Goal: Transaction & Acquisition: Purchase product/service

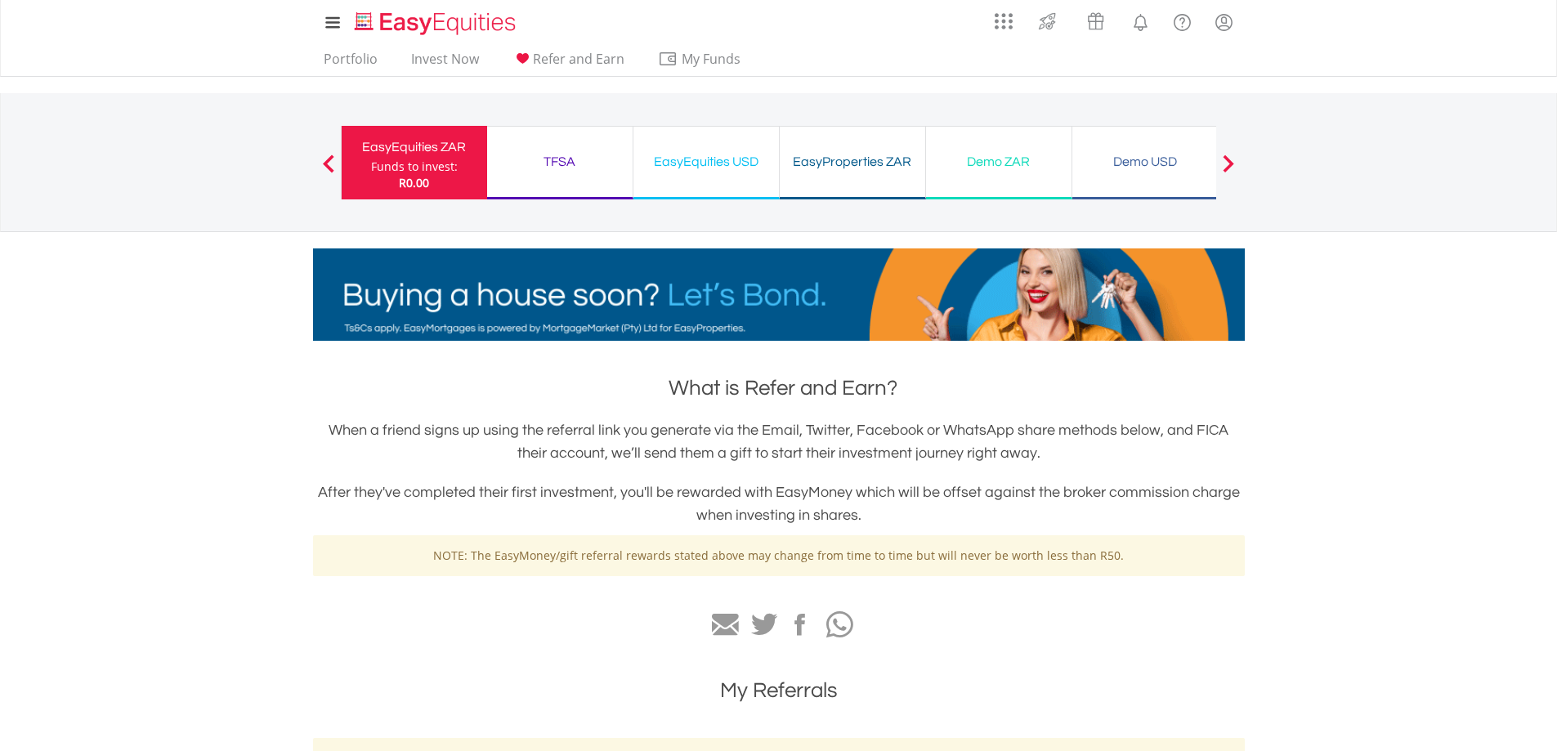
click at [389, 168] on div "Funds to invest:" at bounding box center [414, 167] width 87 height 16
click at [994, 169] on div "Demo ZAR" at bounding box center [999, 161] width 126 height 23
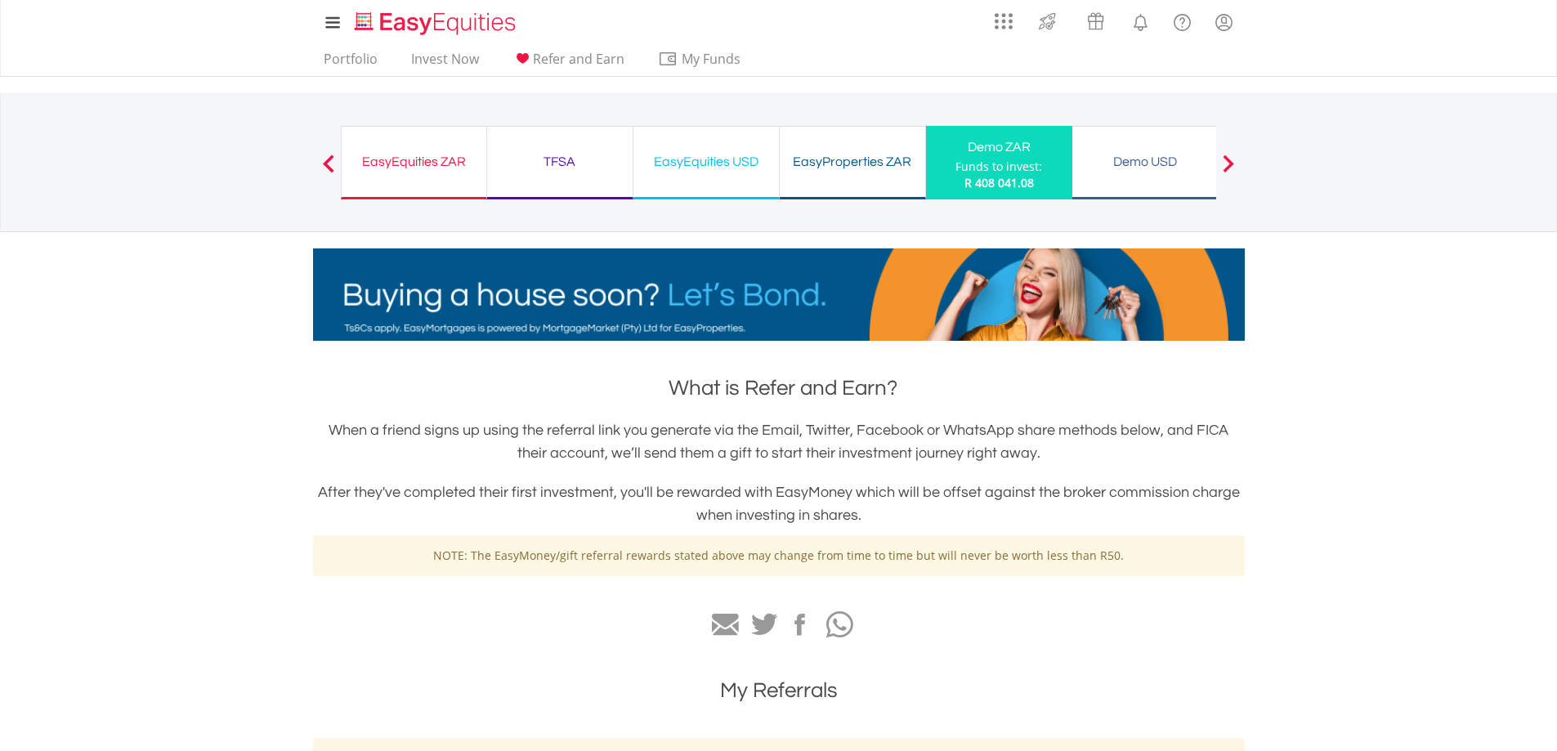
click at [1002, 163] on div "Funds to invest:" at bounding box center [998, 167] width 87 height 16
click at [1002, 164] on div "Funds to invest:" at bounding box center [998, 167] width 87 height 16
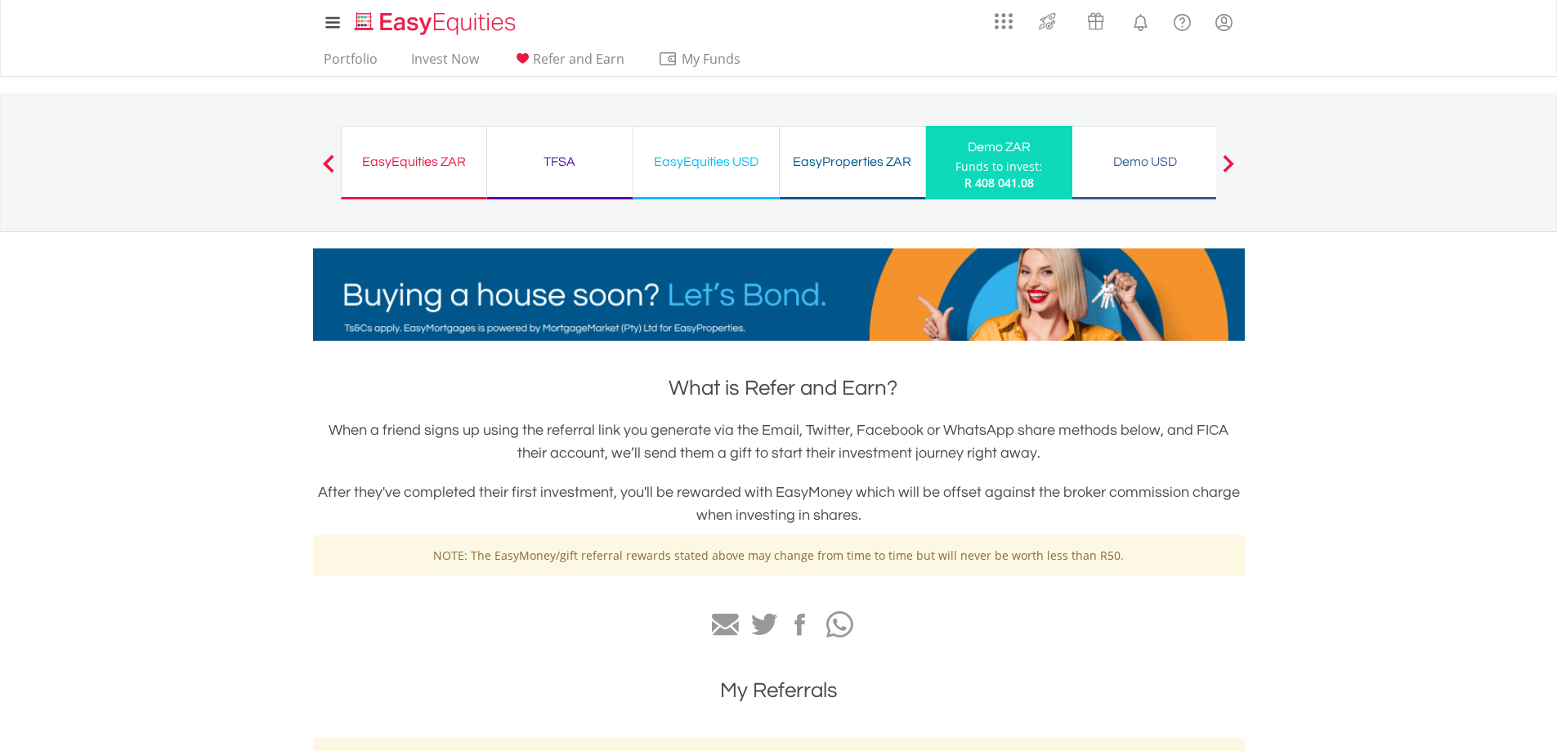
click at [1010, 173] on div "Funds to invest:" at bounding box center [998, 167] width 87 height 16
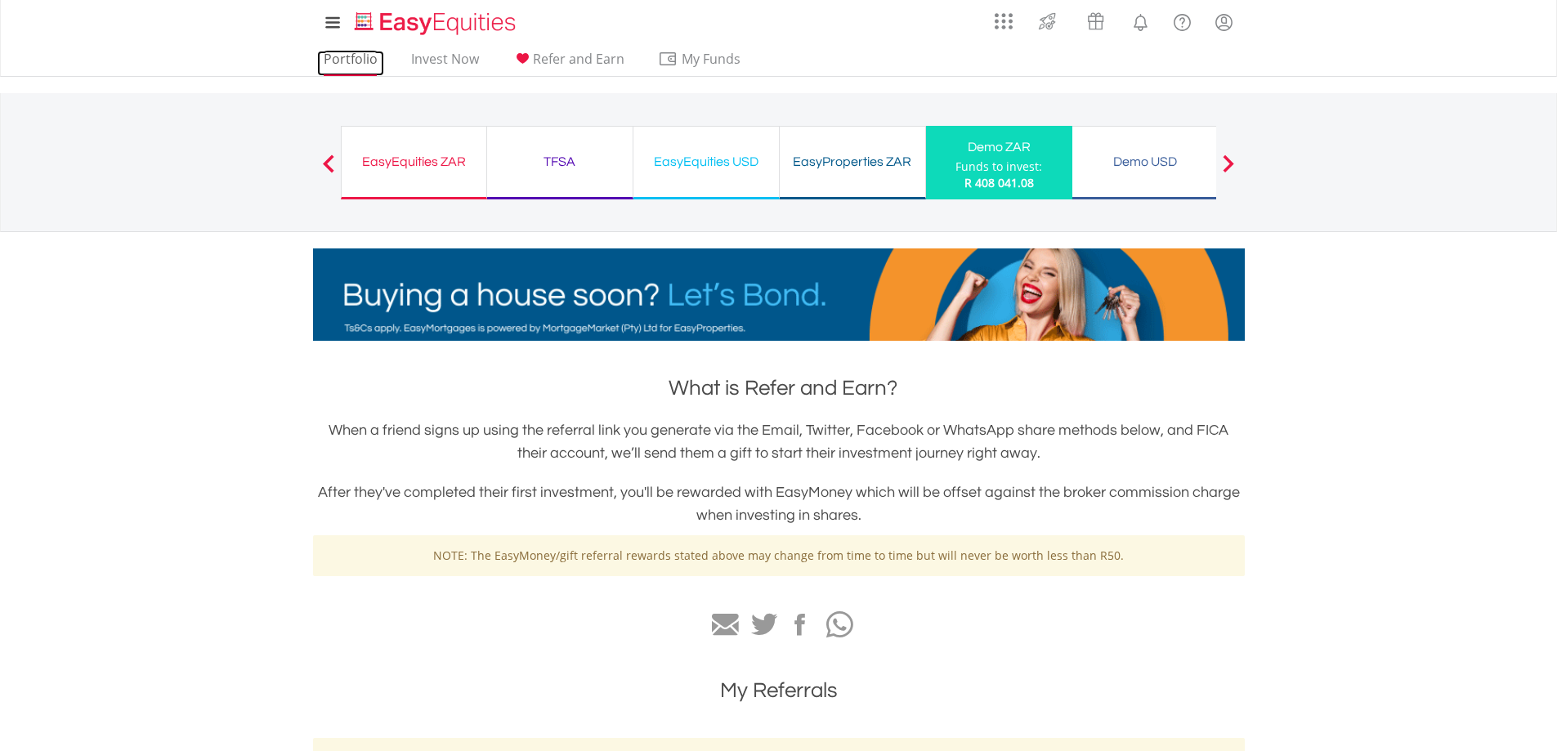
click at [356, 65] on link "Portfolio" at bounding box center [350, 63] width 67 height 25
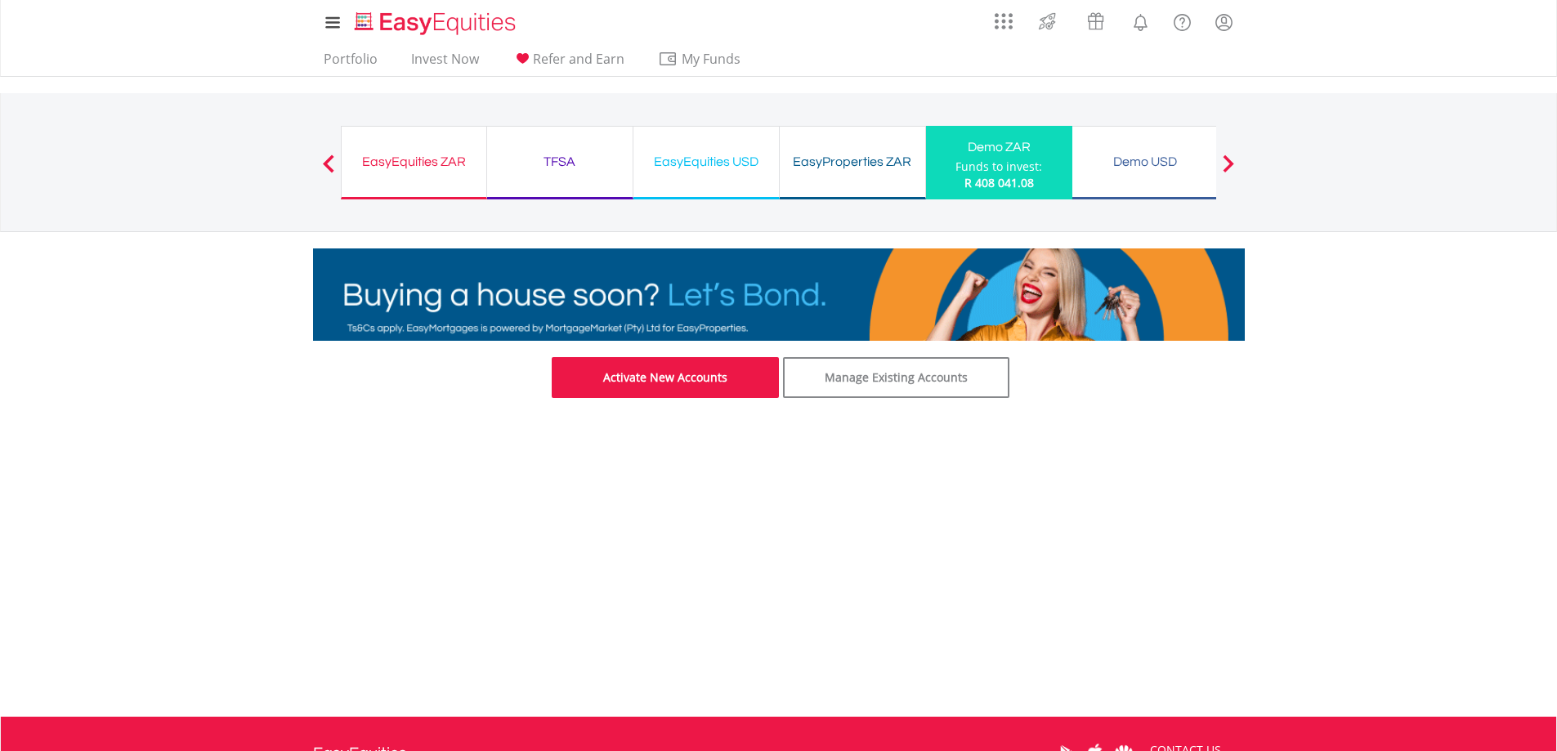
click at [693, 387] on link "Activate New Accounts" at bounding box center [665, 377] width 227 height 41
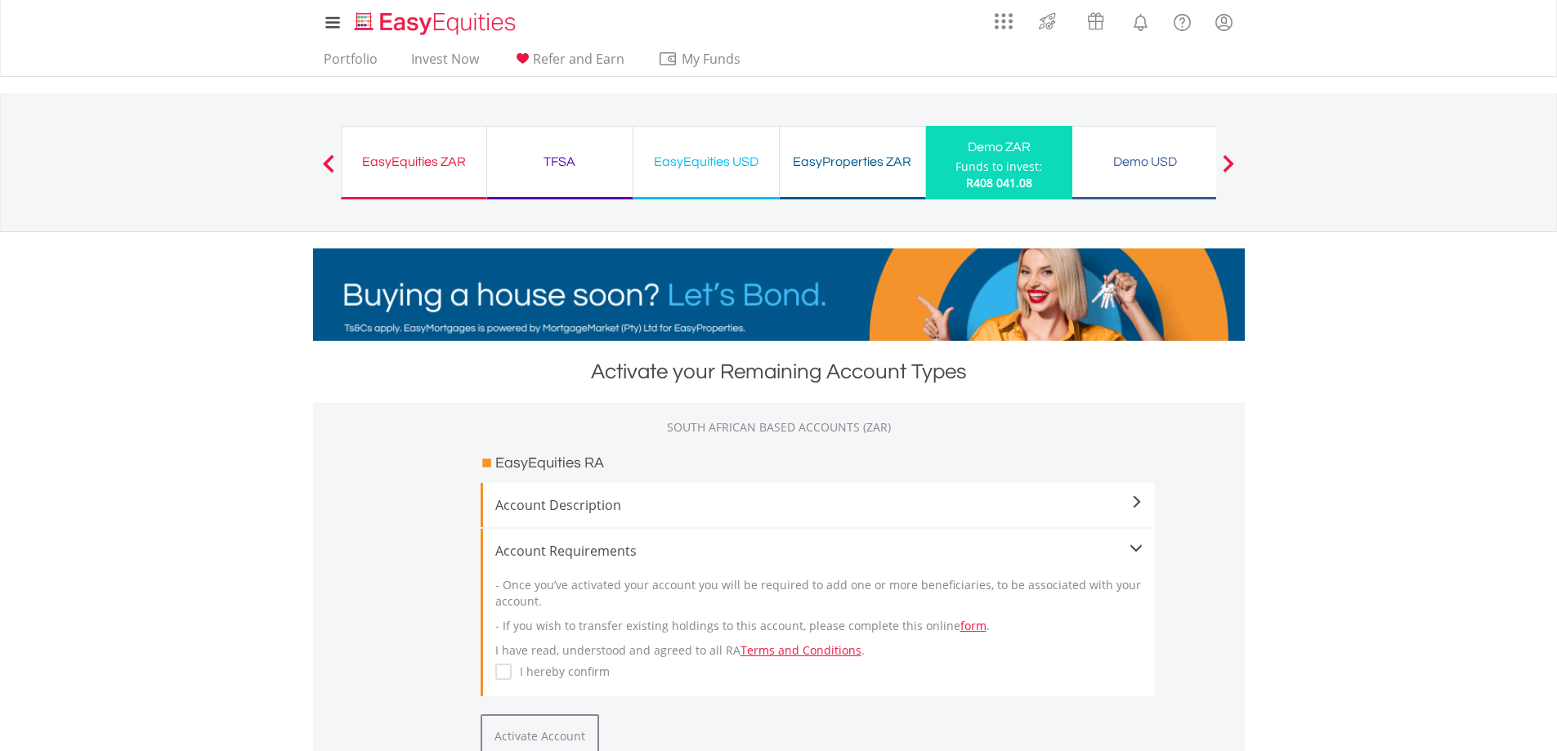
drag, startPoint x: 1010, startPoint y: 144, endPoint x: 994, endPoint y: 163, distance: 24.9
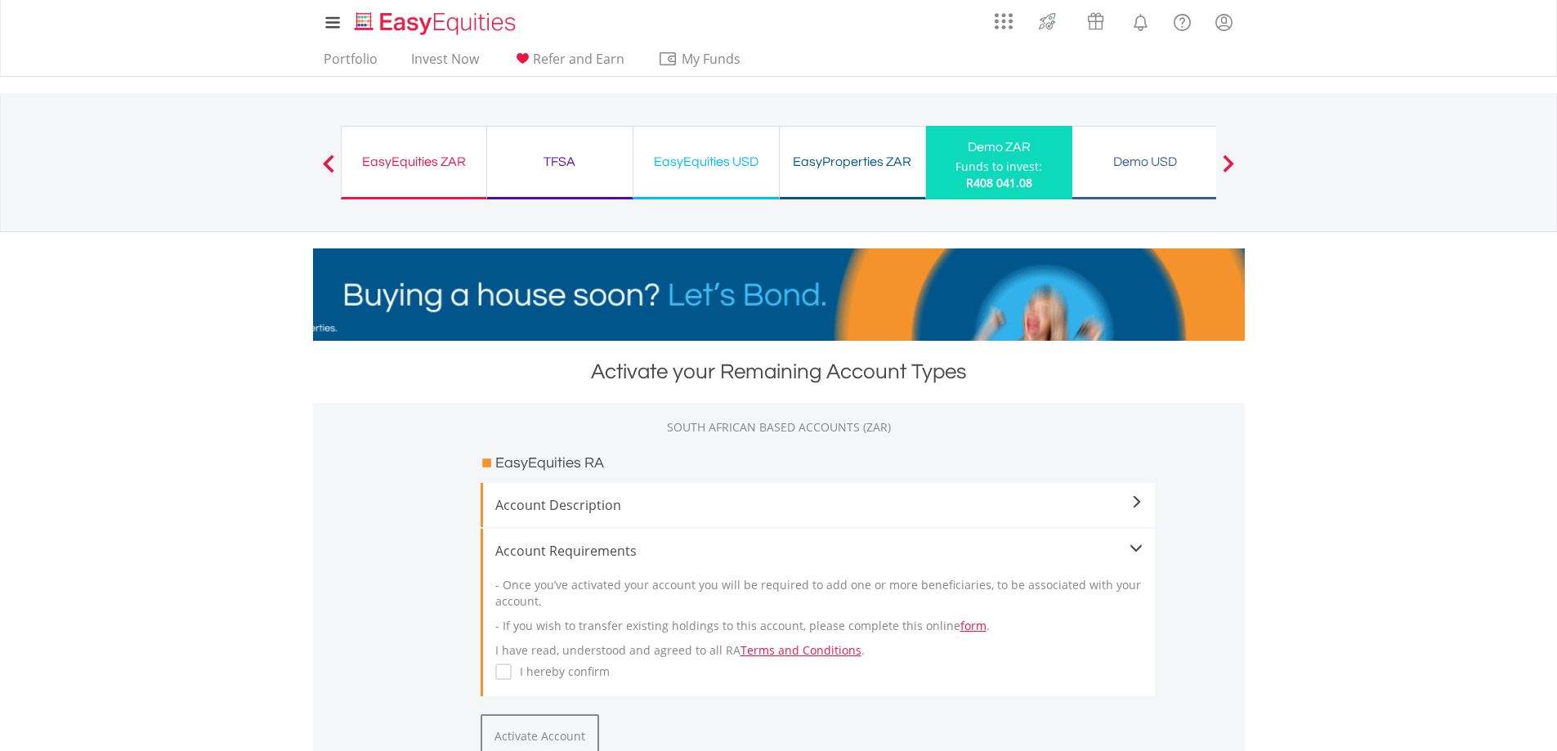
click at [994, 163] on div "Funds to invest:" at bounding box center [998, 167] width 87 height 16
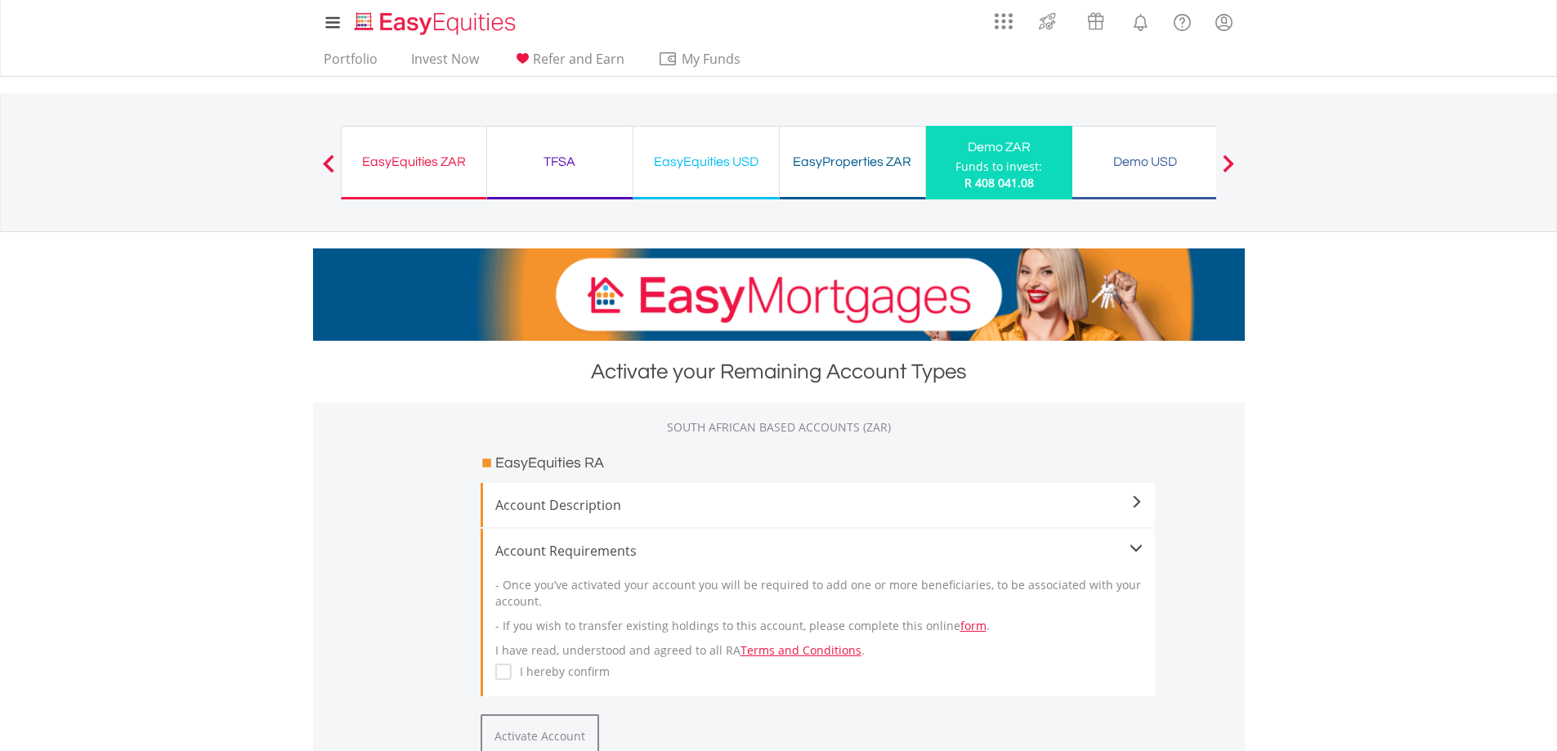
click at [1146, 179] on div "Demo USD Funds to invest: R 408 041.08" at bounding box center [1145, 163] width 146 height 74
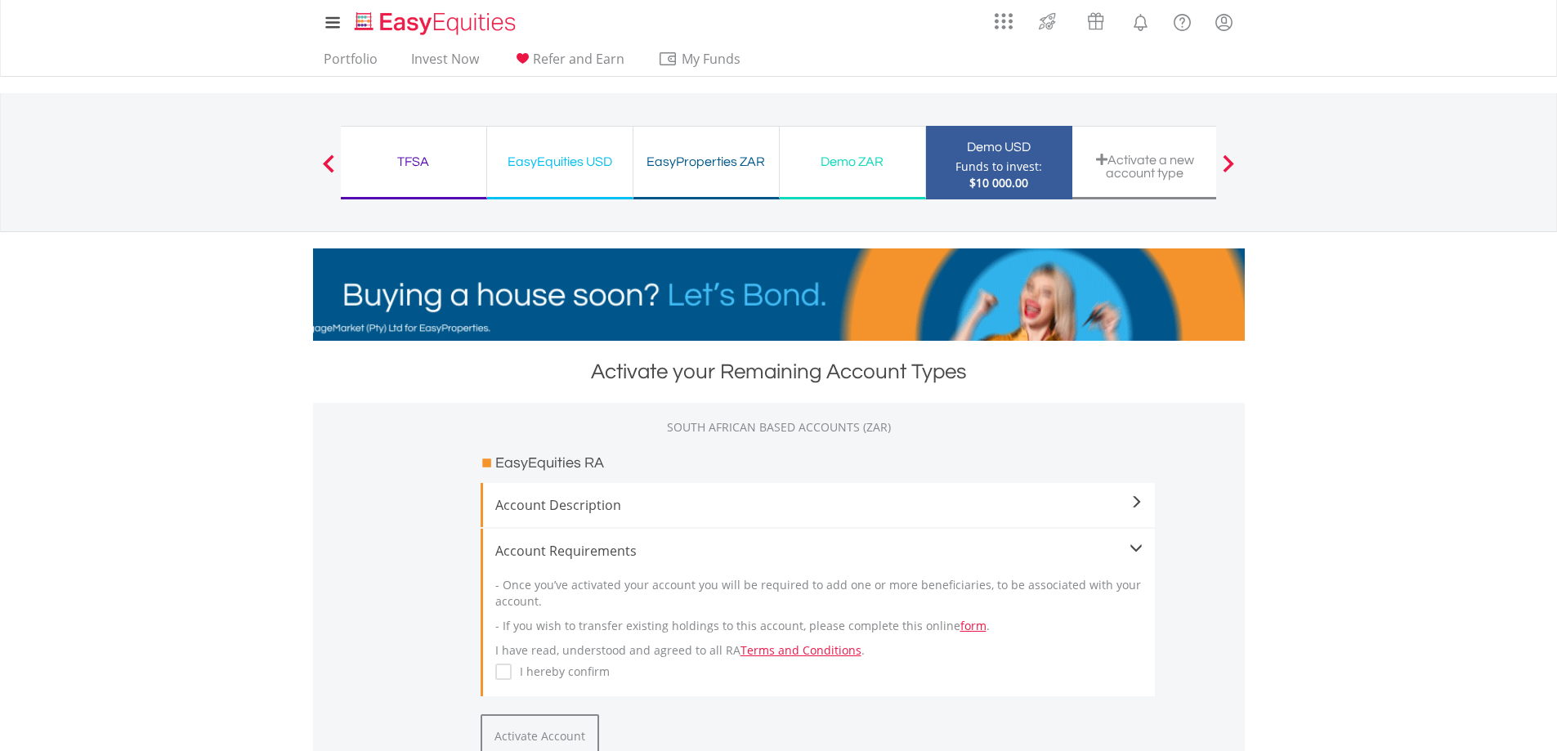
click at [861, 177] on div "Demo ZAR Funds to invest: $10 000.00" at bounding box center [853, 163] width 146 height 74
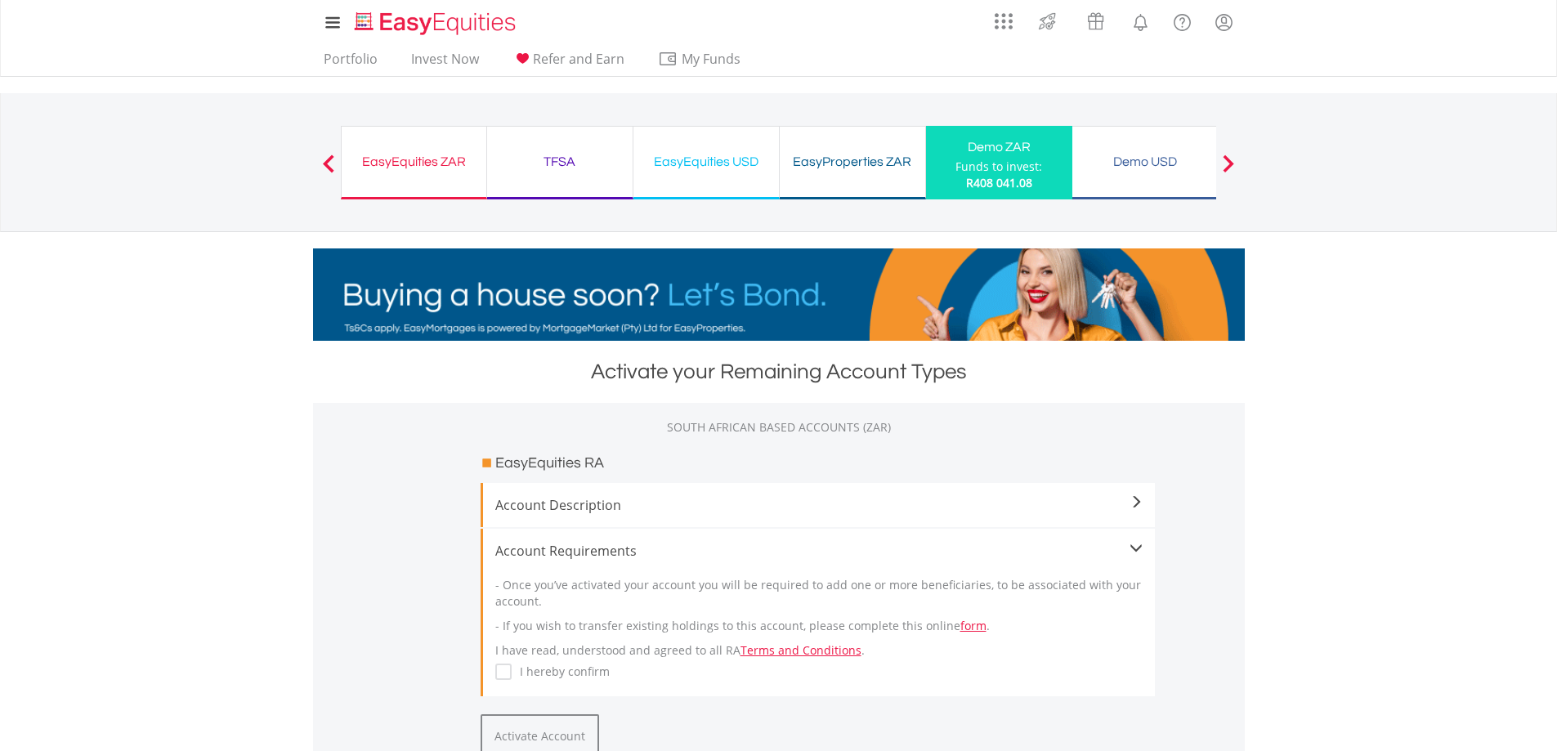
click at [1018, 159] on div "Funds to invest:" at bounding box center [998, 167] width 87 height 16
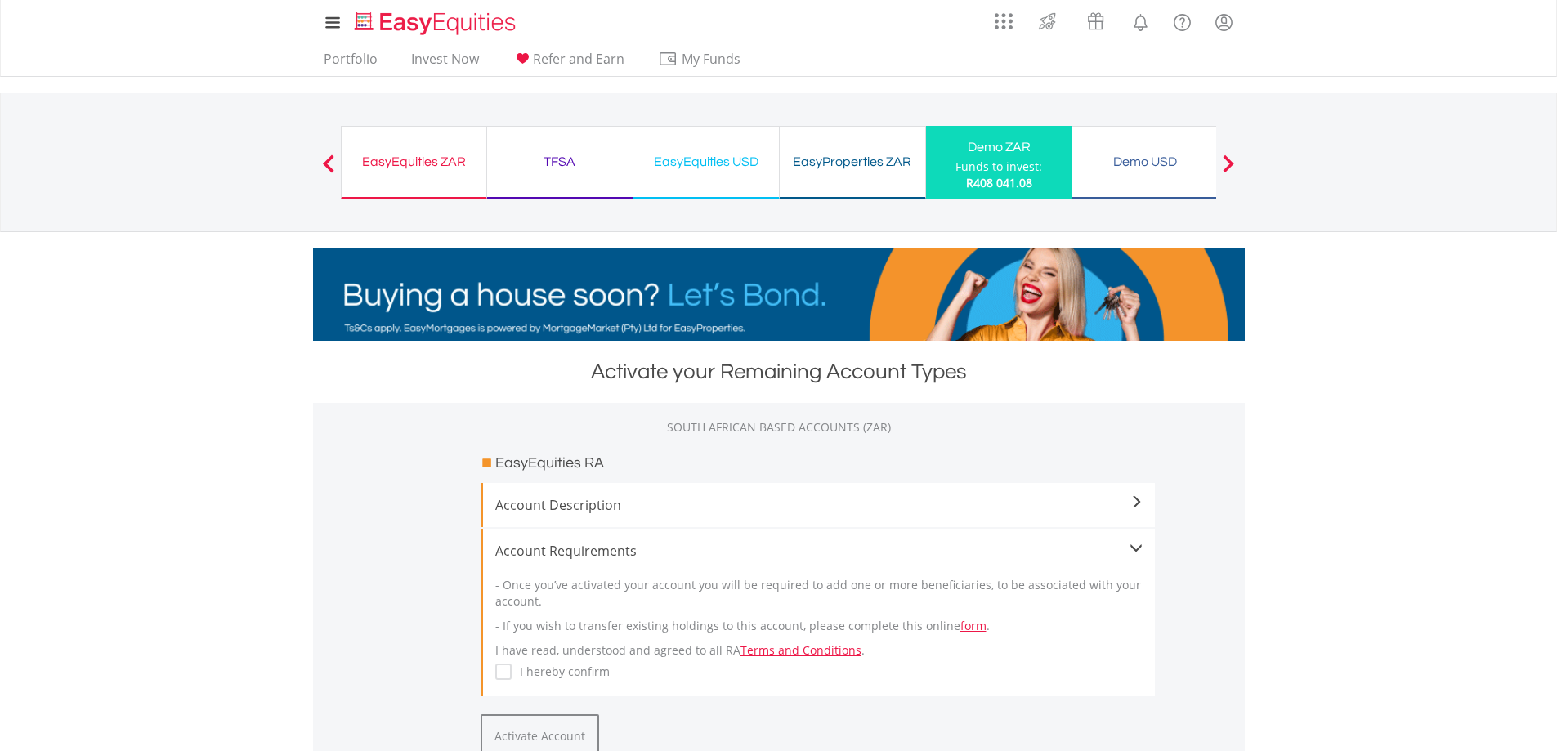
click at [1018, 159] on div "Funds to invest:" at bounding box center [998, 167] width 87 height 16
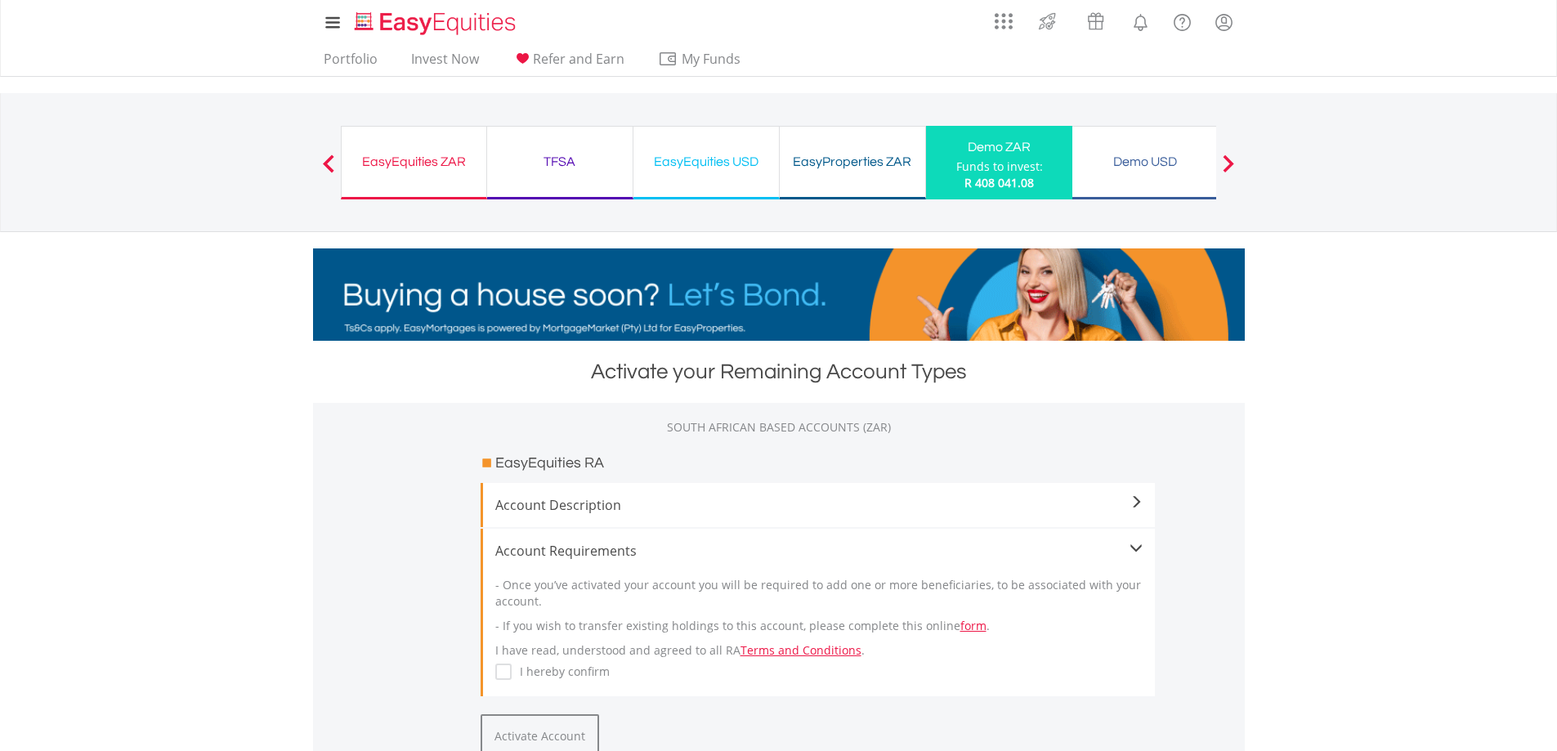
click at [972, 163] on div "Funds to invest:" at bounding box center [999, 167] width 87 height 16
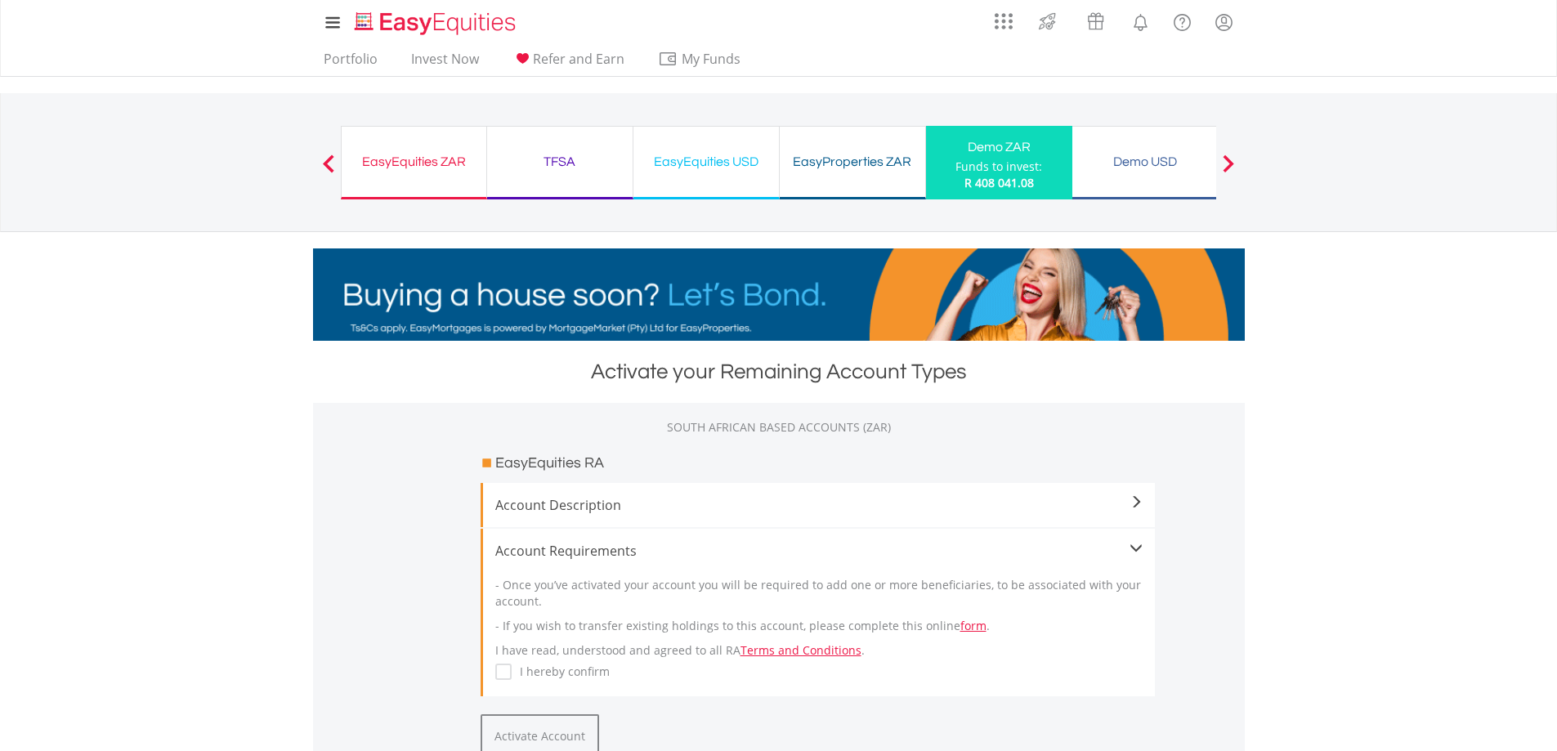
click at [972, 163] on div "Funds to invest:" at bounding box center [998, 167] width 87 height 16
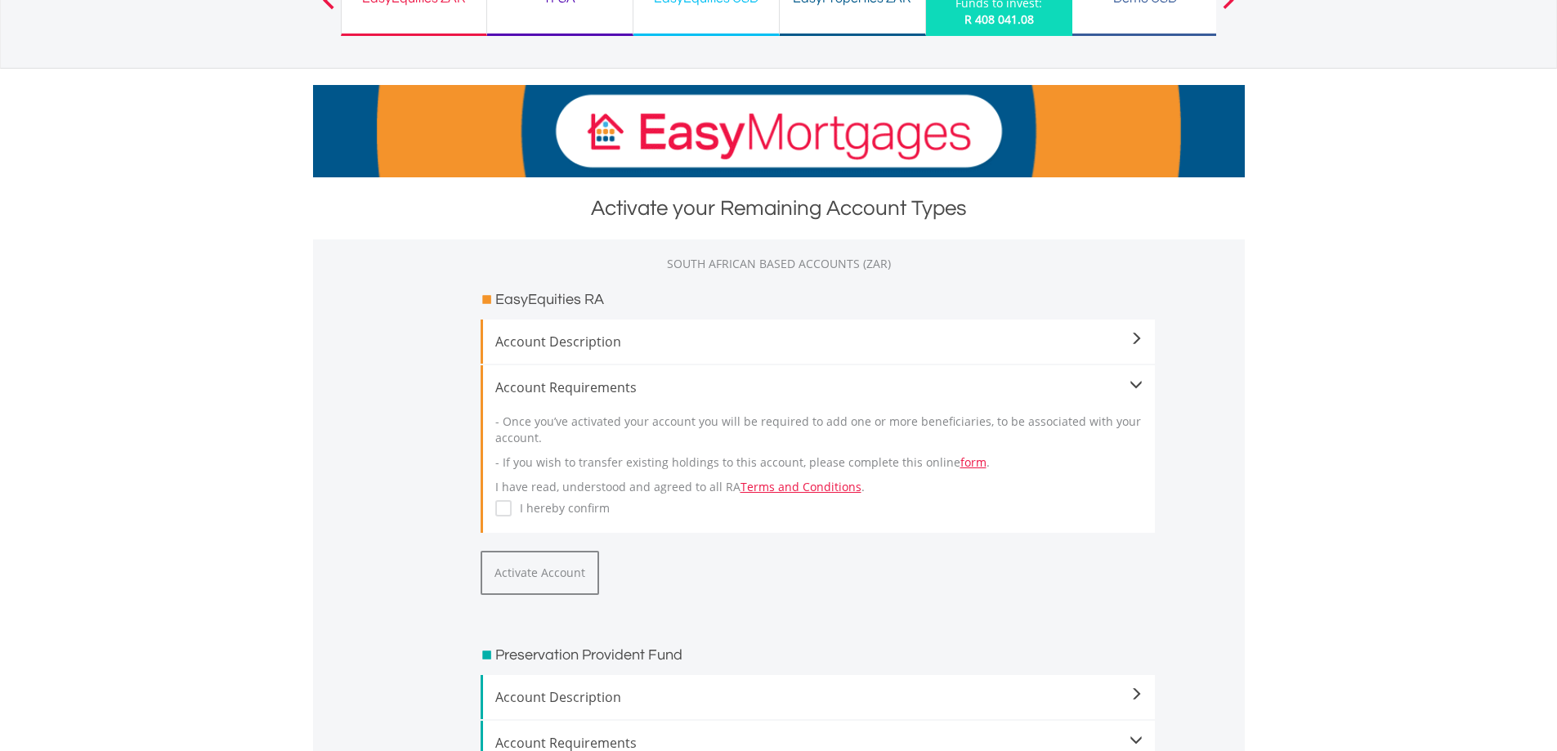
scroll to position [82, 0]
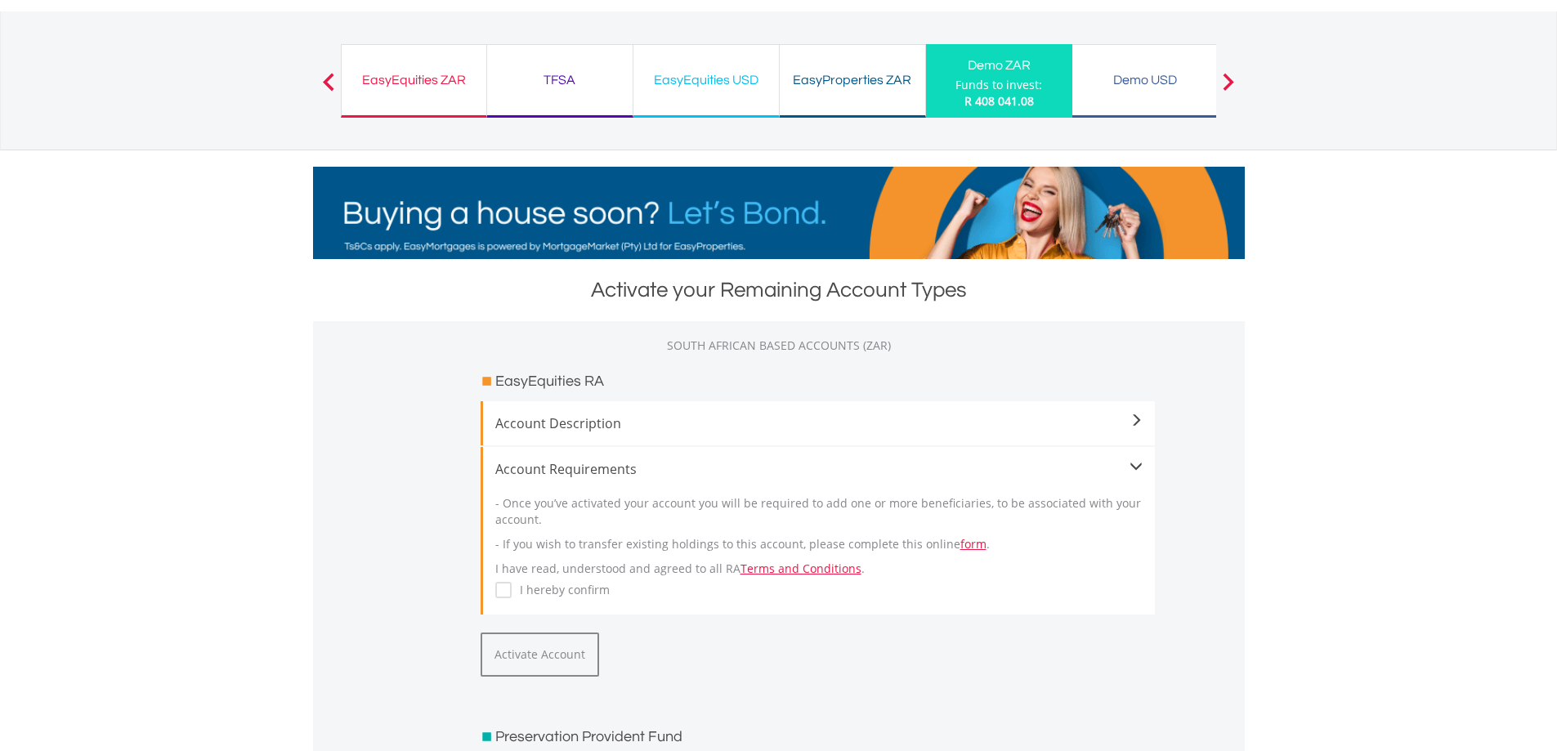
click at [840, 74] on div "EasyProperties ZAR" at bounding box center [852, 80] width 126 height 23
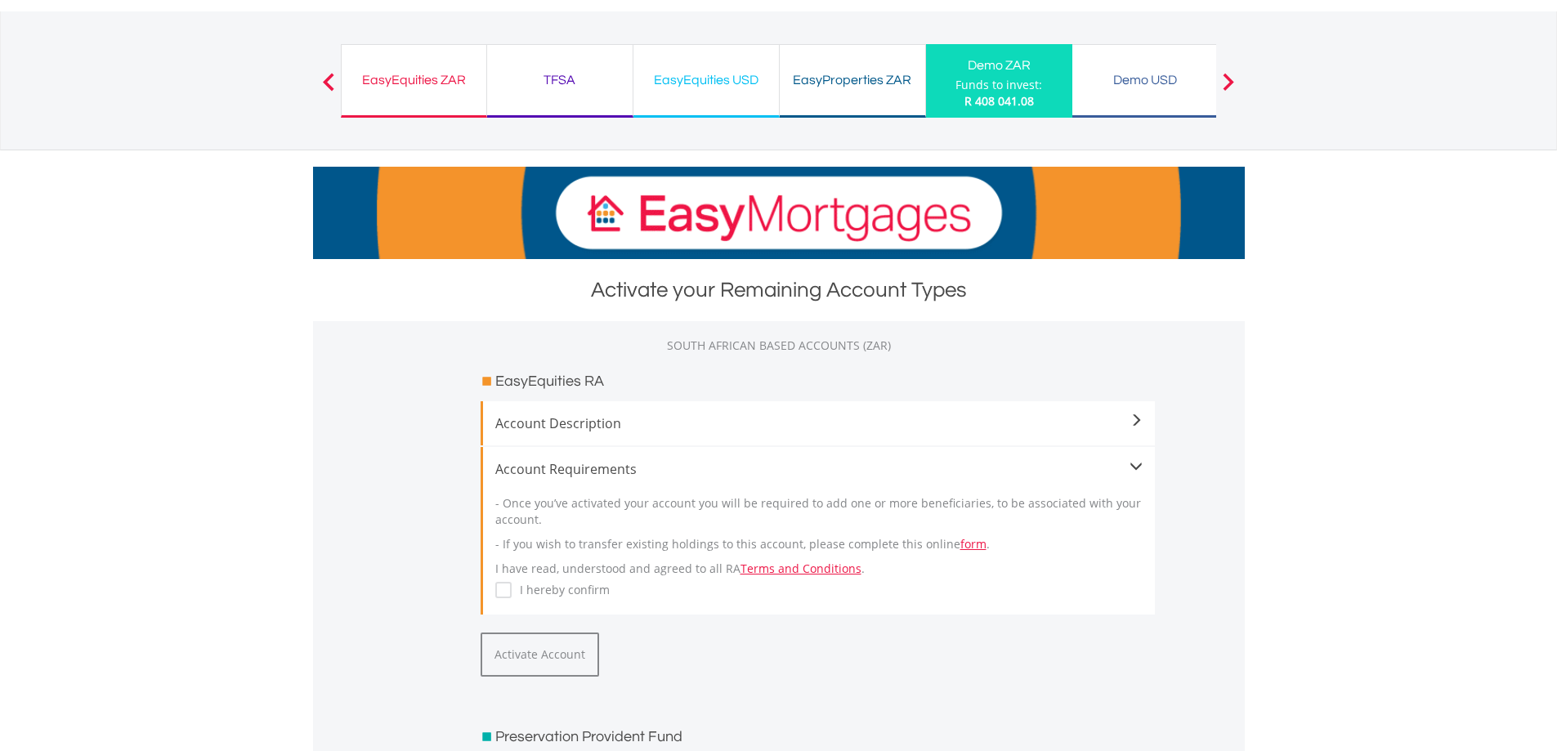
click at [843, 90] on div "EasyProperties ZAR" at bounding box center [852, 80] width 126 height 23
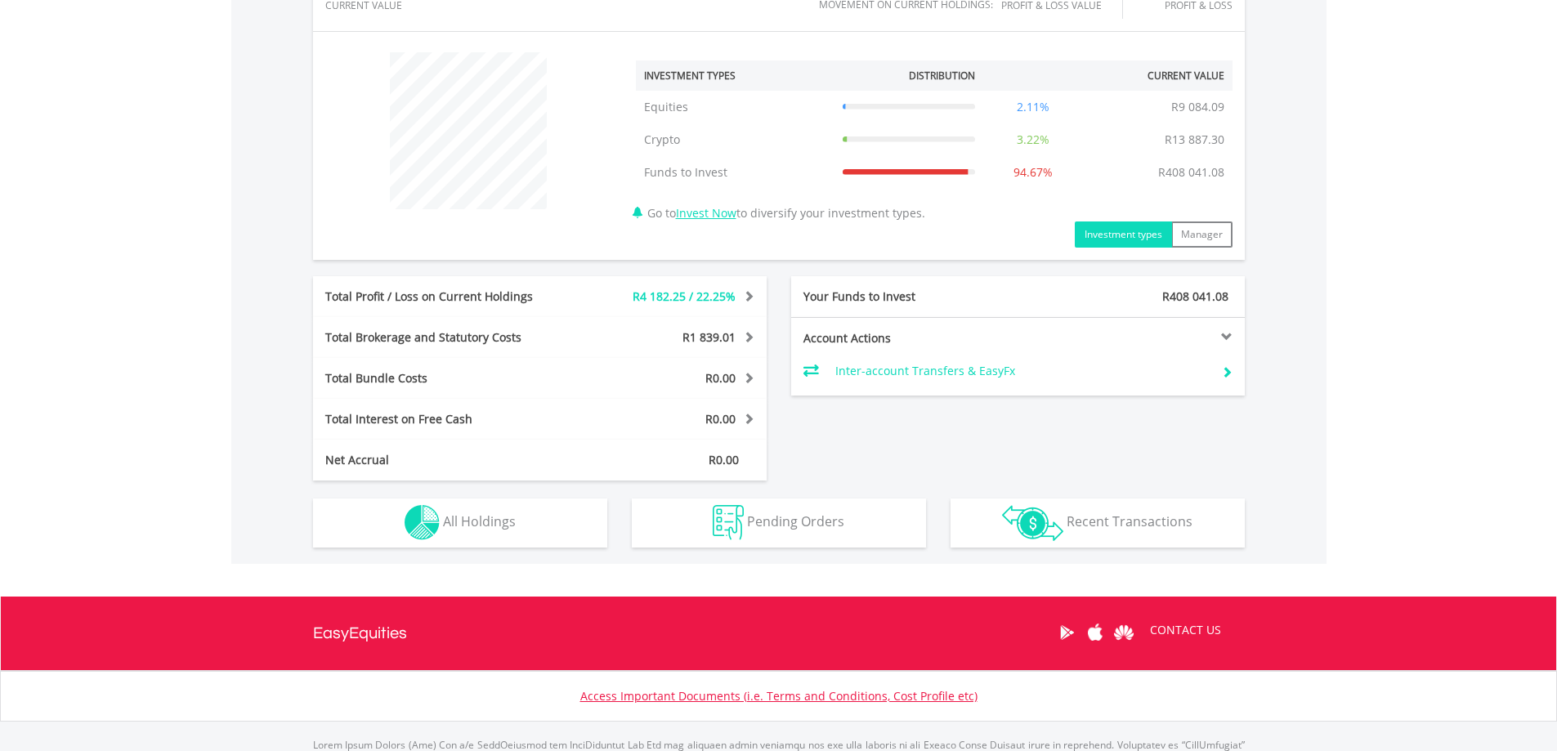
scroll to position [501, 0]
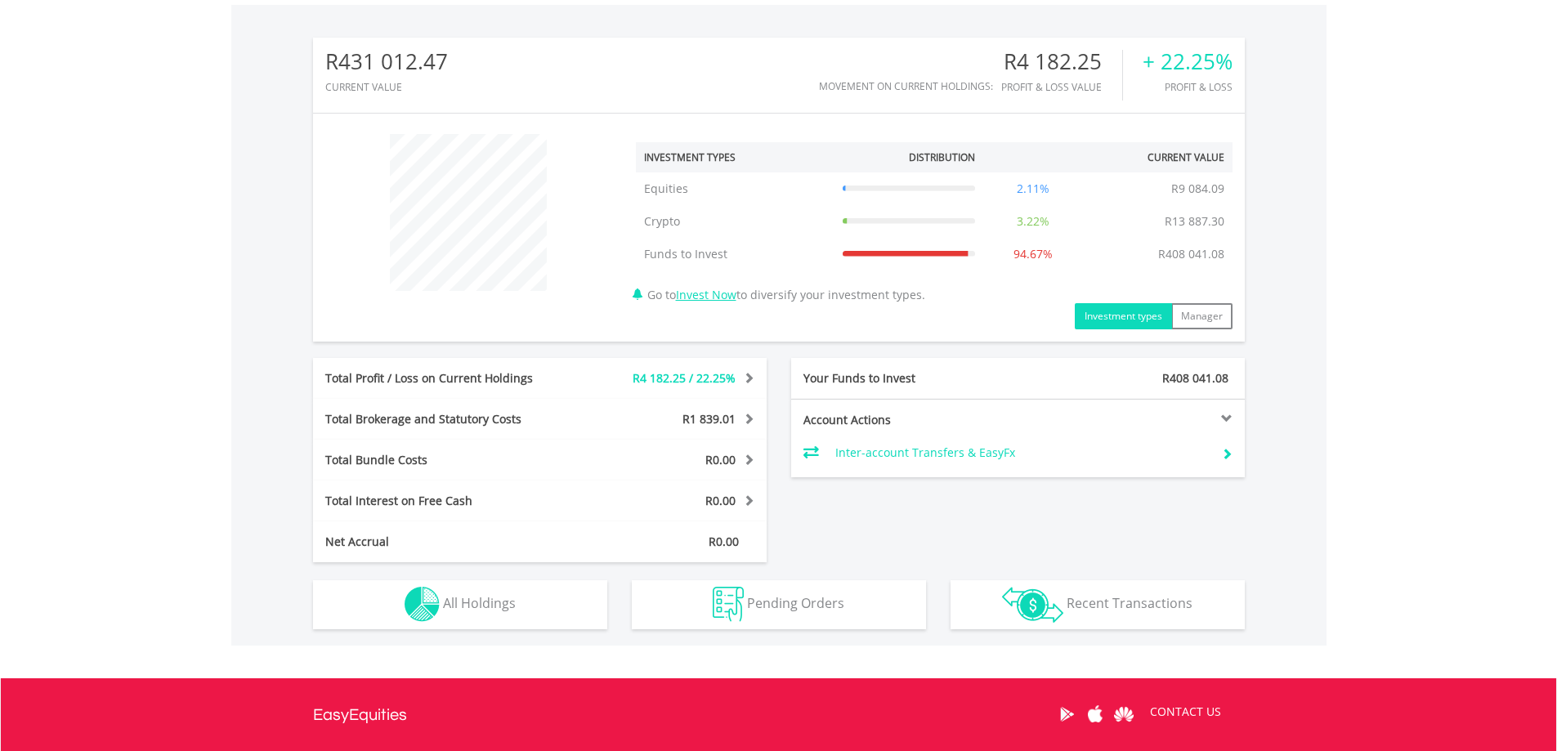
click at [1015, 221] on td "3.22%" at bounding box center [1033, 221] width 100 height 33
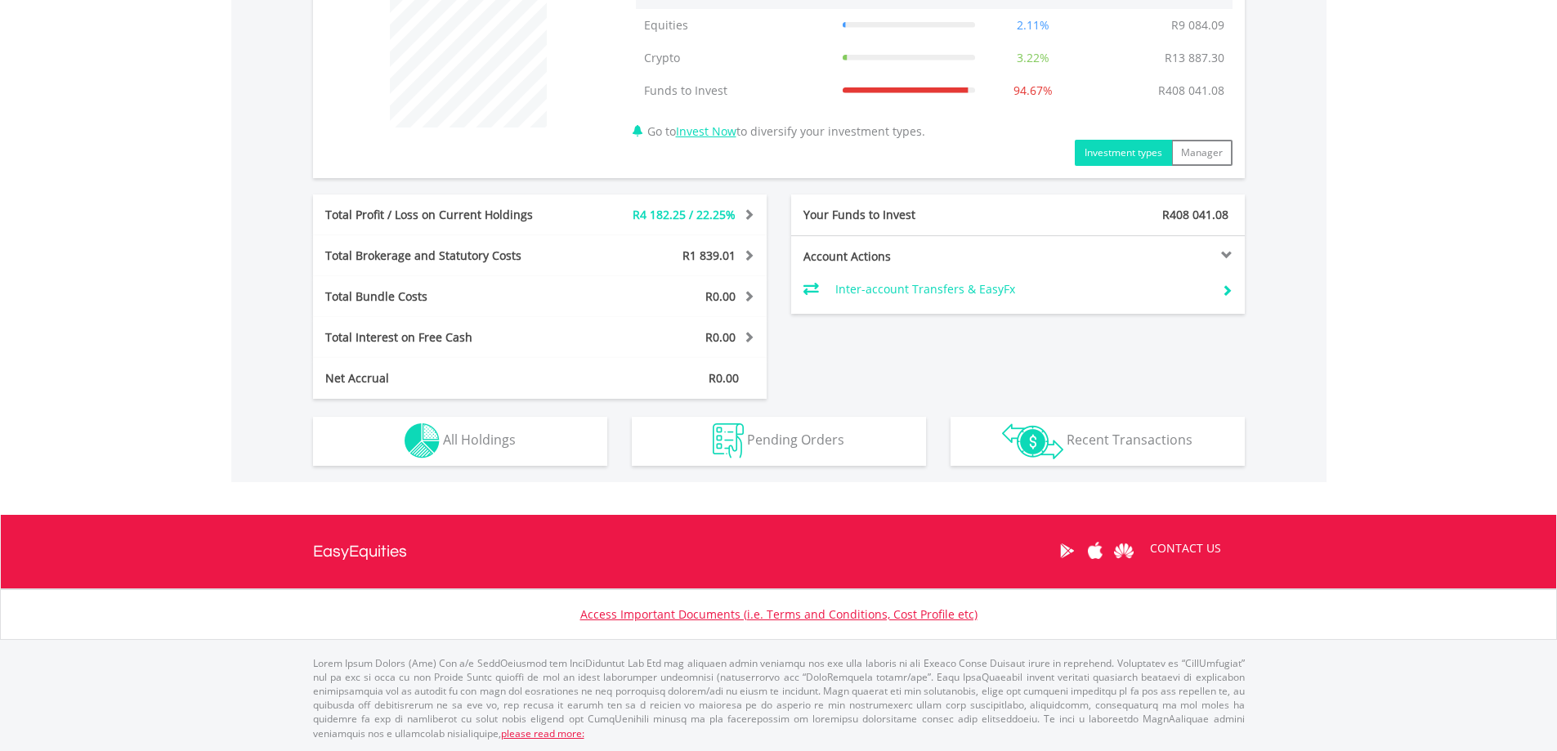
scroll to position [583, 0]
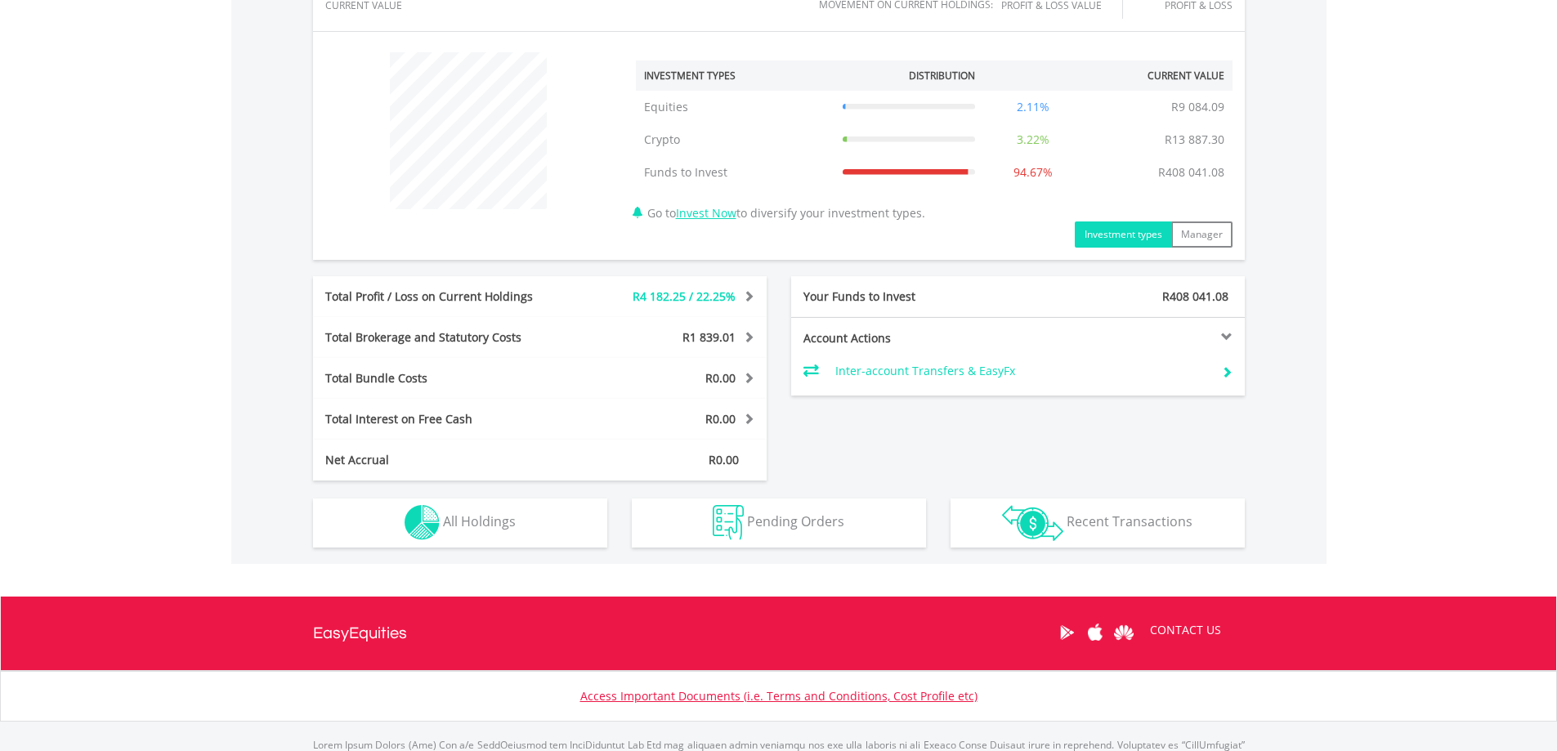
click at [677, 289] on span "R4 182.25 / 22.25%" at bounding box center [684, 296] width 103 height 16
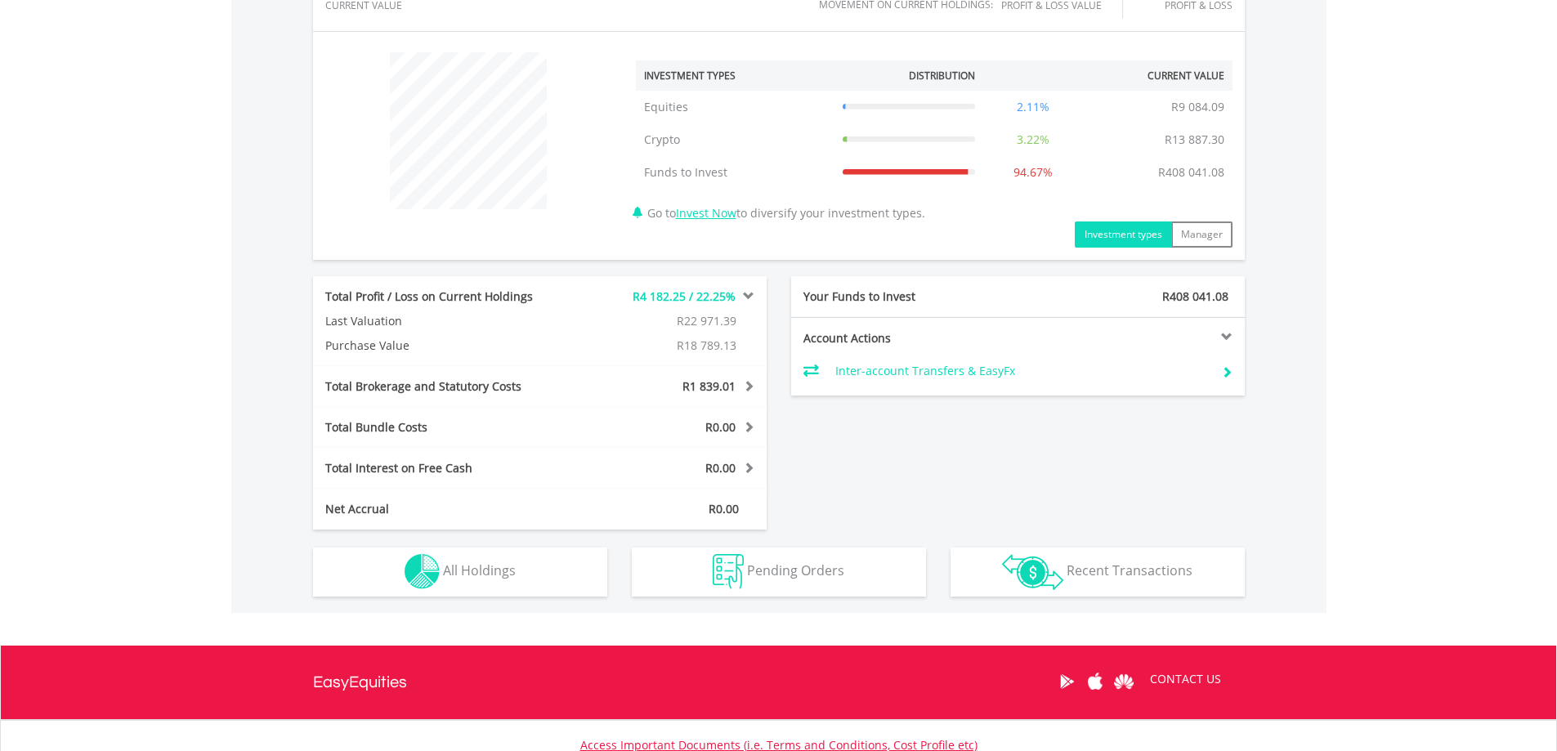
click at [752, 288] on div "R4 182.25 / 22.25%" at bounding box center [671, 296] width 189 height 16
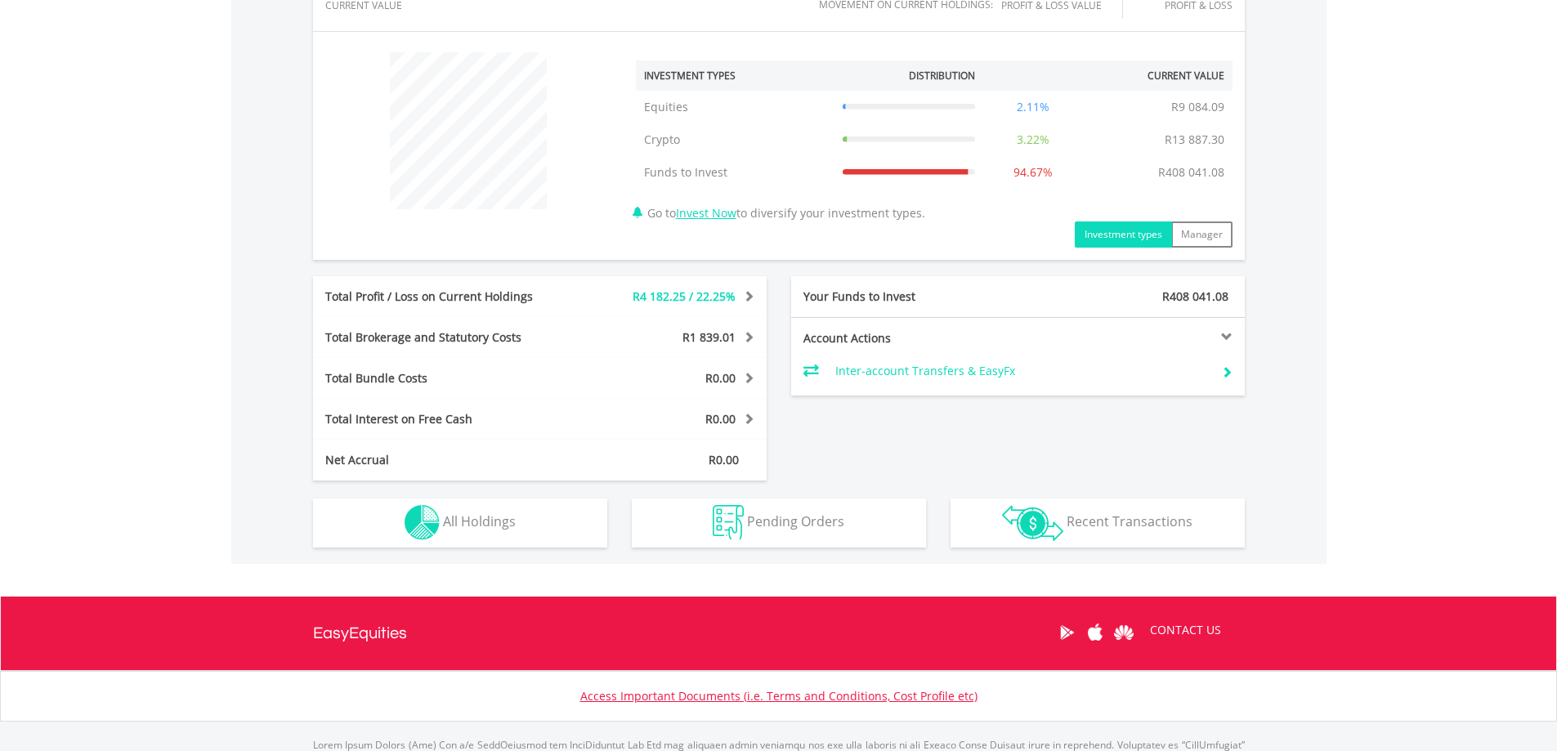
click at [740, 292] on span at bounding box center [747, 295] width 16 height 11
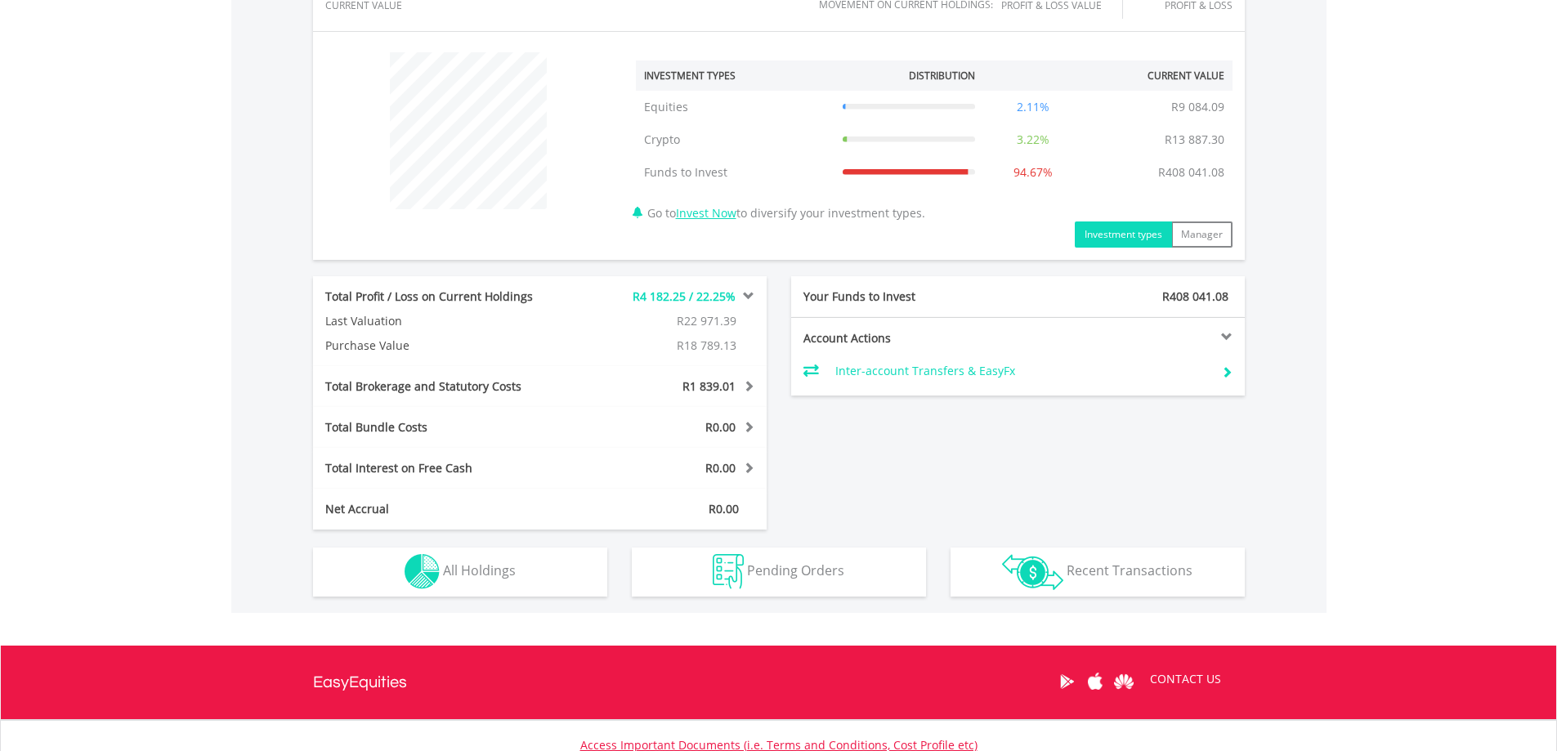
scroll to position [713, 0]
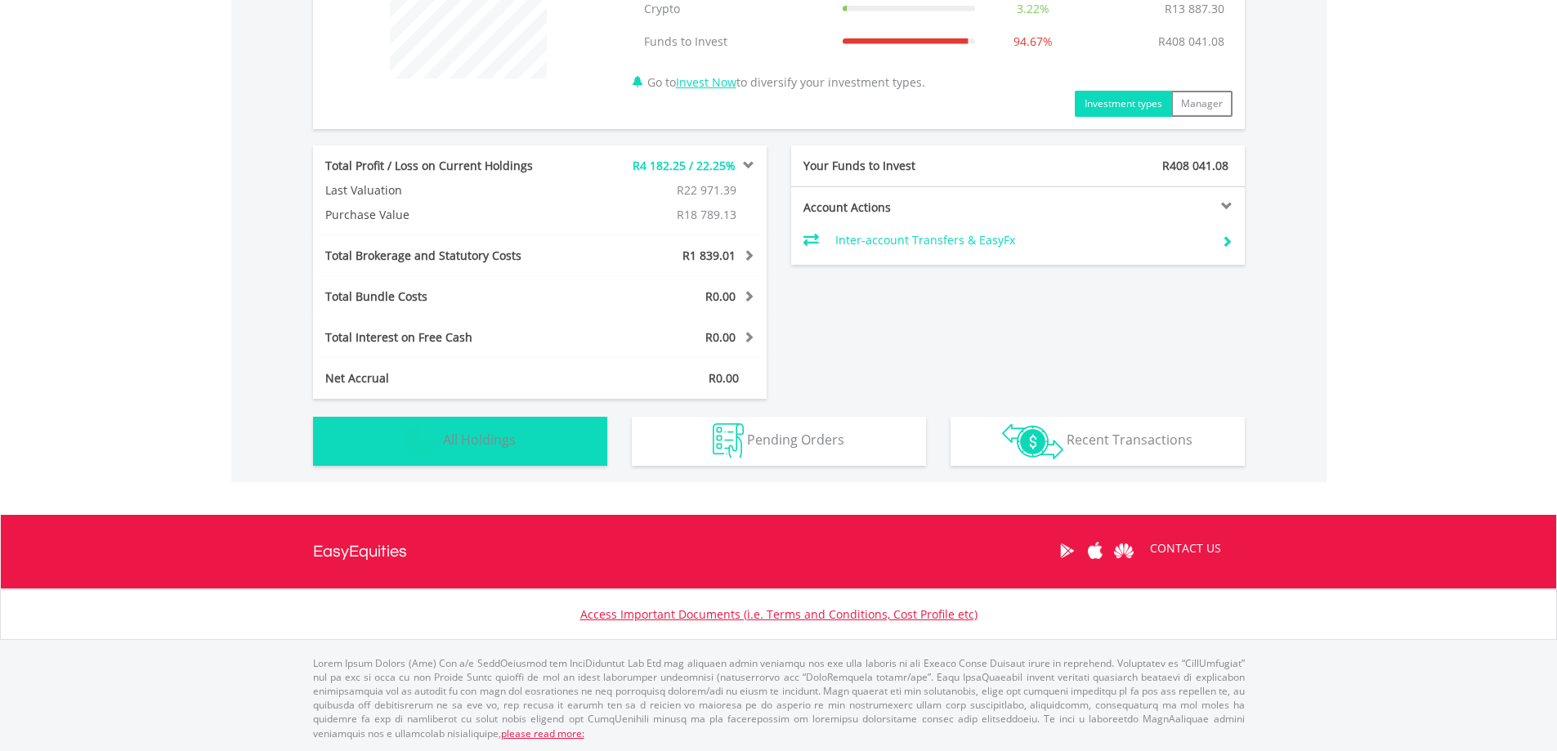
click at [583, 422] on button "Holdings All Holdings" at bounding box center [460, 441] width 294 height 49
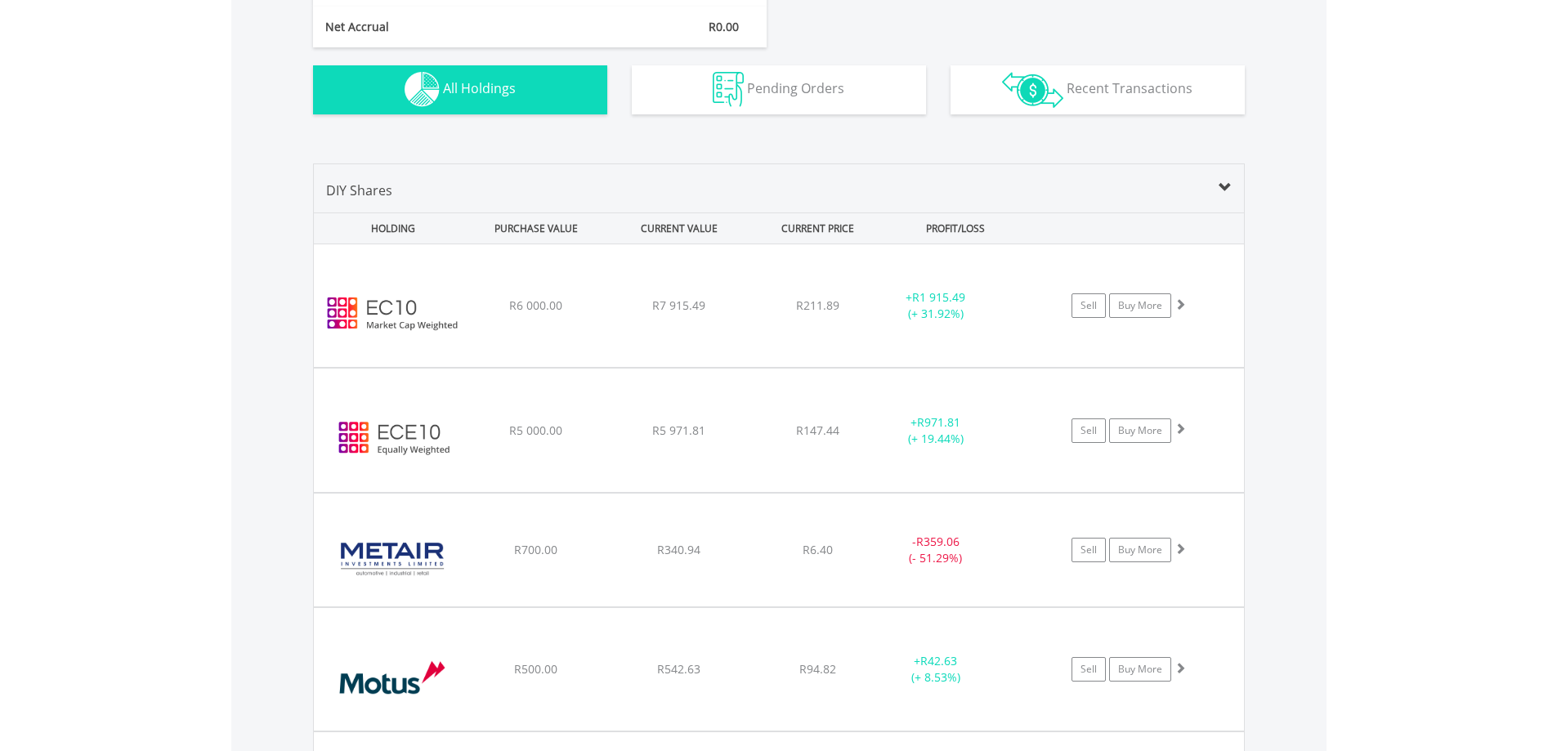
scroll to position [983, 0]
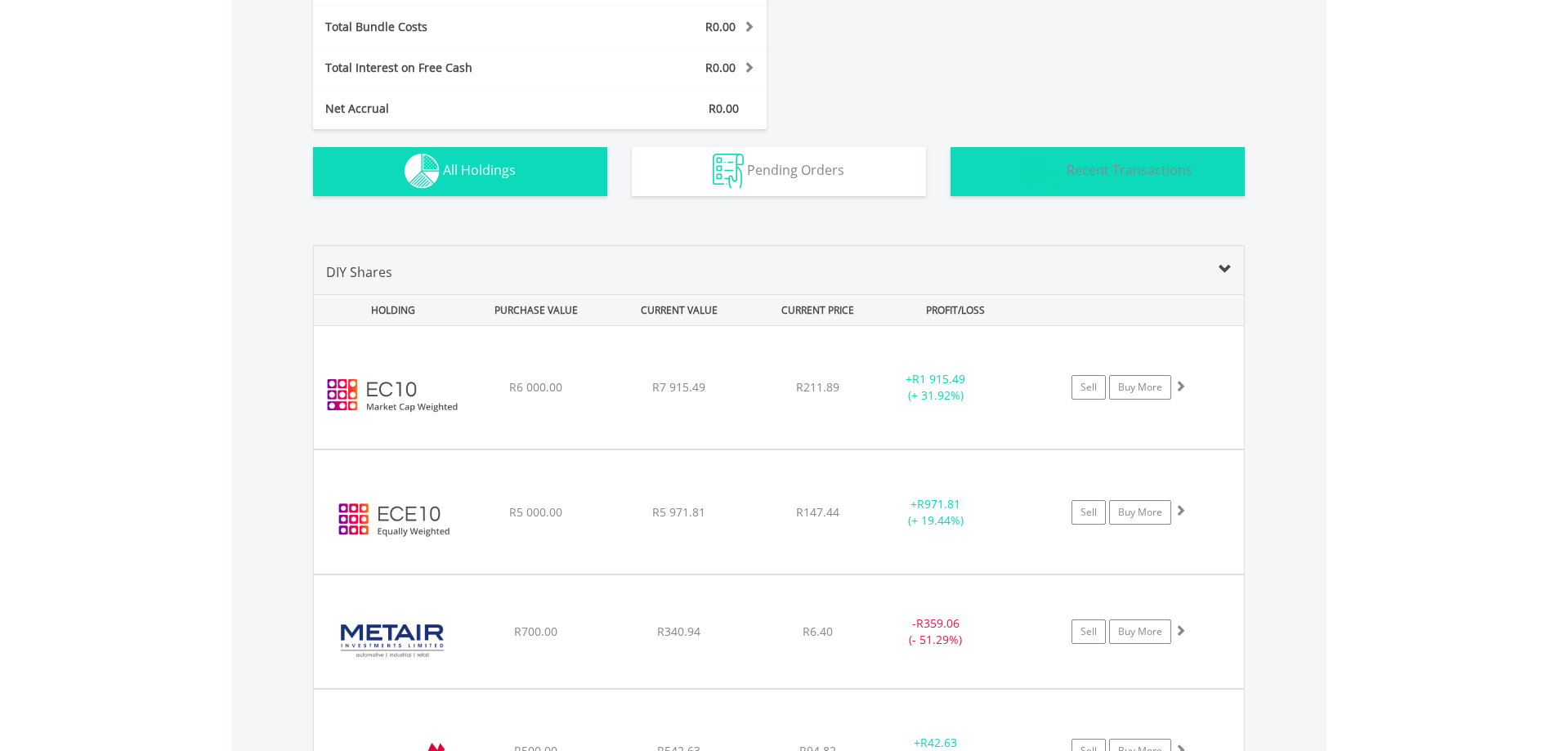
click at [1102, 166] on span "Recent Transactions" at bounding box center [1129, 170] width 126 height 18
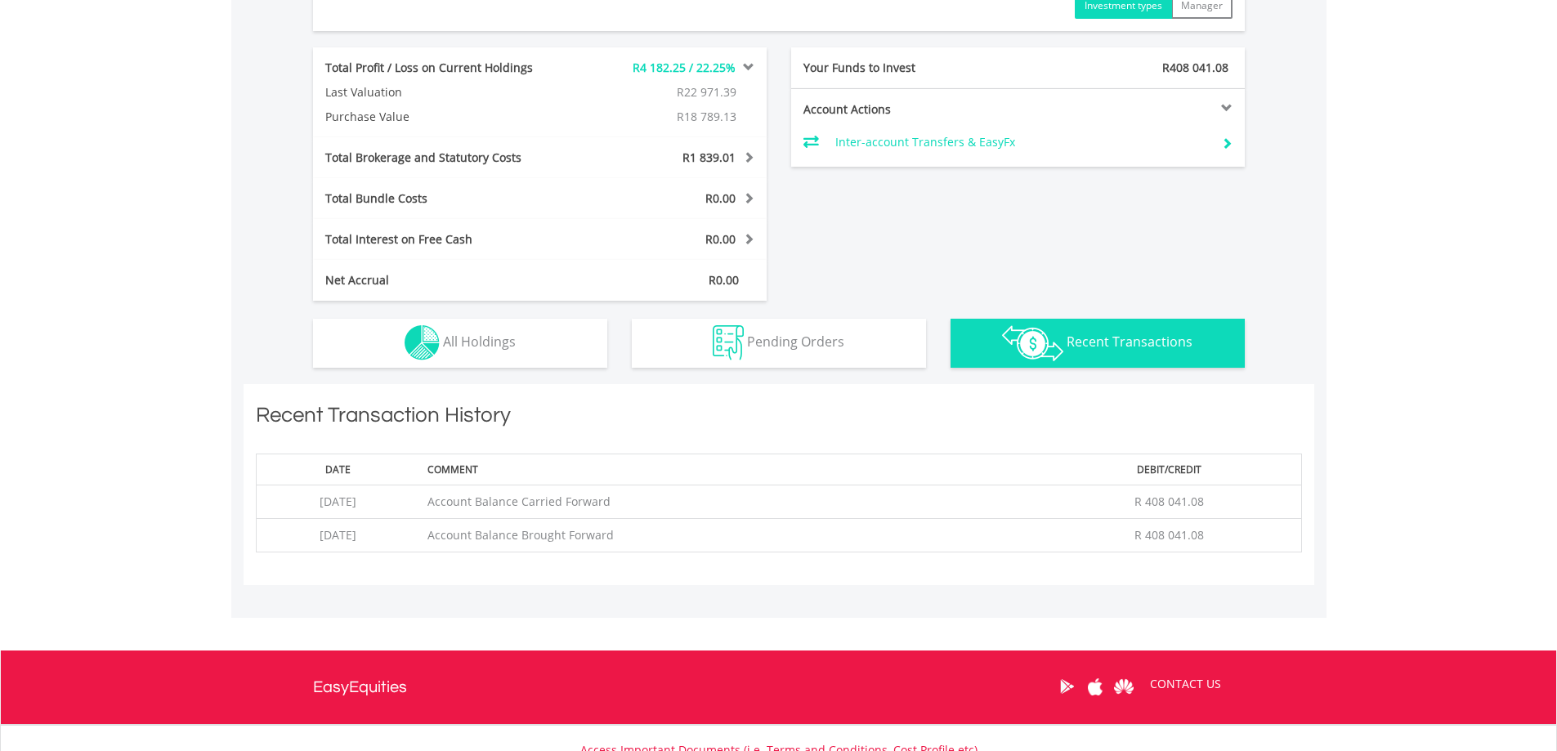
scroll to position [947, 0]
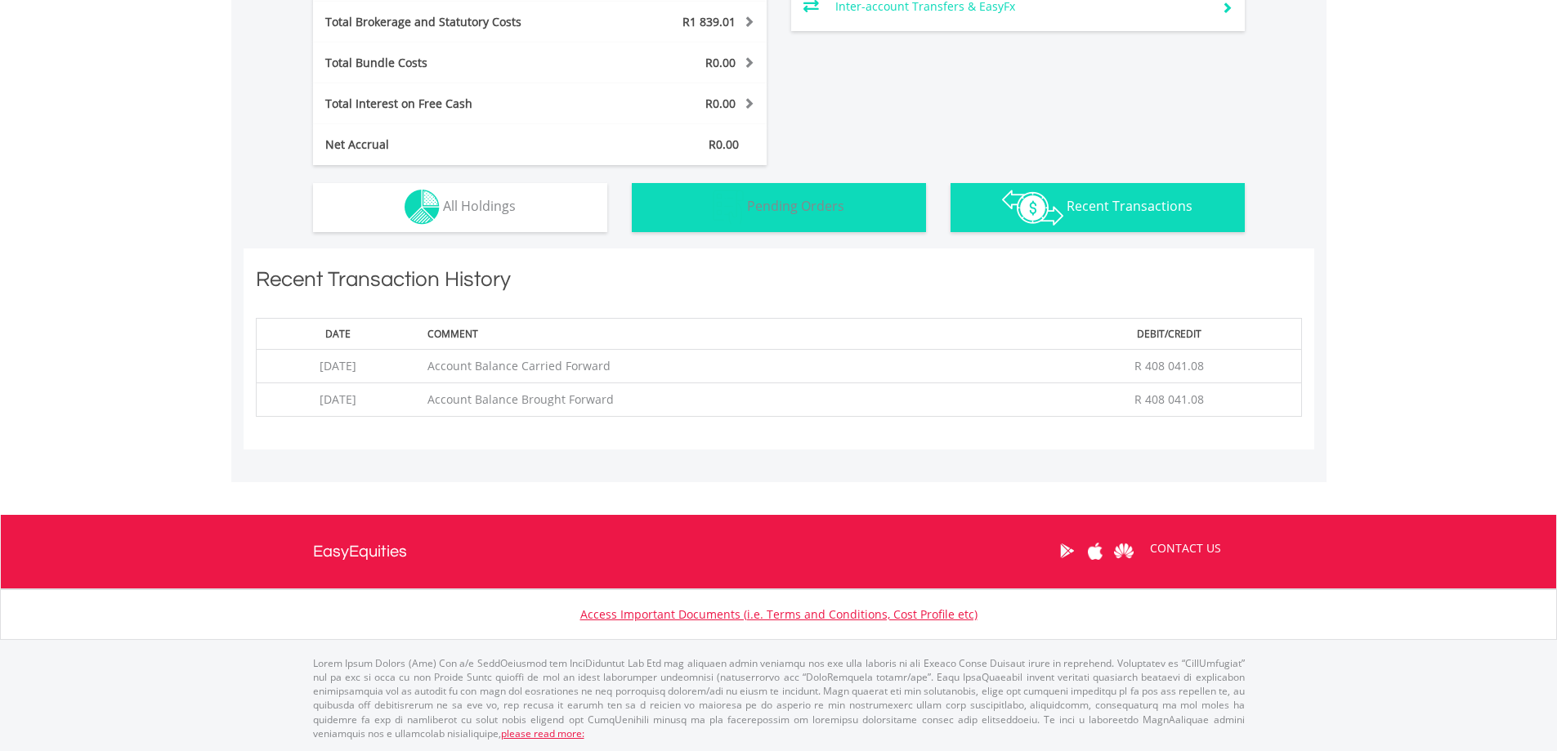
click at [752, 197] on span "Pending Orders" at bounding box center [795, 206] width 97 height 18
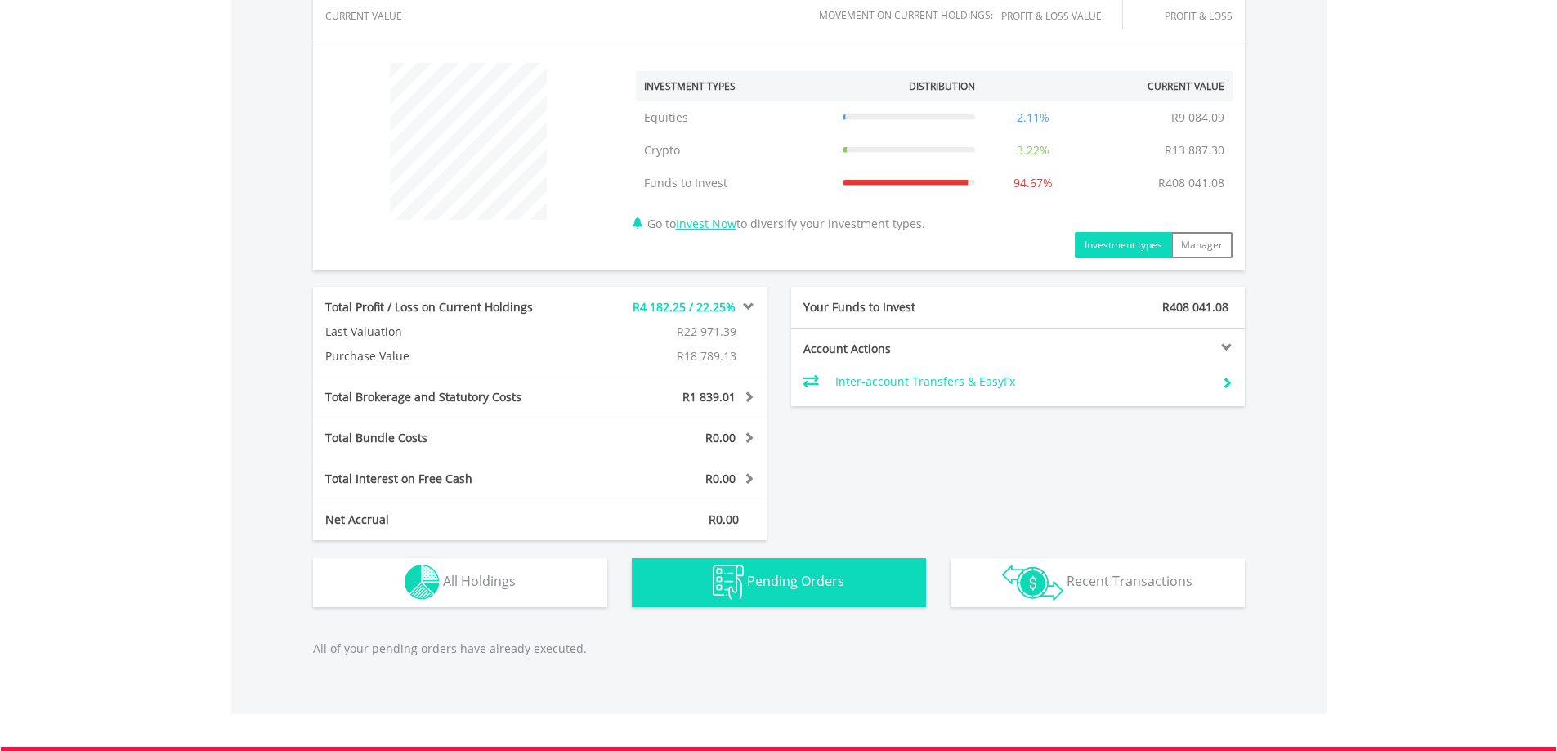
scroll to position [409, 0]
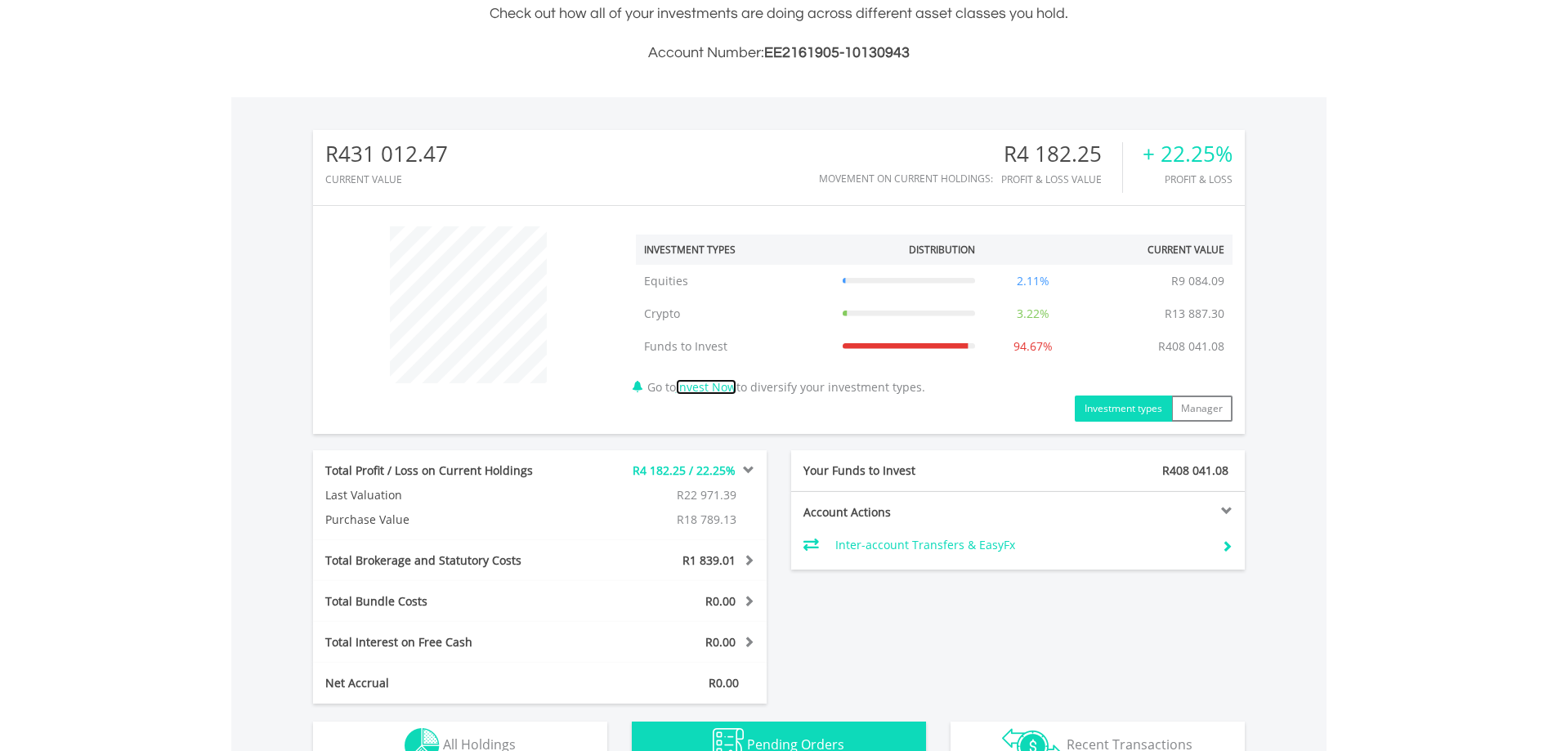
click at [716, 392] on link "Invest Now" at bounding box center [706, 387] width 60 height 16
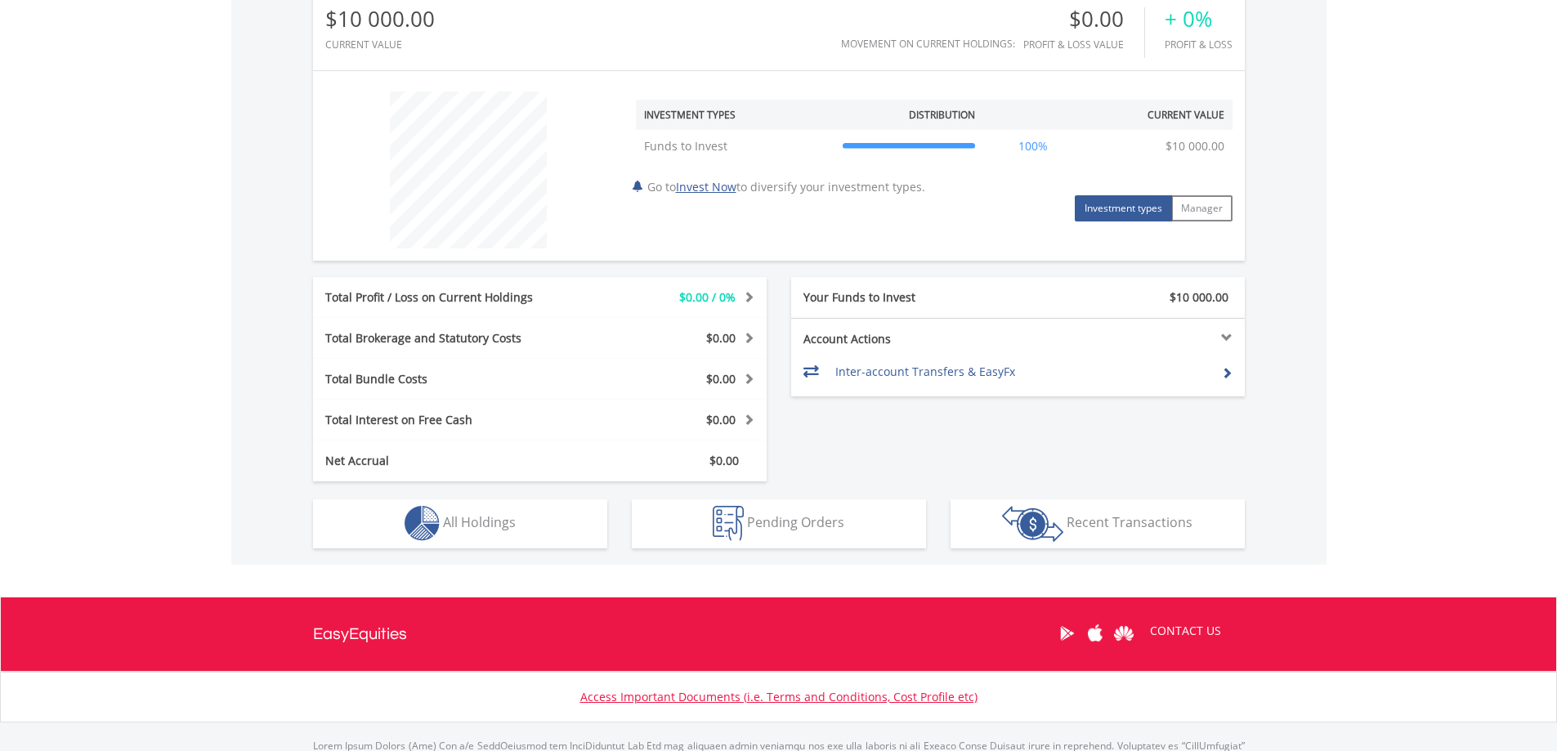
scroll to position [462, 0]
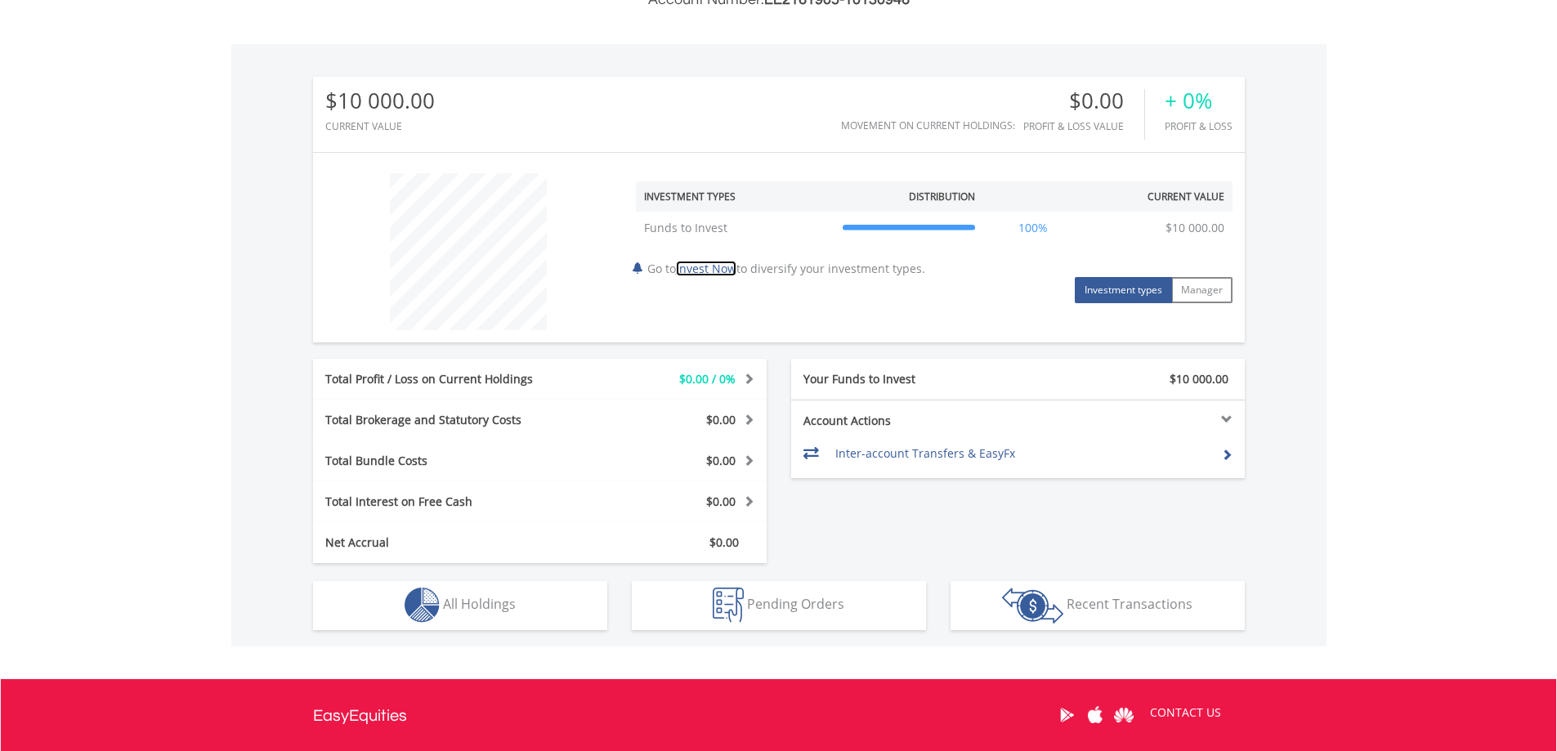
click at [700, 264] on link "Invest Now" at bounding box center [706, 269] width 60 height 16
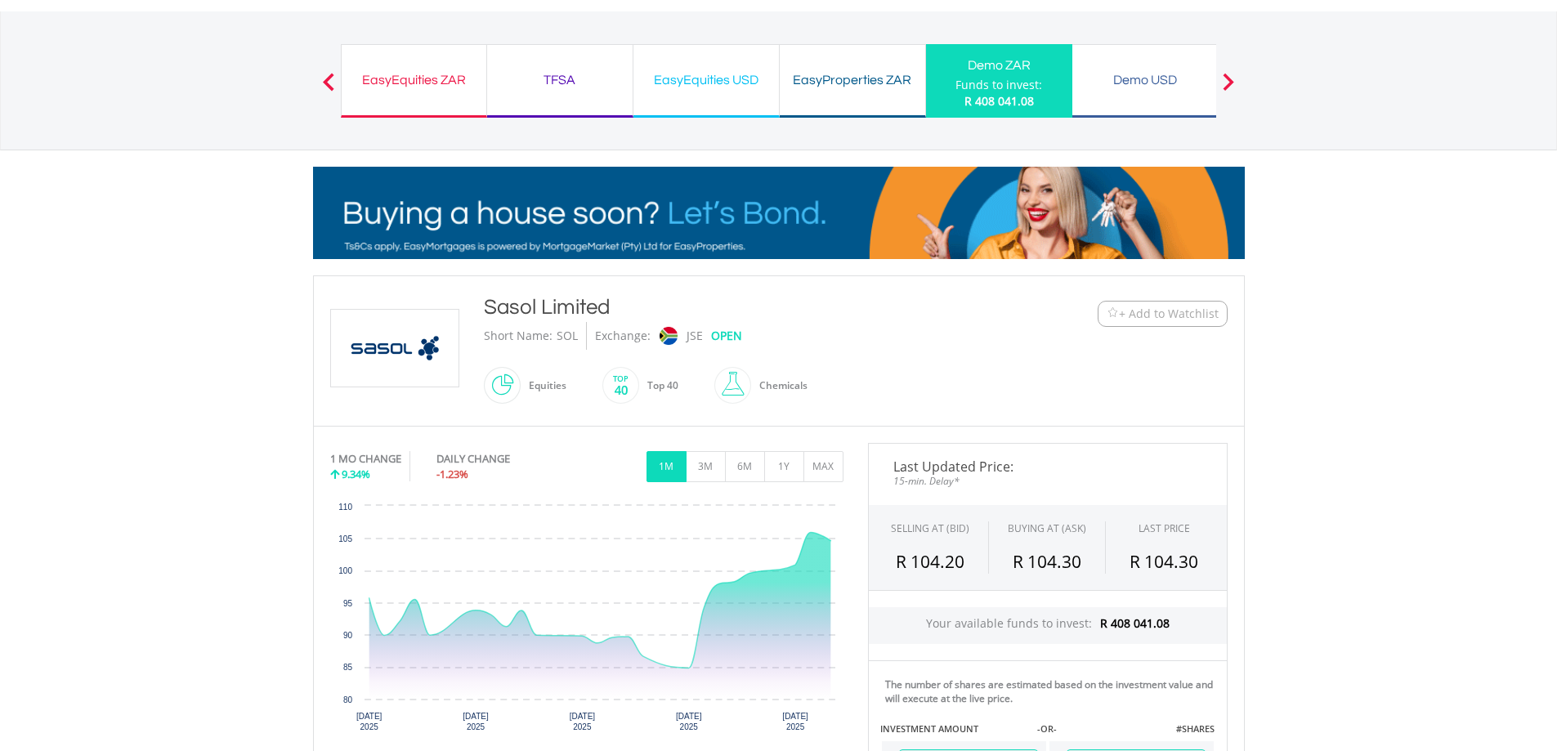
scroll to position [163, 0]
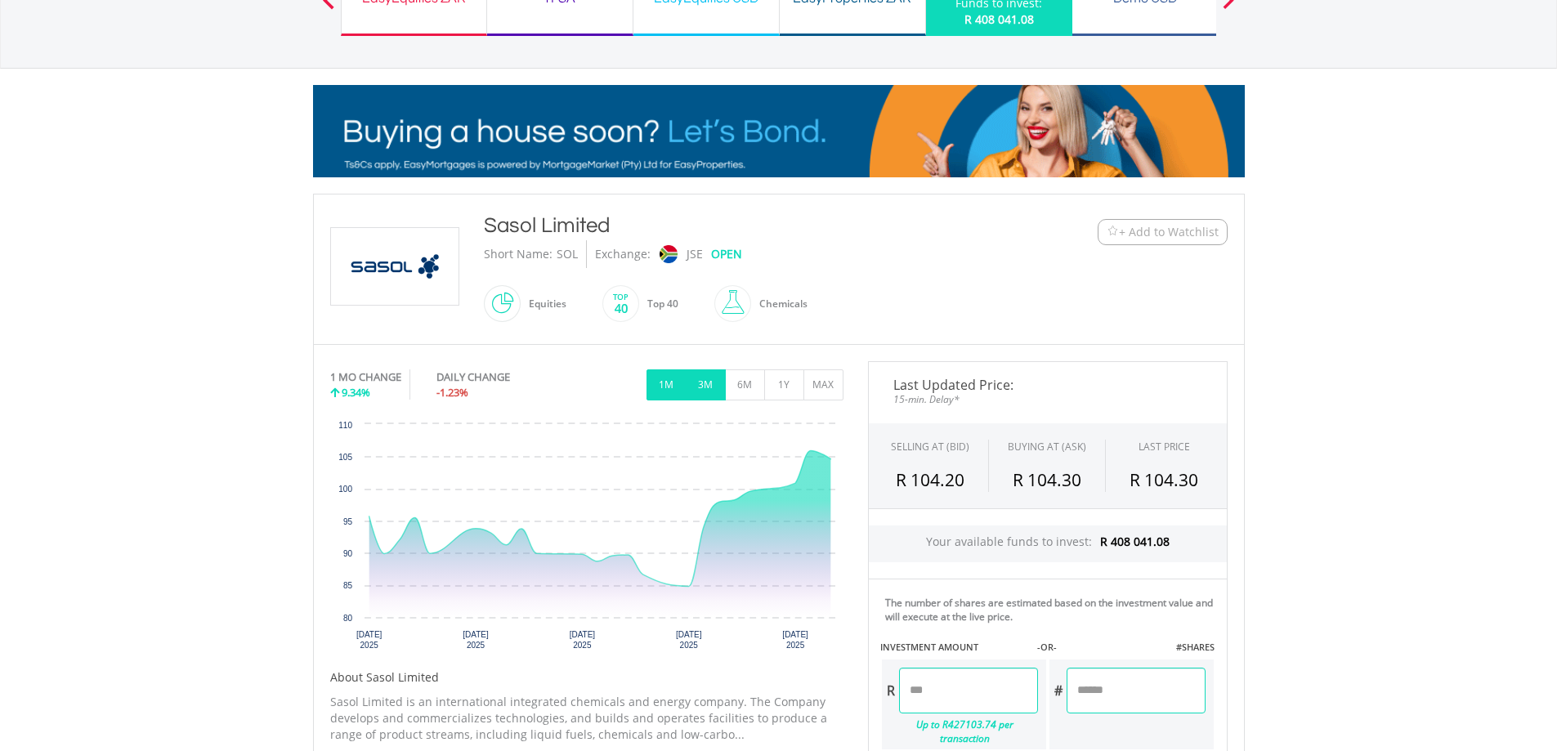
click at [713, 384] on button "3M" at bounding box center [706, 384] width 40 height 31
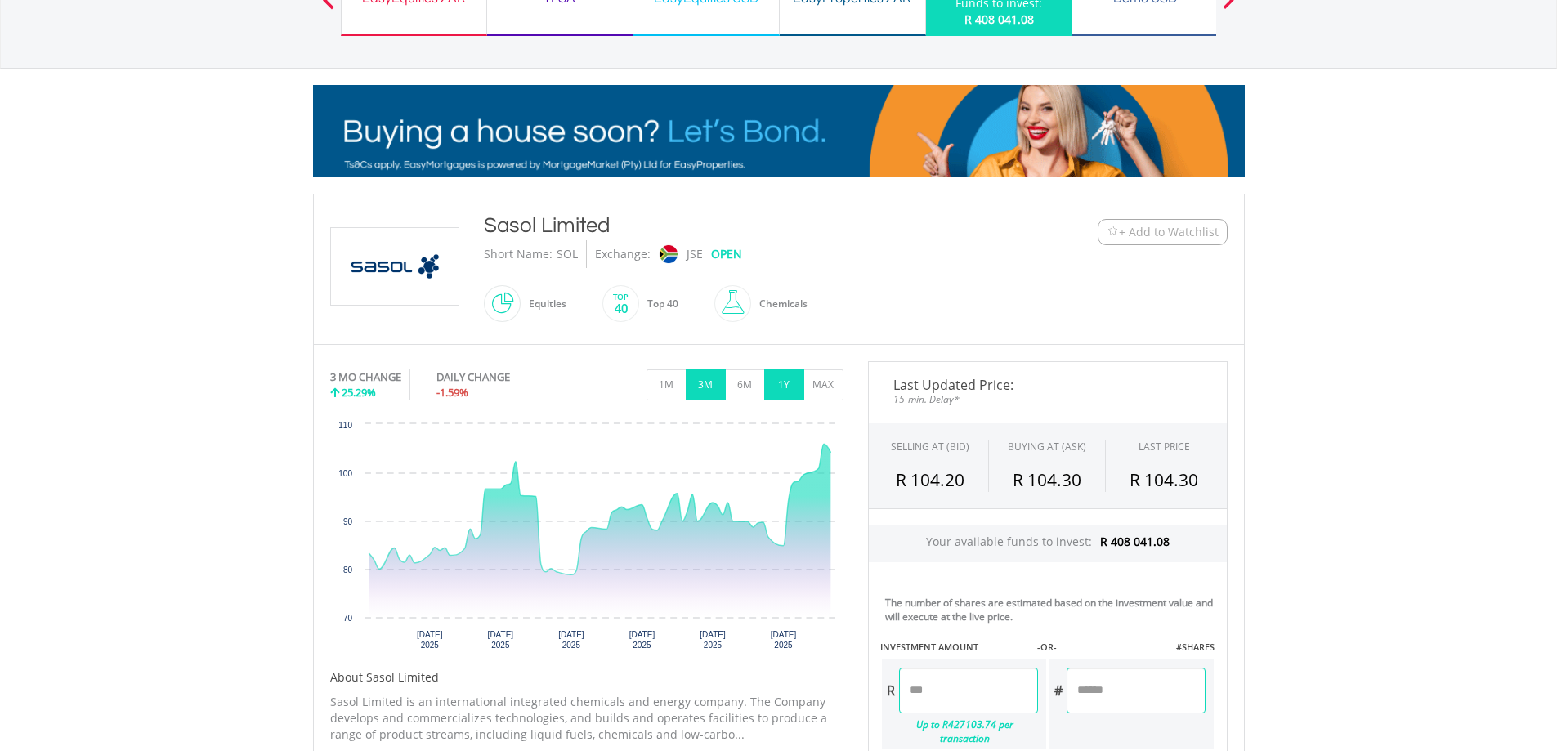
click at [780, 385] on button "1Y" at bounding box center [784, 384] width 40 height 31
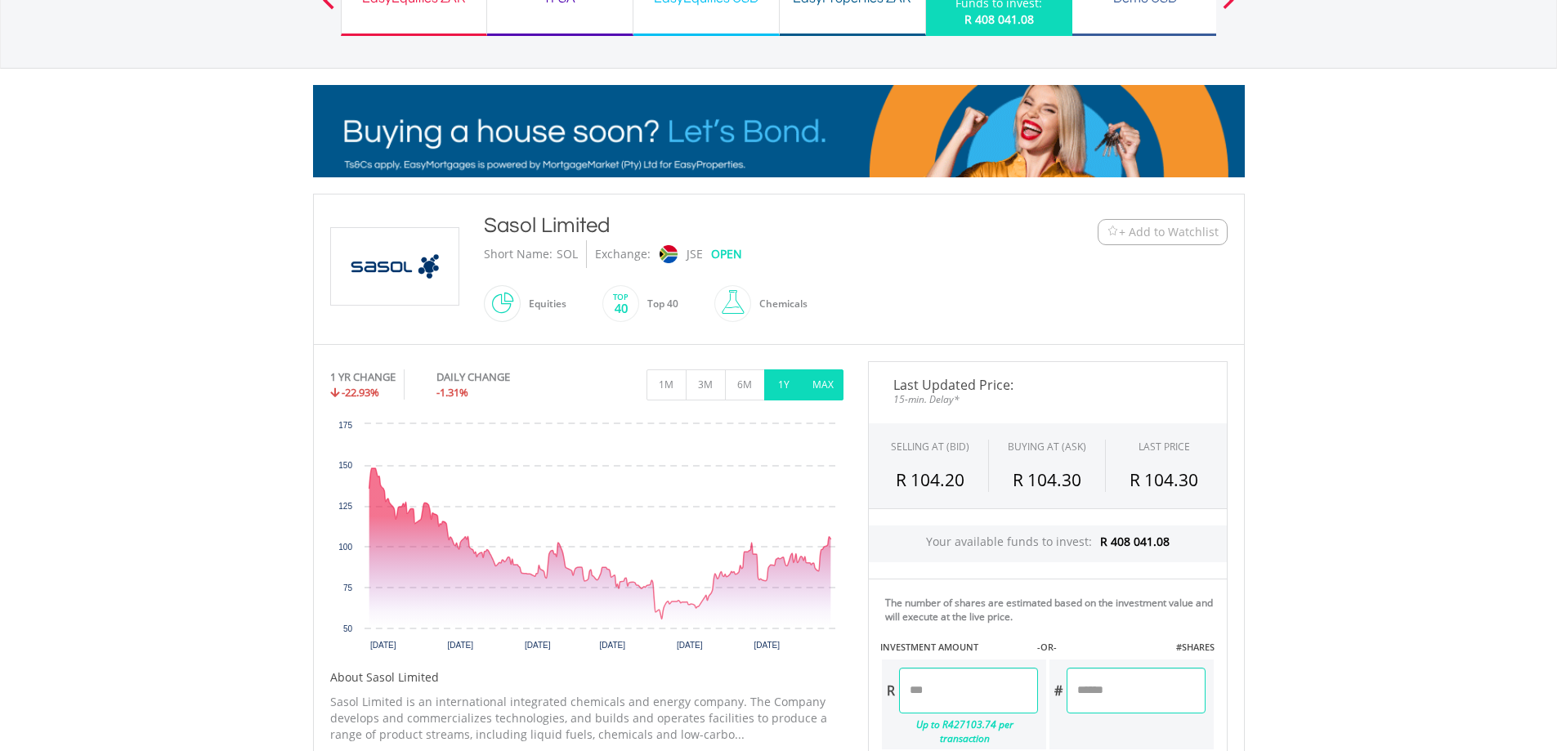
click at [809, 388] on button "MAX" at bounding box center [823, 384] width 40 height 31
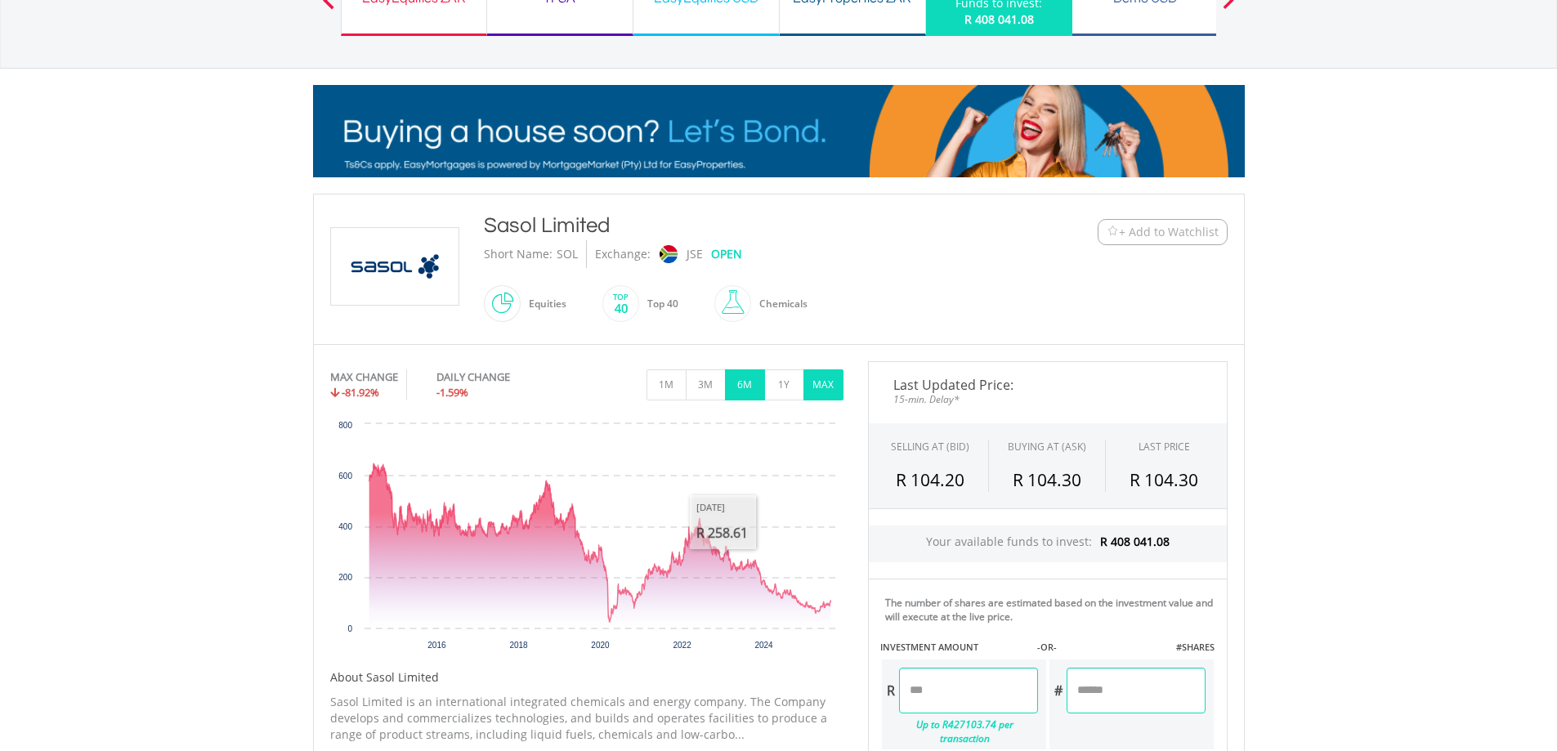
click at [758, 383] on button "6M" at bounding box center [745, 384] width 40 height 31
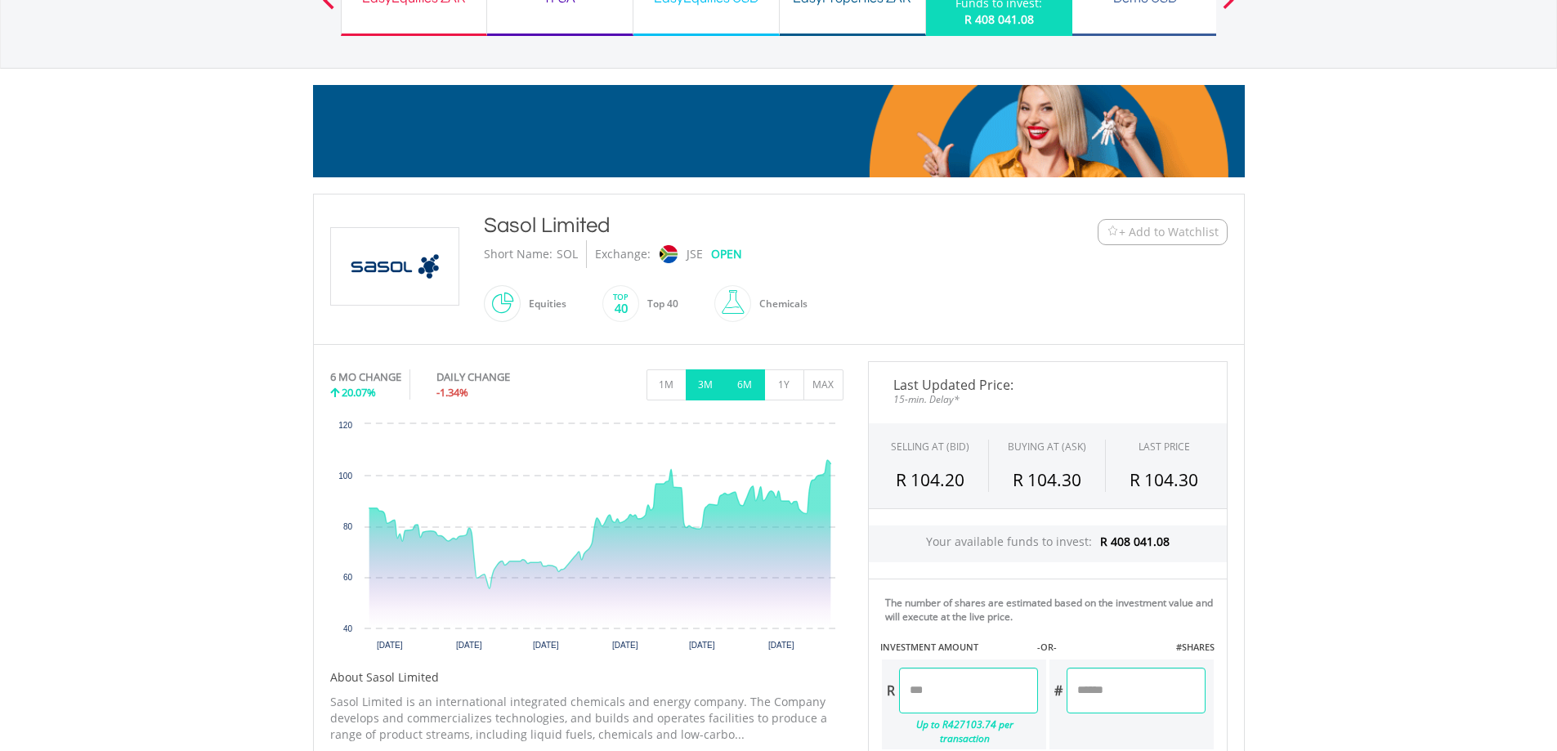
click at [701, 382] on button "3M" at bounding box center [706, 384] width 40 height 31
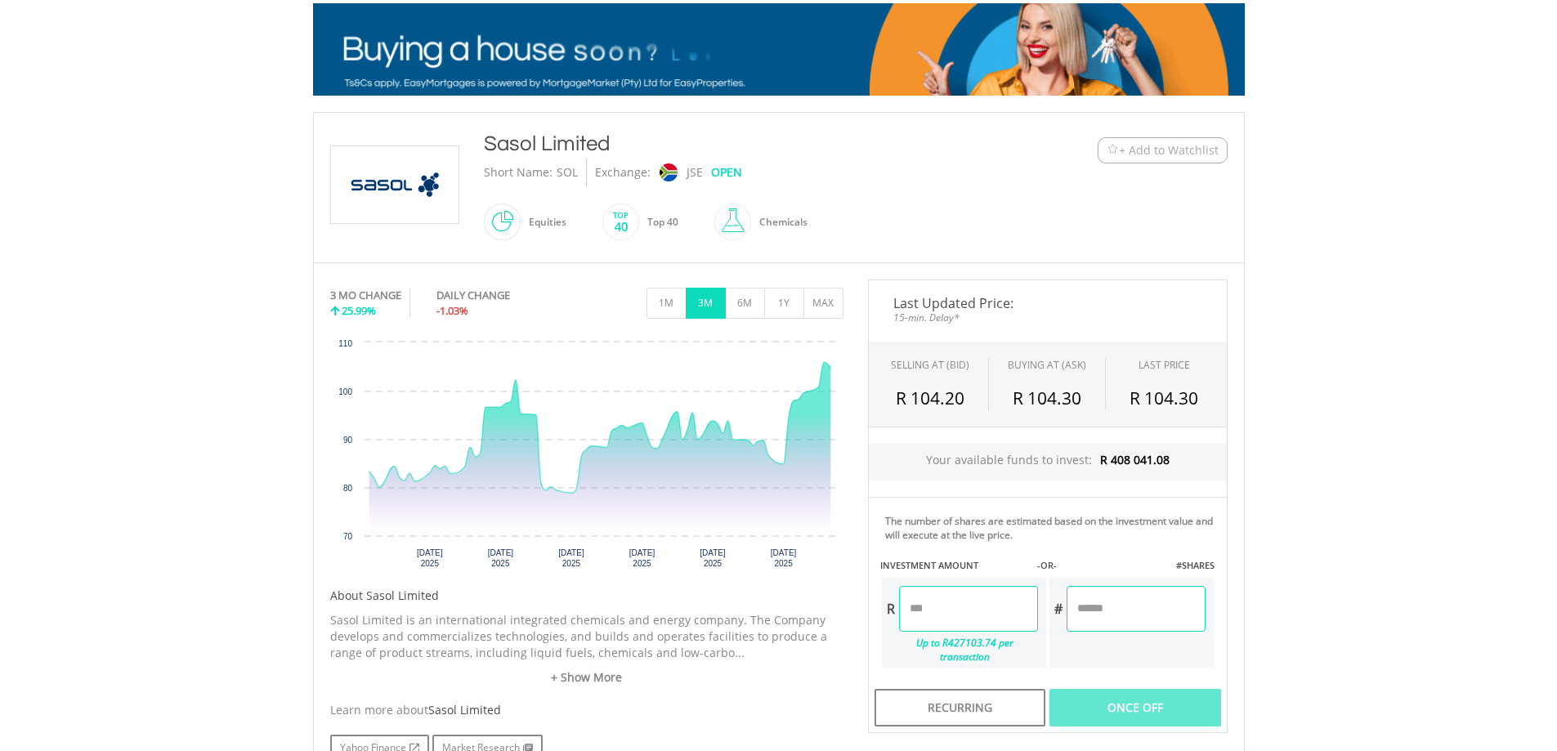
scroll to position [327, 0]
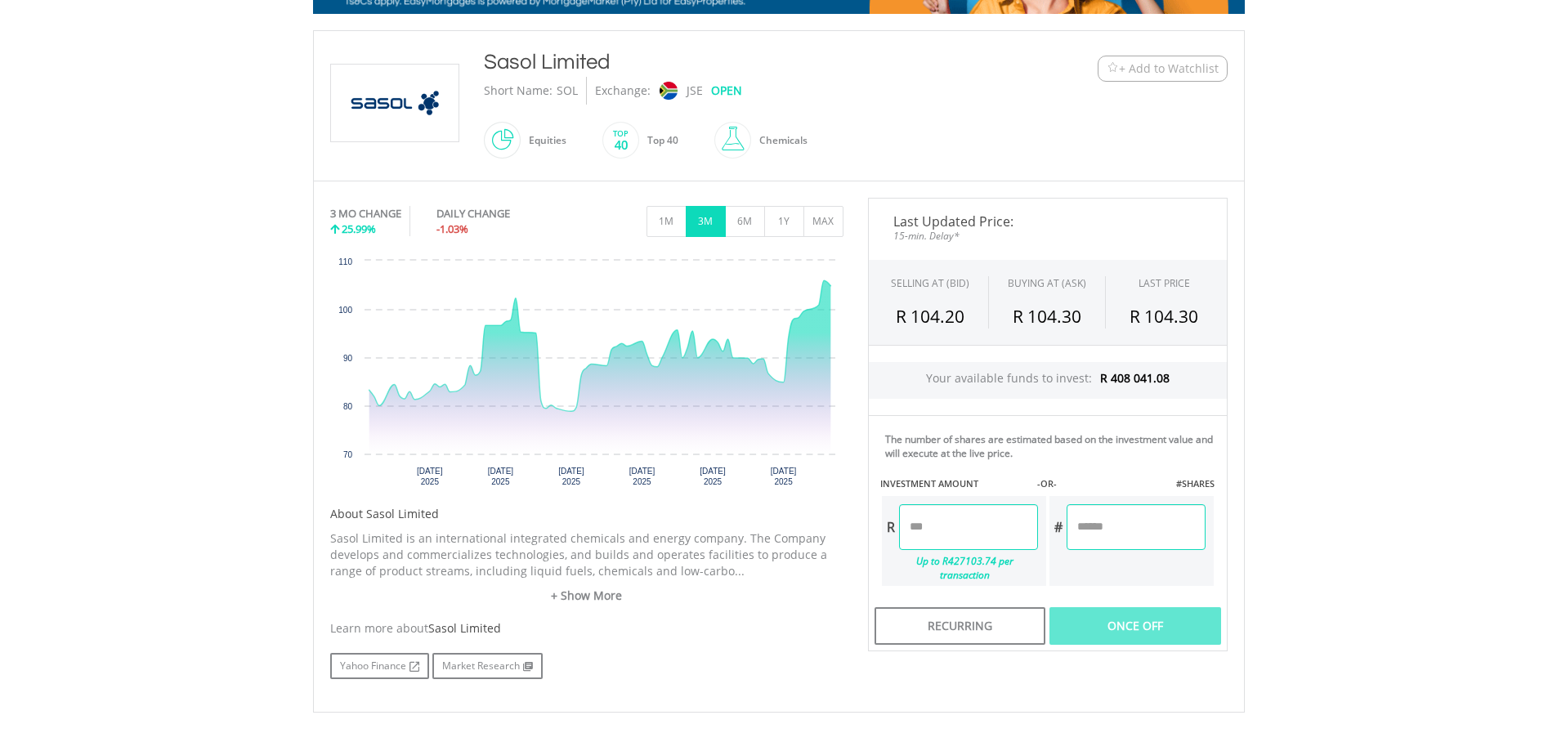
click at [979, 535] on input "number" at bounding box center [968, 527] width 139 height 46
type input "********"
type input "*******"
click at [1059, 530] on div "Last Updated Price: 15-min. Delay* SELLING AT (BID) BUYING AT (ASK) LAST PRICE …" at bounding box center [1048, 425] width 384 height 454
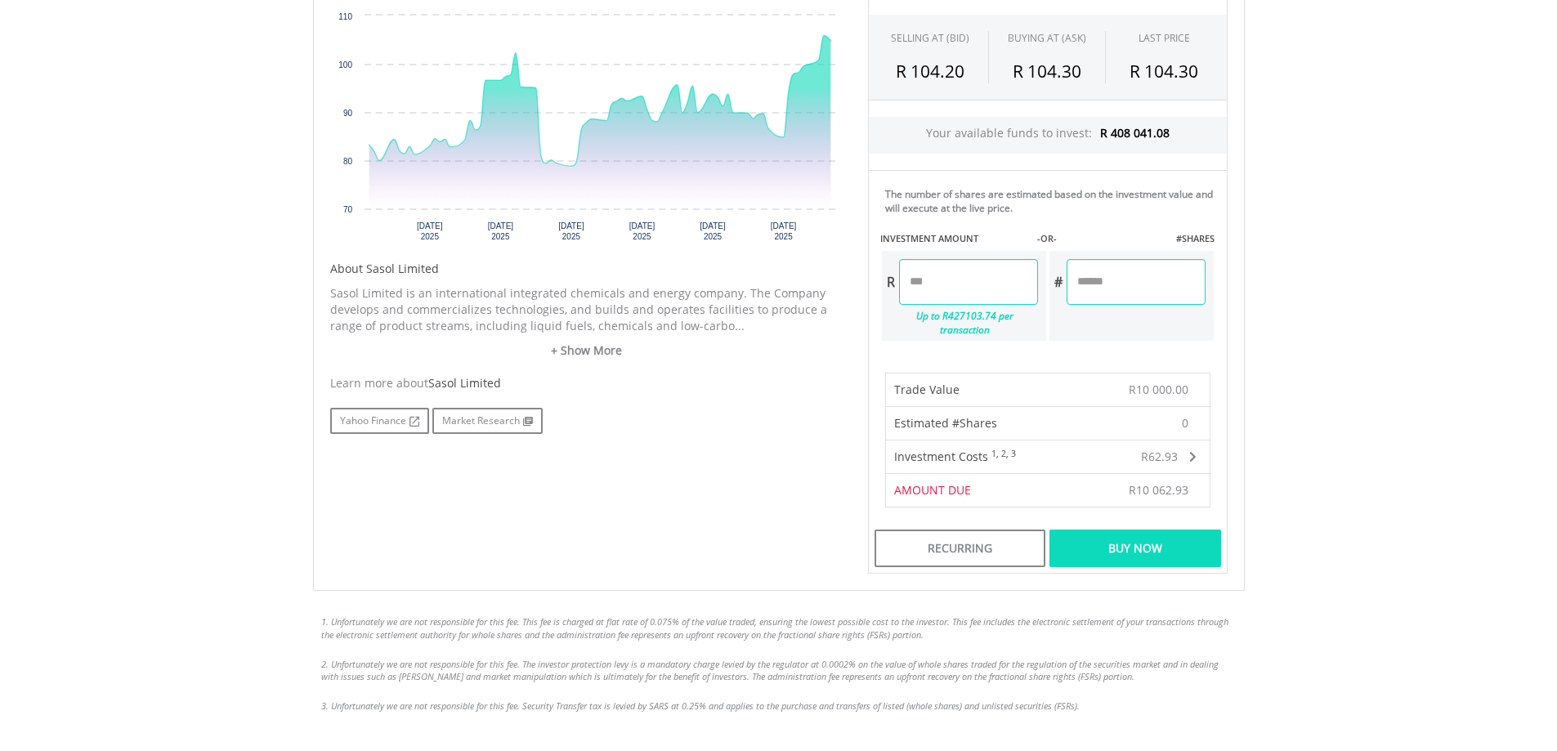
scroll to position [654, 0]
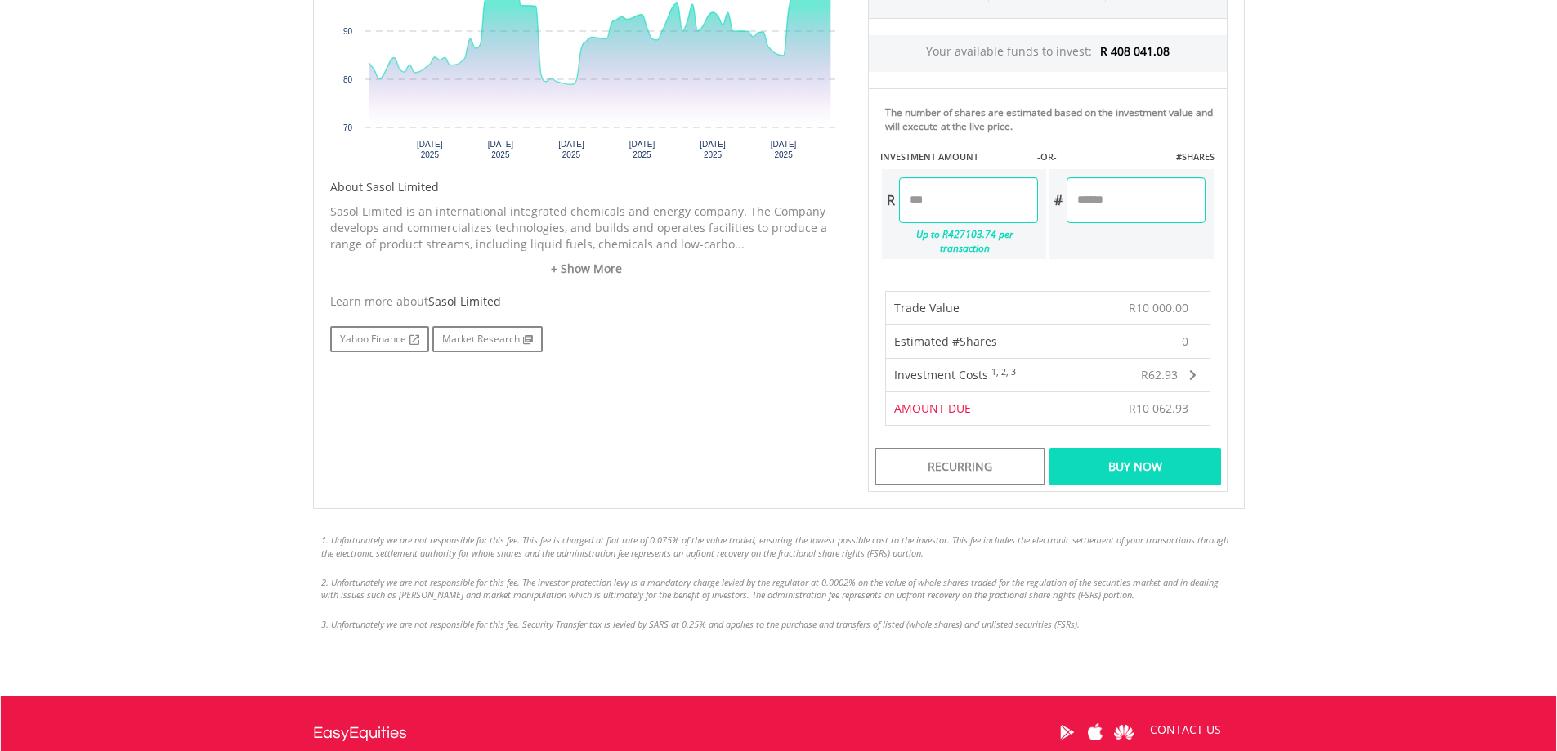
drag, startPoint x: 1131, startPoint y: 452, endPoint x: 1192, endPoint y: 454, distance: 60.5
click at [1133, 452] on div "Buy Now" at bounding box center [1134, 467] width 171 height 38
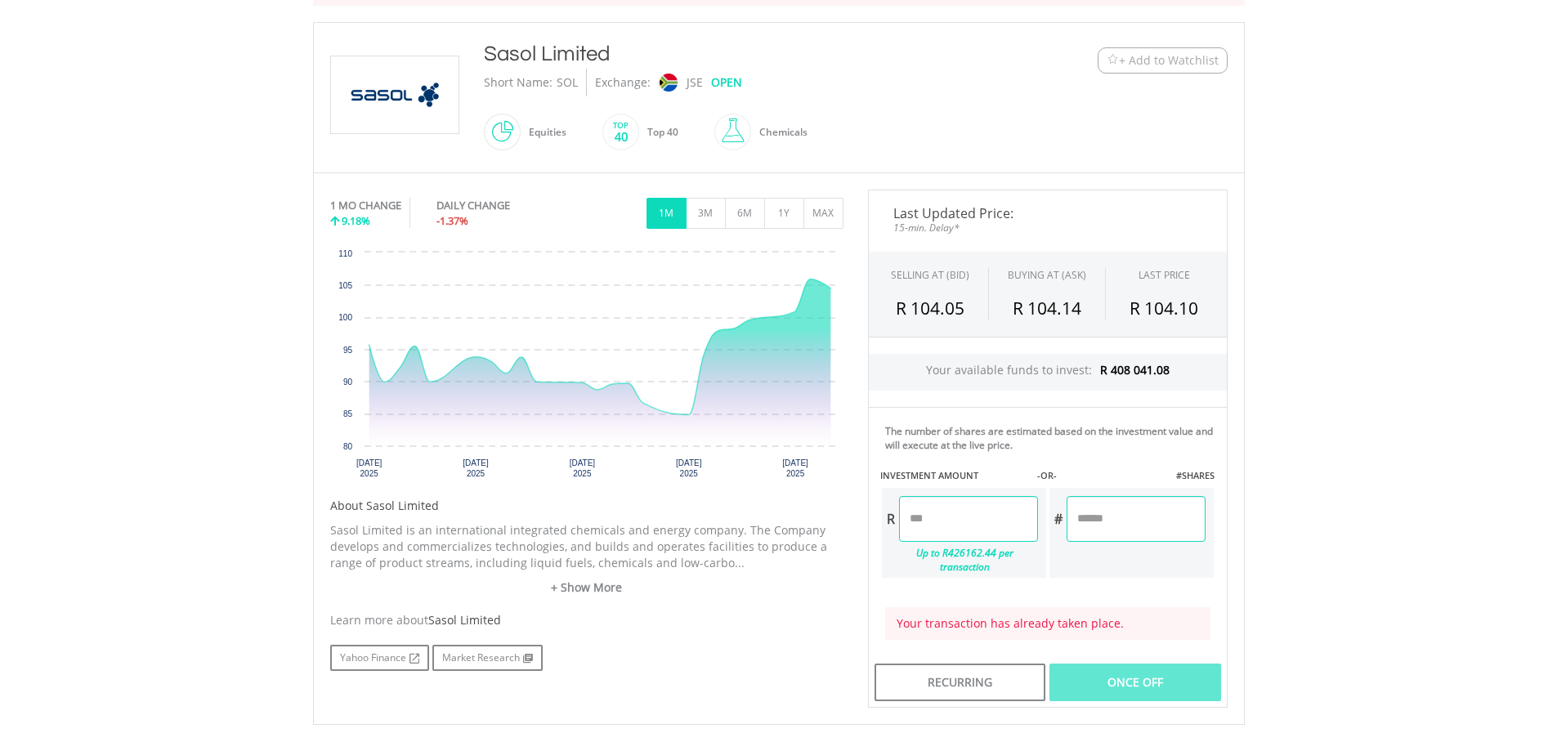
scroll to position [237, 0]
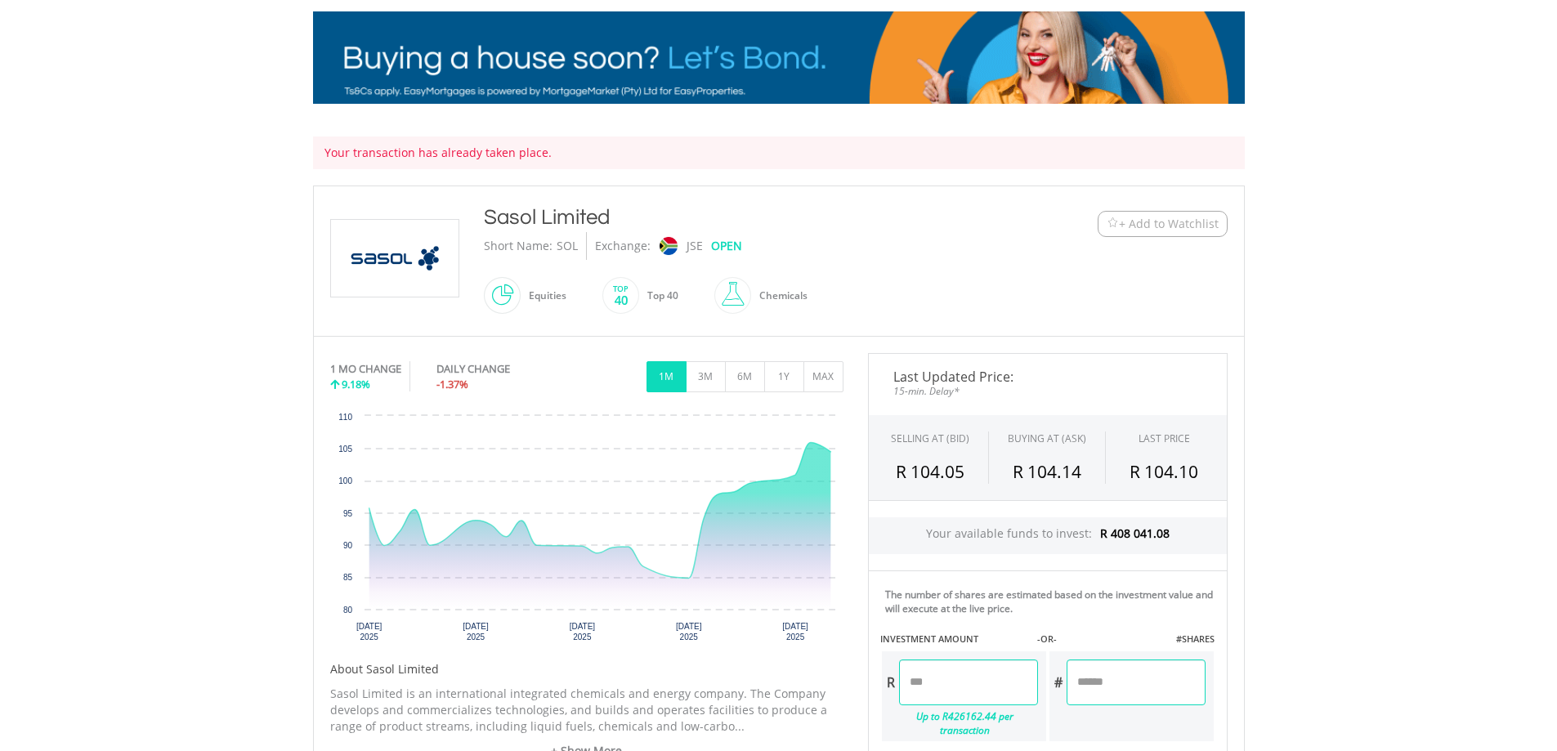
click at [642, 291] on div "Top 40" at bounding box center [658, 295] width 39 height 39
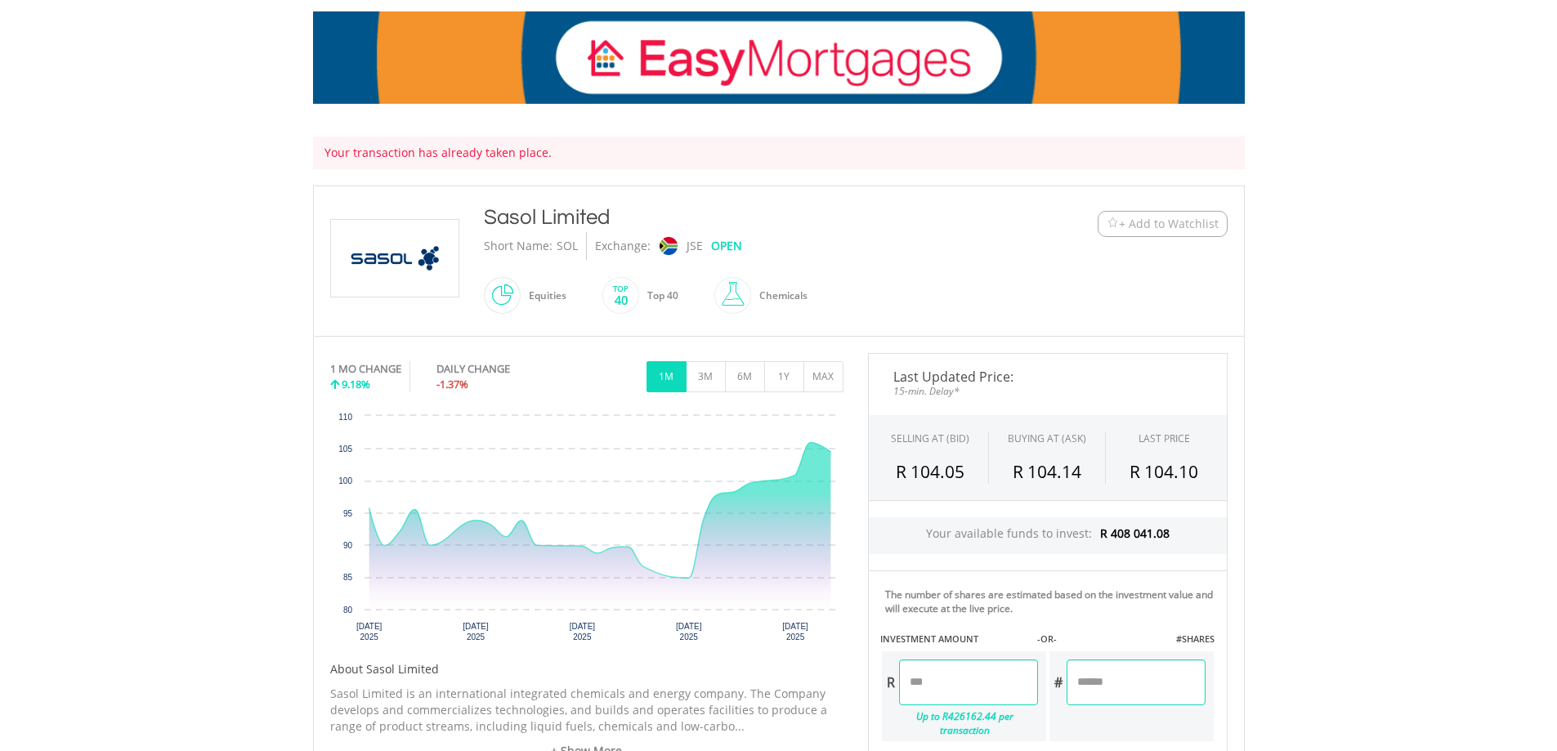
click at [659, 302] on div "Top 40" at bounding box center [658, 295] width 39 height 39
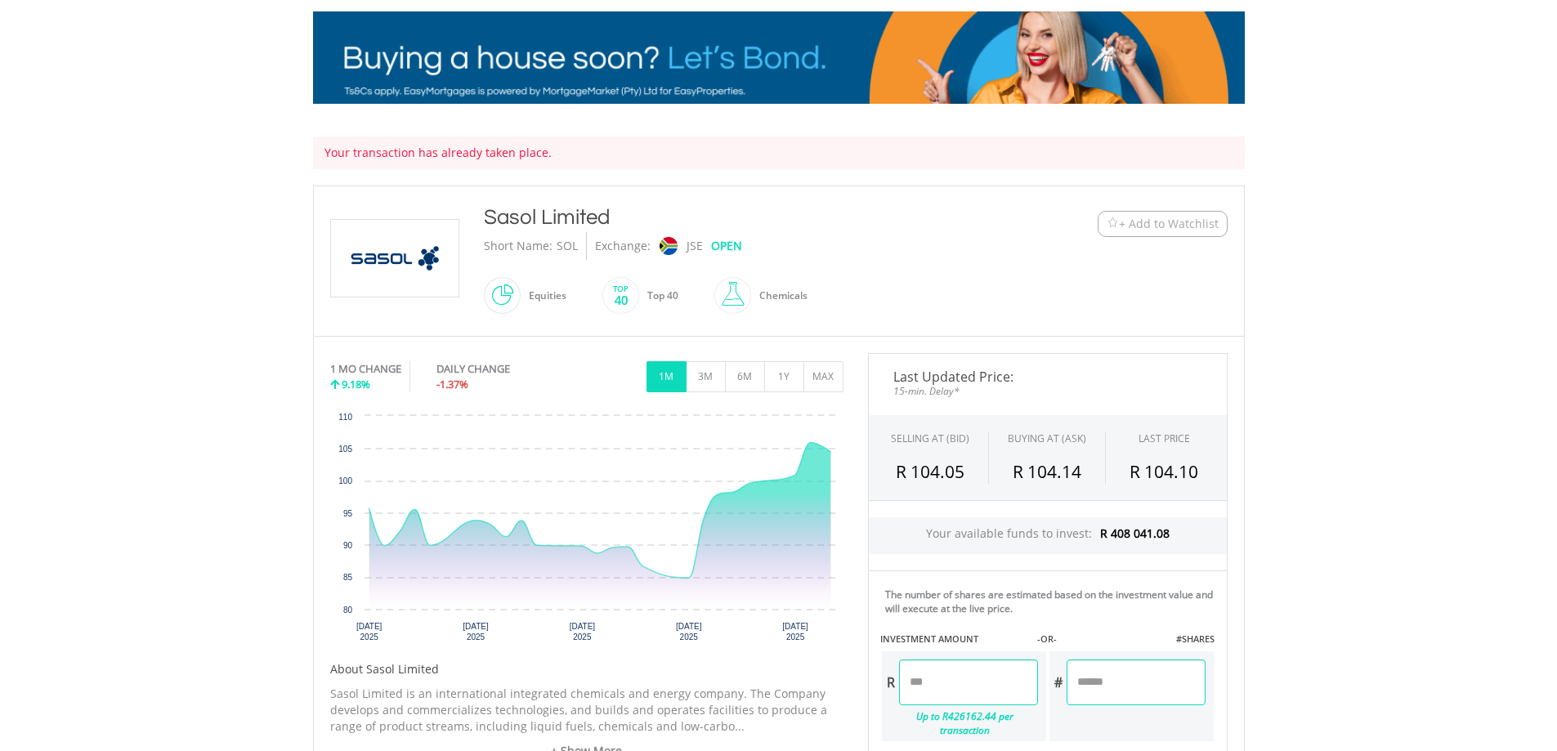
click at [659, 302] on div "Top 40" at bounding box center [658, 295] width 39 height 39
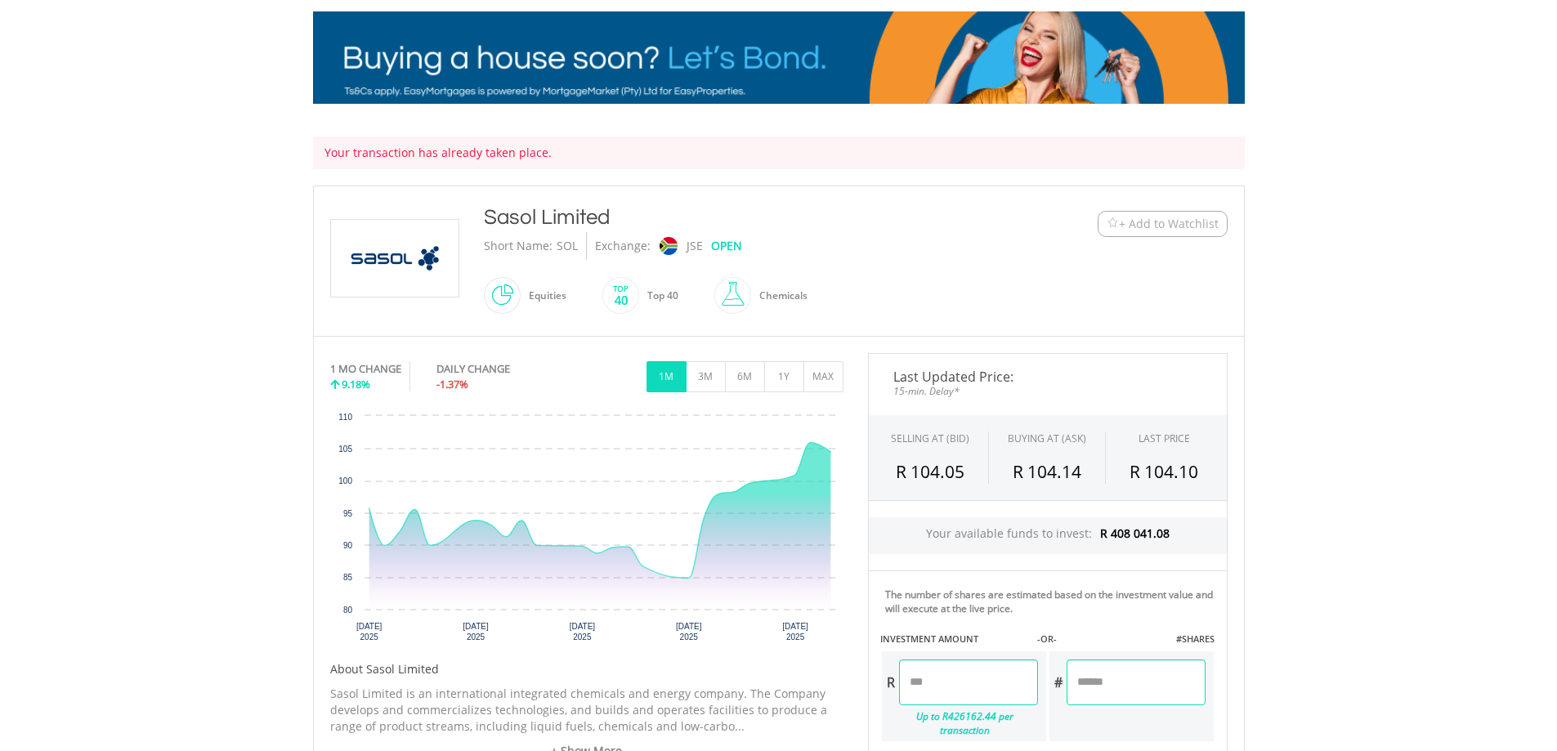
click at [639, 292] on span at bounding box center [639, 295] width 0 height 37
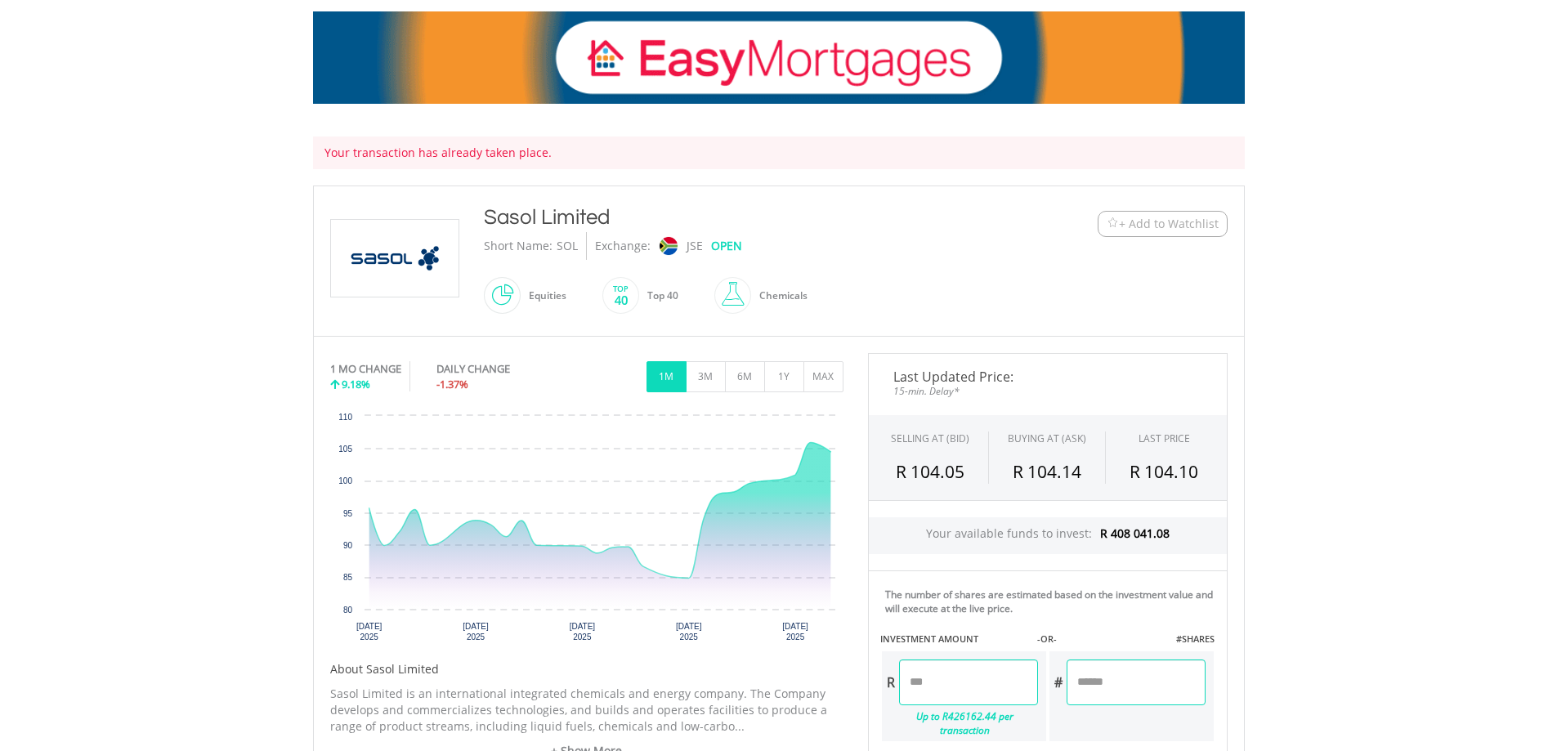
click at [639, 292] on span at bounding box center [639, 295] width 0 height 37
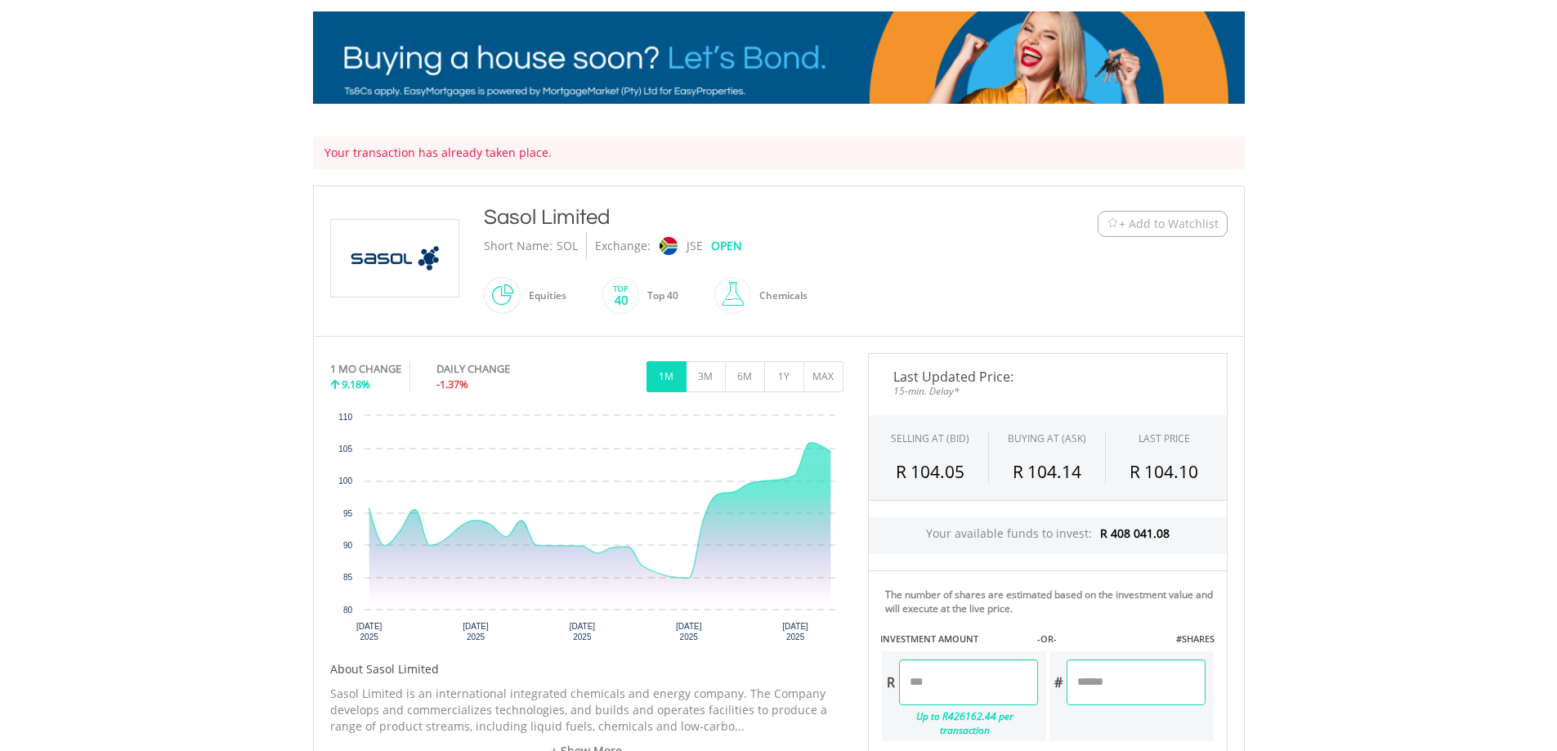
click at [521, 293] on span at bounding box center [521, 295] width 0 height 37
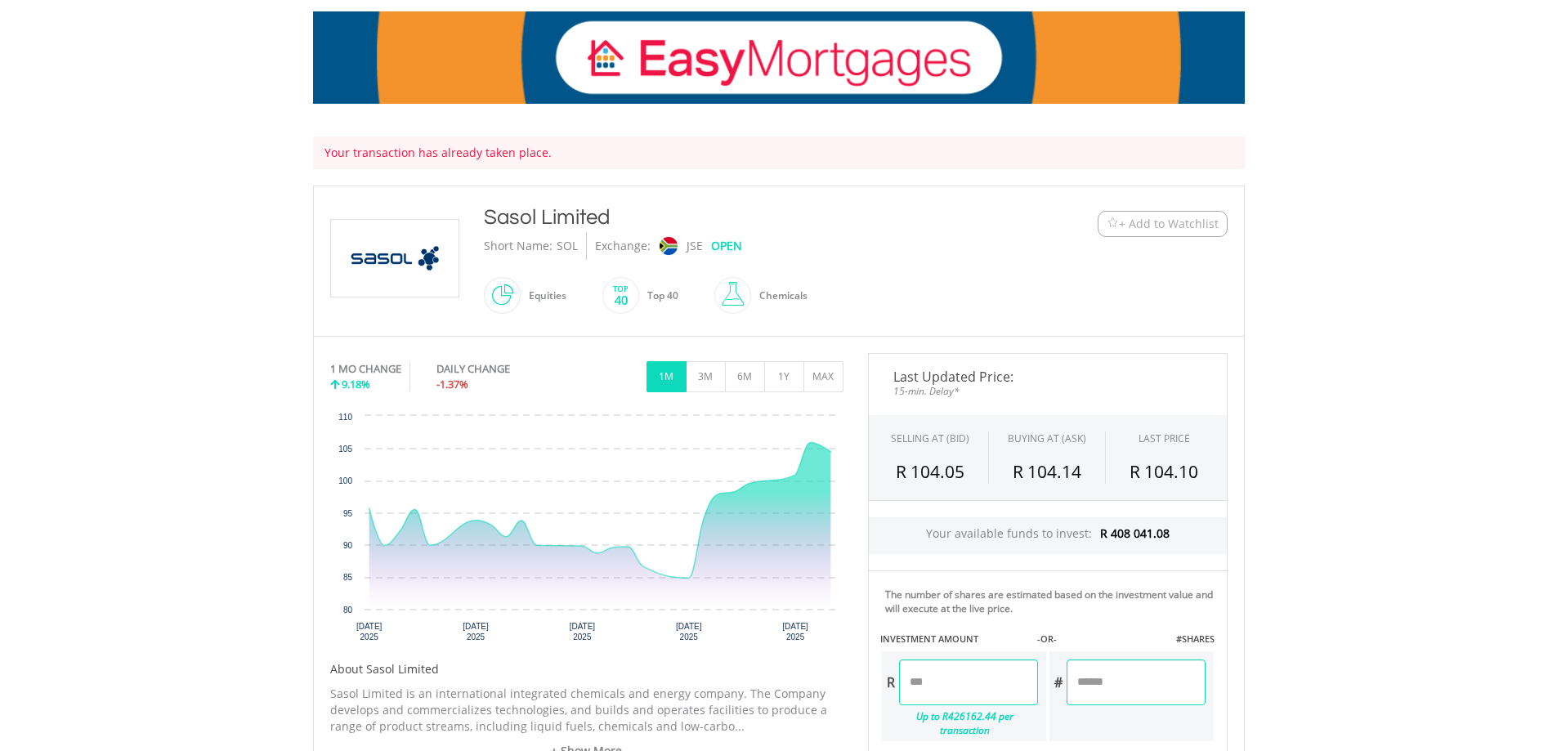
click at [521, 295] on span at bounding box center [521, 295] width 0 height 37
click at [751, 297] on span at bounding box center [751, 295] width 0 height 37
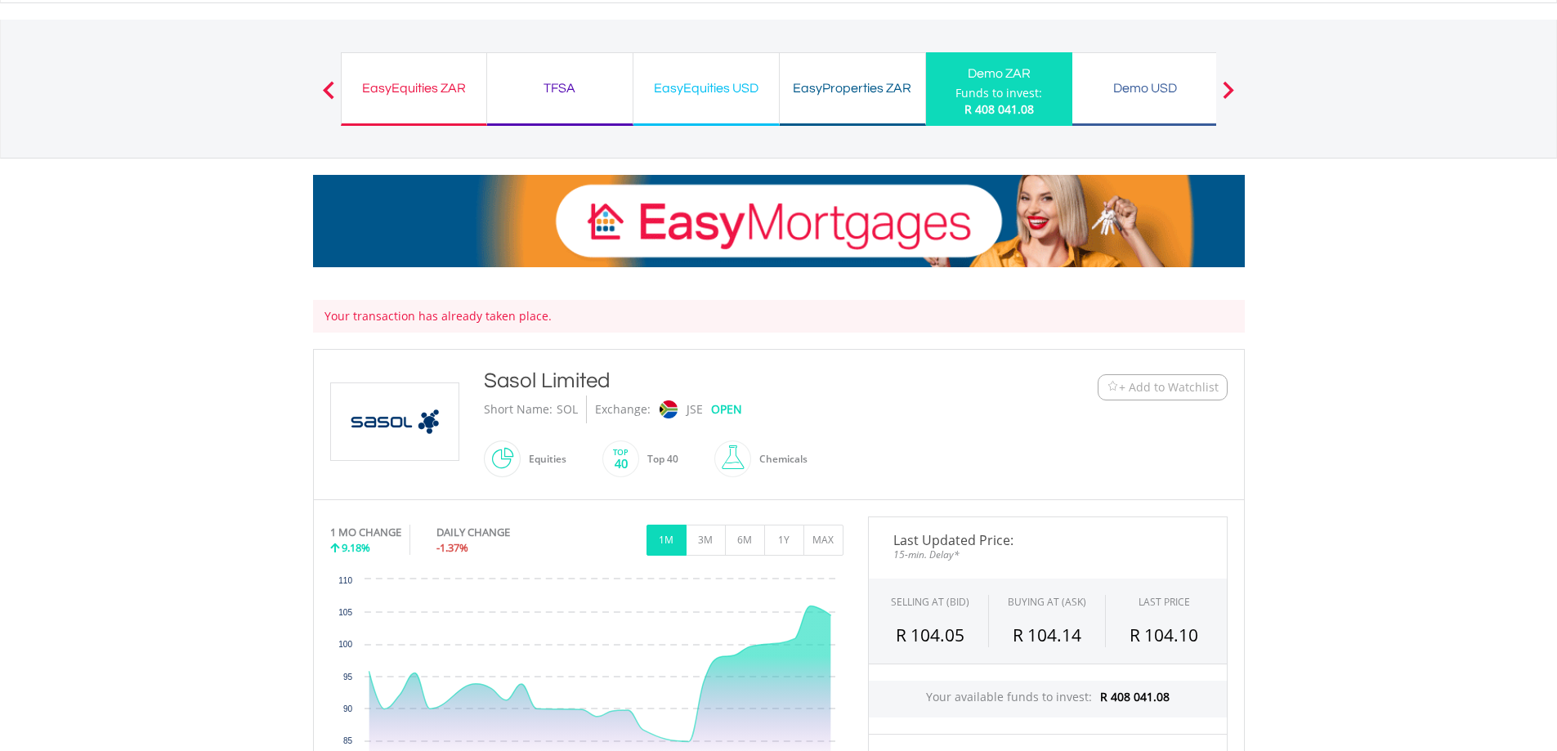
scroll to position [0, 0]
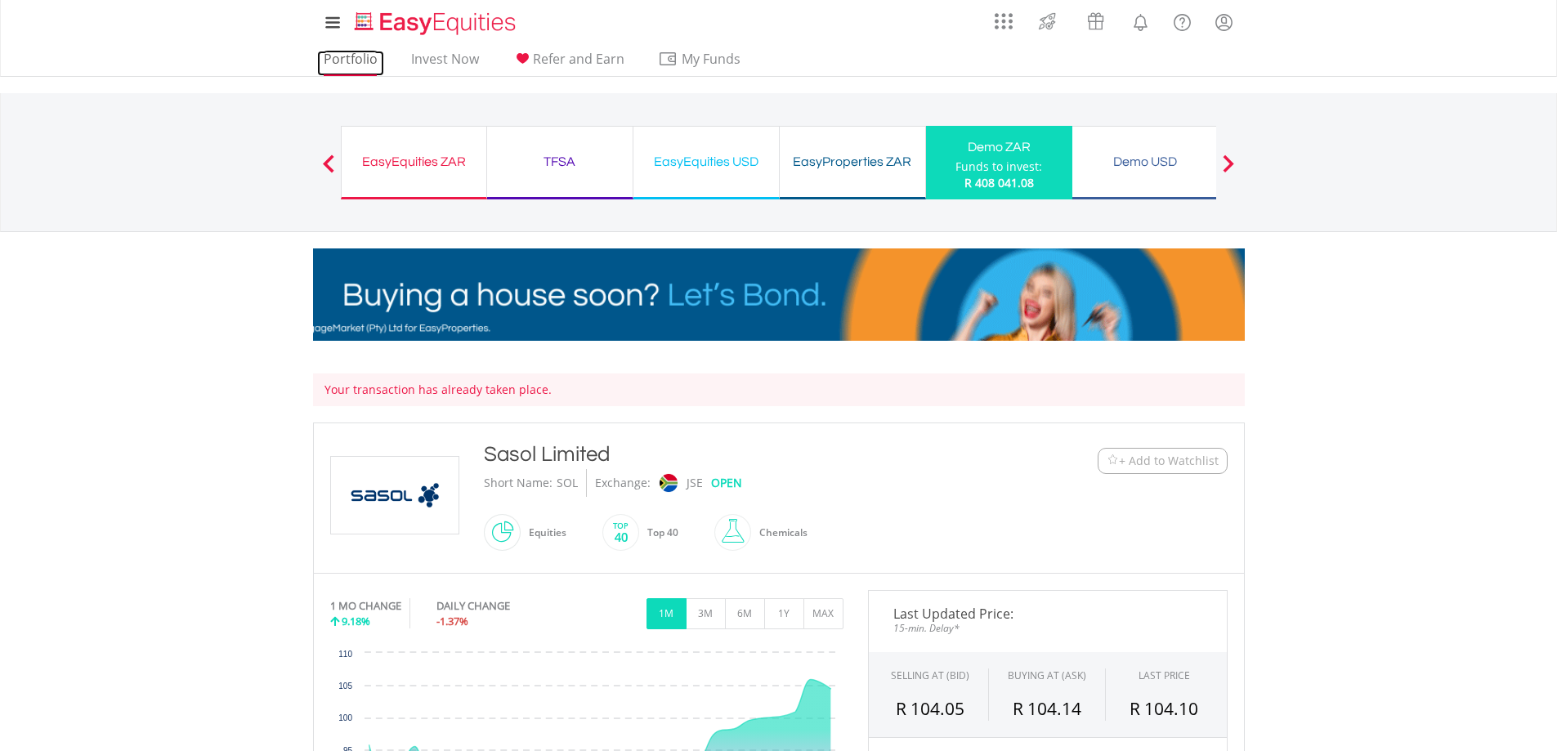
click at [335, 60] on link "Portfolio" at bounding box center [350, 63] width 67 height 25
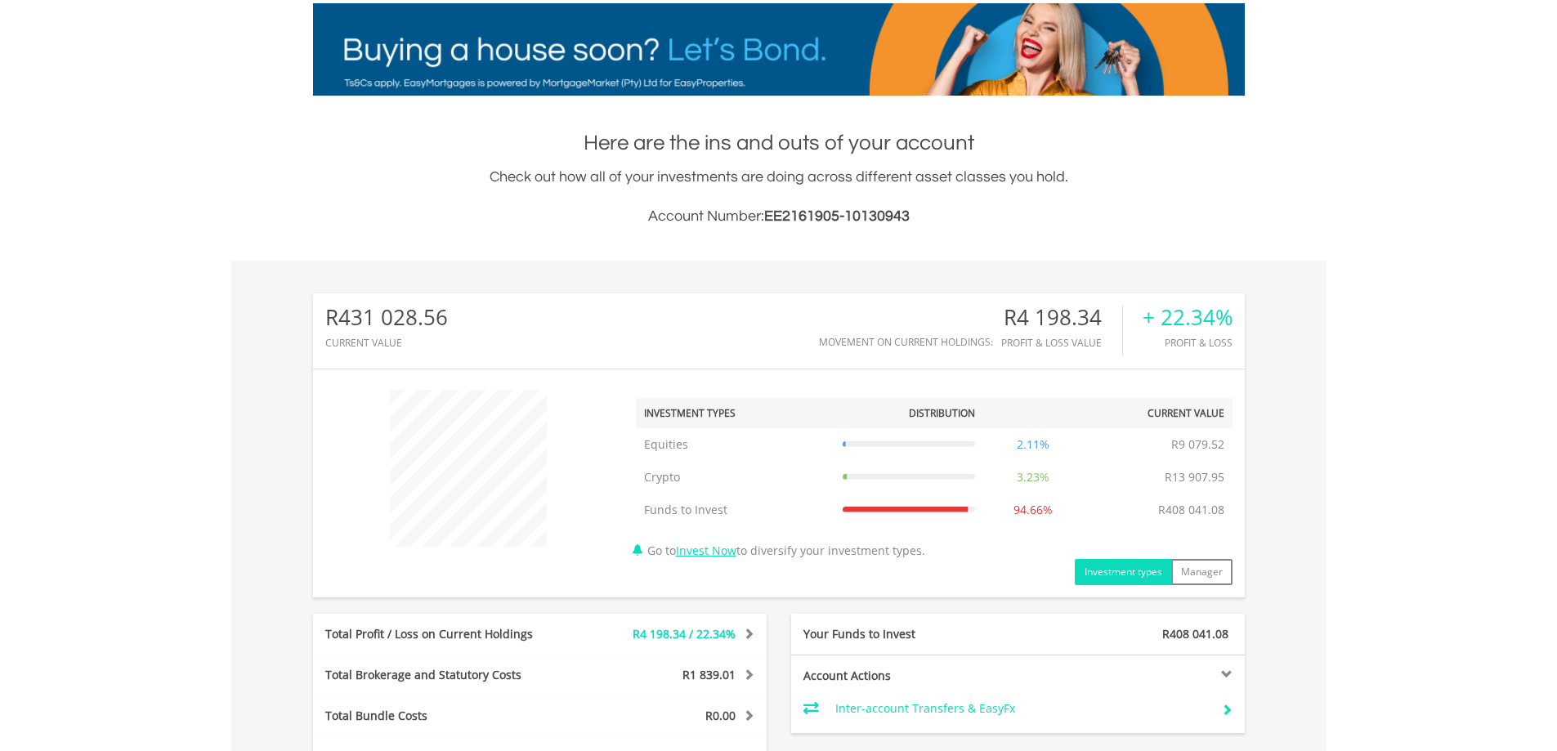
scroll to position [490, 0]
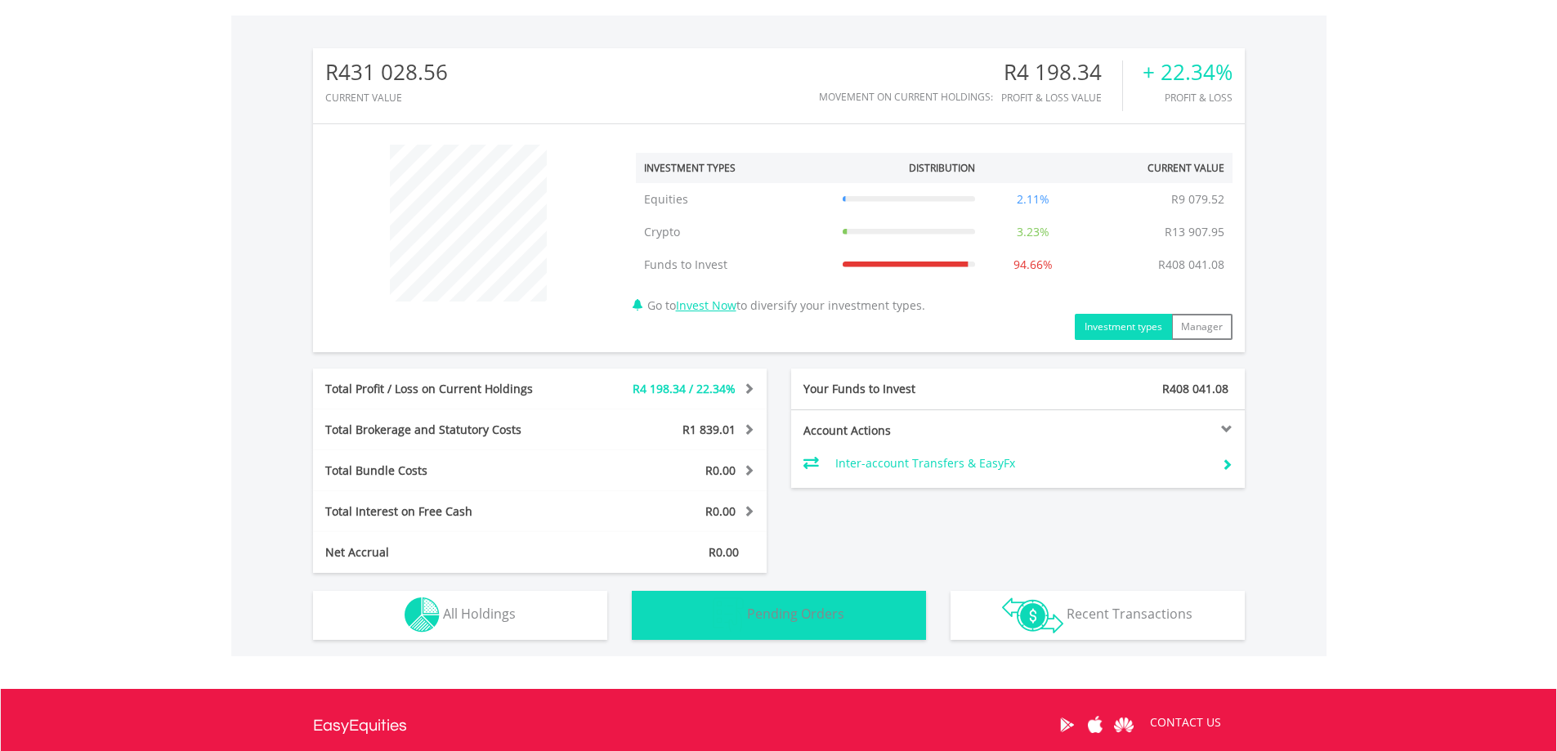
click at [827, 621] on span "Pending Orders" at bounding box center [795, 614] width 97 height 18
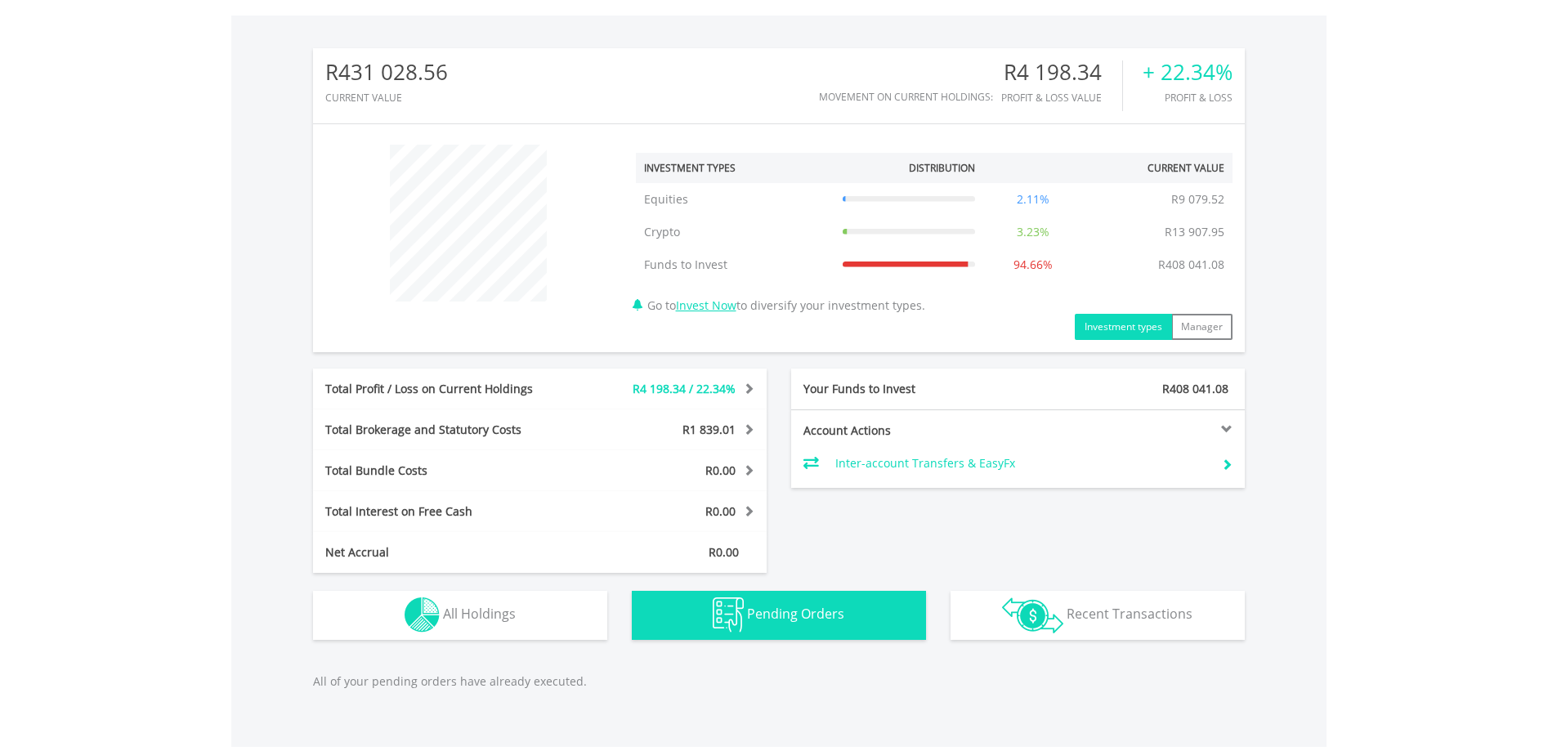
scroll to position [755, 0]
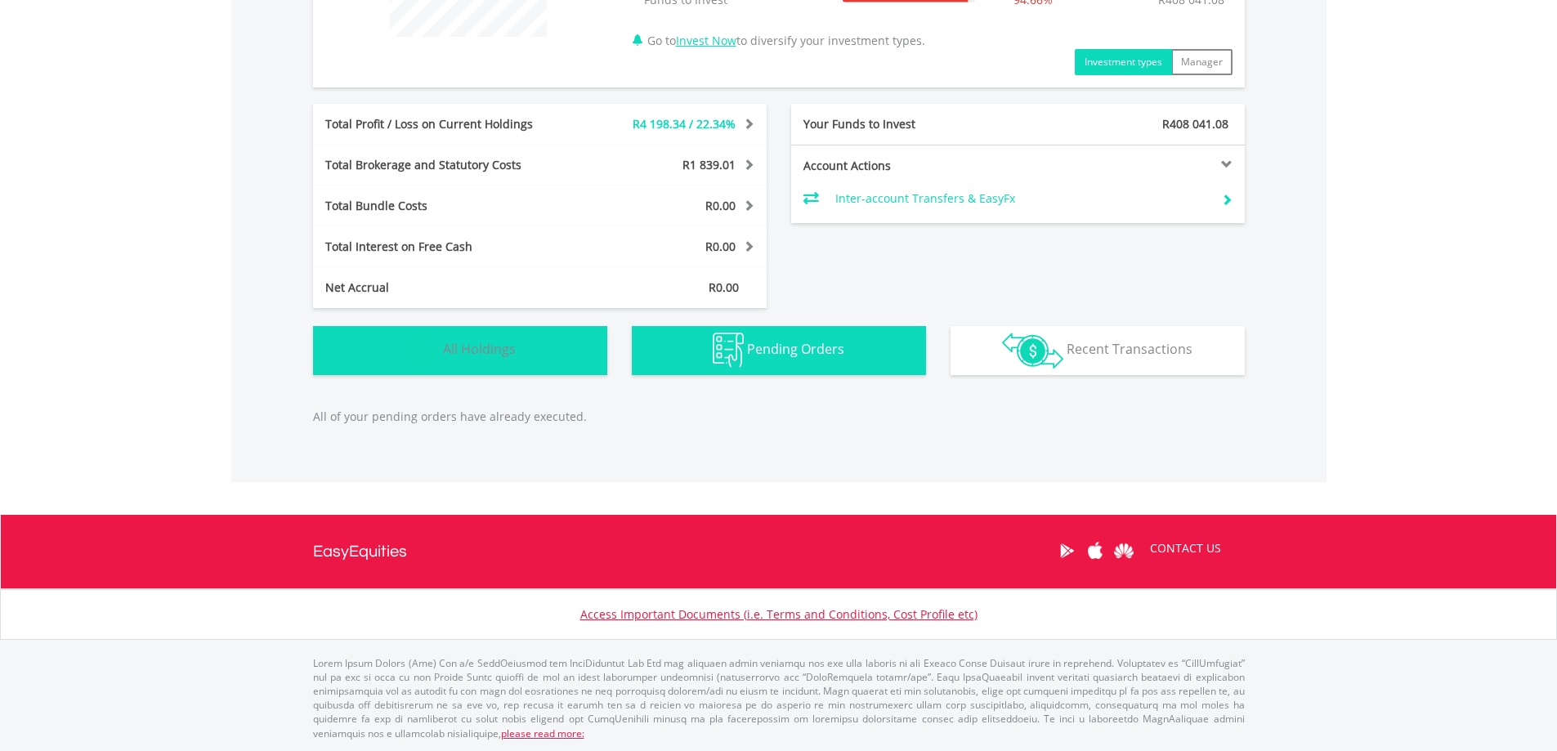
click at [490, 363] on button "Holdings All Holdings" at bounding box center [460, 350] width 294 height 49
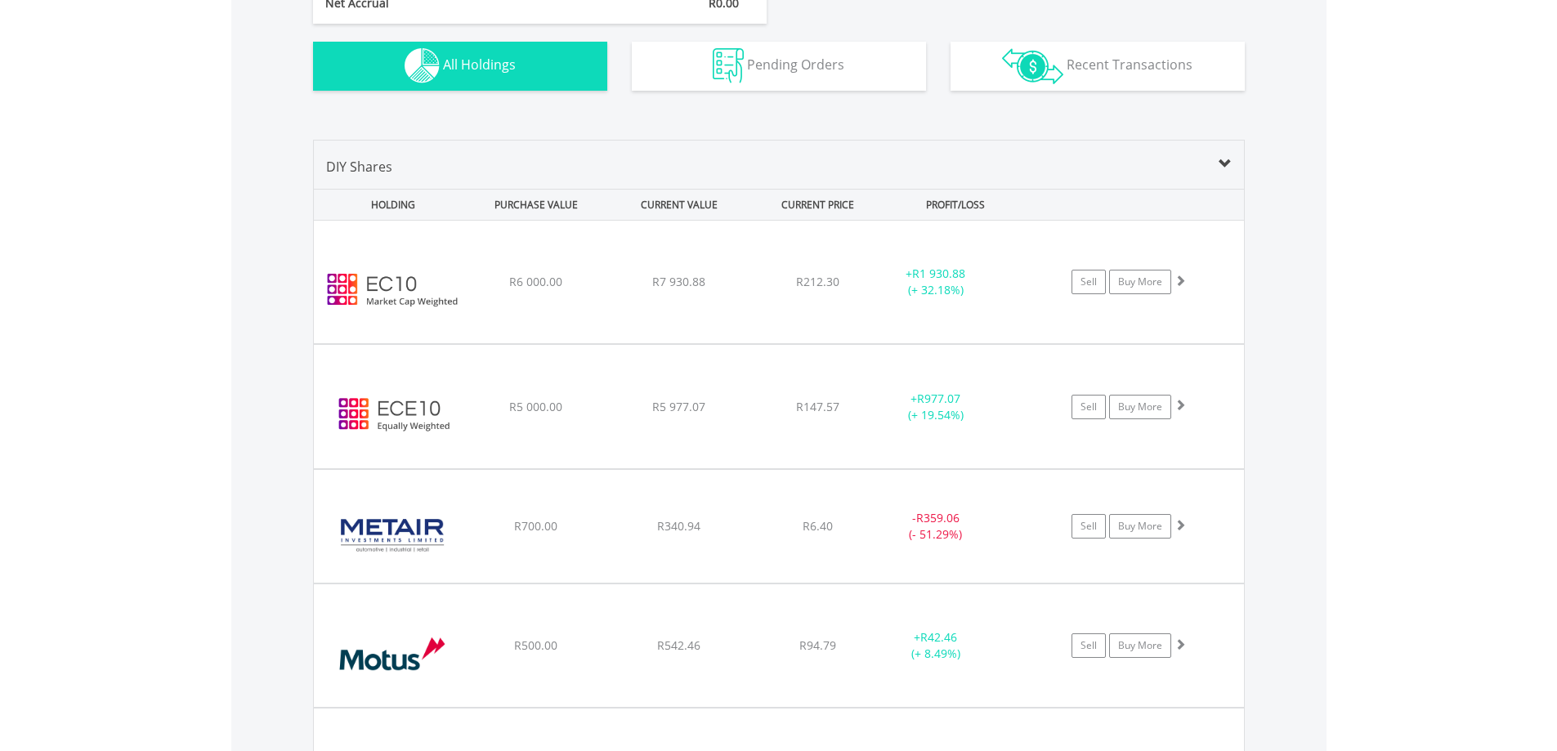
scroll to position [876, 0]
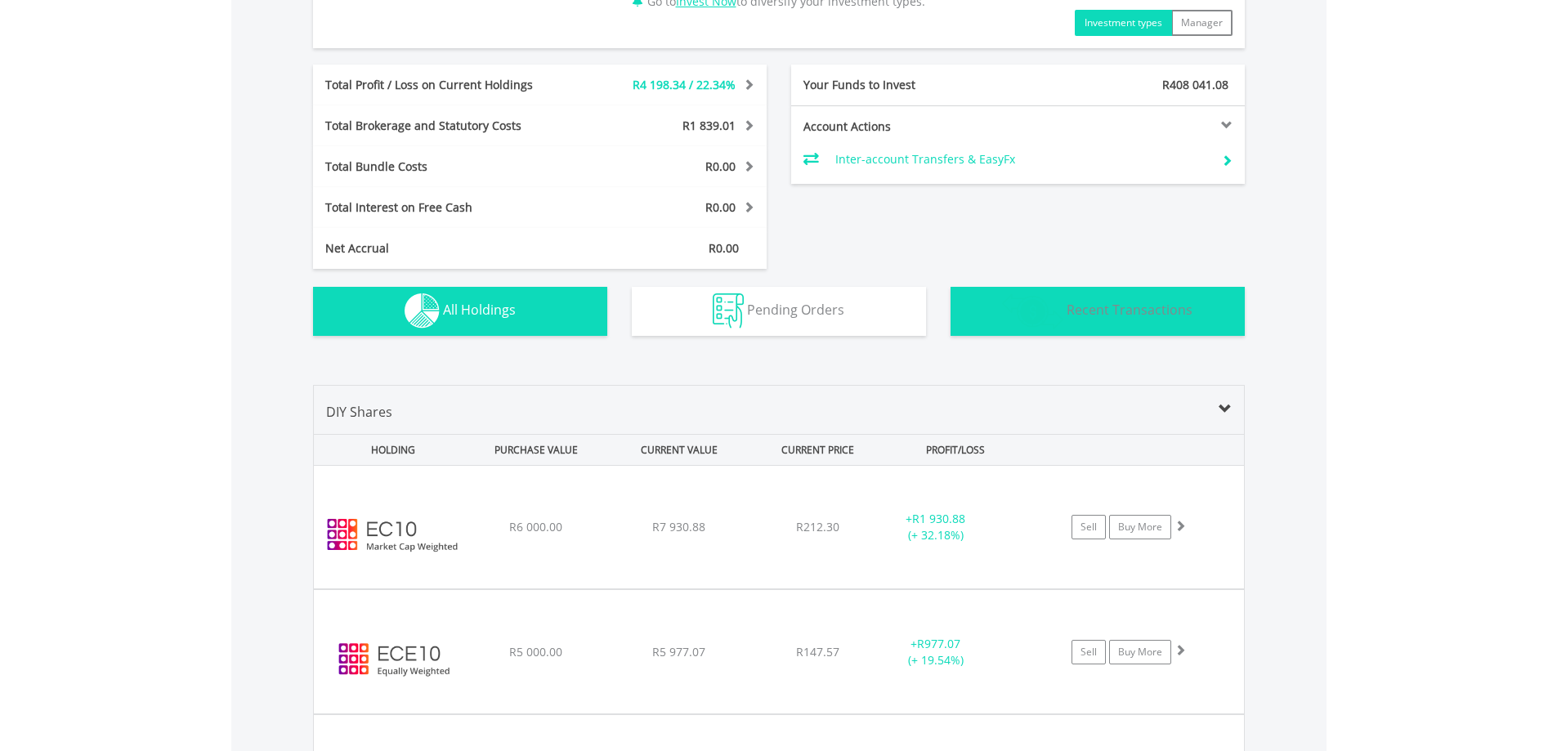
click at [1146, 322] on button "Transactions Recent Transactions" at bounding box center [1097, 311] width 294 height 49
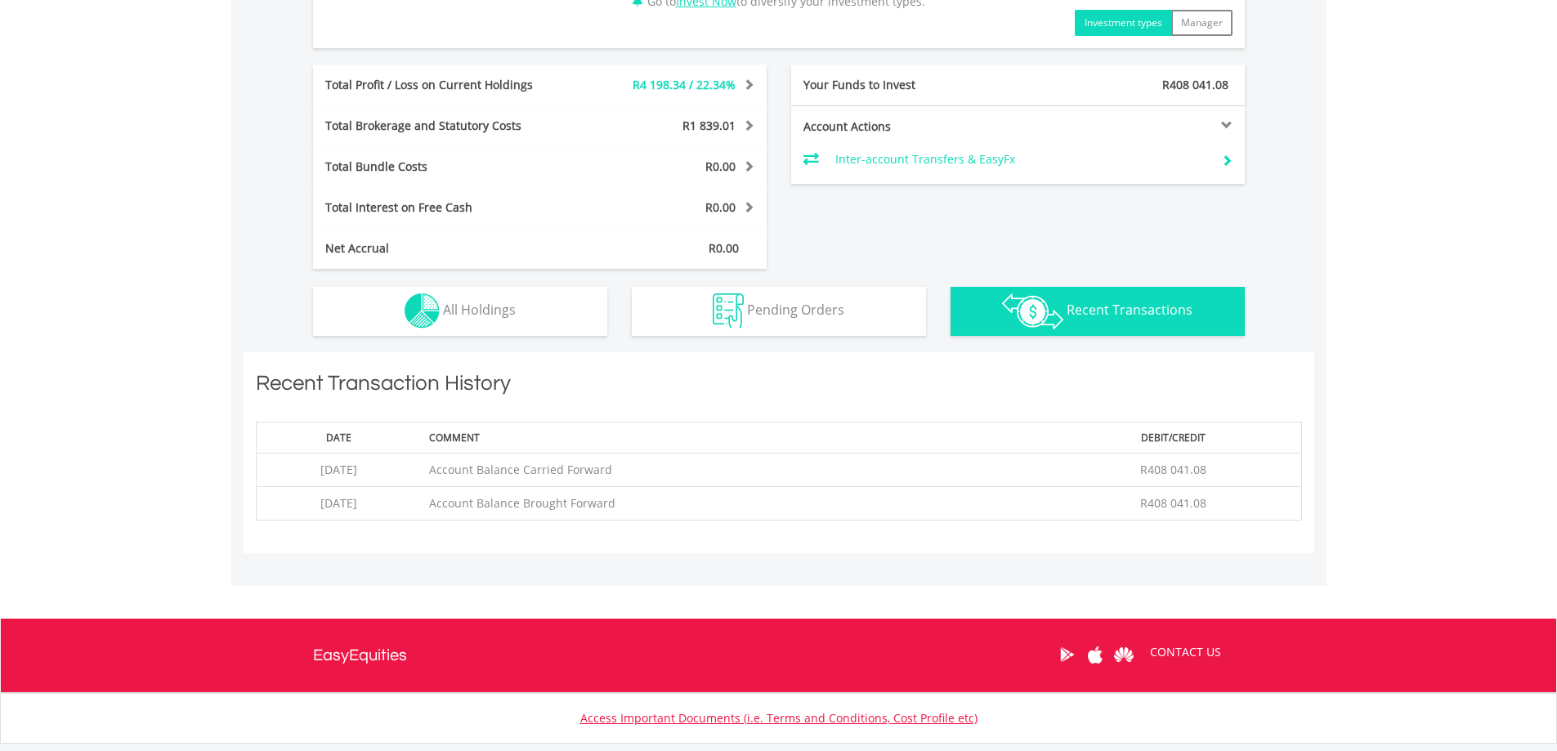
scroll to position [898, 0]
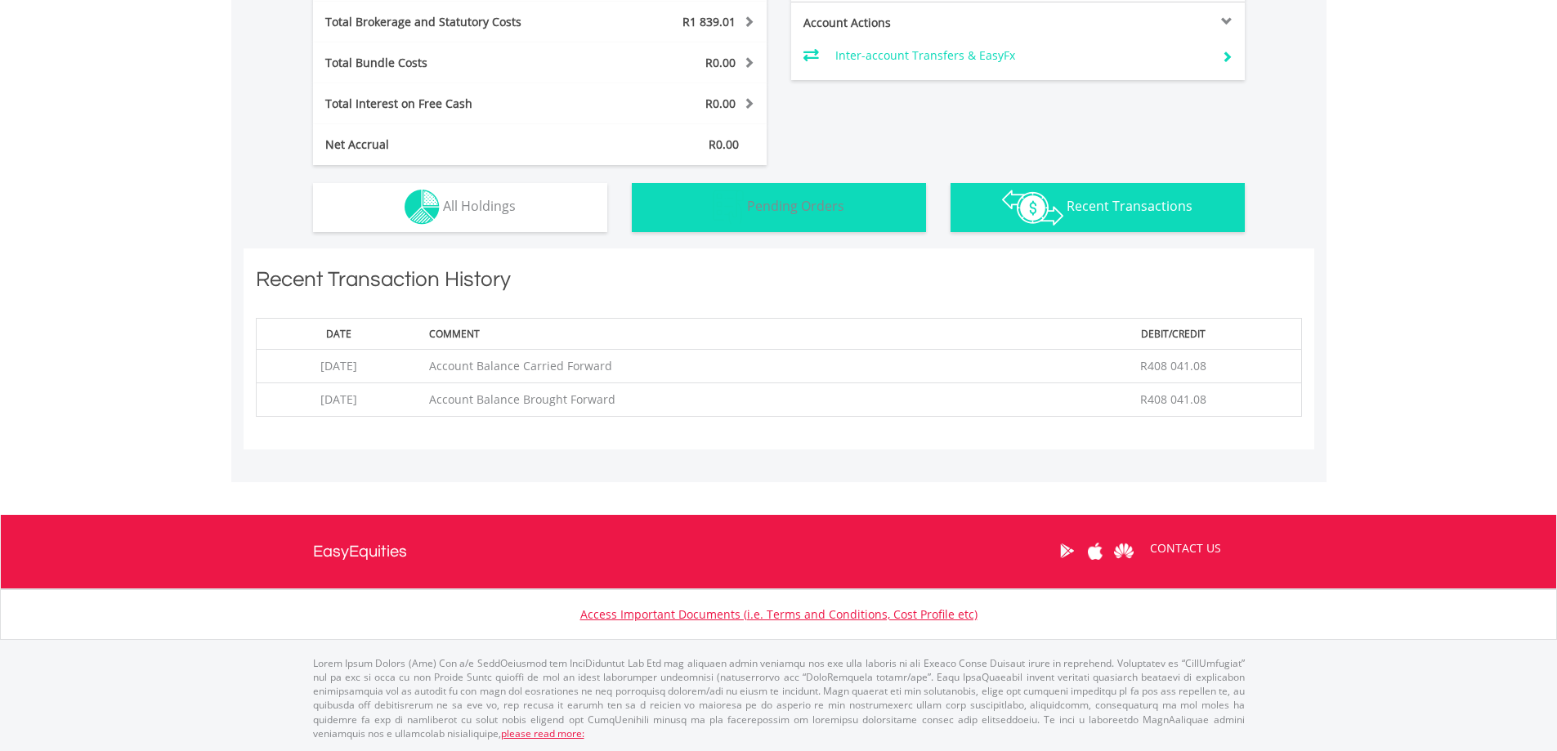
click at [783, 218] on button "Pending Orders Pending Orders" at bounding box center [779, 207] width 294 height 49
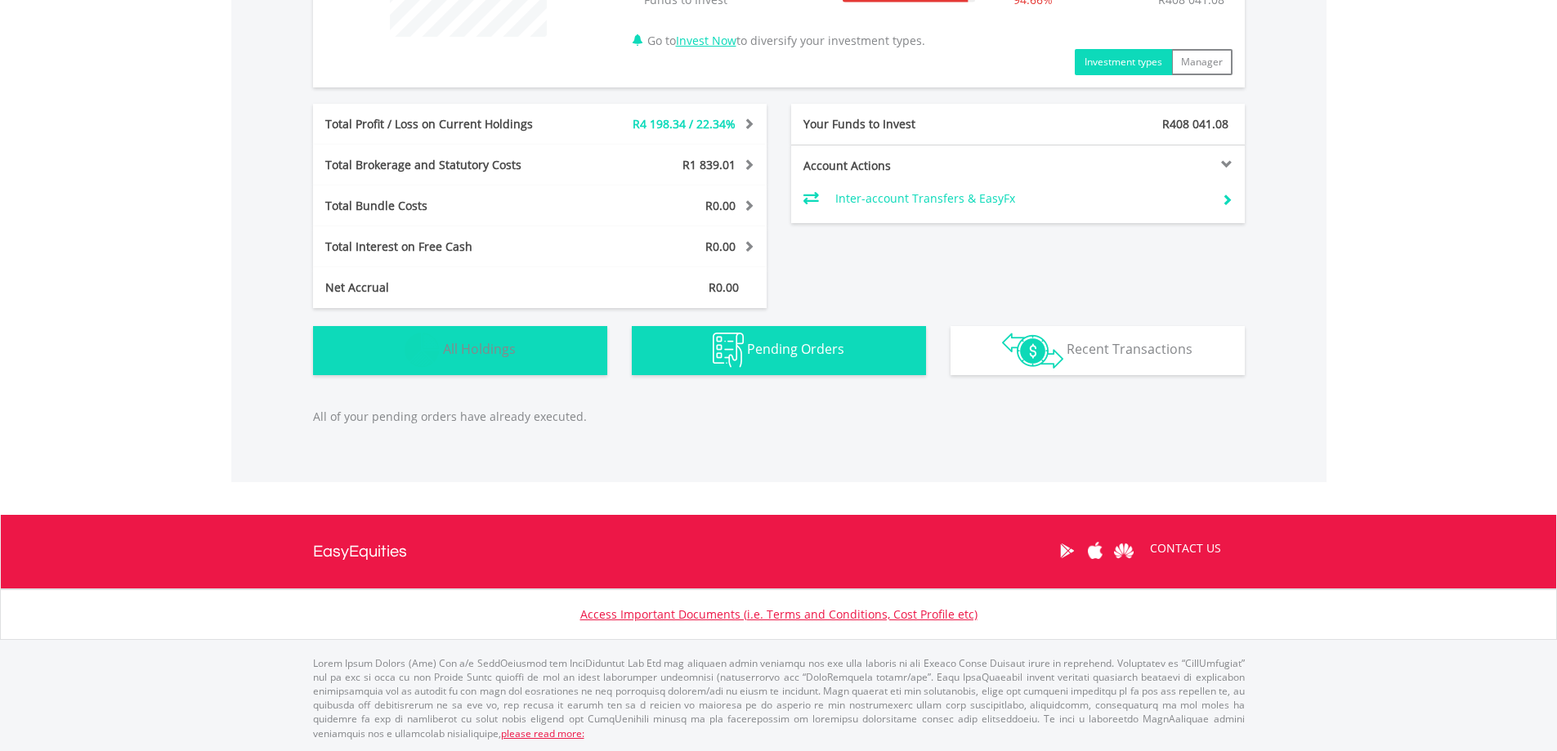
click at [477, 354] on span "All Holdings" at bounding box center [479, 349] width 73 height 18
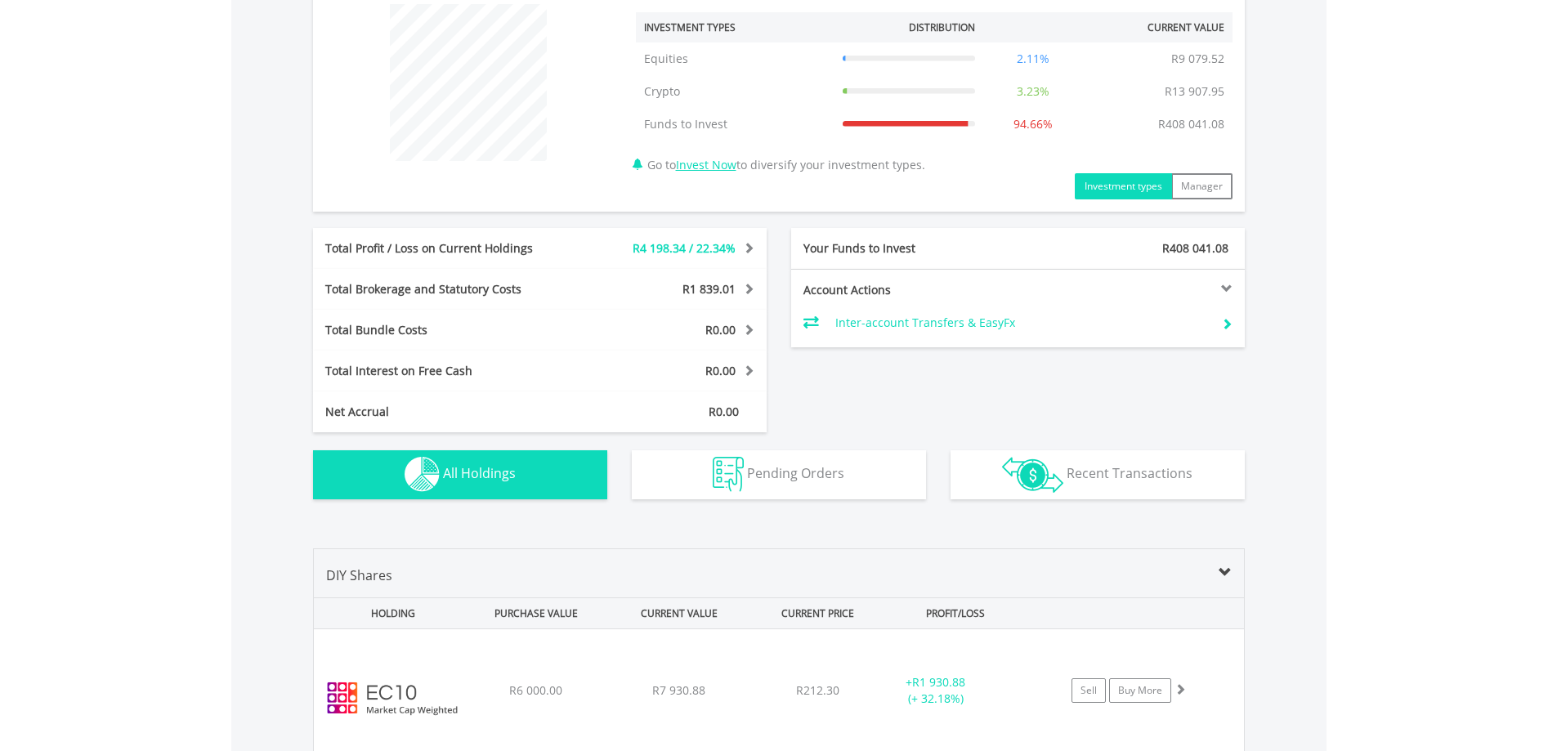
scroll to position [549, 0]
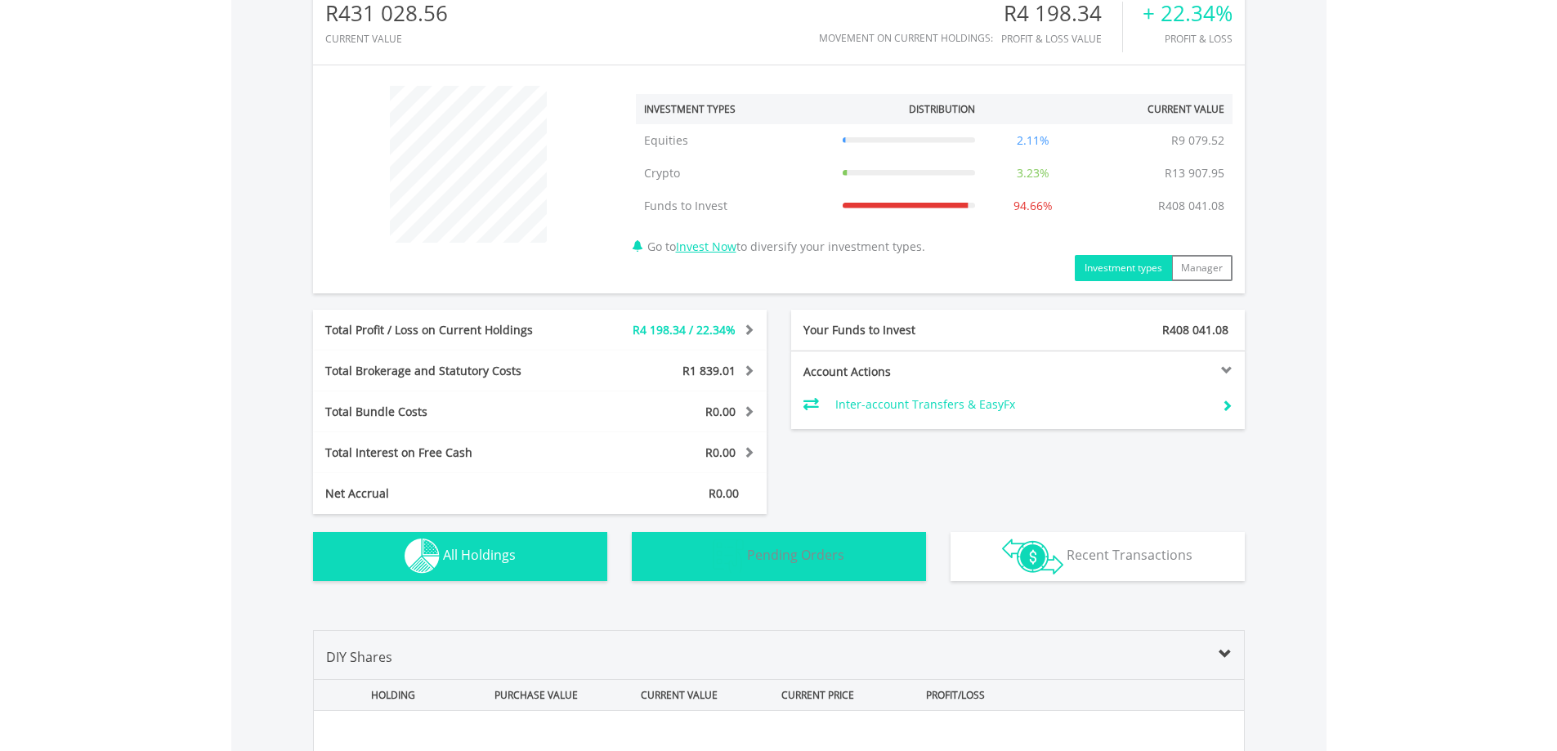
click at [794, 562] on span "Pending Orders" at bounding box center [795, 555] width 97 height 18
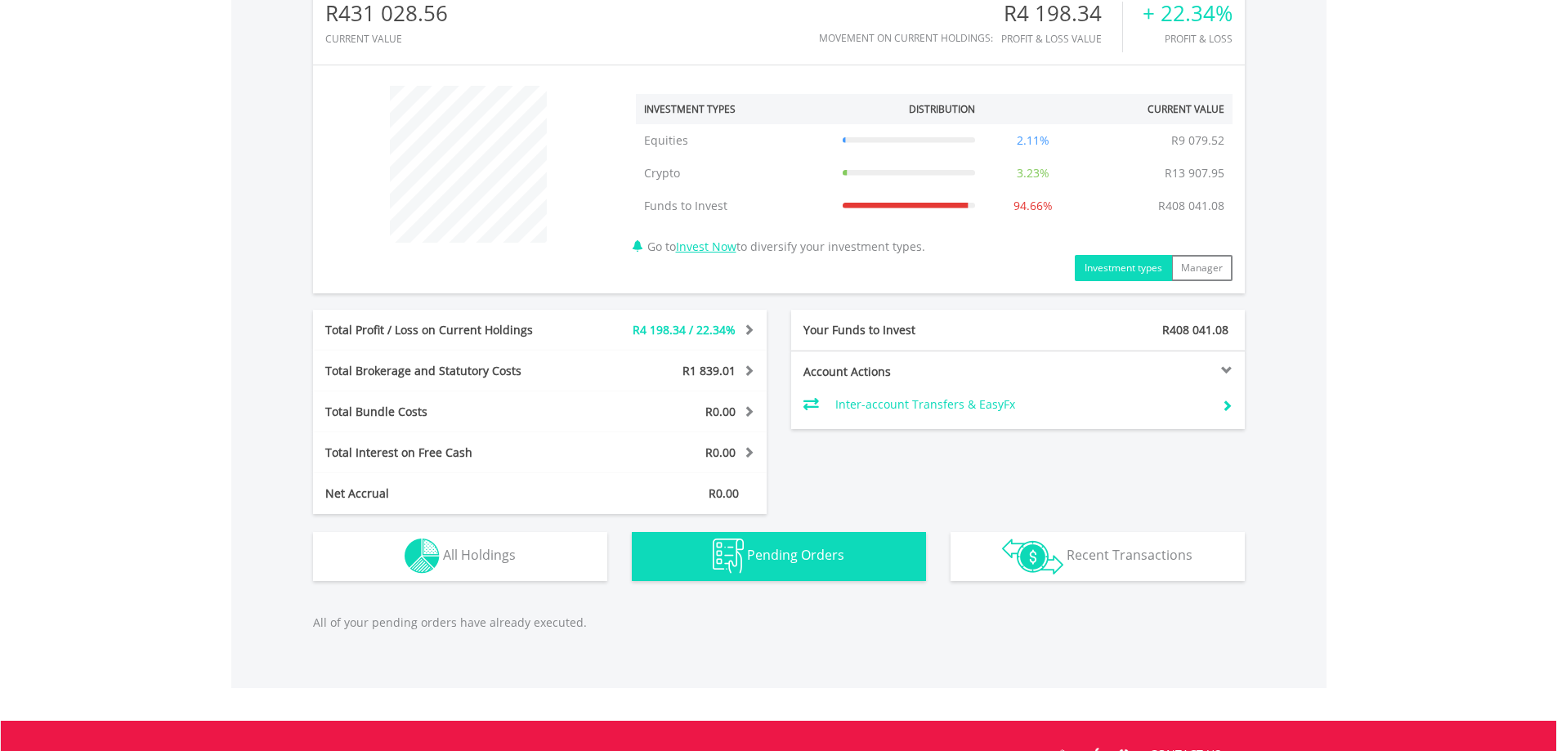
click at [706, 329] on span "R4 198.34 / 22.34%" at bounding box center [684, 330] width 103 height 16
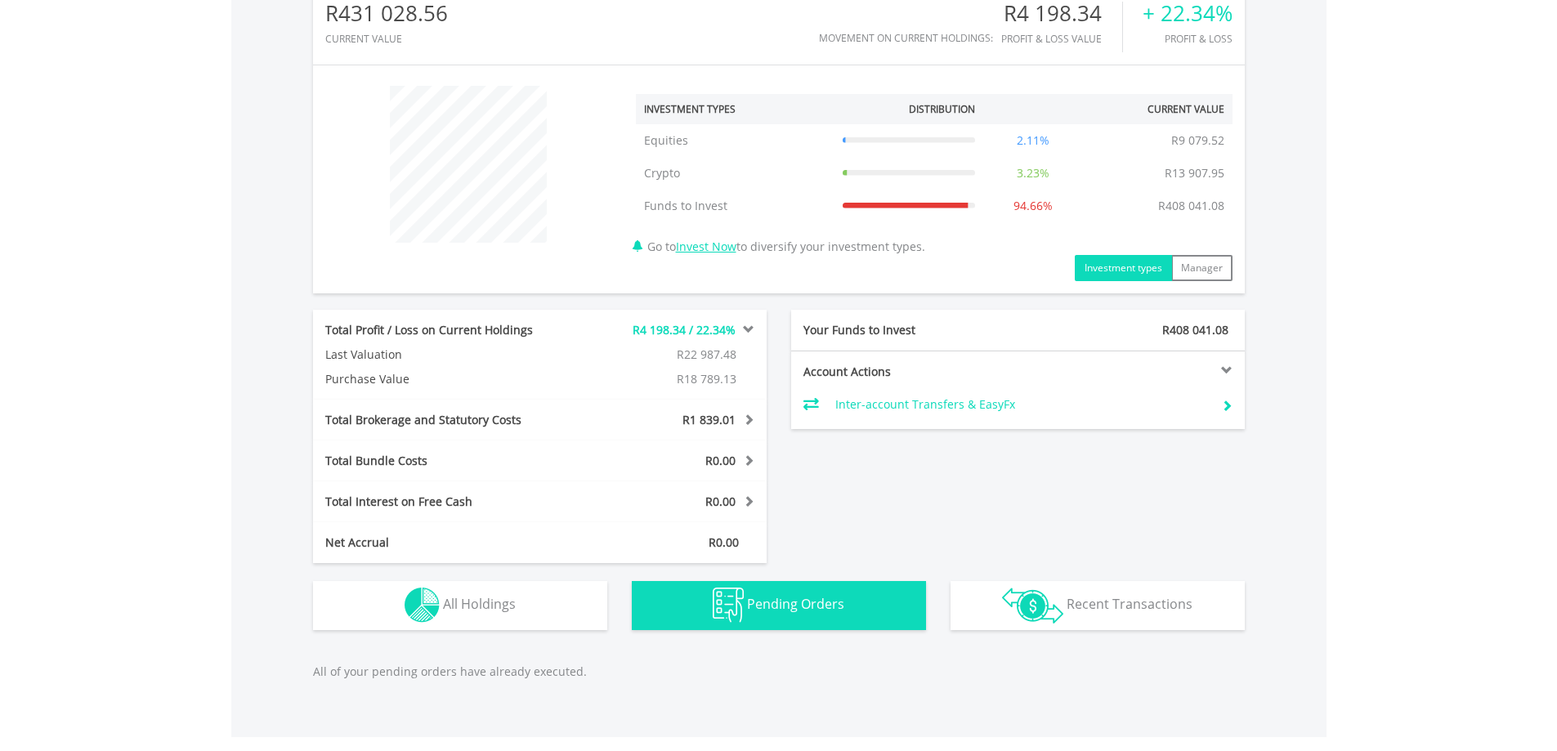
click at [744, 327] on span at bounding box center [747, 329] width 16 height 11
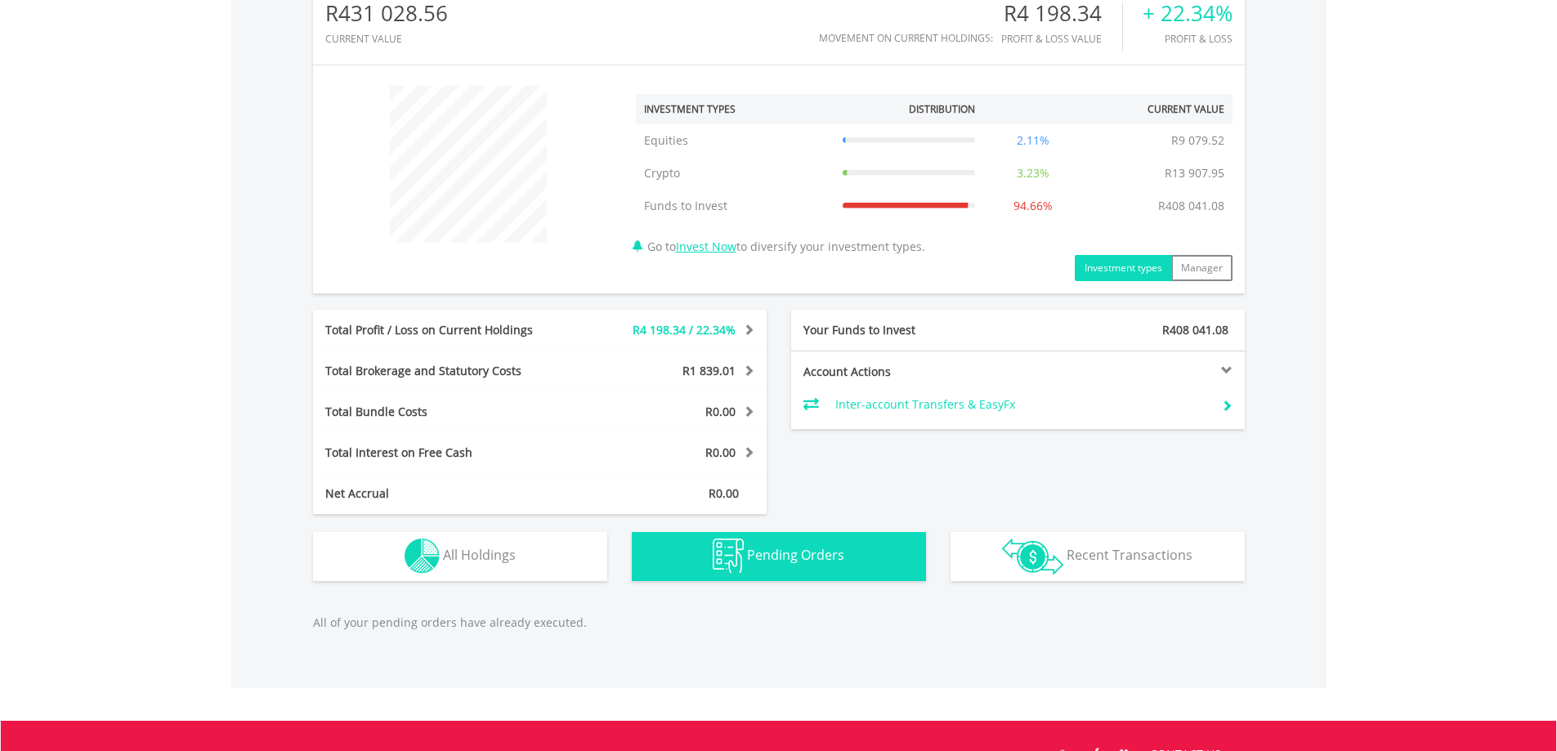
click at [1223, 364] on div "Account Actions" at bounding box center [1018, 372] width 454 height 16
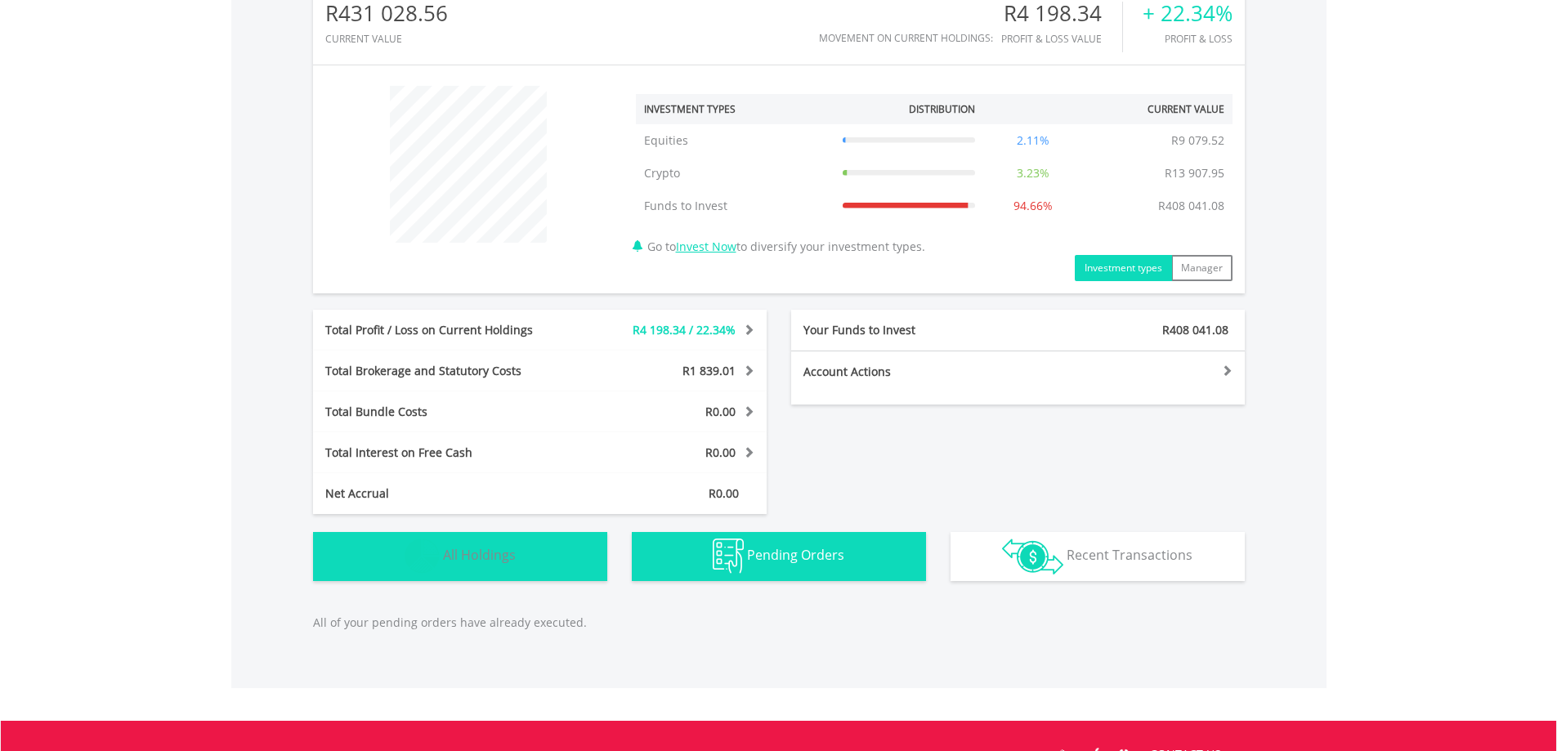
drag, startPoint x: 485, startPoint y: 552, endPoint x: 510, endPoint y: 548, distance: 24.9
click at [487, 552] on span "All Holdings" at bounding box center [479, 555] width 73 height 18
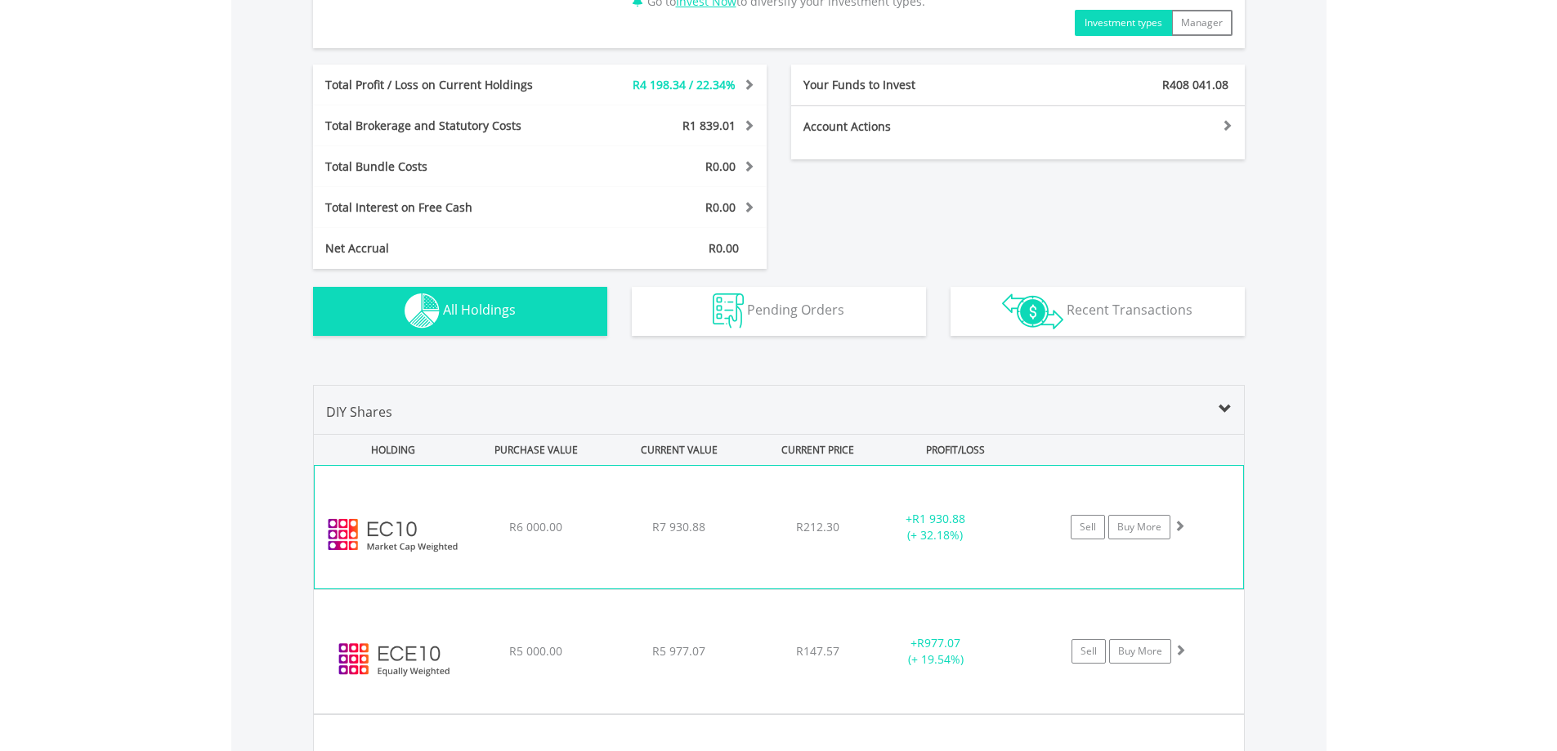
scroll to position [876, 0]
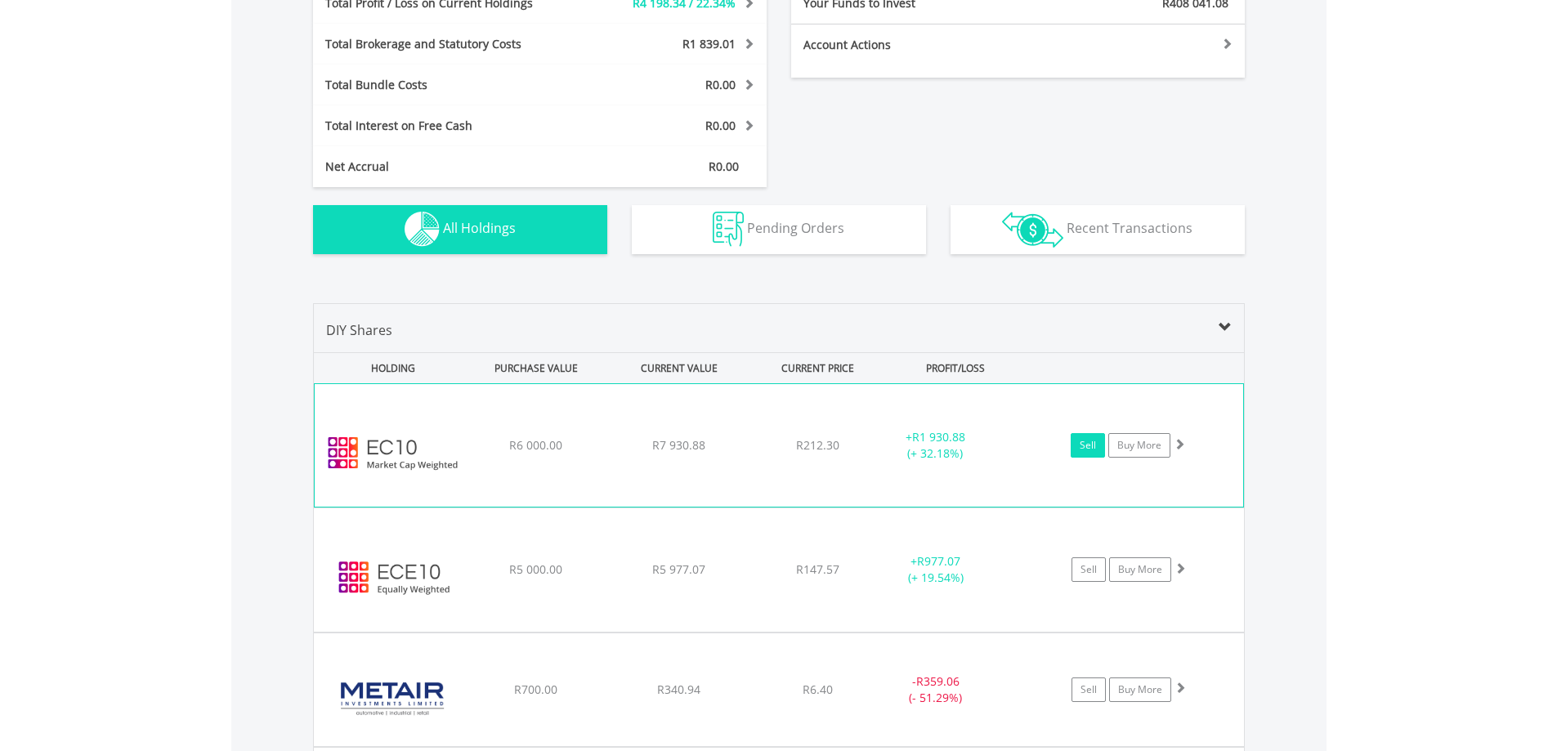
click at [1090, 444] on link "Sell" at bounding box center [1088, 445] width 34 height 25
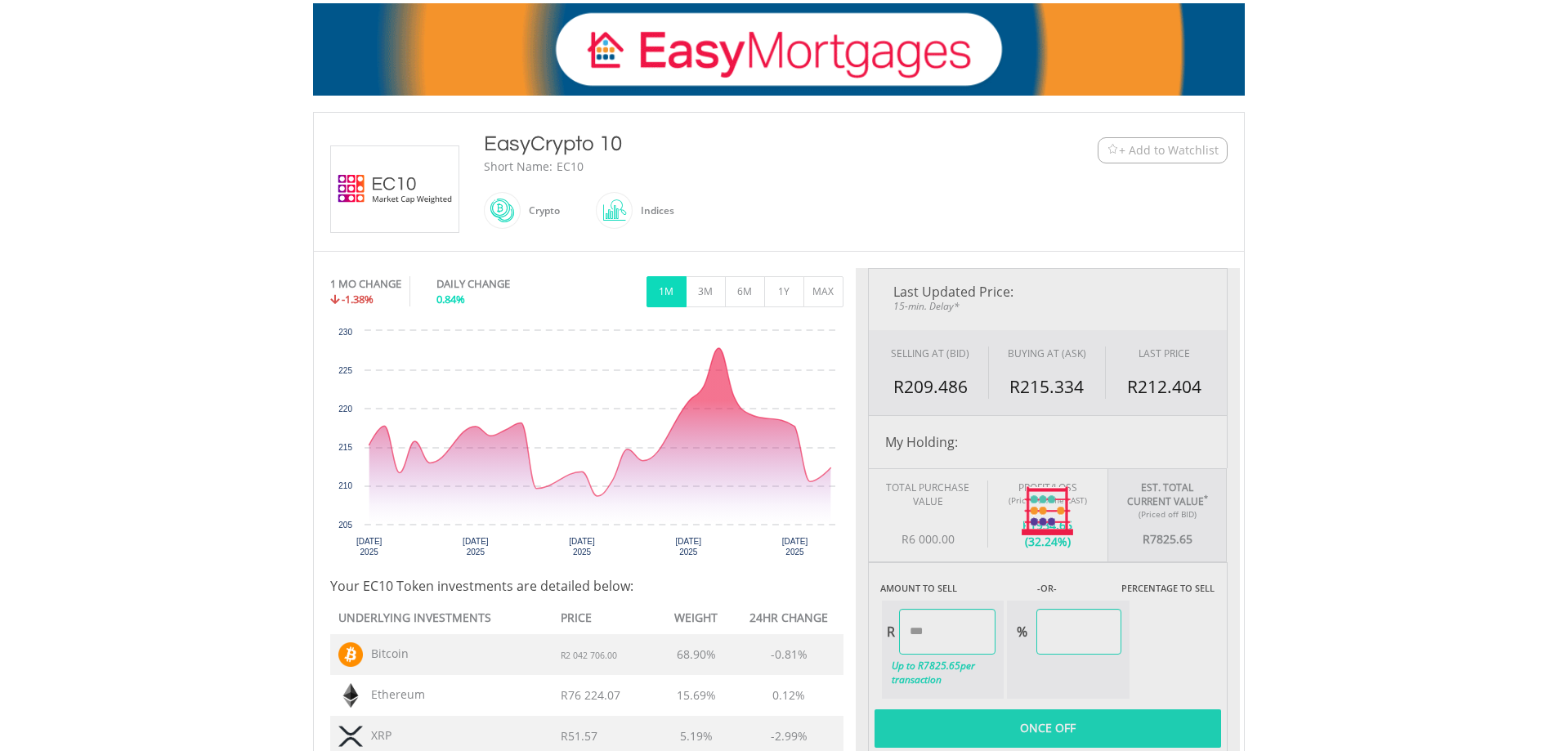
scroll to position [409, 0]
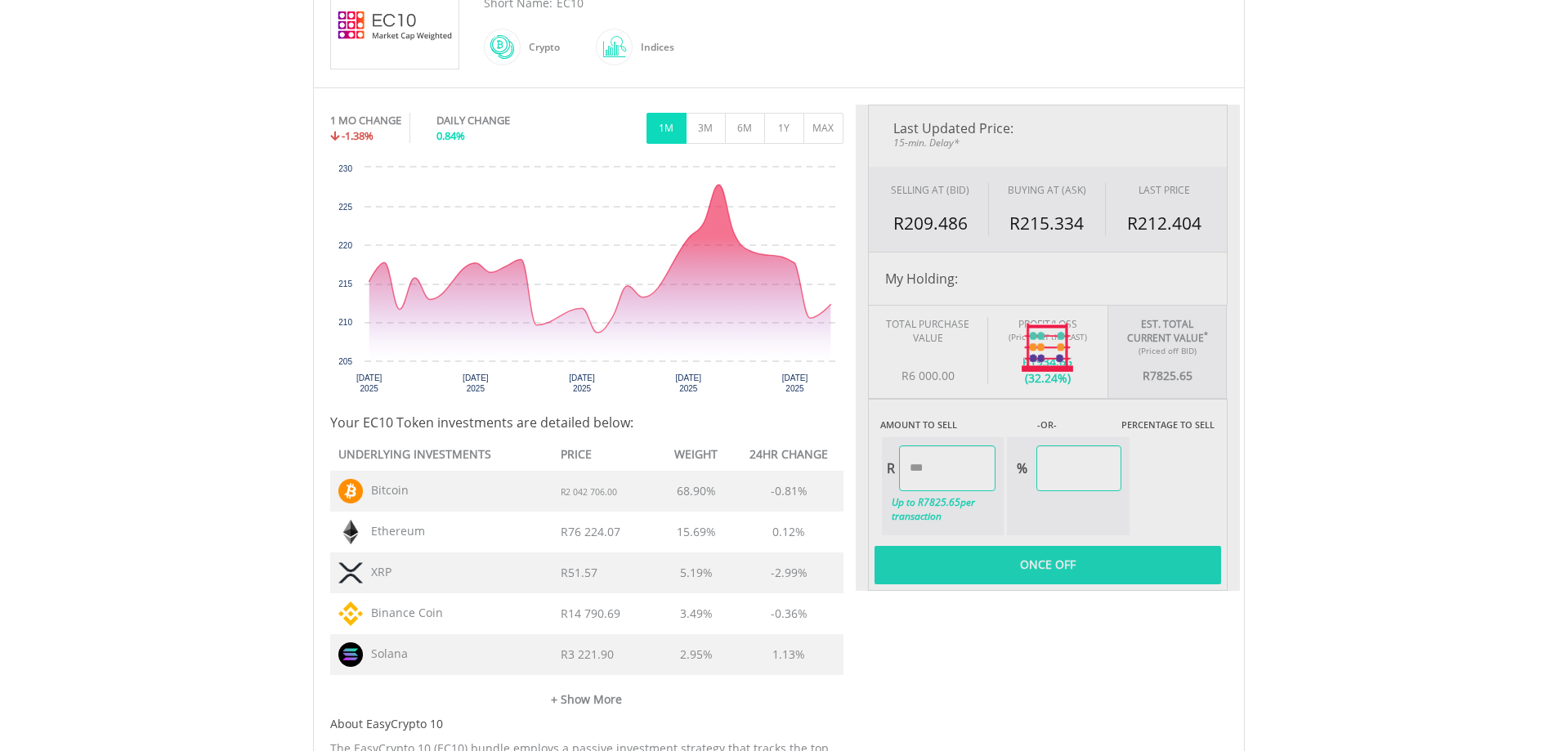
type input "*******"
type input "******"
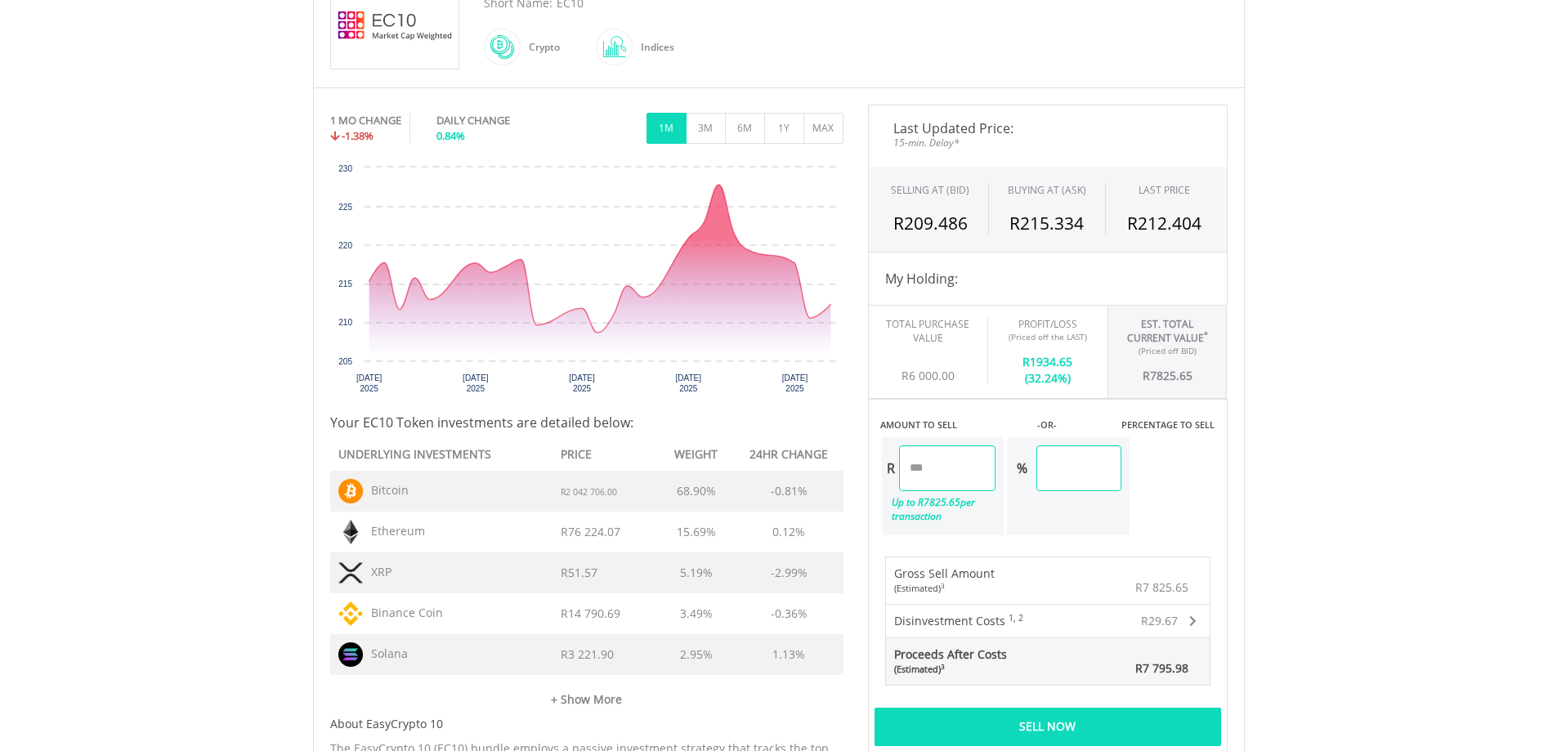
scroll to position [572, 0]
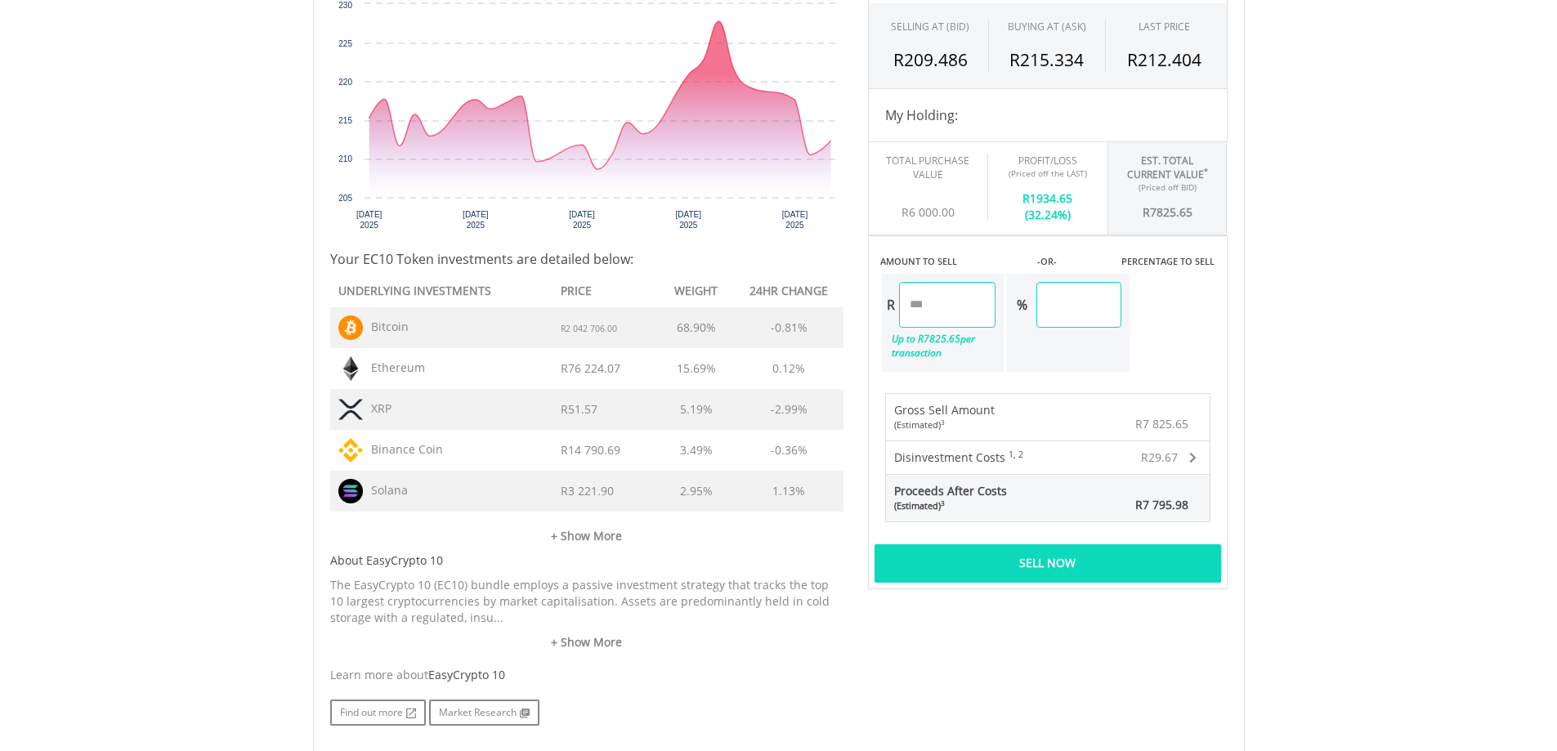
click at [1051, 556] on div "Sell Now" at bounding box center [1047, 563] width 347 height 38
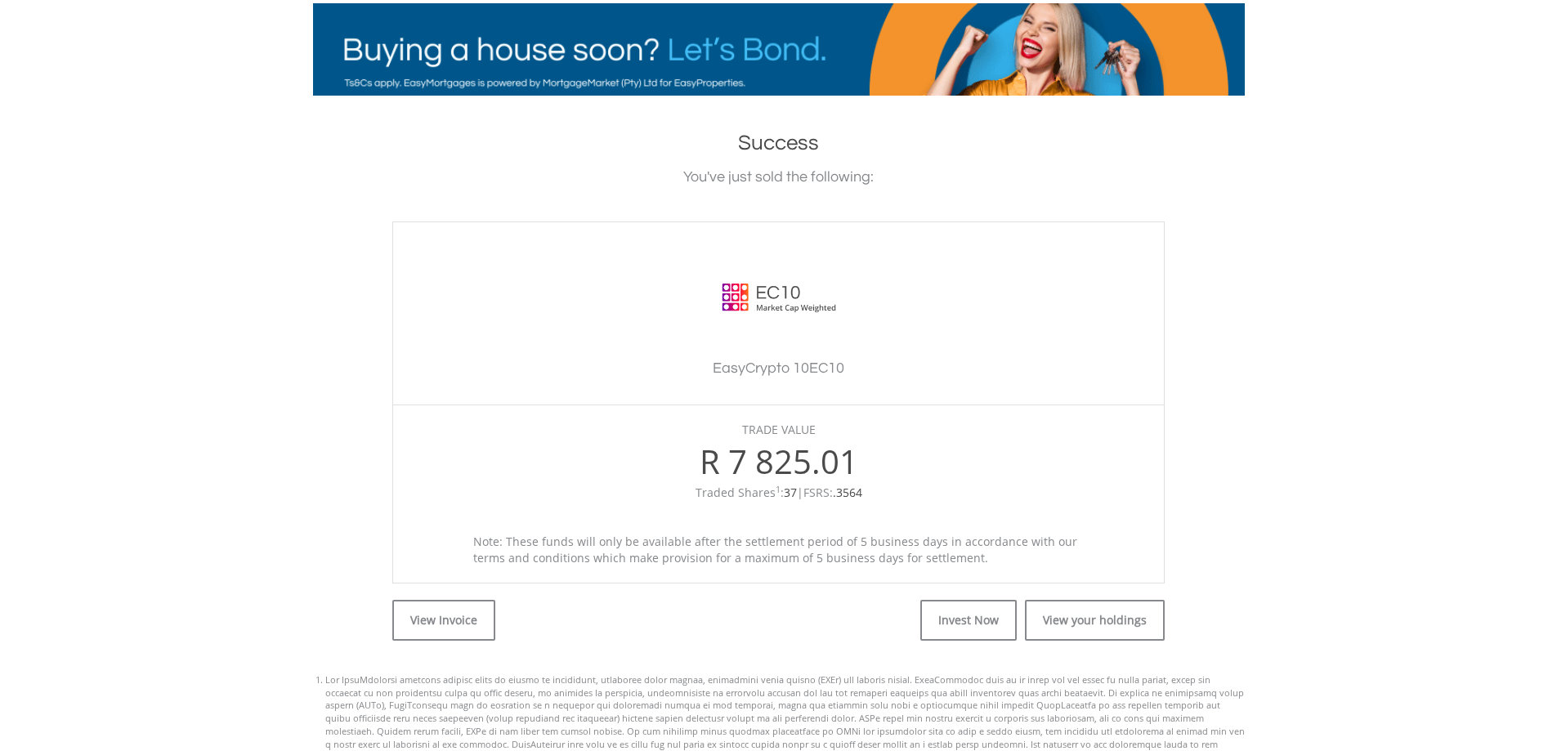
scroll to position [327, 0]
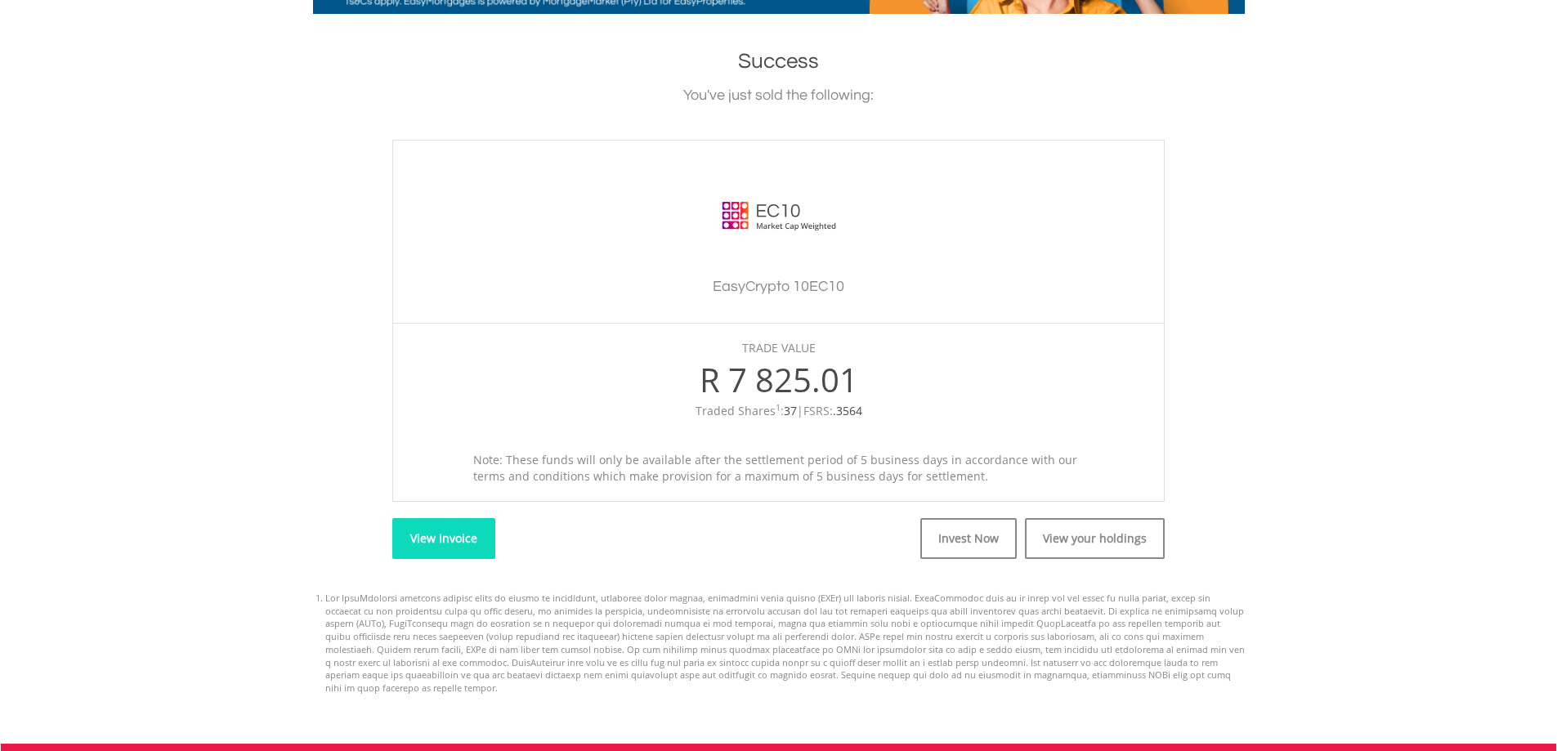
click at [463, 534] on link "View Invoice" at bounding box center [443, 538] width 103 height 41
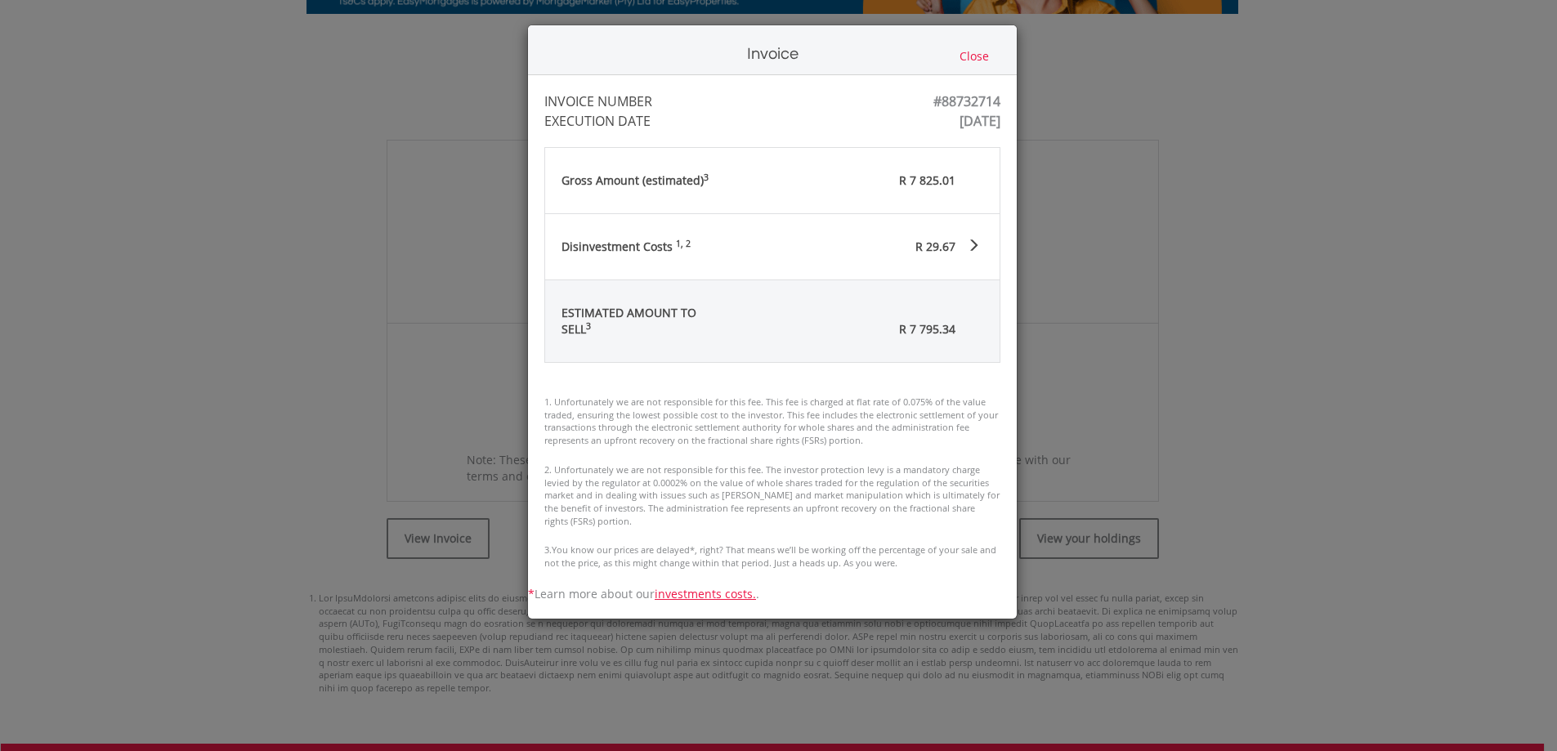
click at [981, 56] on button "Close" at bounding box center [974, 56] width 39 height 18
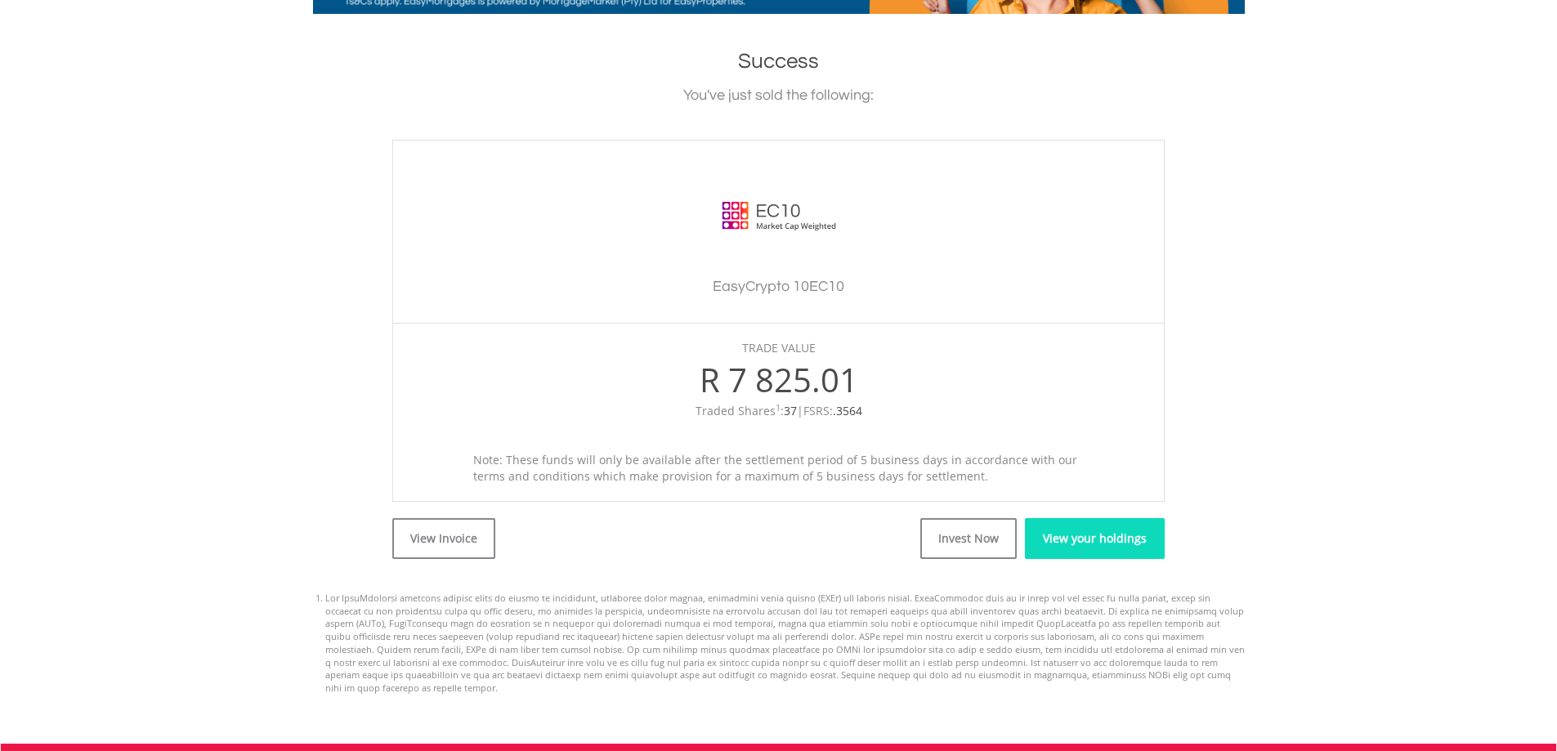
click at [1108, 543] on link "View your holdings" at bounding box center [1095, 538] width 140 height 41
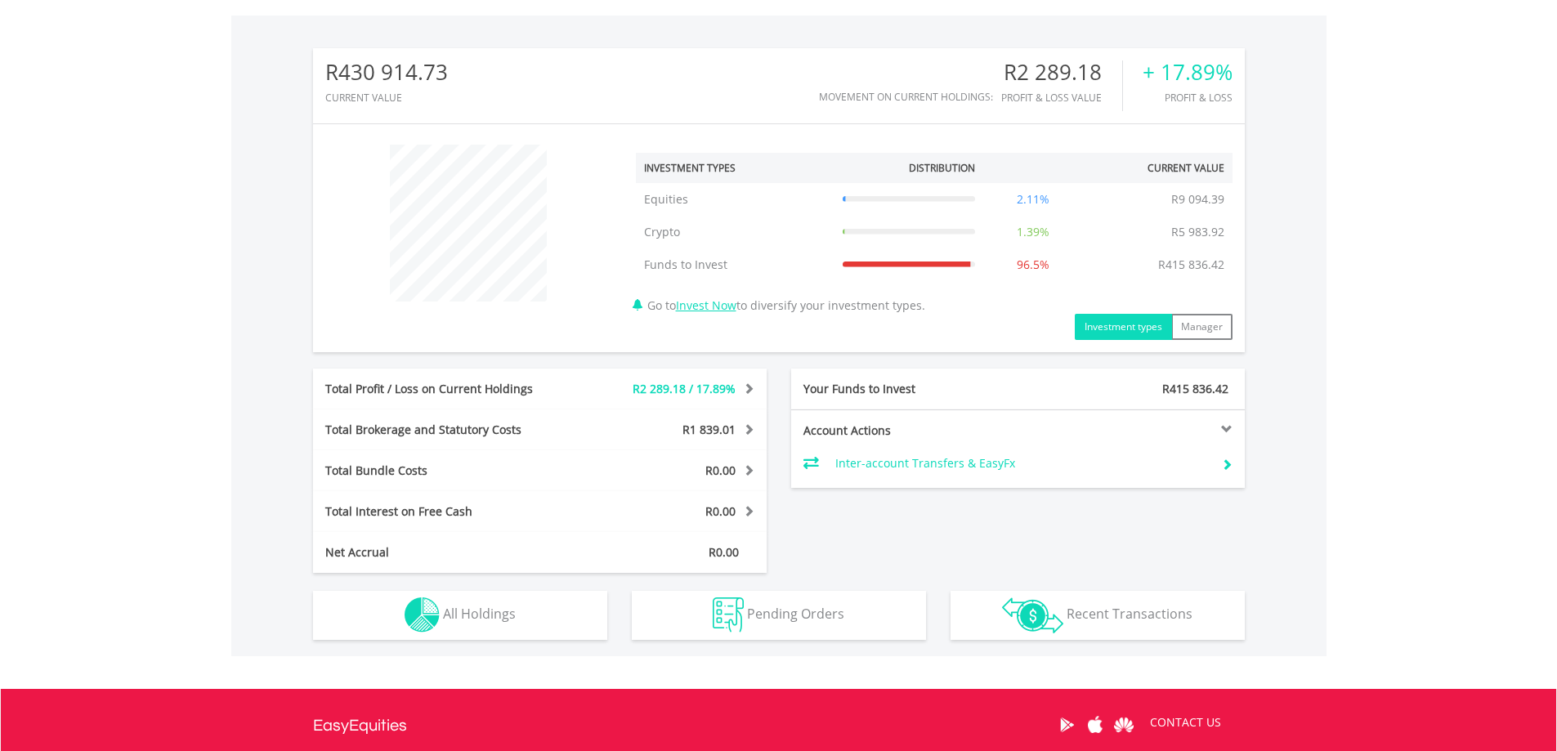
scroll to position [572, 0]
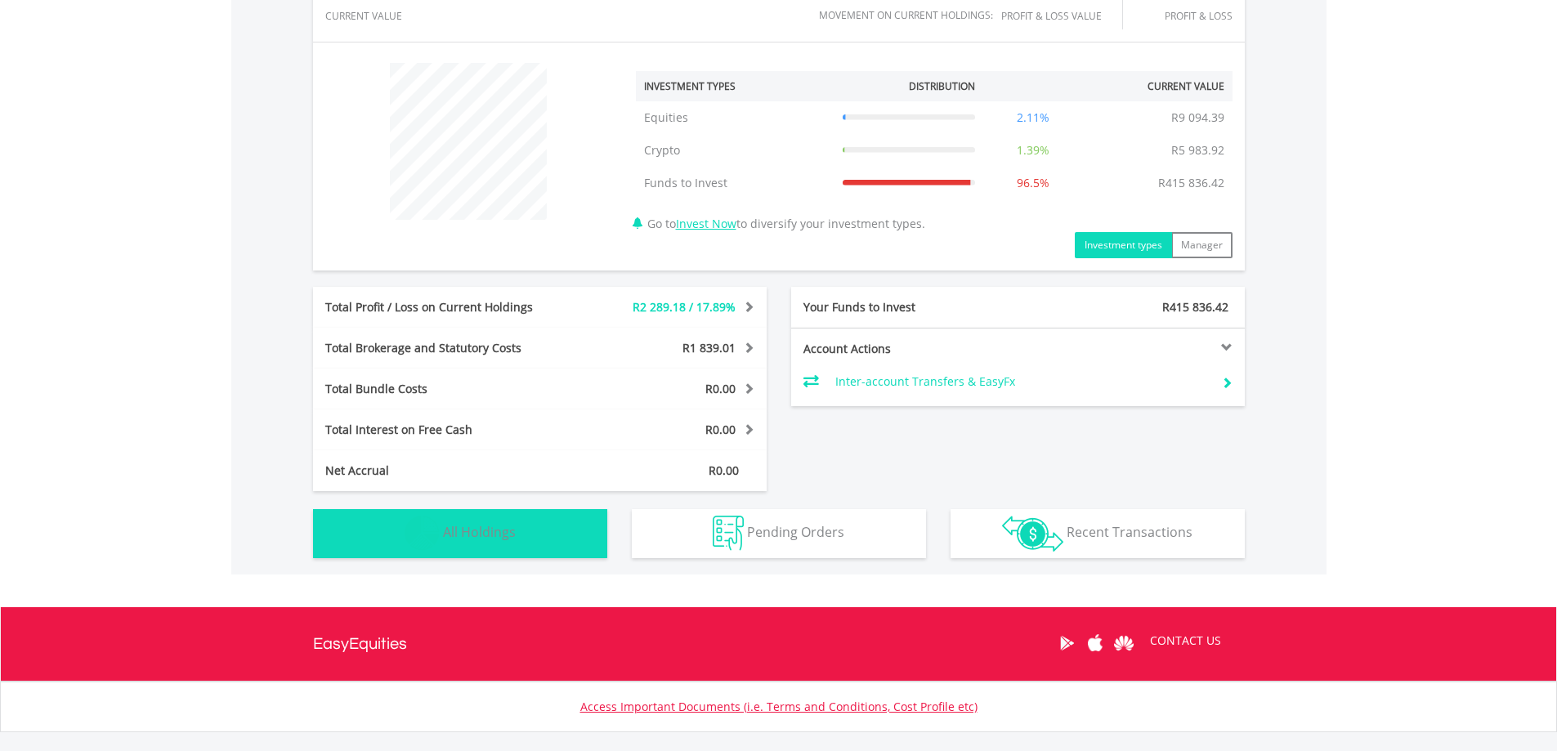
click at [548, 531] on button "Holdings All Holdings" at bounding box center [460, 533] width 294 height 49
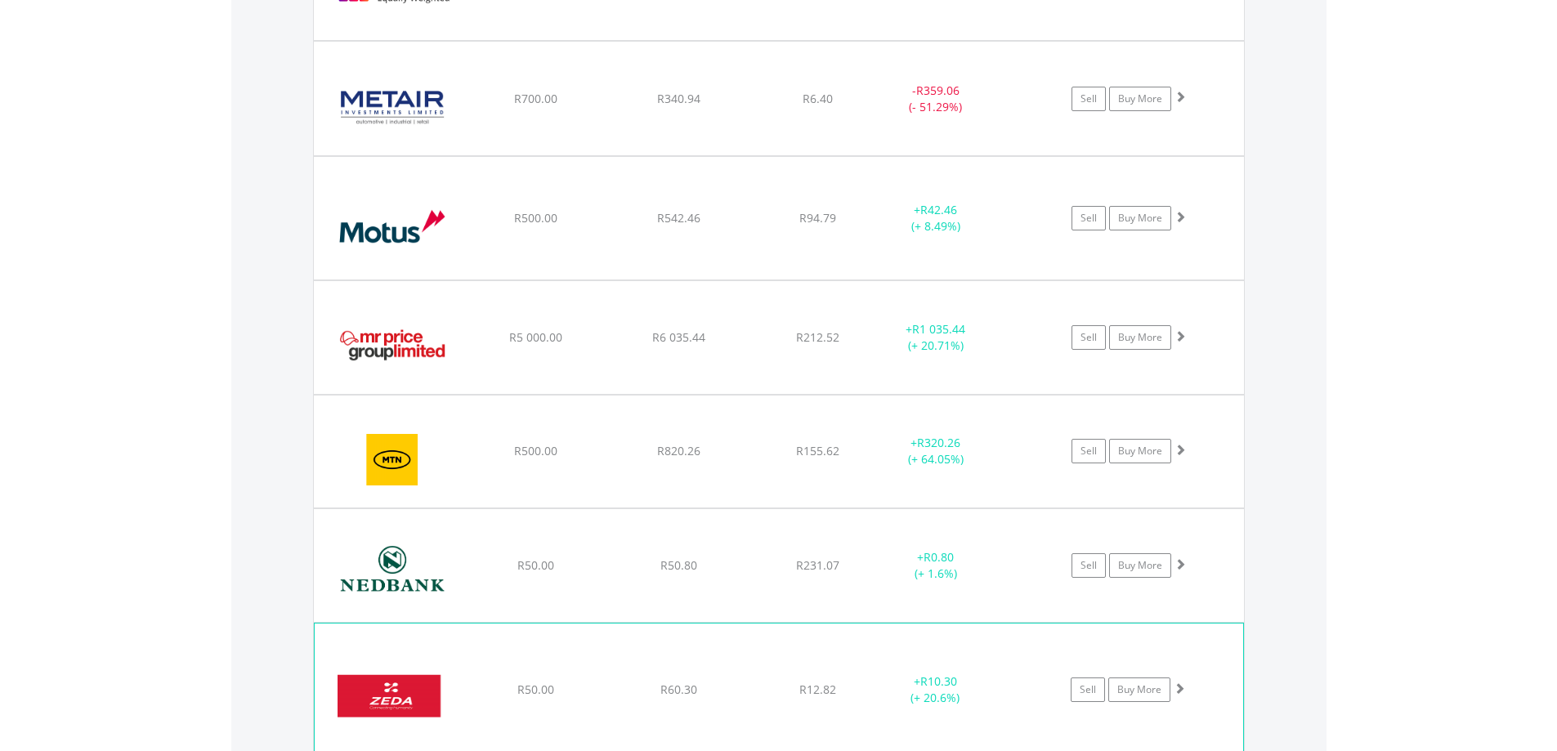
scroll to position [1506, 0]
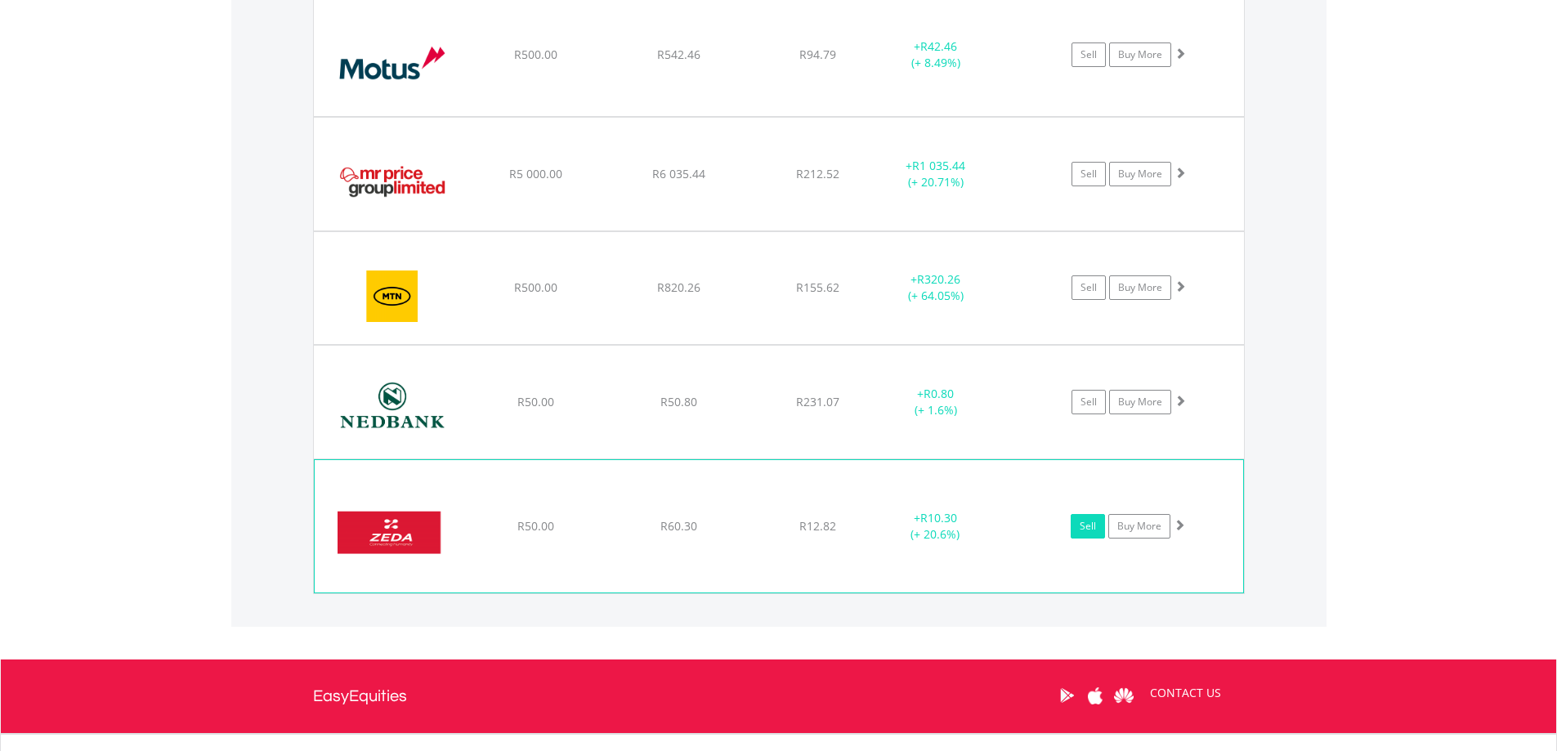
click at [1085, 532] on link "Sell" at bounding box center [1088, 526] width 34 height 25
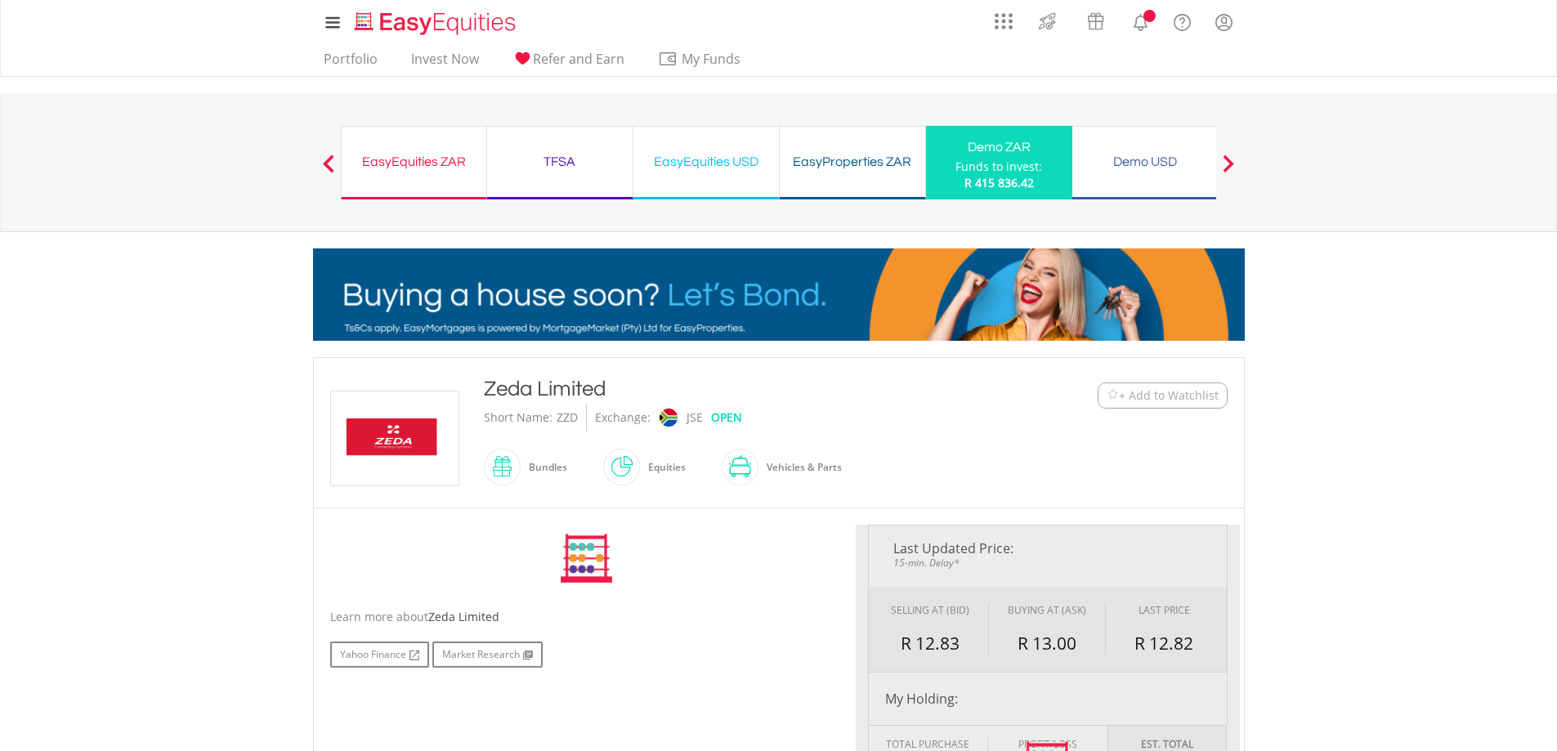
type input "*****"
type input "******"
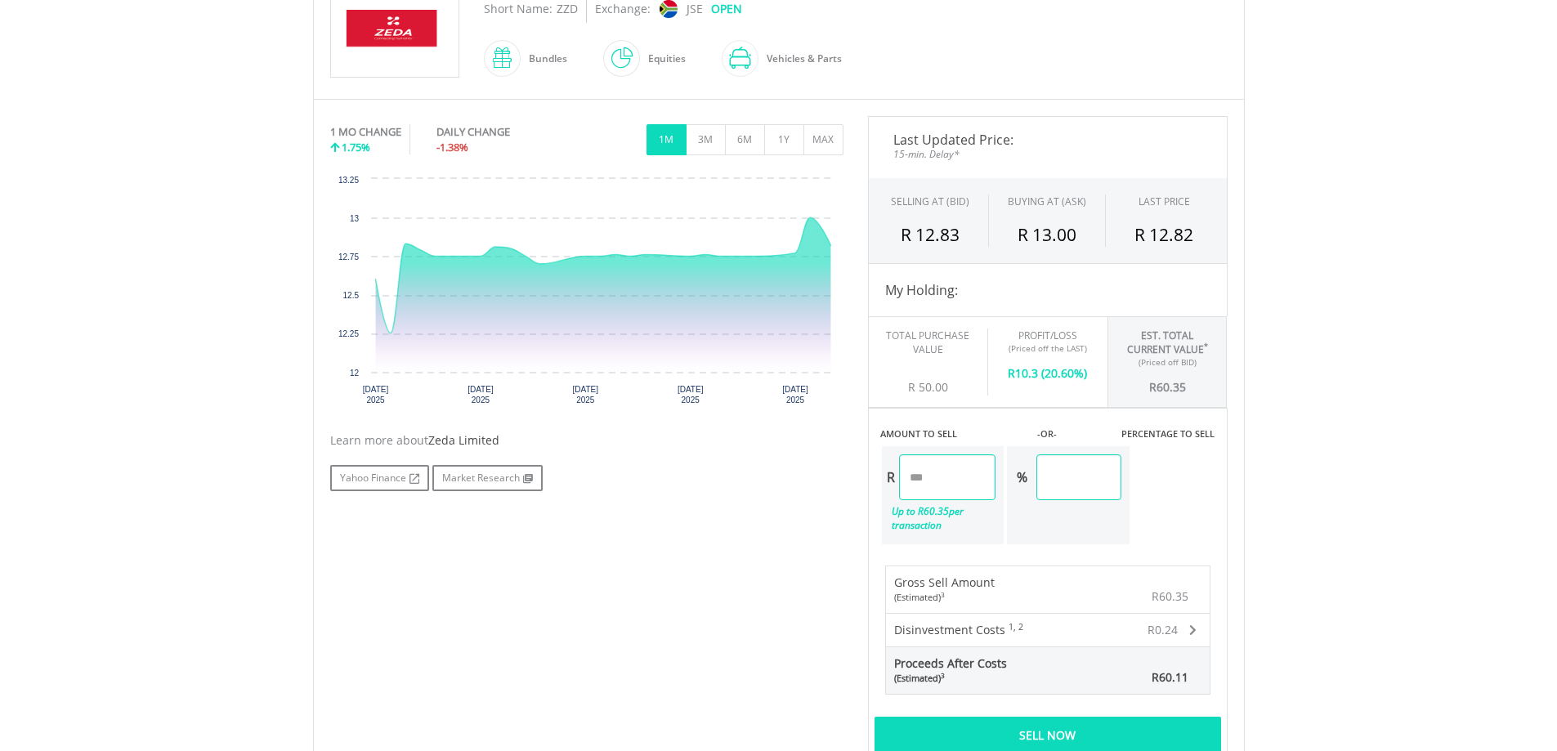
scroll to position [572, 0]
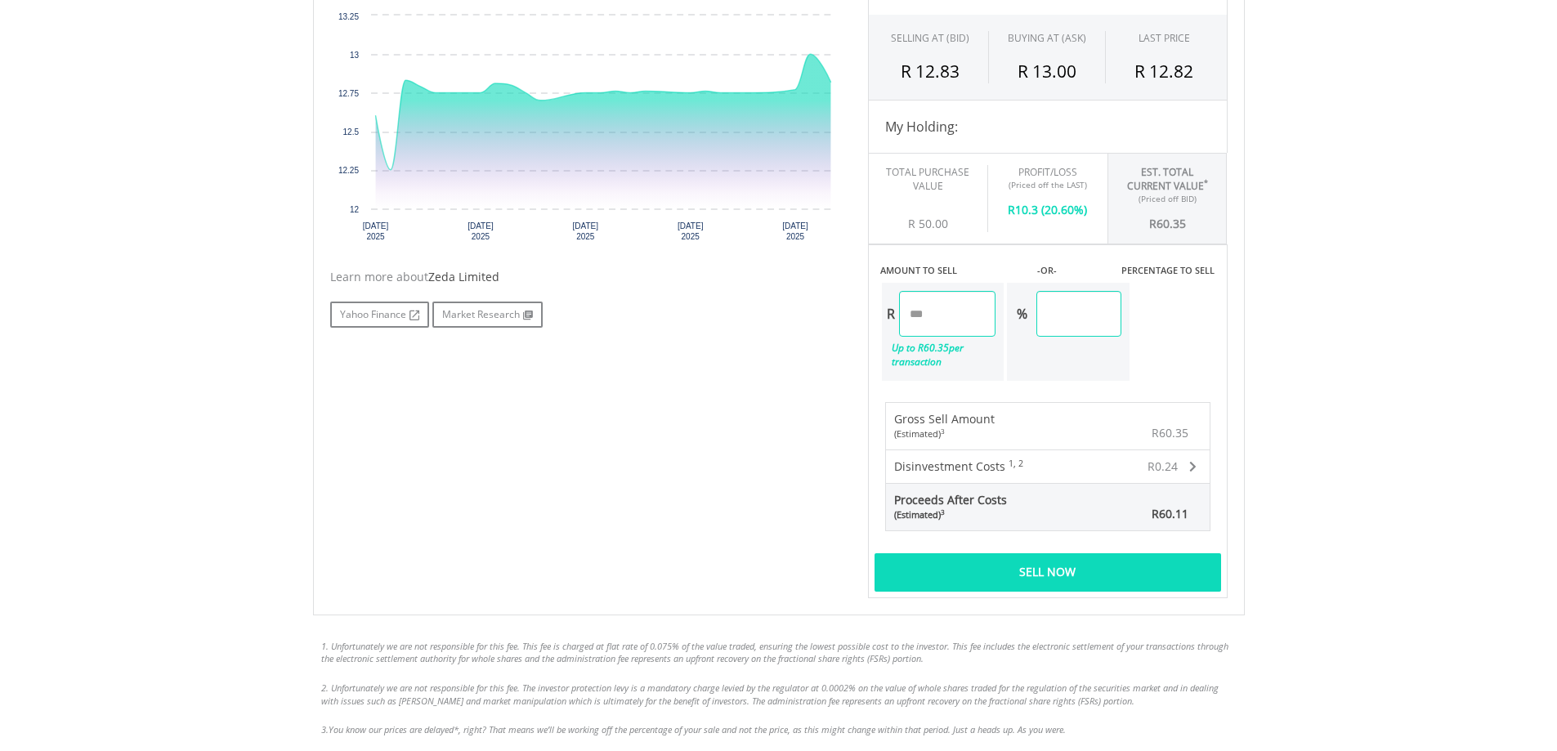
click at [1092, 568] on div "Sell Now" at bounding box center [1047, 572] width 347 height 38
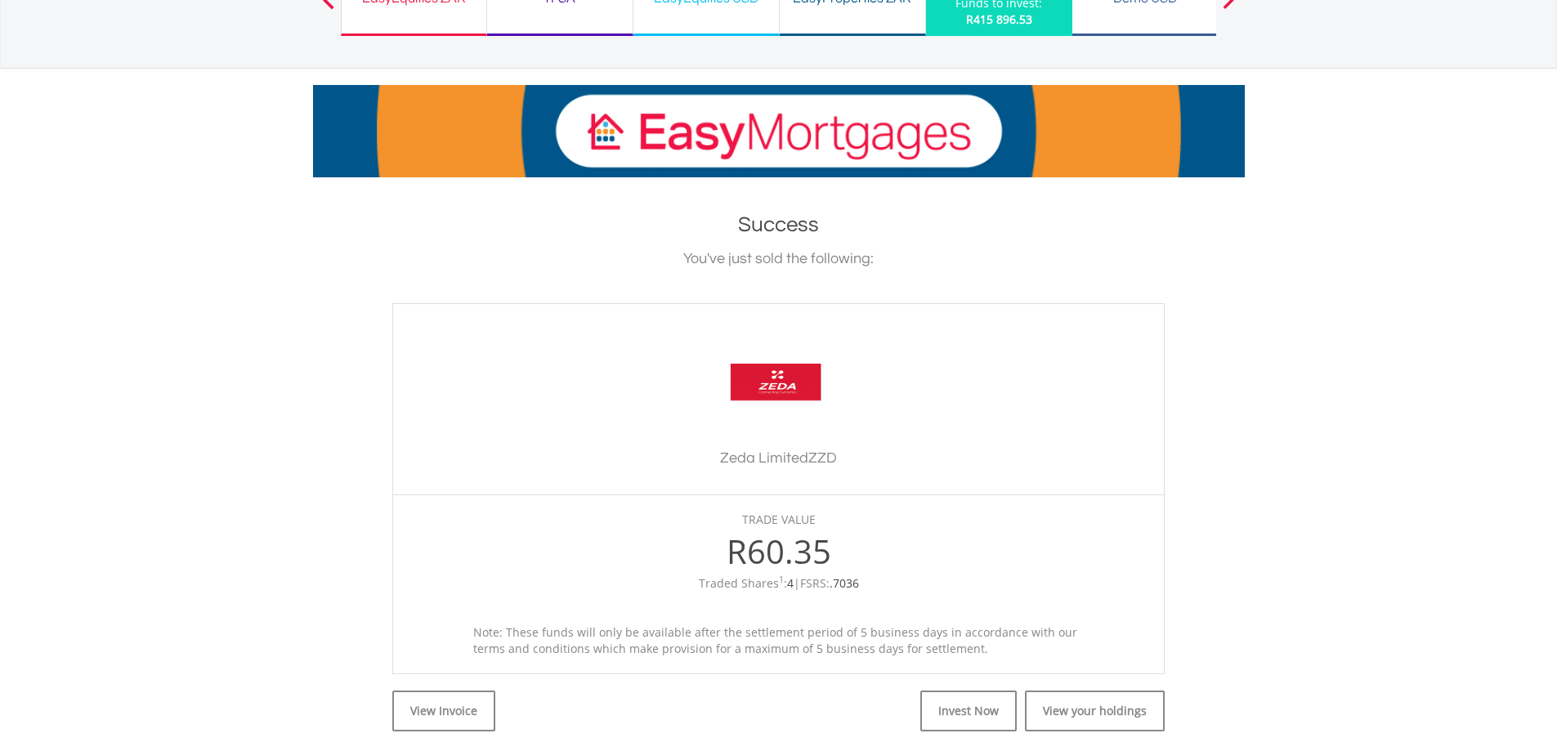
scroll to position [245, 0]
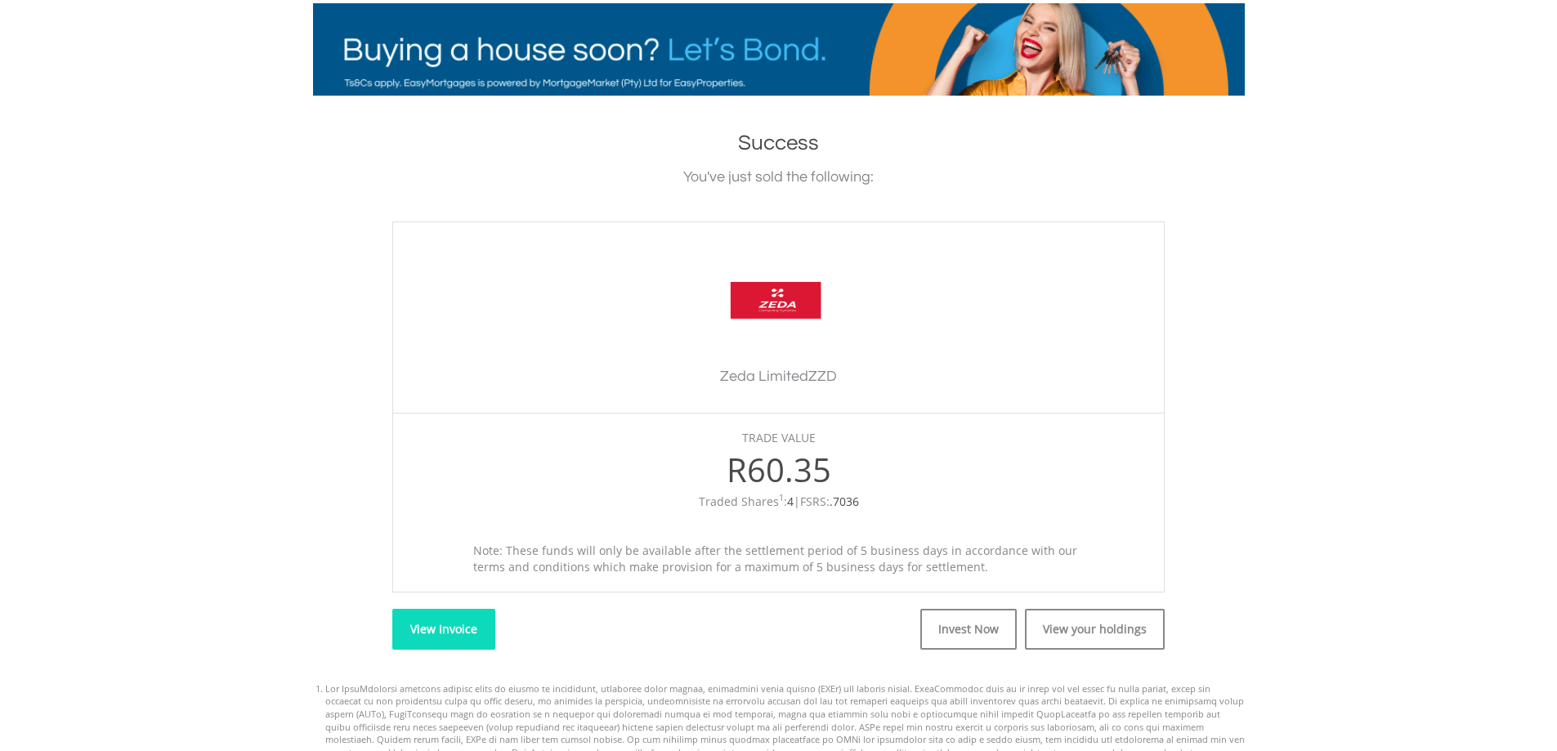
click at [441, 632] on link "View Invoice" at bounding box center [443, 629] width 103 height 41
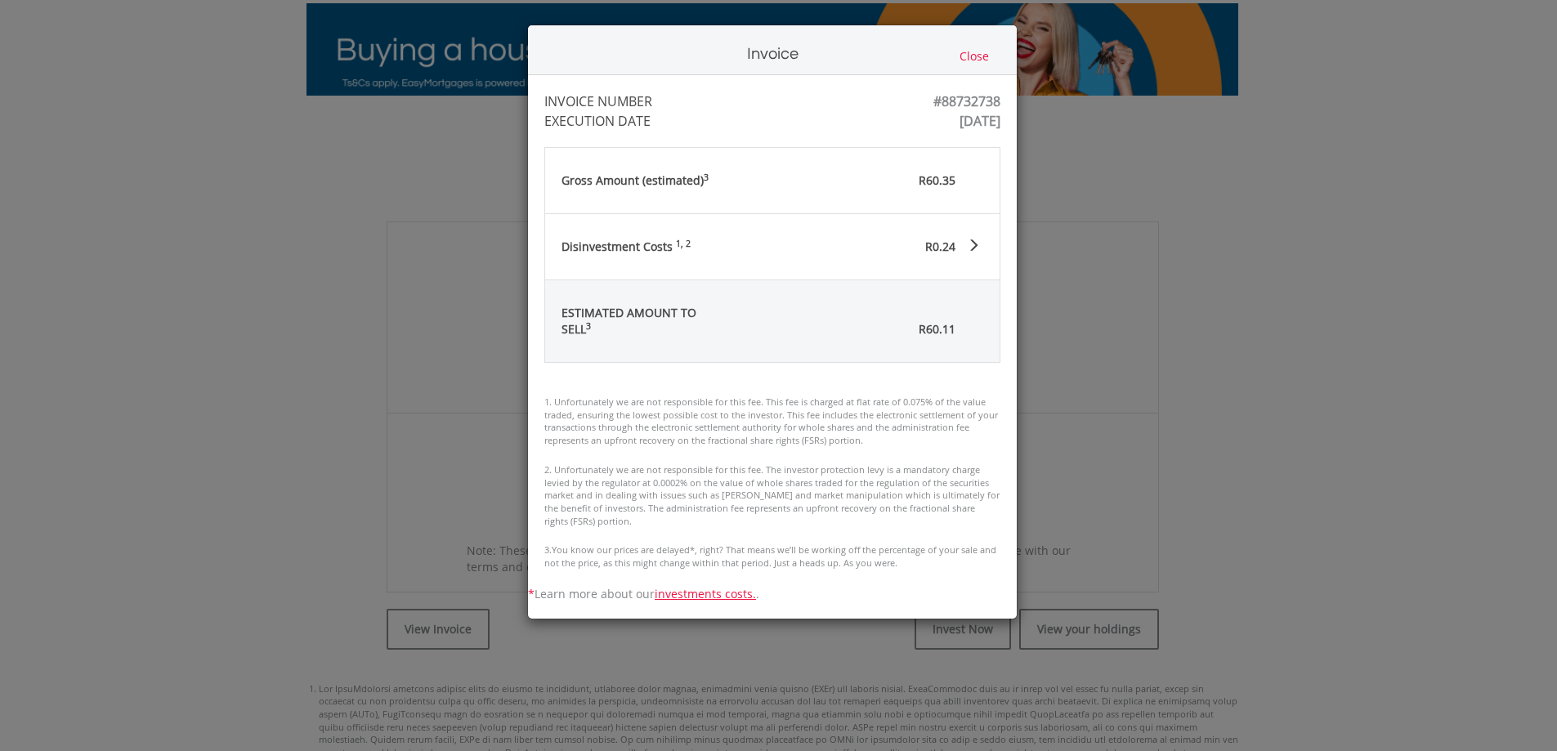
click at [1260, 482] on div "Invoice Close INVOICE NUMBER #88732738 EXECUTION DATE [DATE] [GEOGRAPHIC_DATA] …" at bounding box center [778, 375] width 1557 height 751
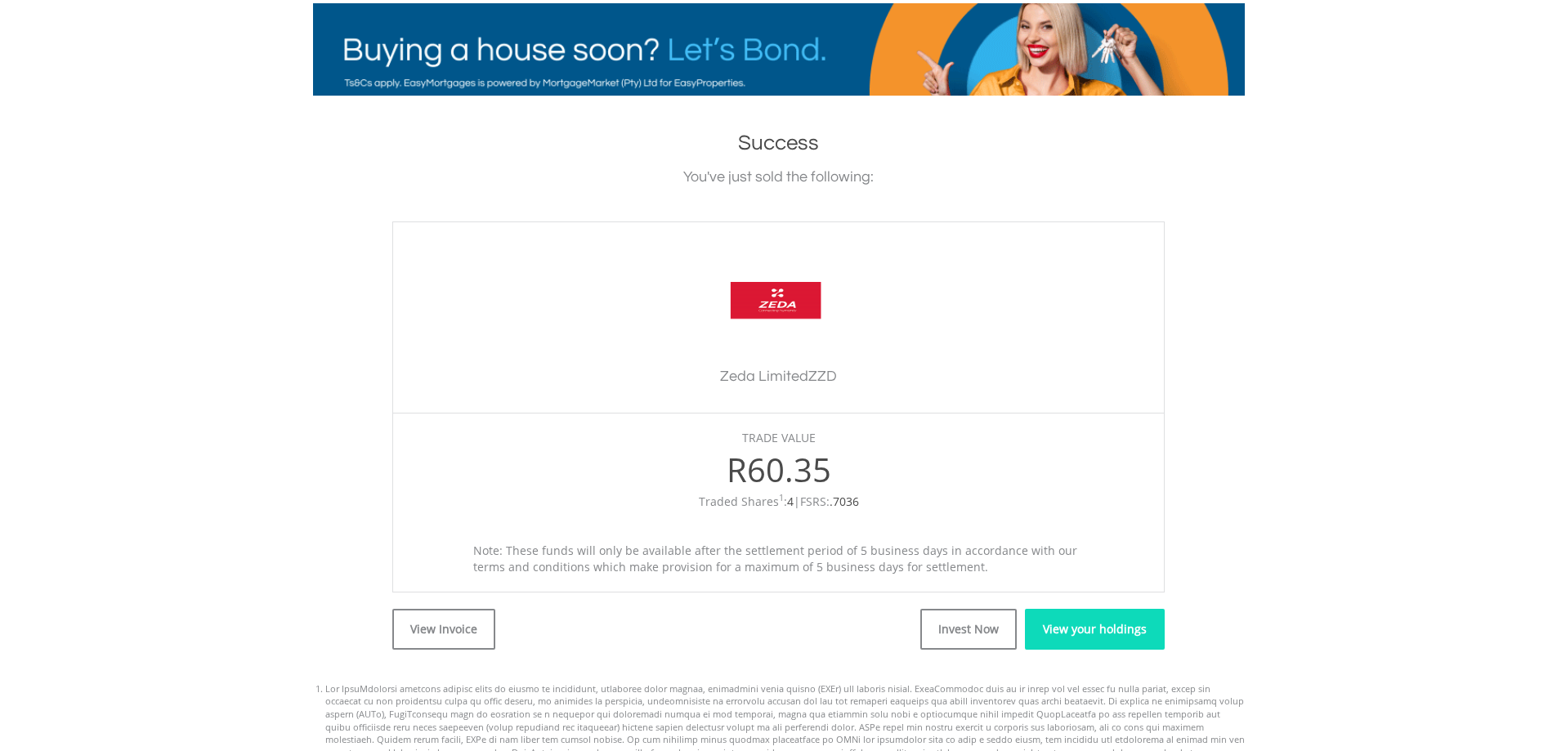
click at [1098, 633] on link "View your holdings" at bounding box center [1095, 629] width 140 height 41
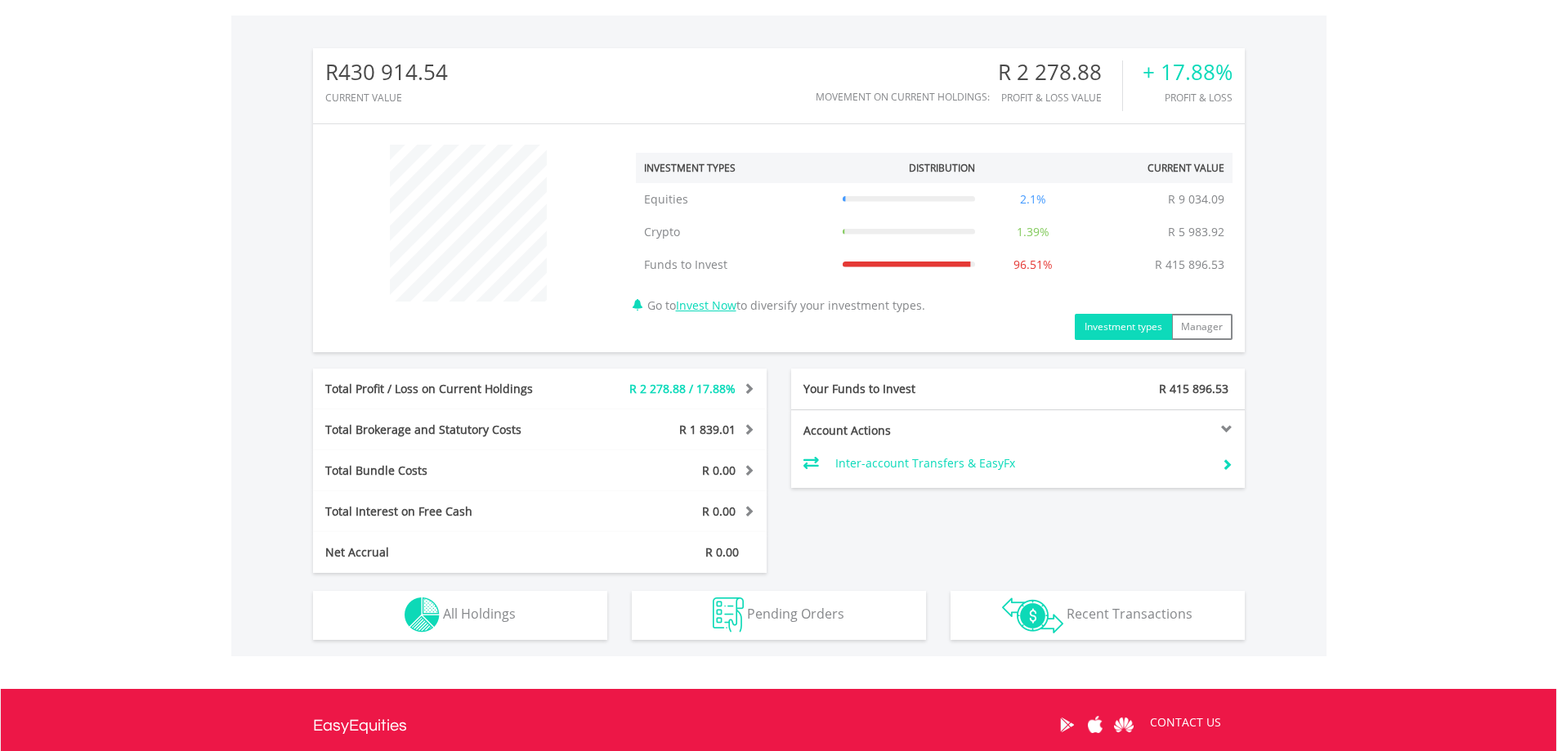
scroll to position [572, 0]
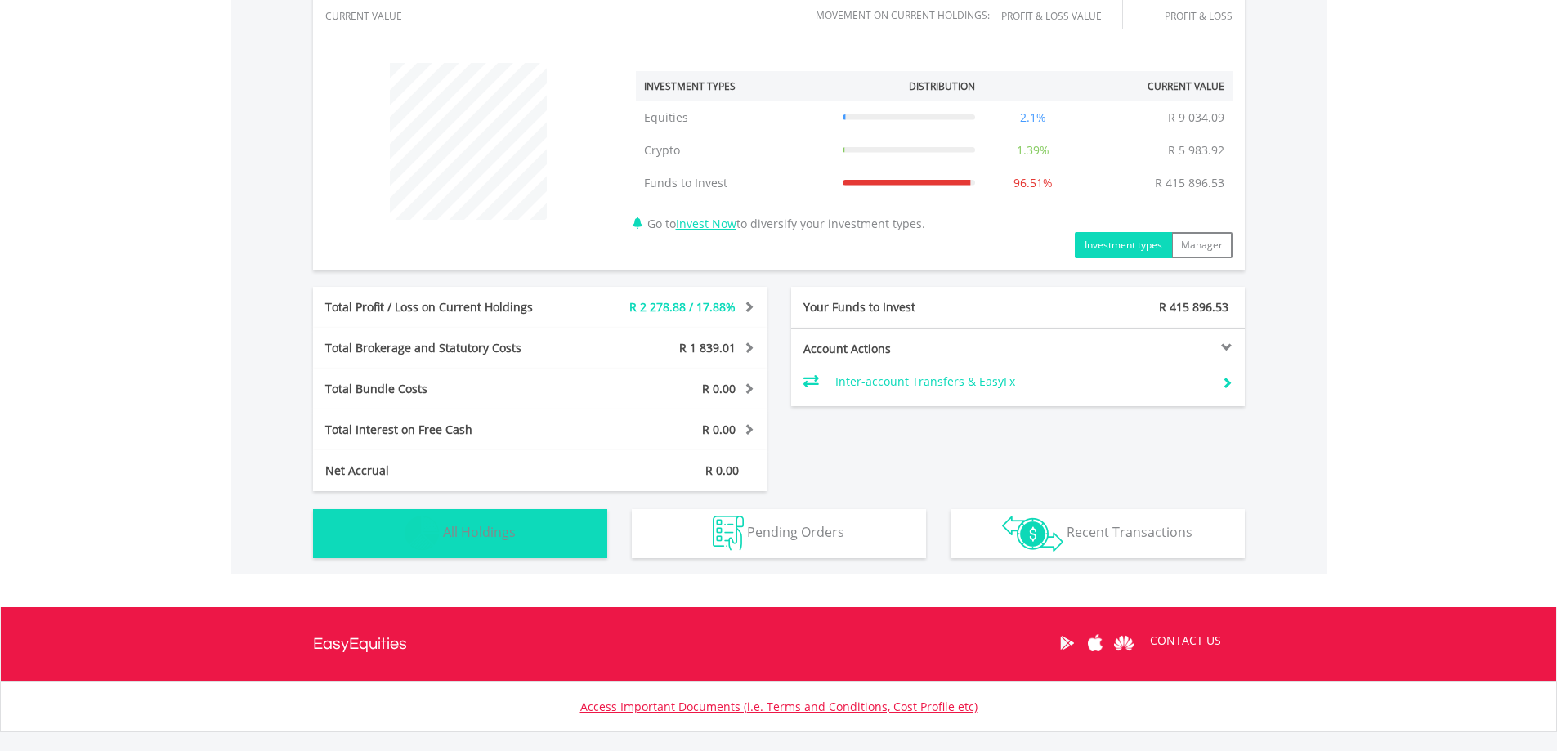
click at [562, 521] on button "Holdings All Holdings" at bounding box center [460, 533] width 294 height 49
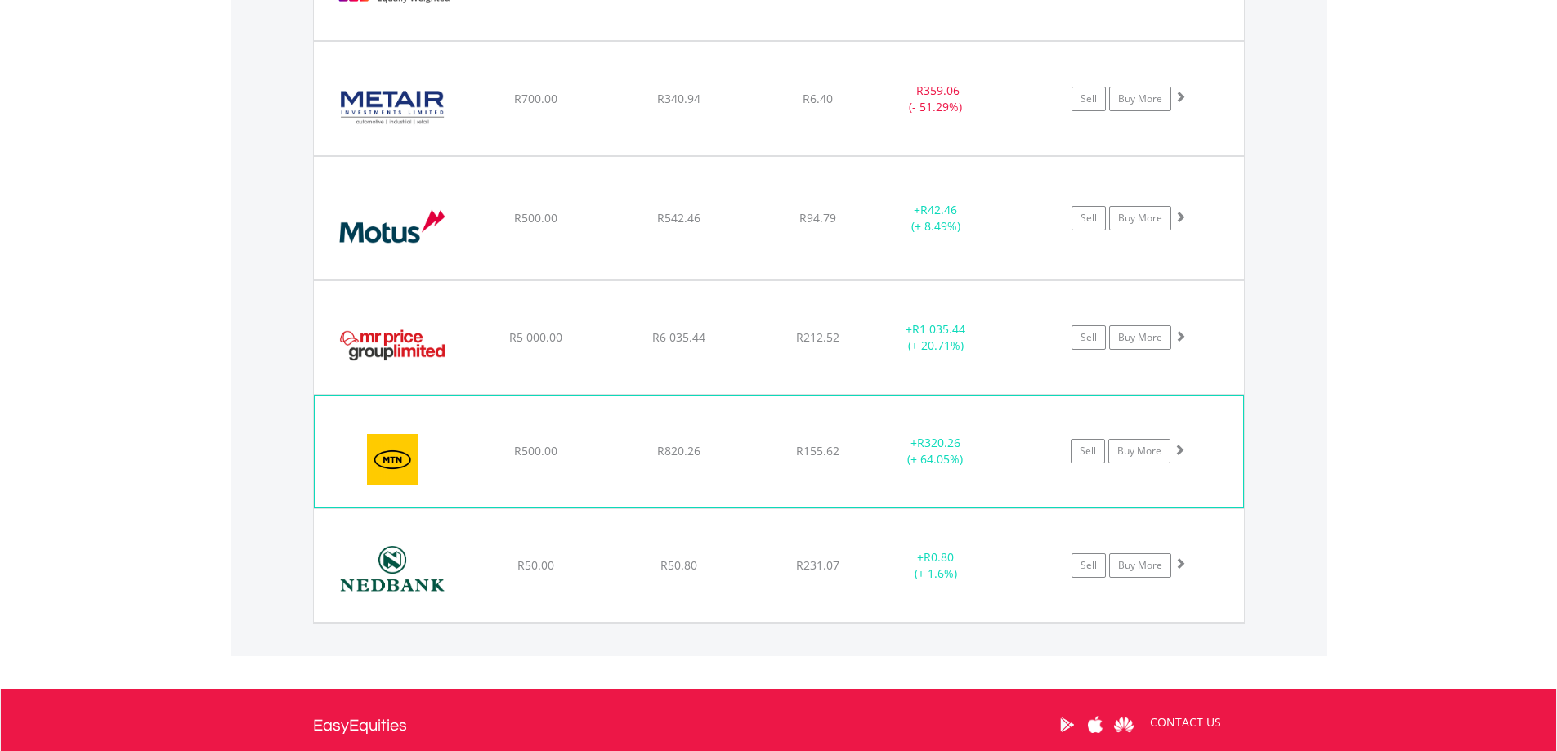
scroll to position [1261, 0]
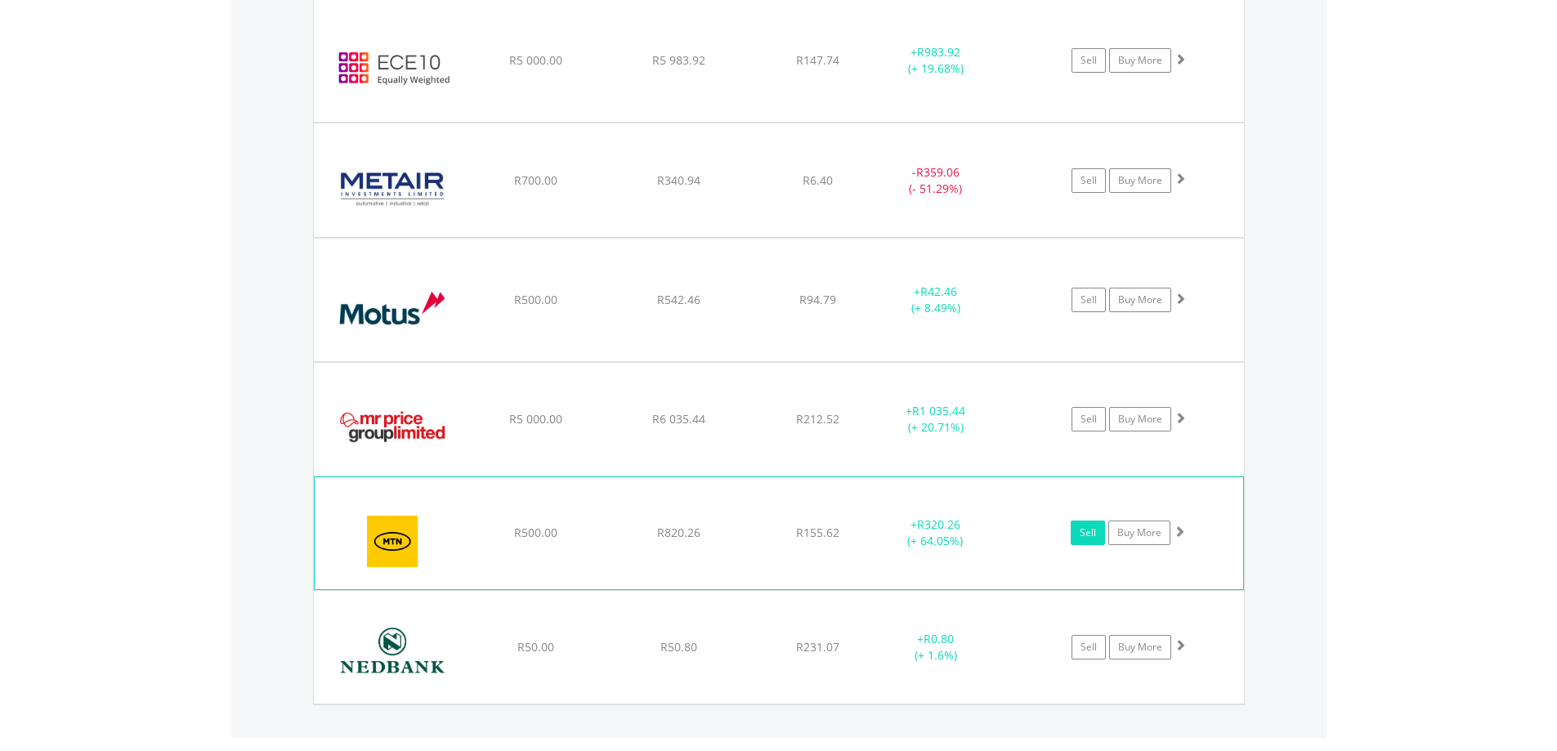
click at [1085, 532] on link "Sell" at bounding box center [1088, 533] width 34 height 25
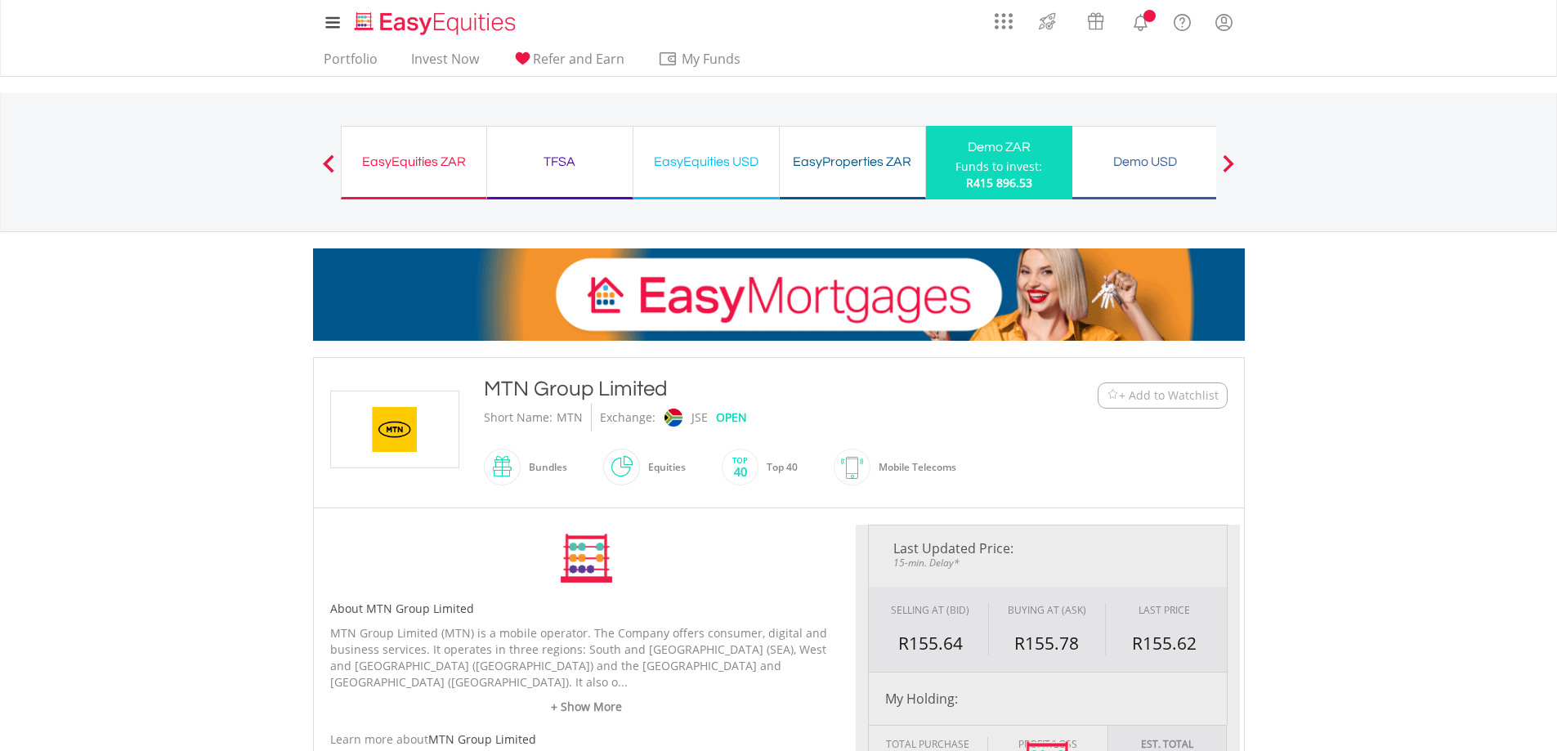
type input "******"
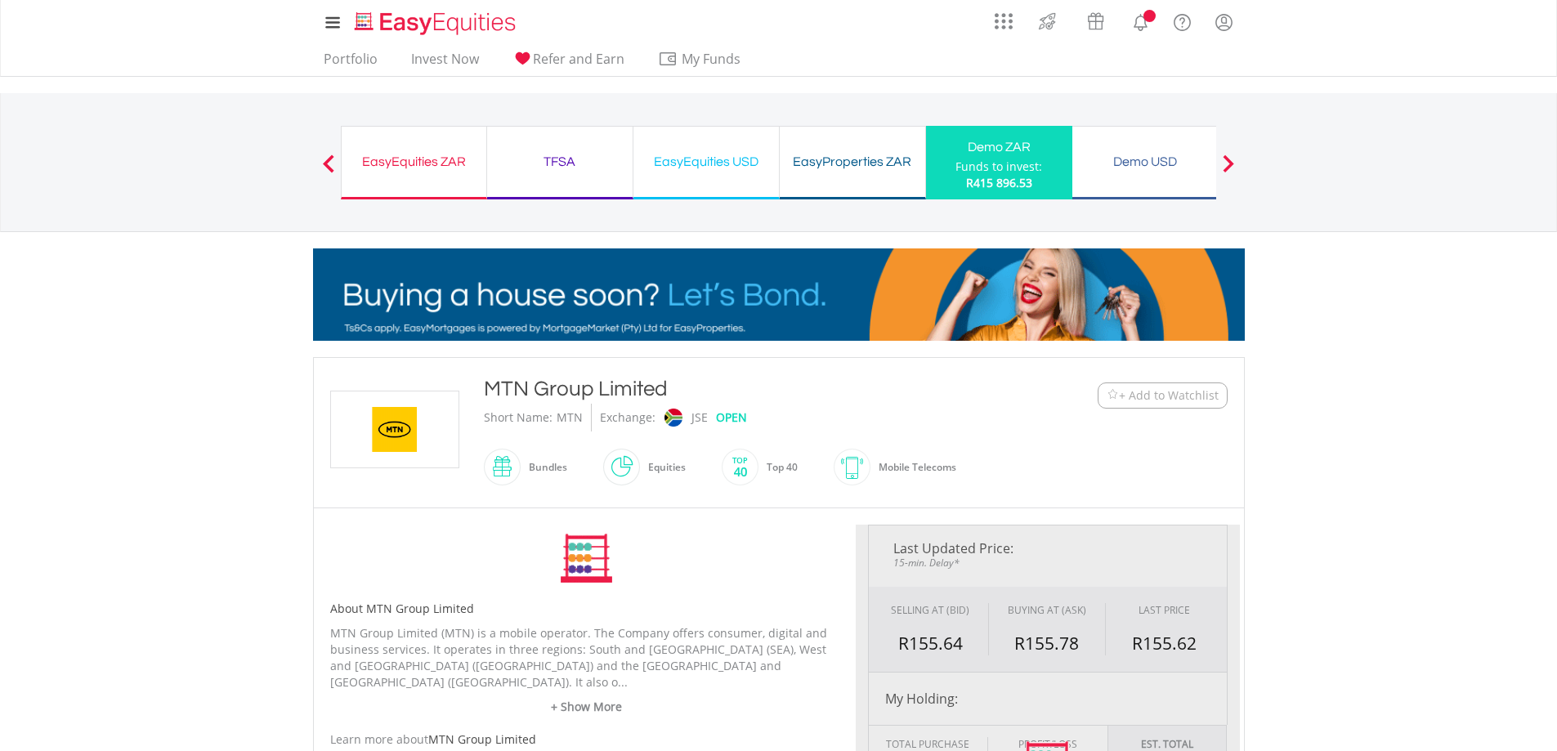
type input "******"
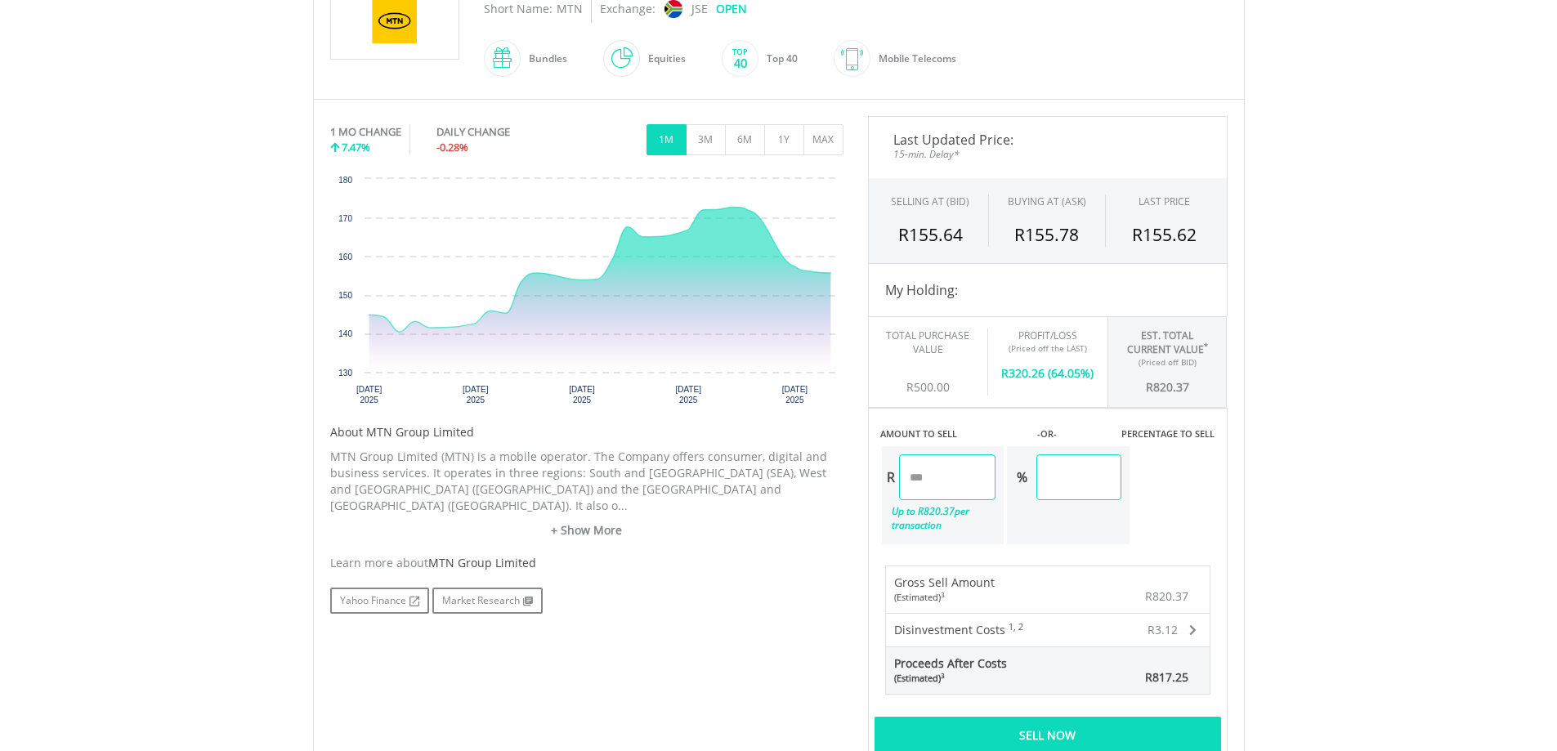
scroll to position [572, 0]
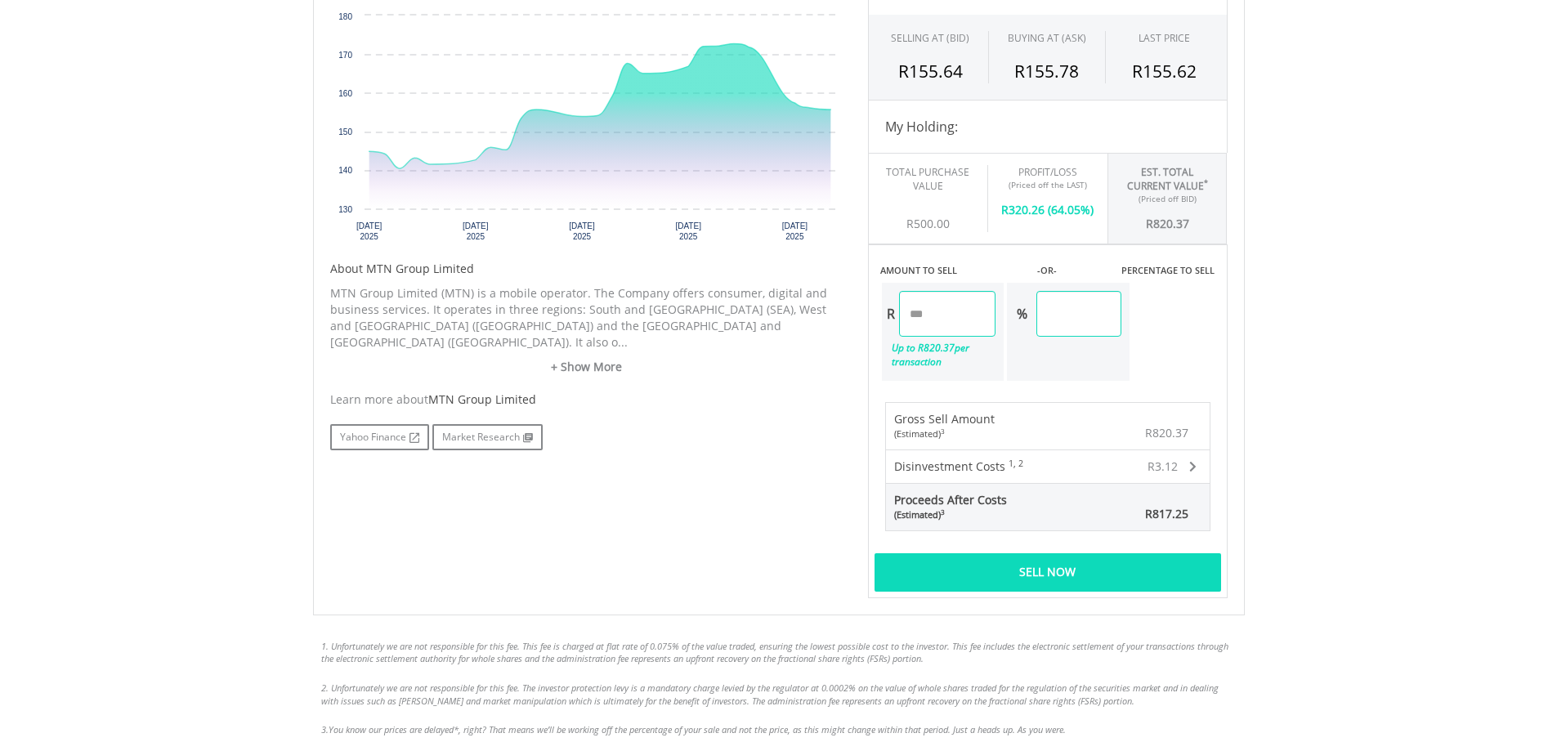
click at [1044, 568] on div "Sell Now" at bounding box center [1047, 572] width 347 height 38
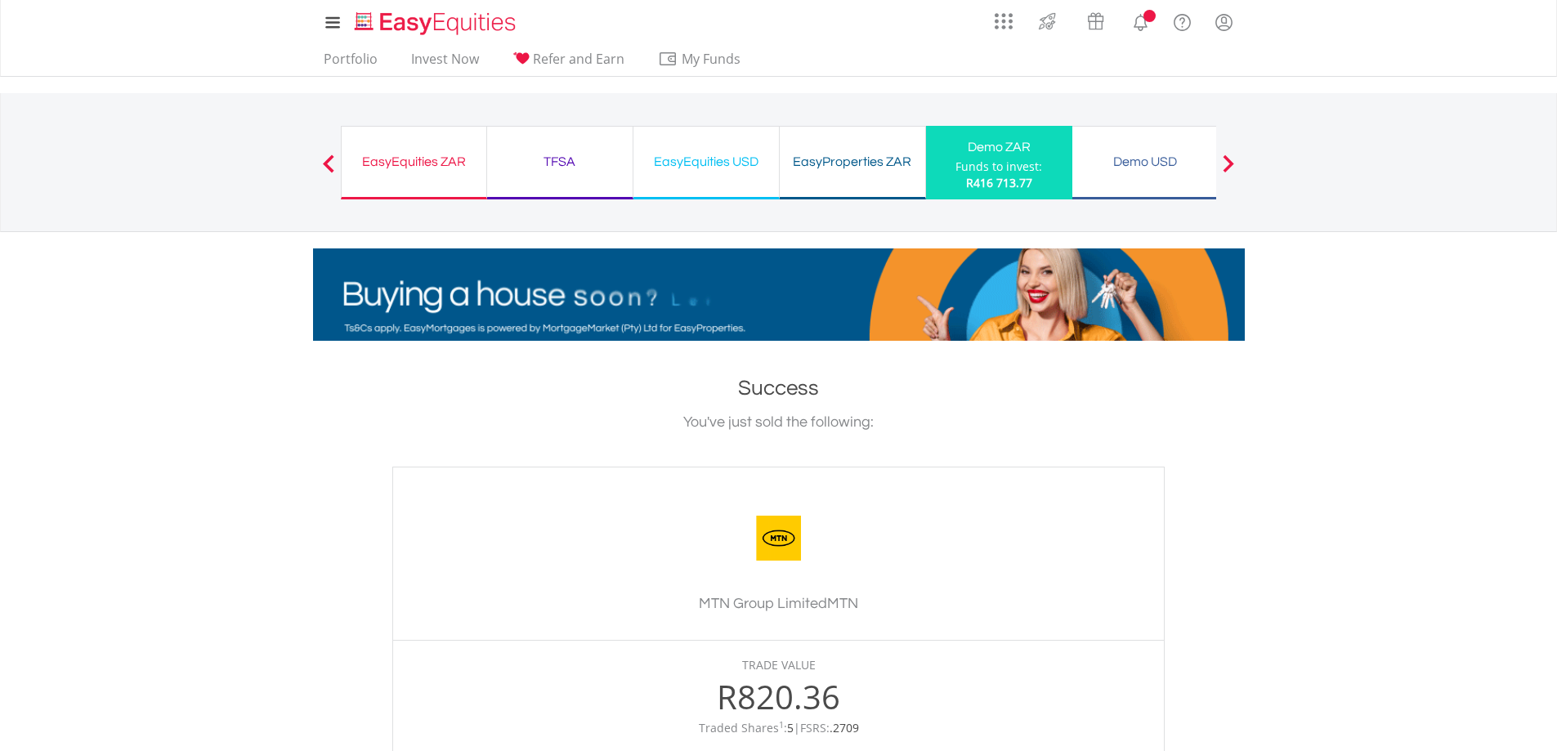
scroll to position [245, 0]
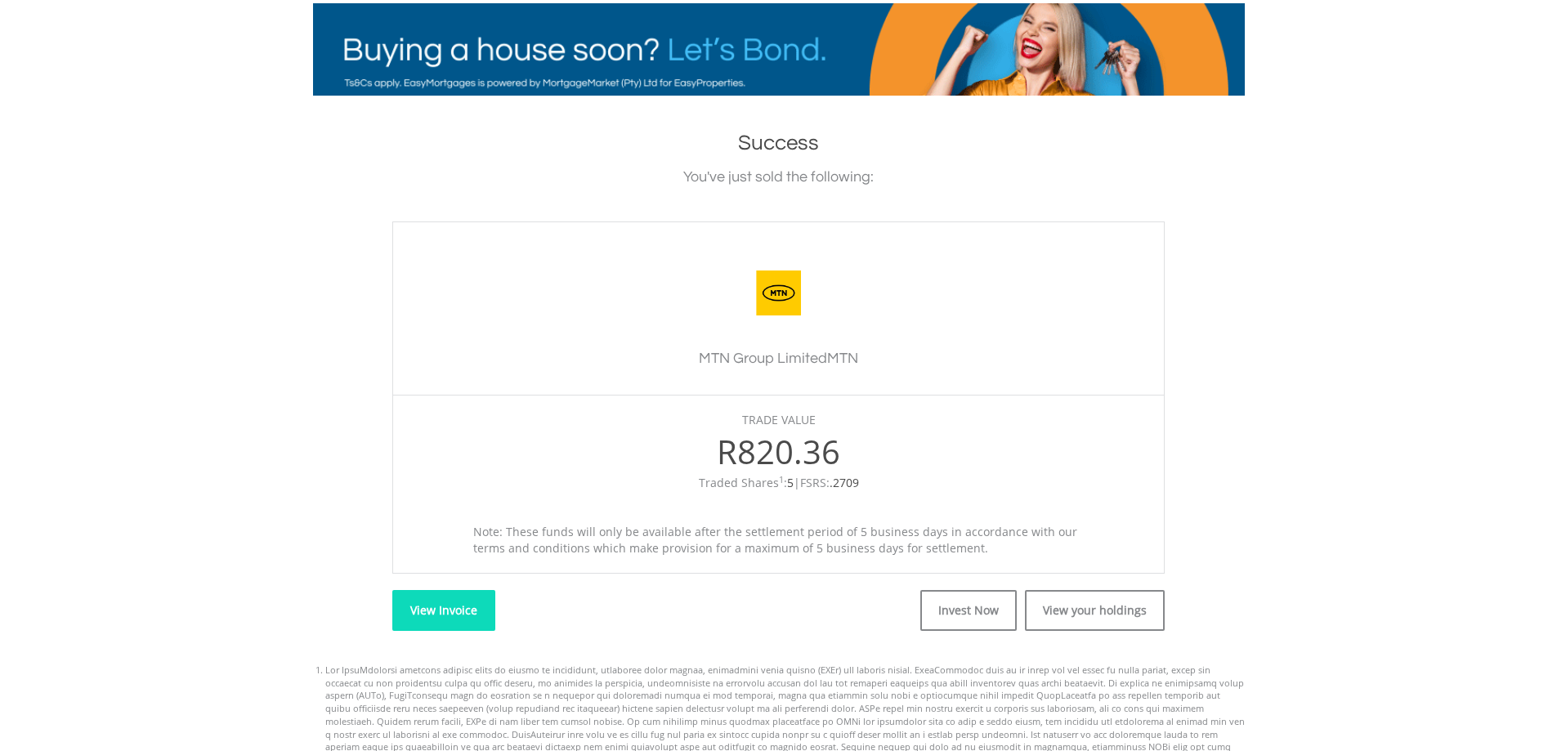
click at [449, 612] on link "View Invoice" at bounding box center [443, 610] width 103 height 41
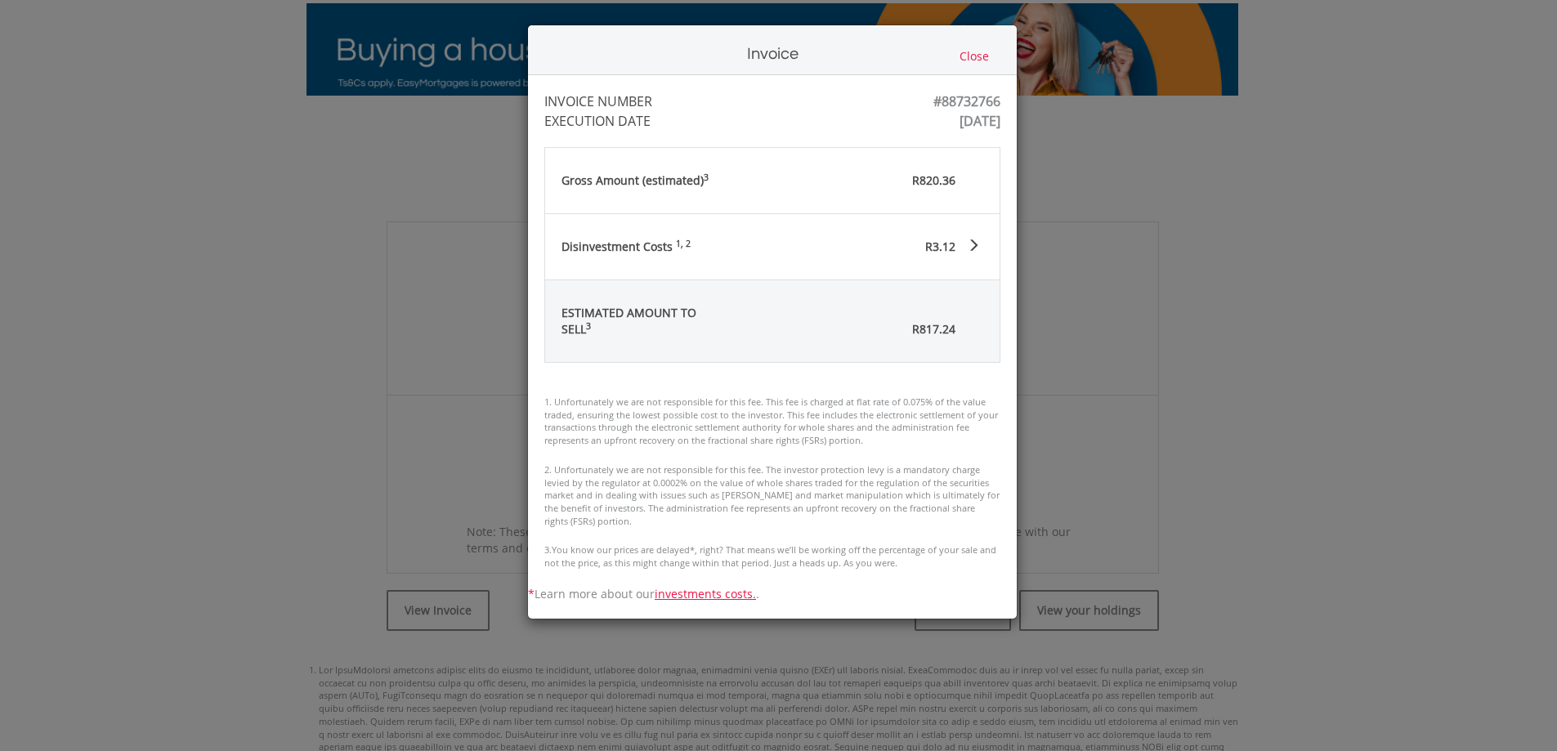
click at [1239, 468] on div "Invoice Close INVOICE NUMBER #88732766 EXECUTION DATE Wed Aug 20 08:45:22 UTC 2…" at bounding box center [778, 375] width 1557 height 751
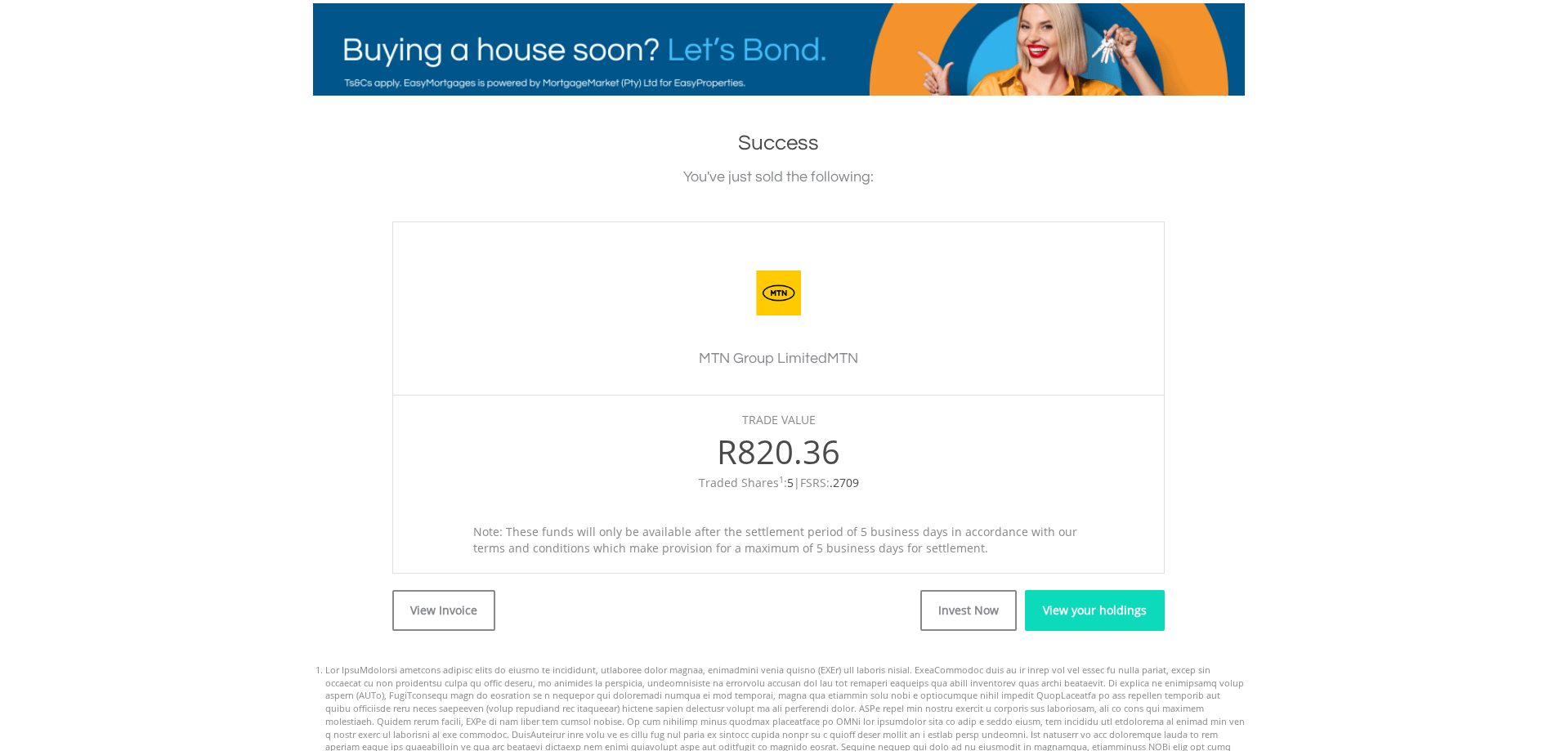
click at [1074, 619] on link "View your holdings" at bounding box center [1095, 610] width 140 height 41
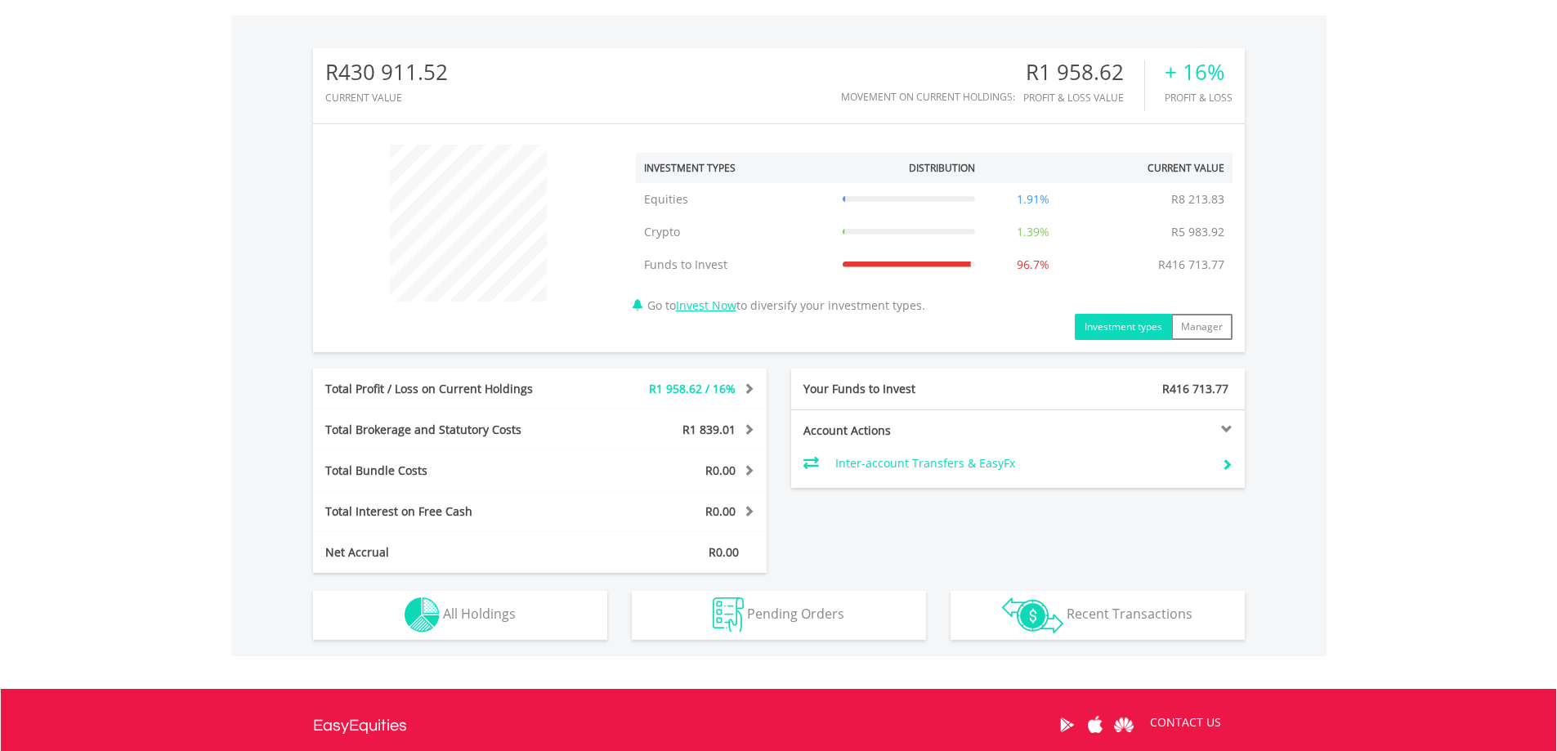
scroll to position [654, 0]
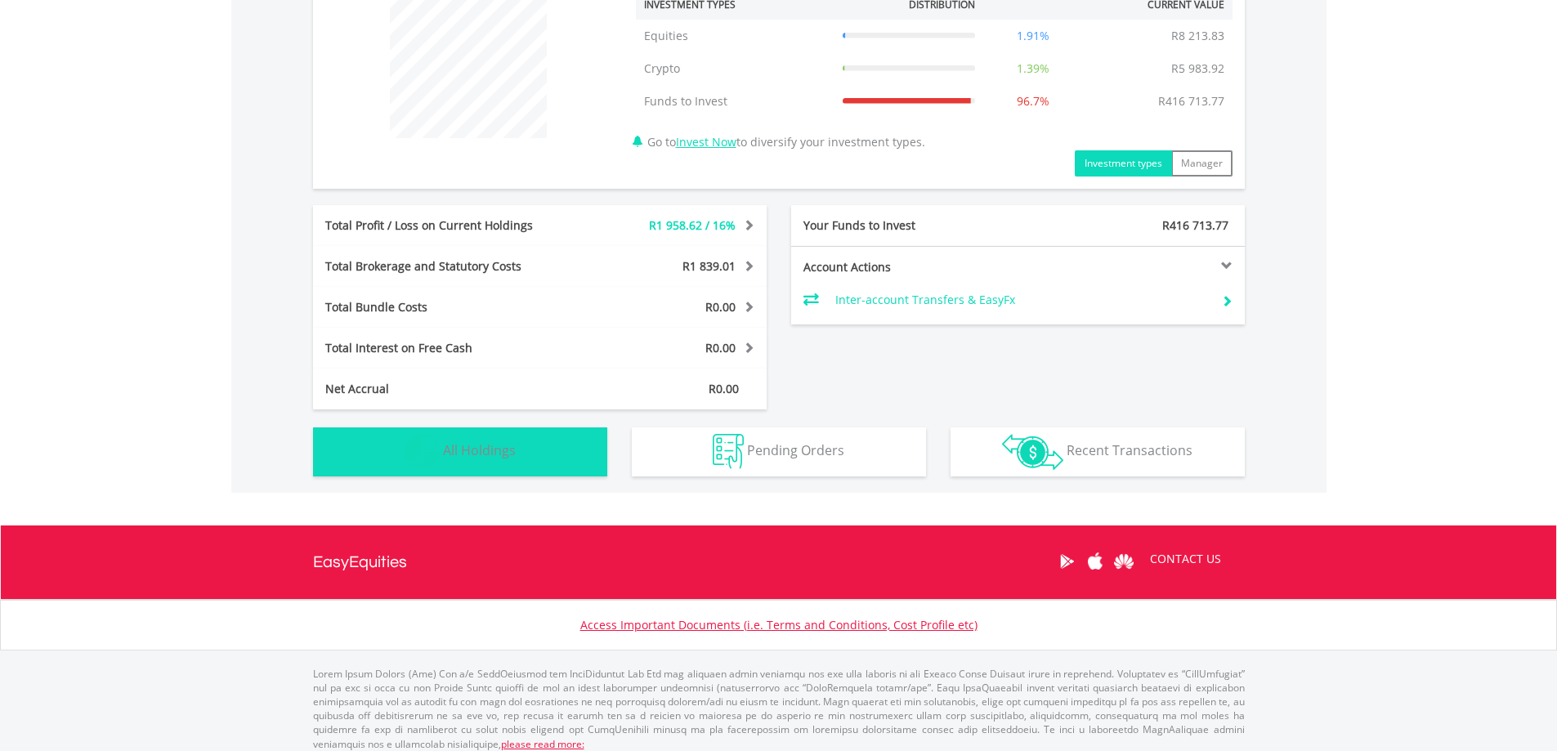
click at [490, 446] on span "All Holdings" at bounding box center [479, 450] width 73 height 18
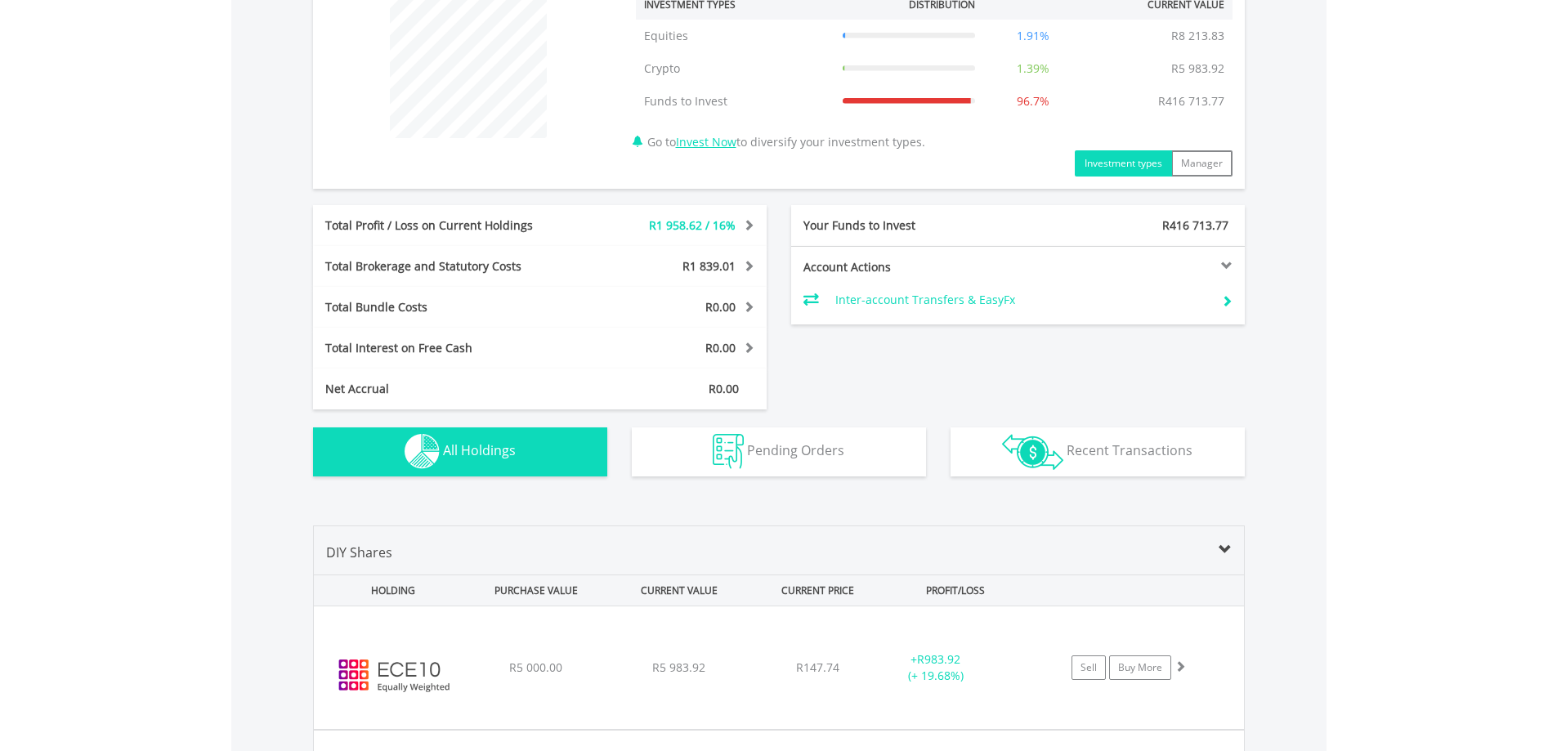
scroll to position [1179, 0]
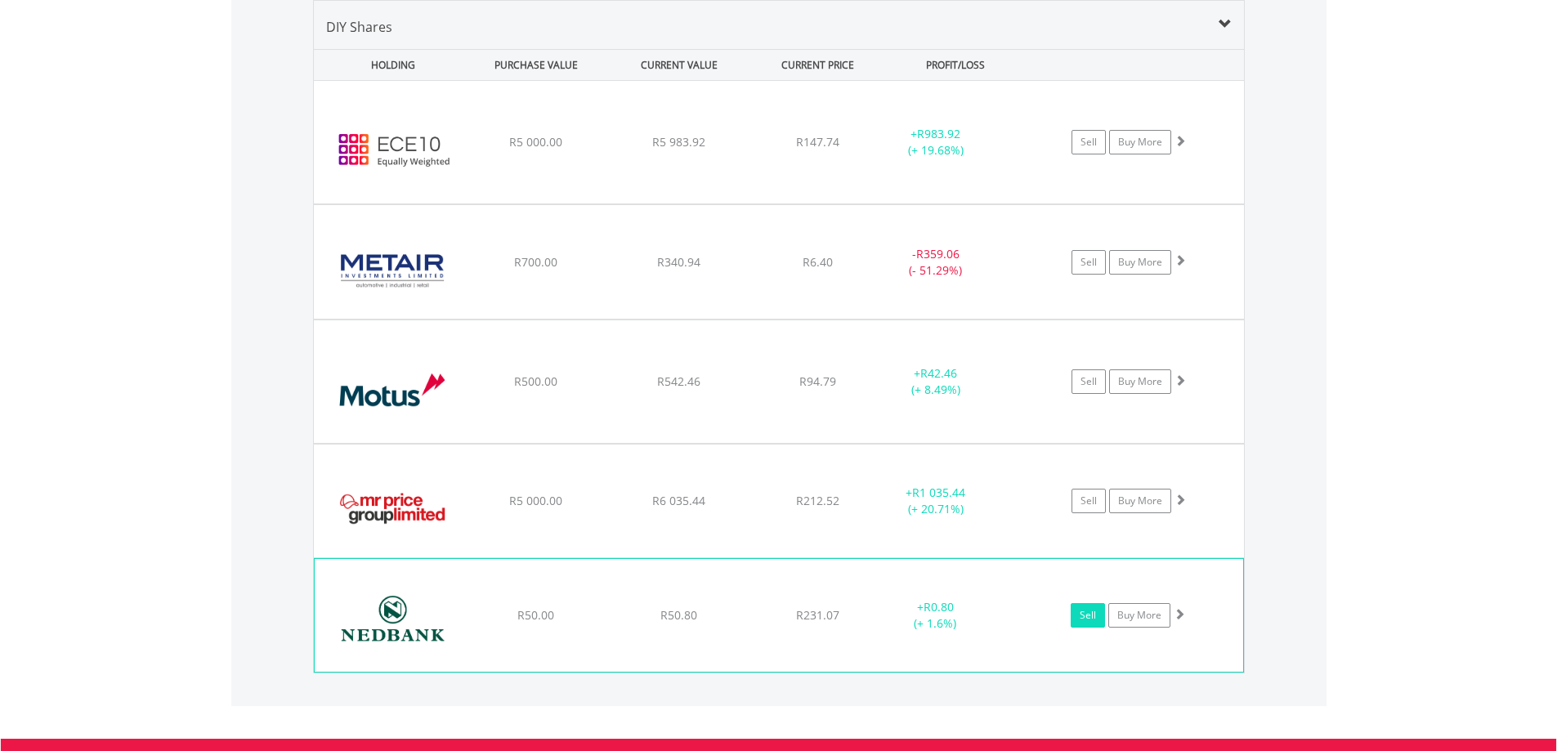
click at [1087, 611] on link "Sell" at bounding box center [1088, 615] width 34 height 25
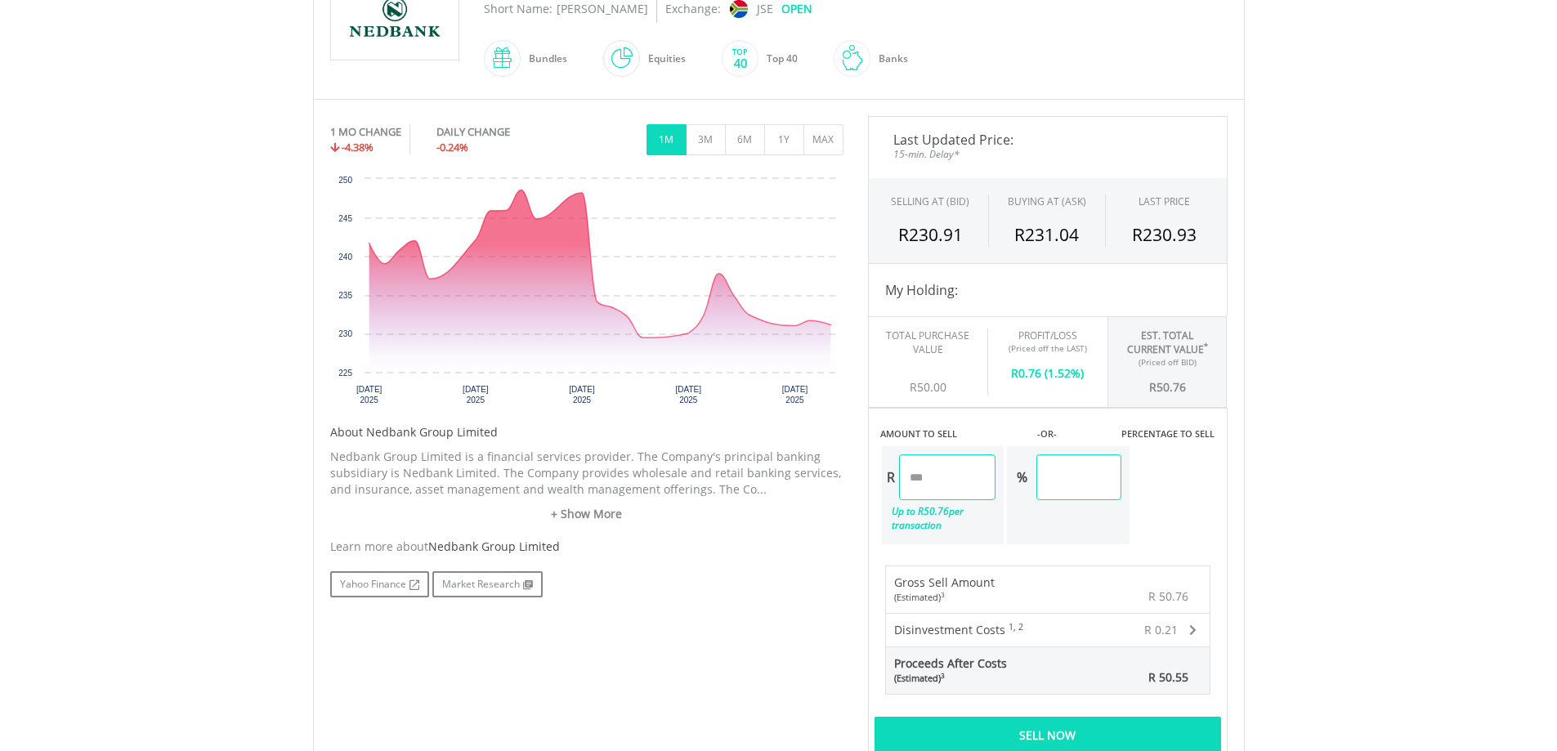
scroll to position [572, 0]
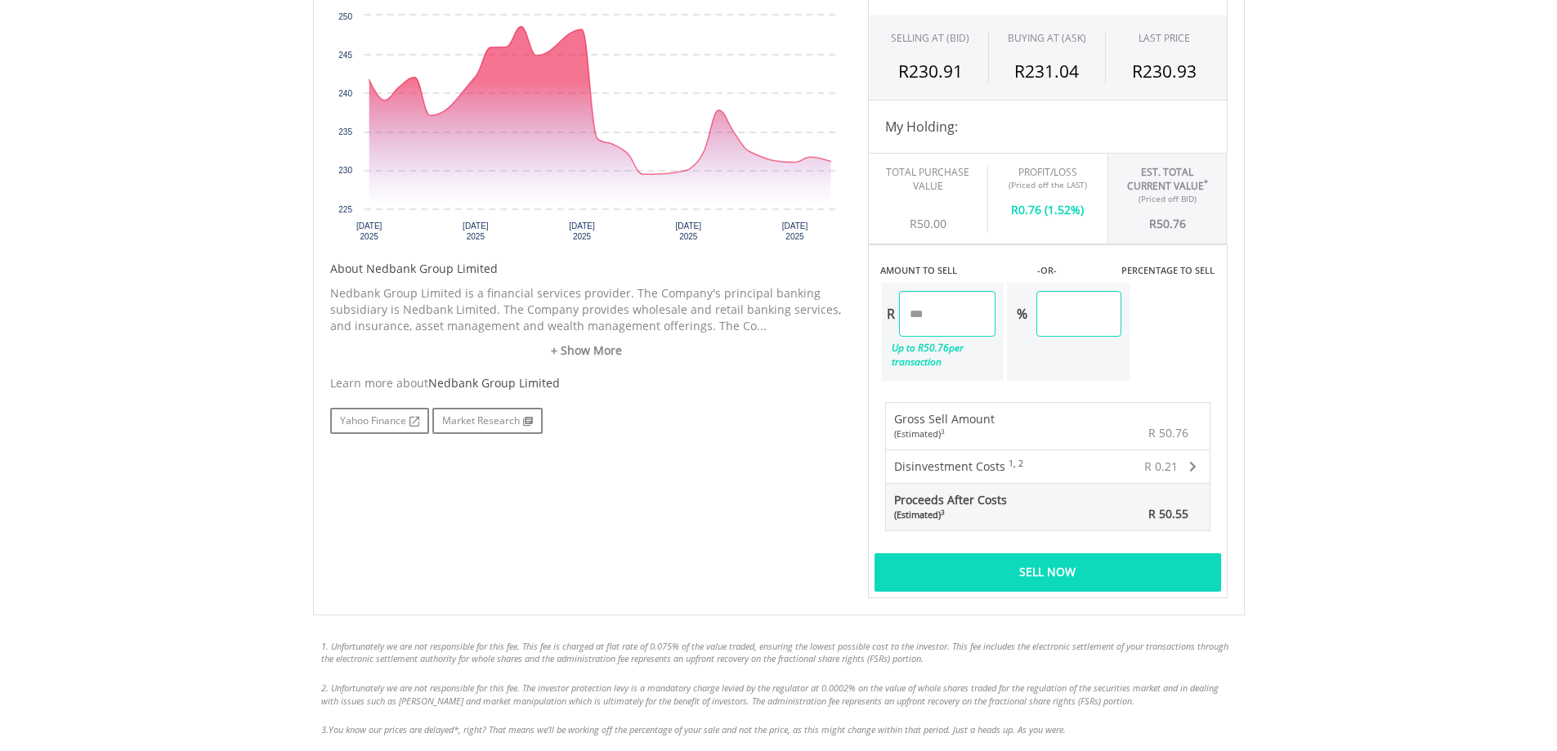
click at [1056, 575] on div "Sell Now" at bounding box center [1047, 572] width 347 height 38
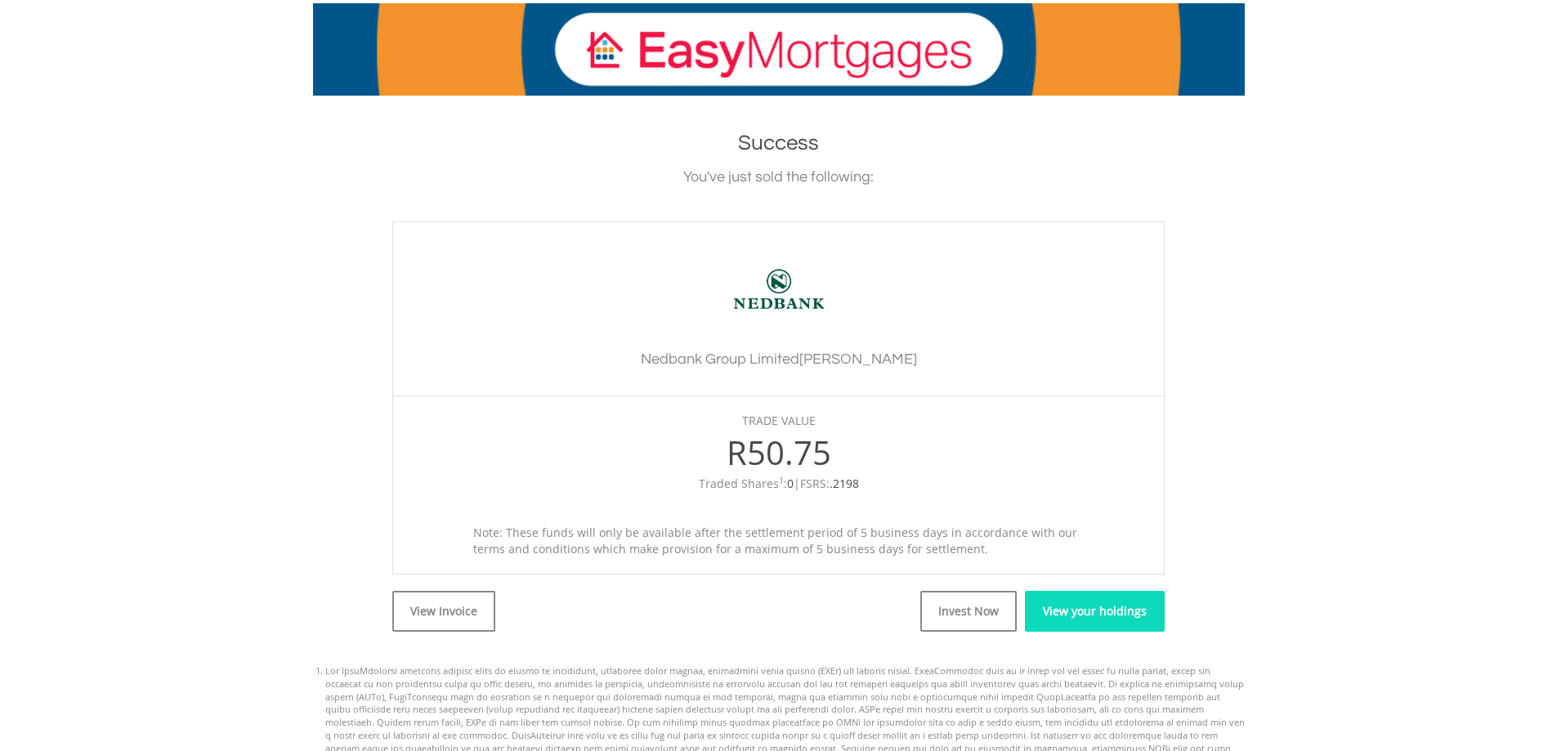
scroll to position [409, 0]
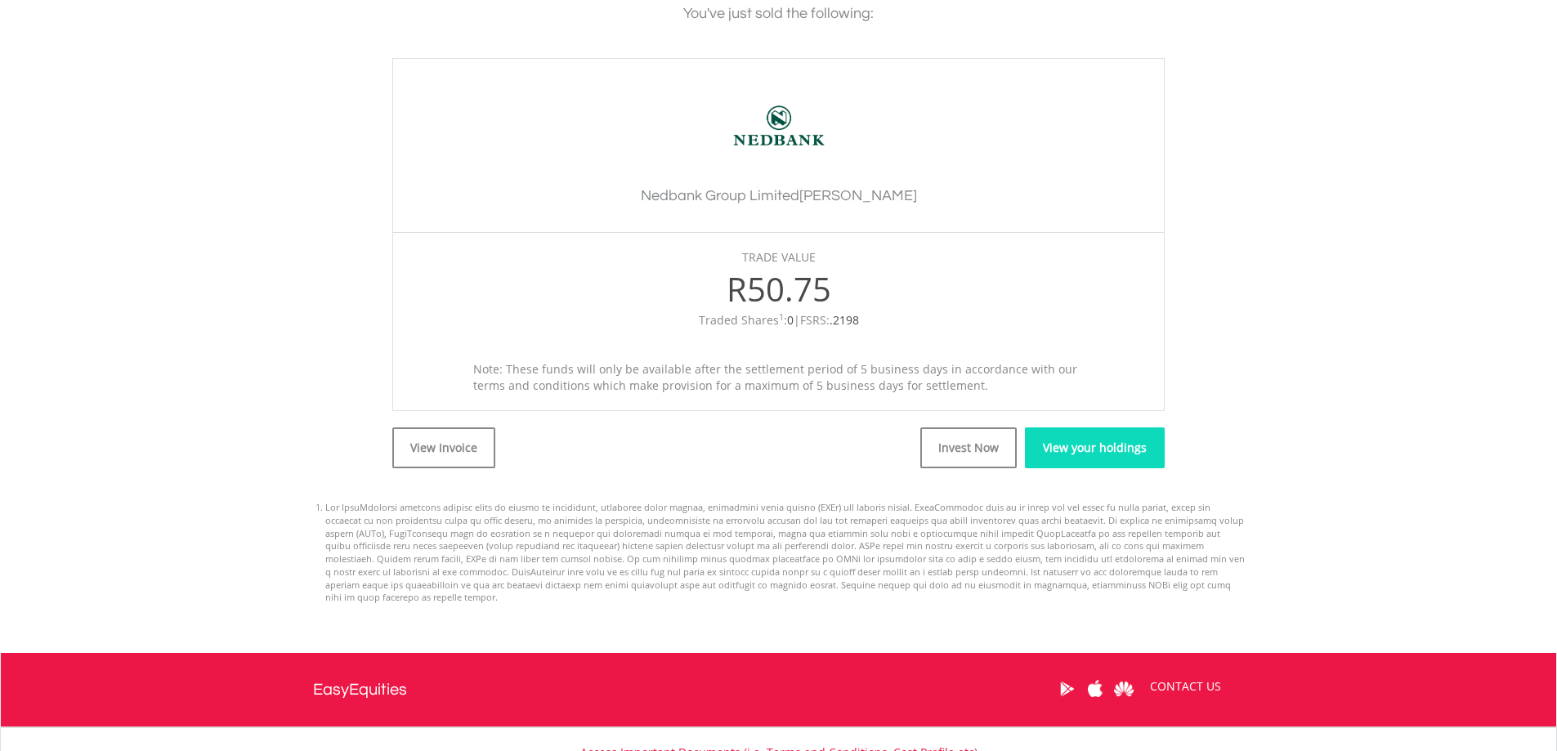
click at [1074, 453] on link "View your holdings" at bounding box center [1095, 447] width 140 height 41
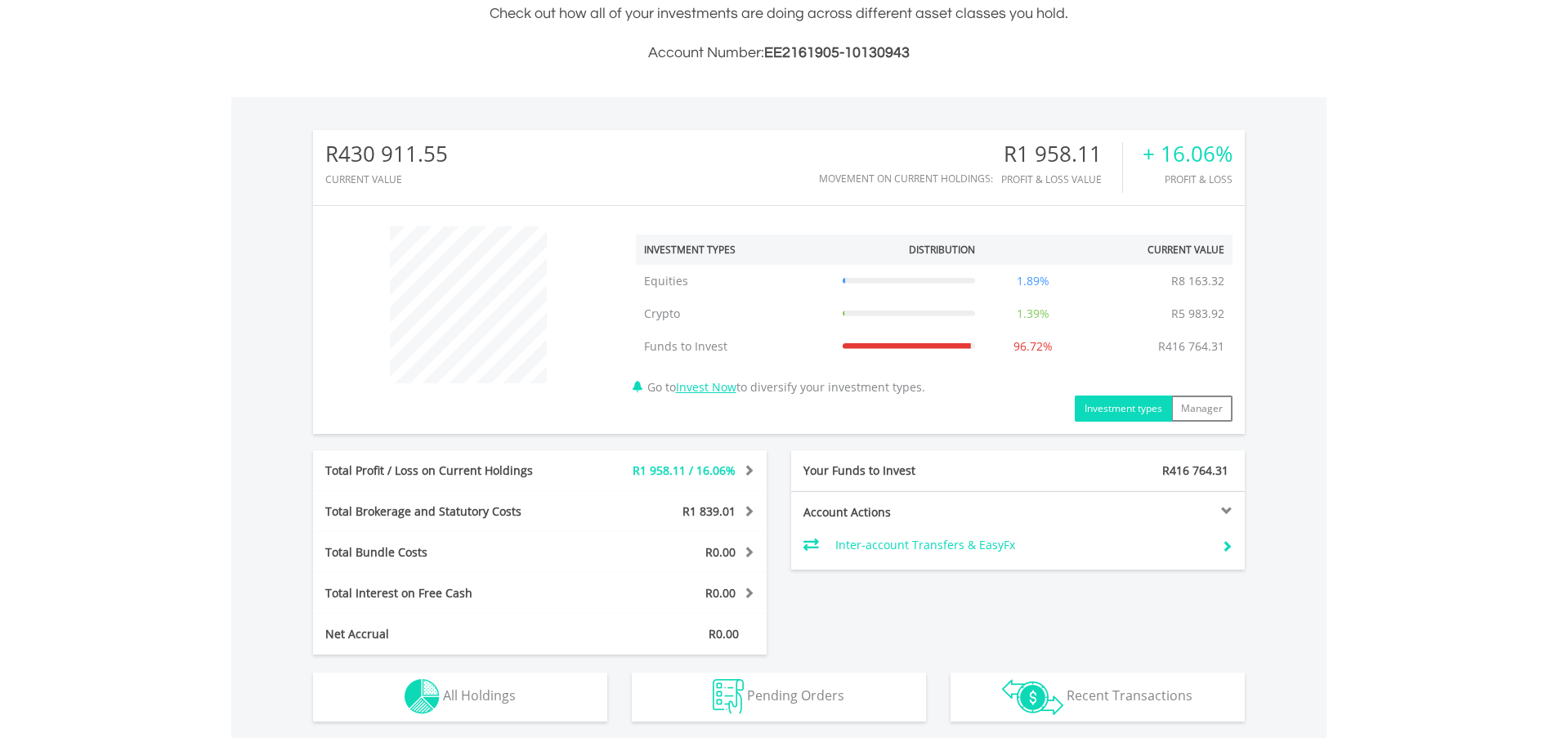
scroll to position [572, 0]
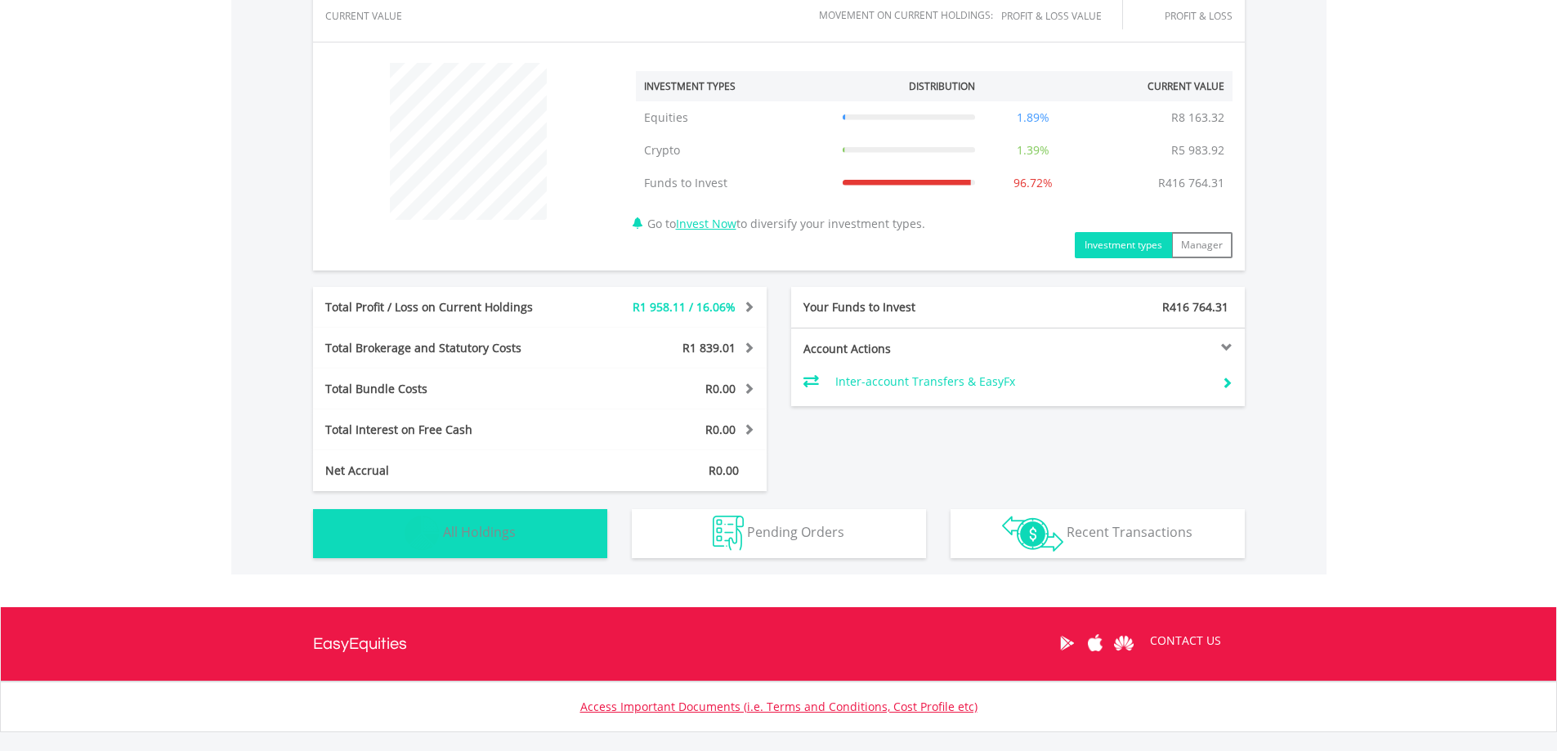
click at [489, 521] on button "Holdings All Holdings" at bounding box center [460, 533] width 294 height 49
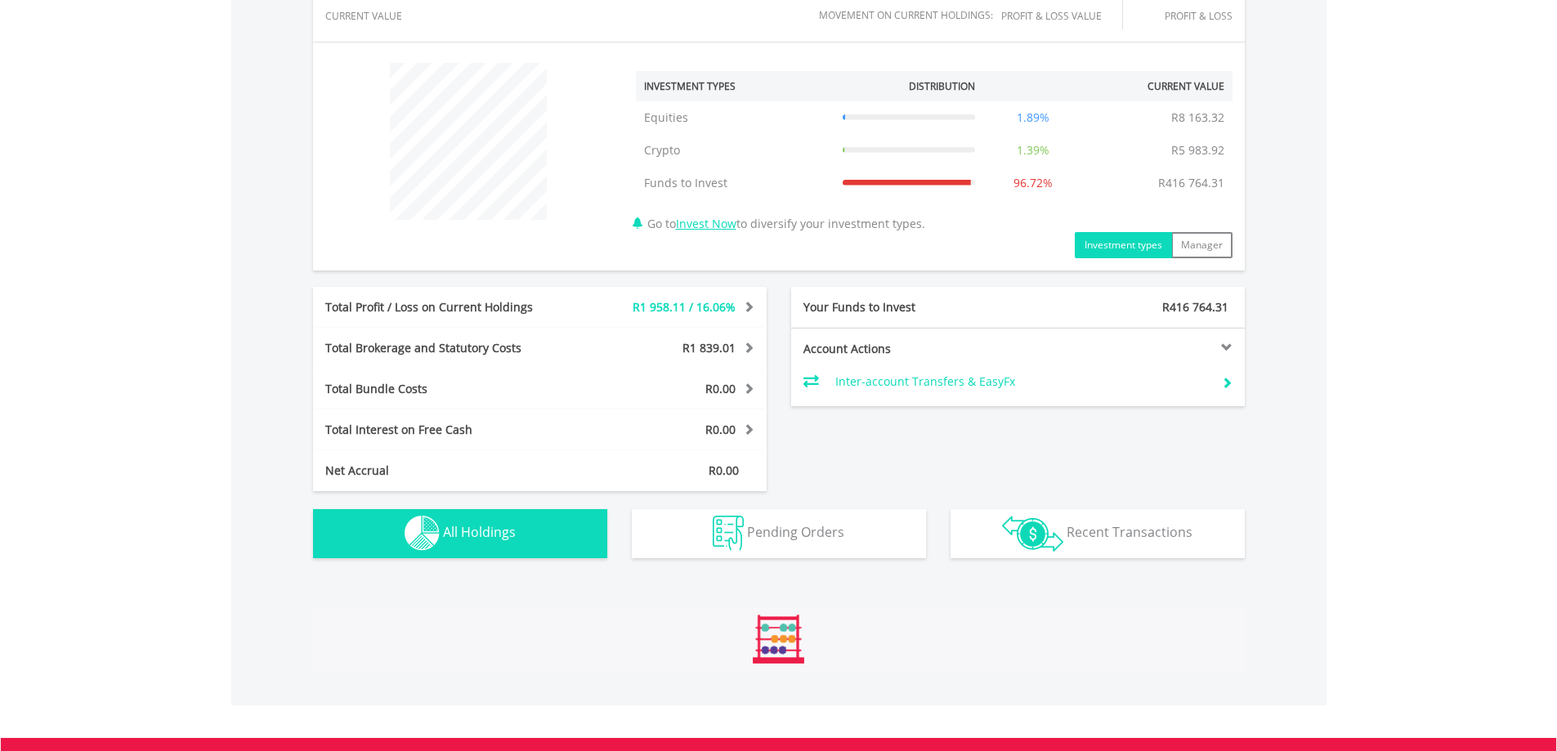
scroll to position [1179, 0]
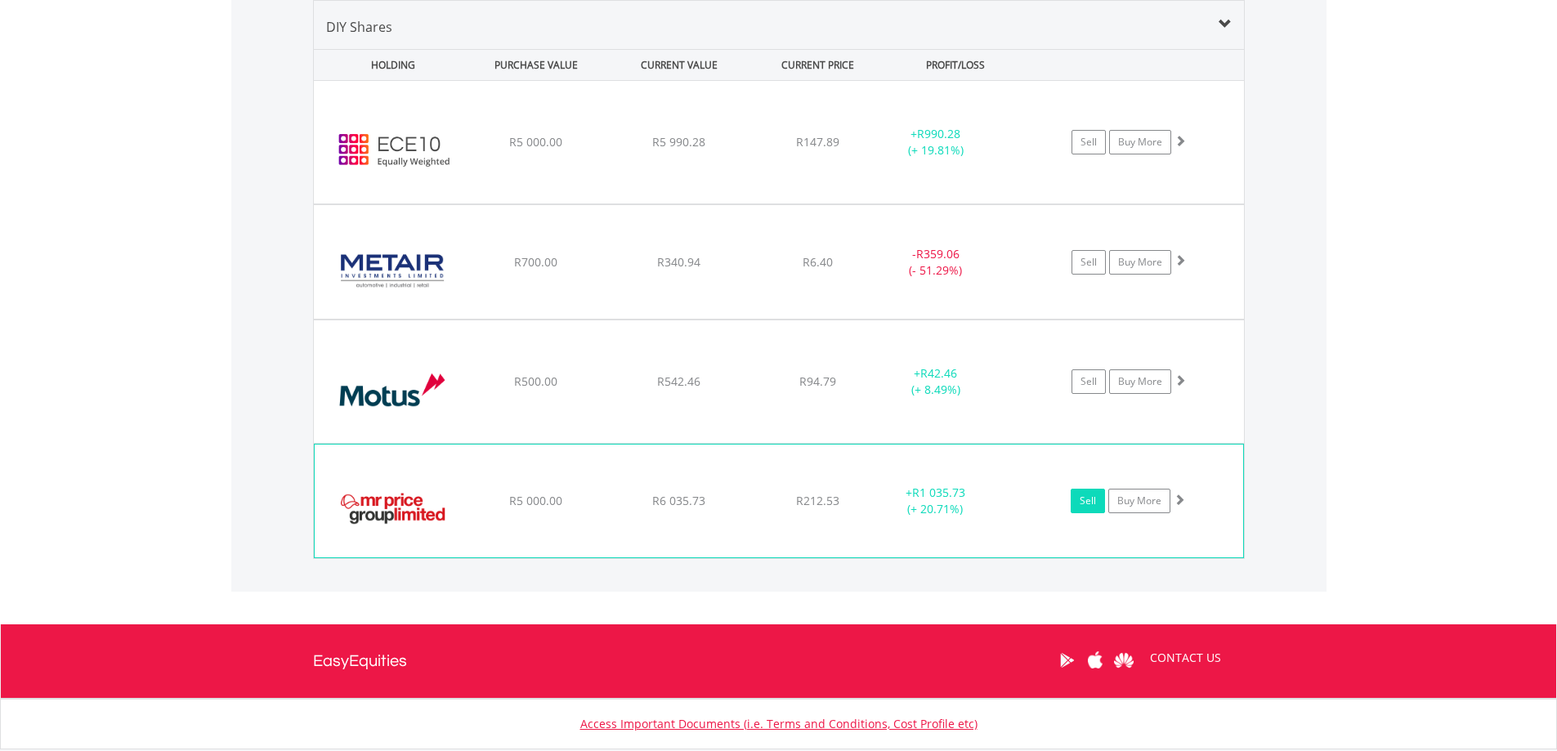
click at [1093, 499] on link "Sell" at bounding box center [1088, 501] width 34 height 25
click at [1090, 499] on link "Sell" at bounding box center [1088, 501] width 34 height 25
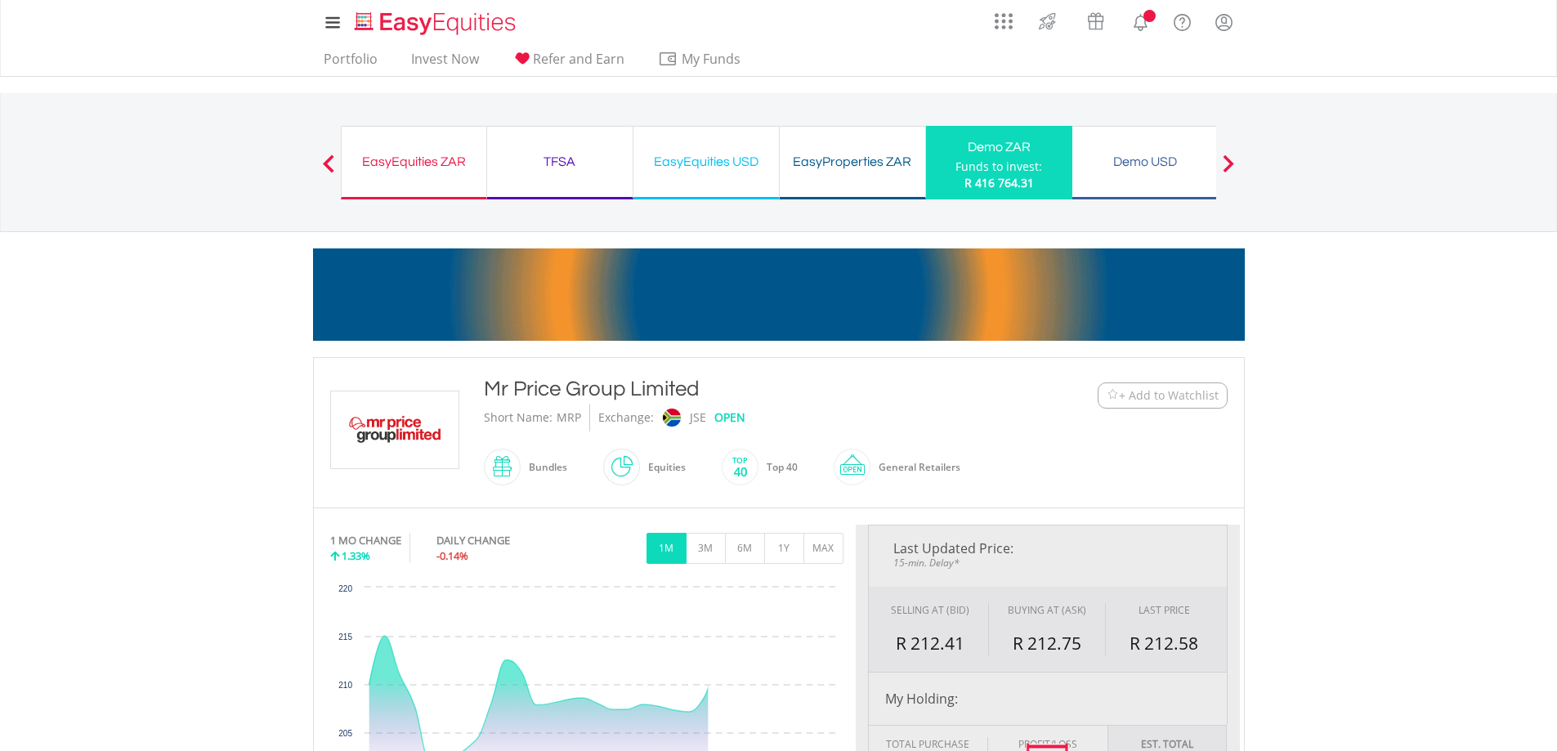
type input "*******"
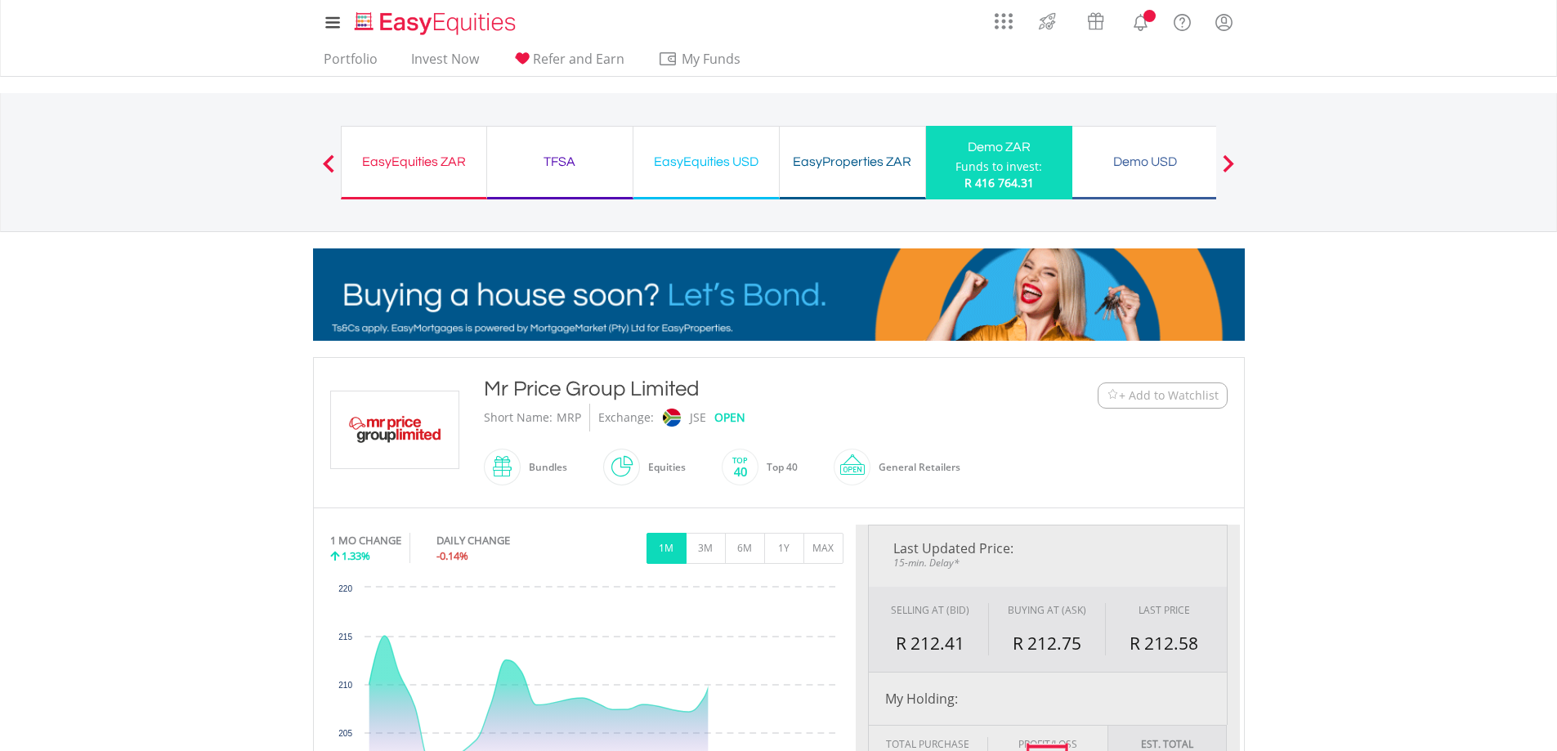
type input "******"
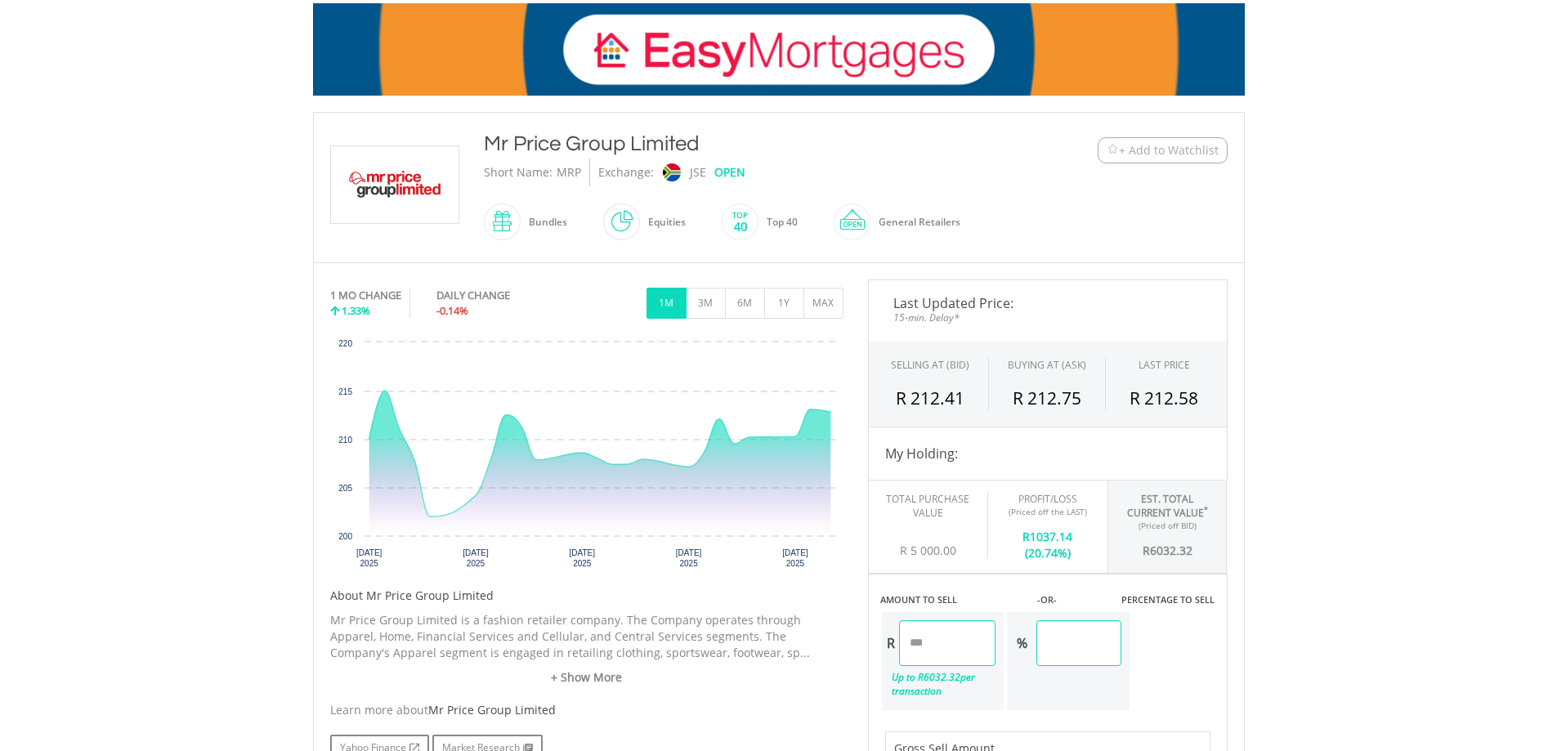
scroll to position [409, 0]
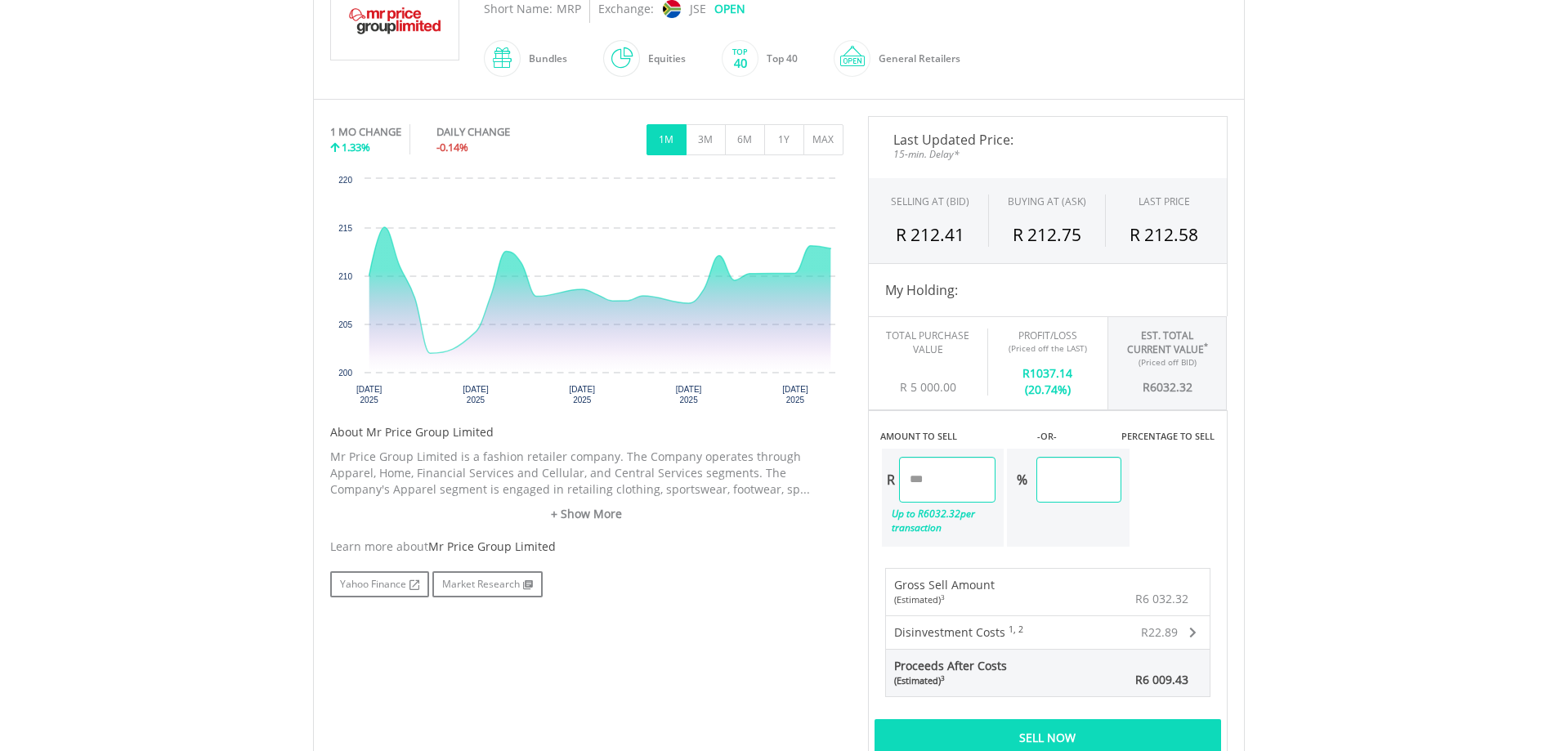
click at [1062, 740] on div "Sell Now" at bounding box center [1047, 738] width 347 height 38
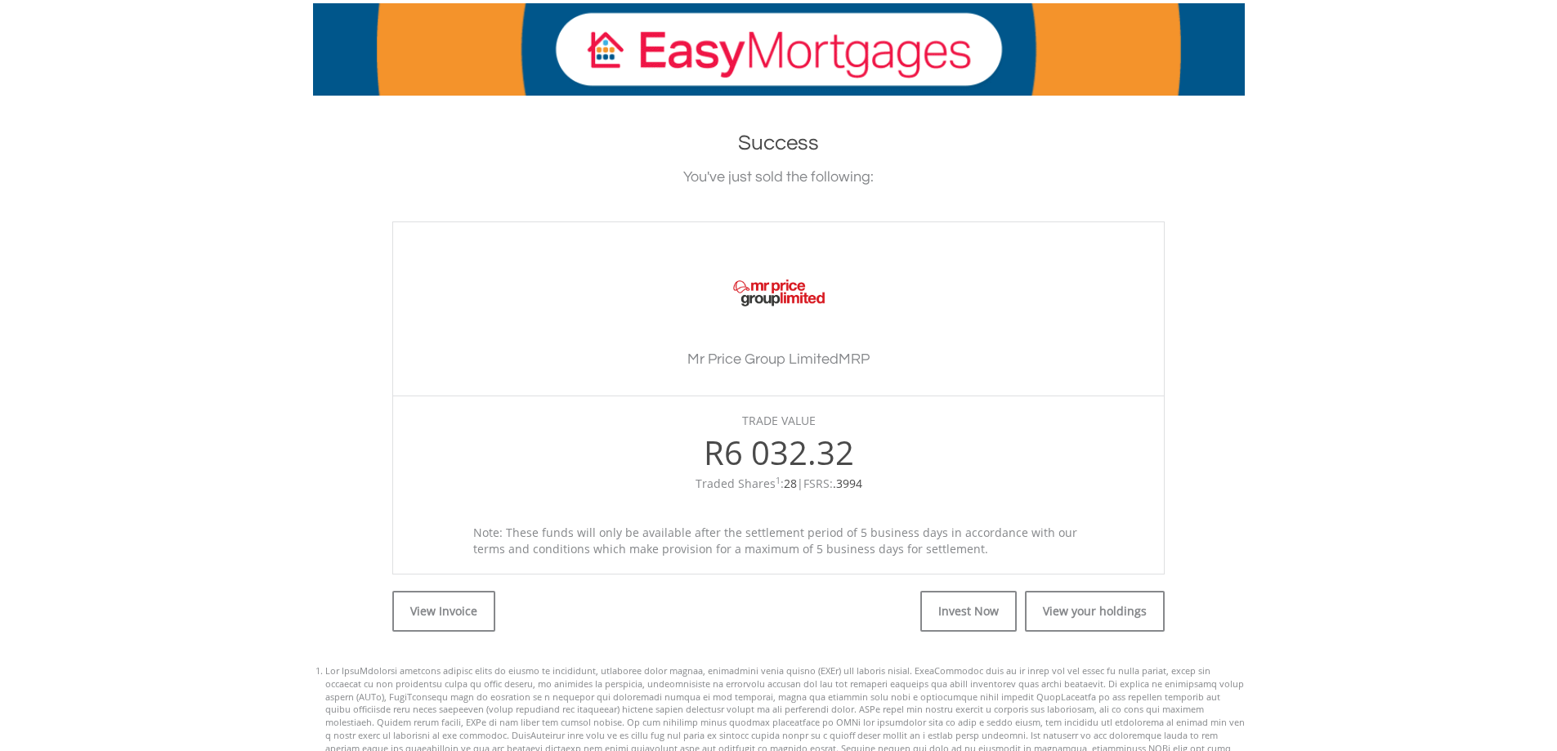
scroll to position [327, 0]
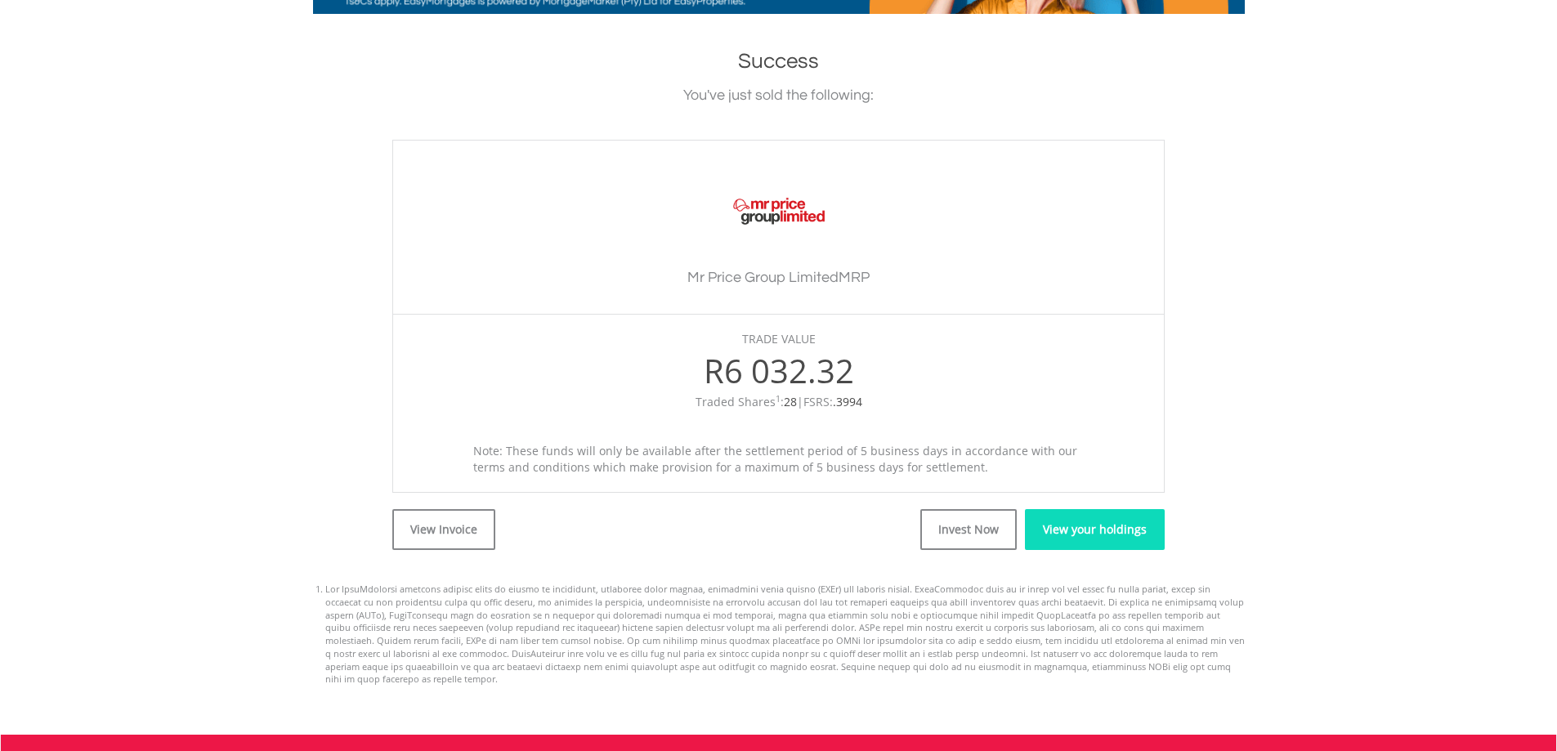
click at [1077, 535] on link "View your holdings" at bounding box center [1095, 529] width 140 height 41
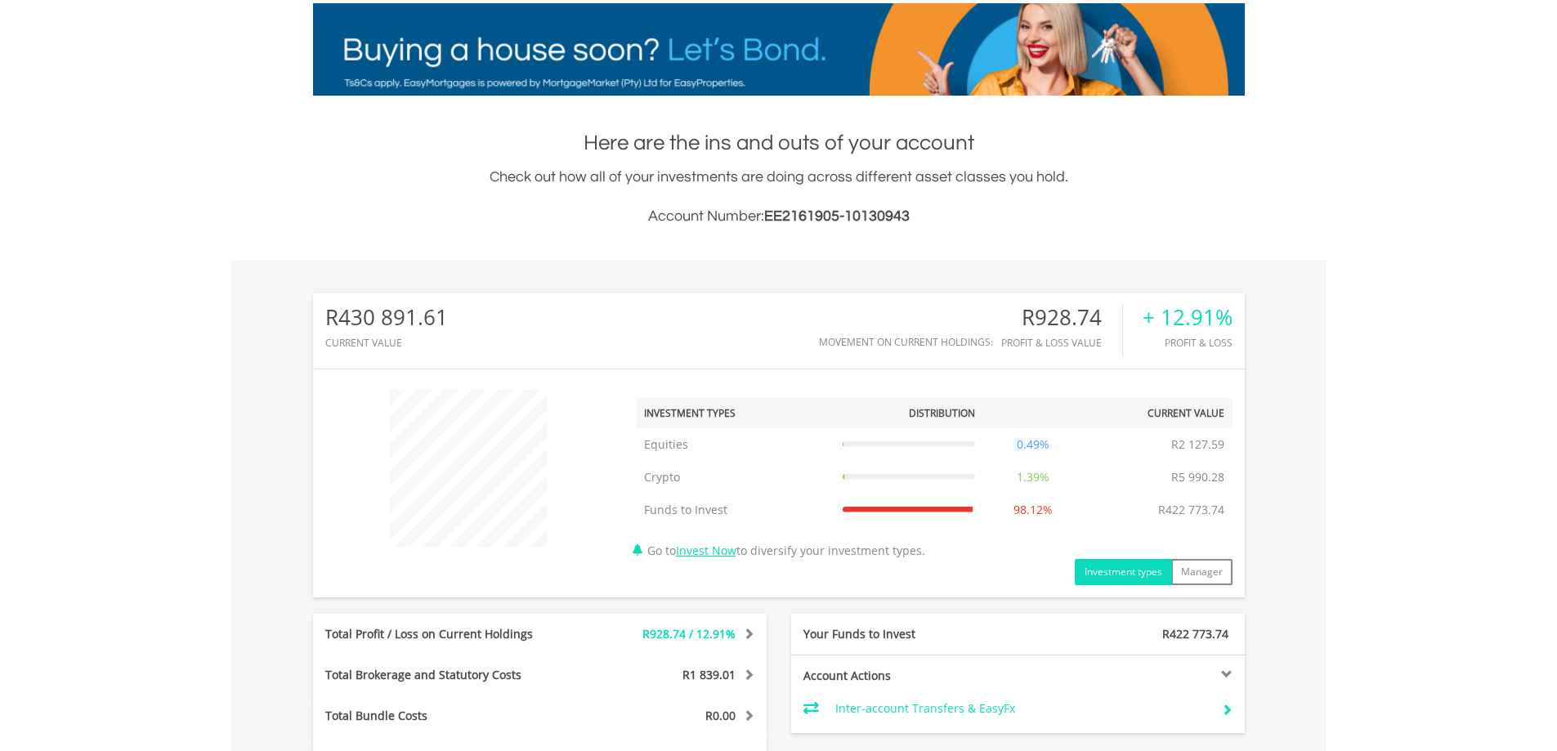
scroll to position [409, 0]
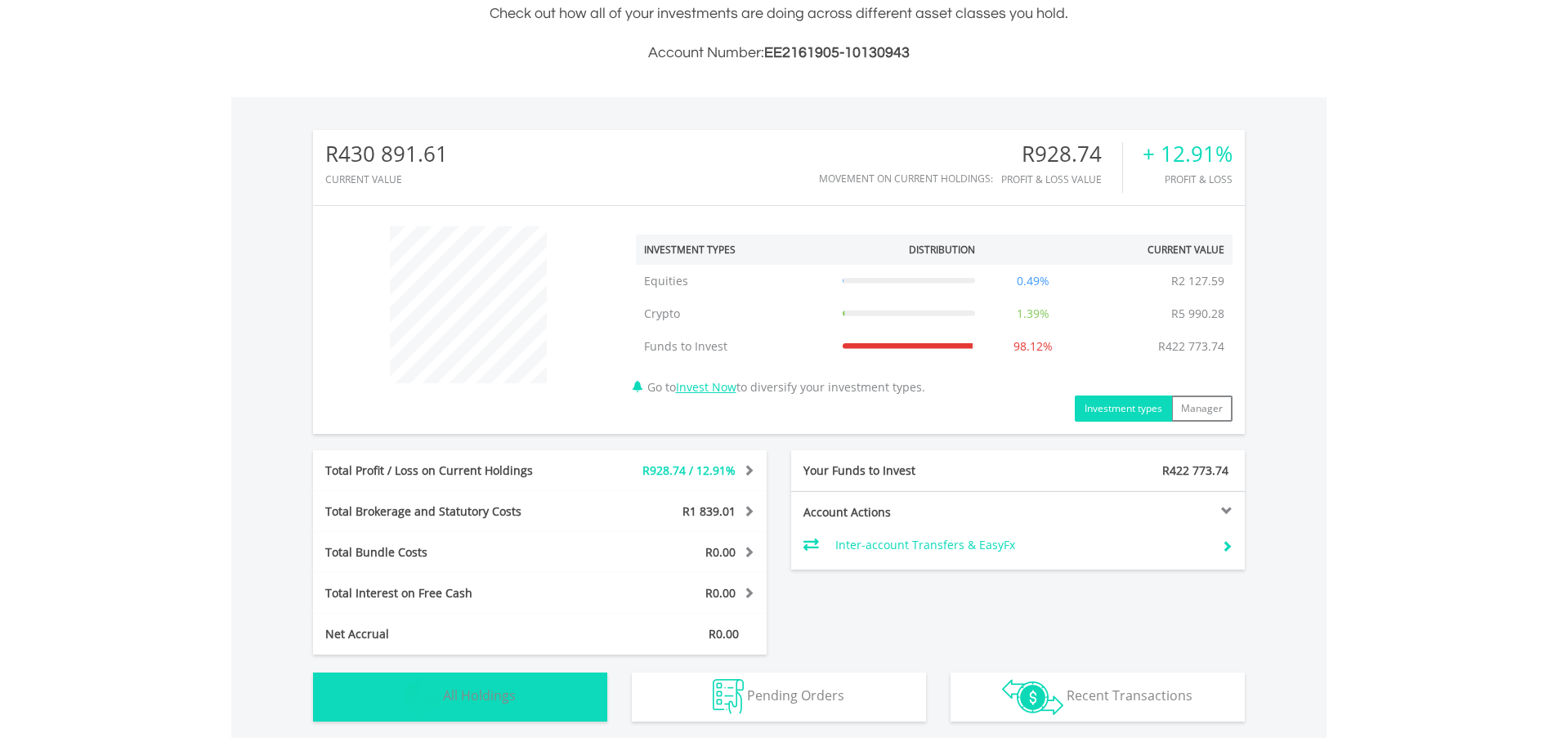
click at [534, 706] on button "Holdings All Holdings" at bounding box center [460, 697] width 294 height 49
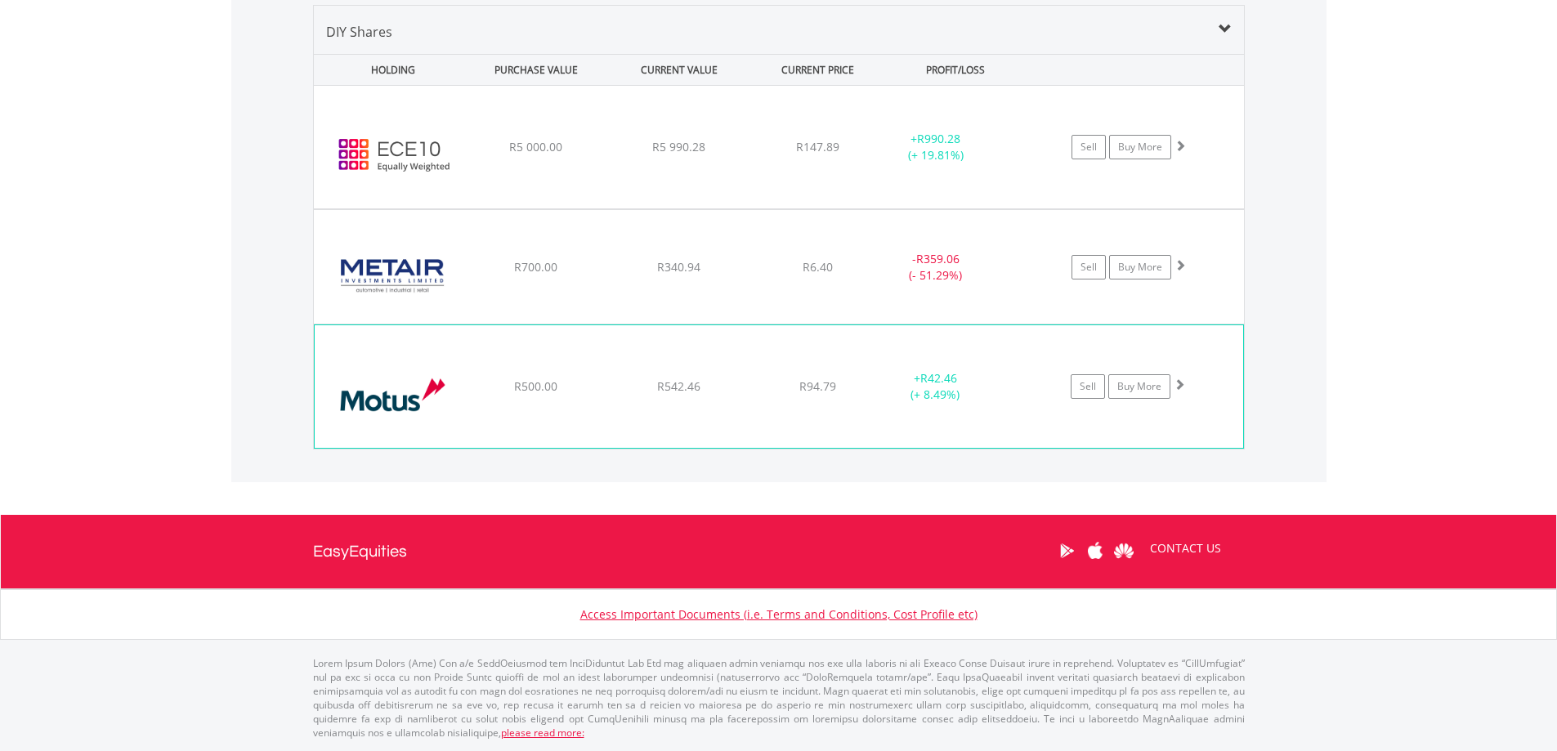
scroll to position [929, 0]
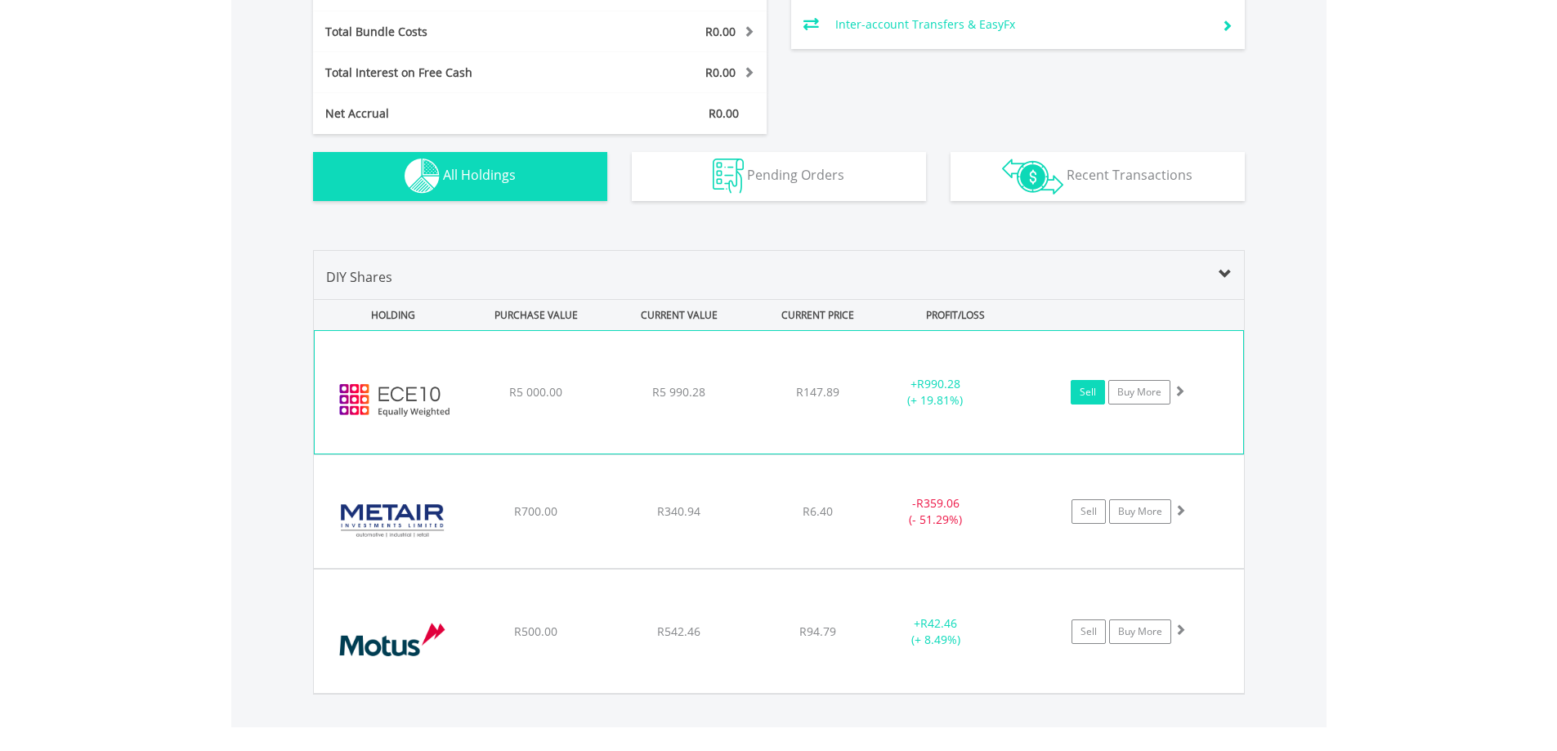
click at [1085, 389] on link "Sell" at bounding box center [1088, 392] width 34 height 25
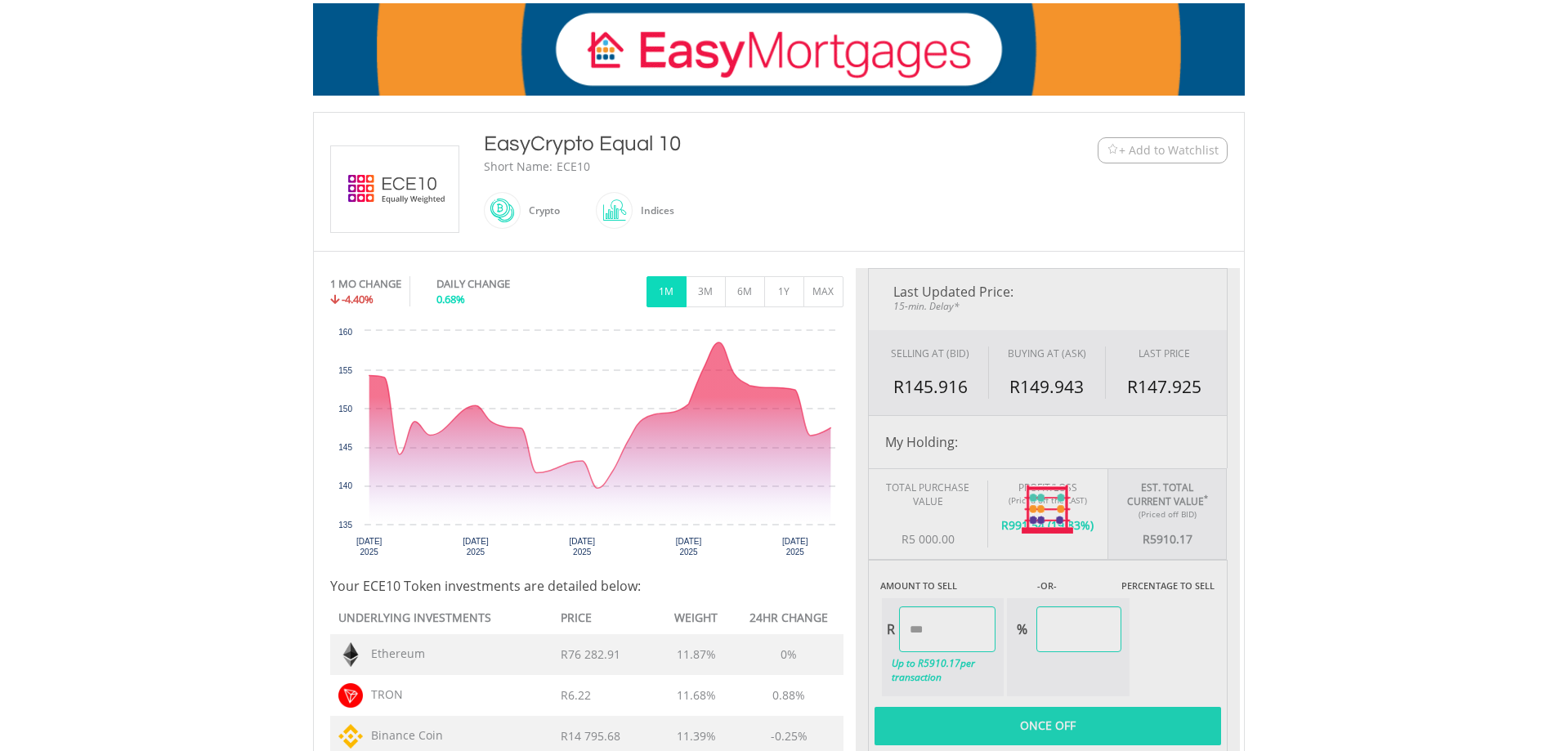
scroll to position [409, 0]
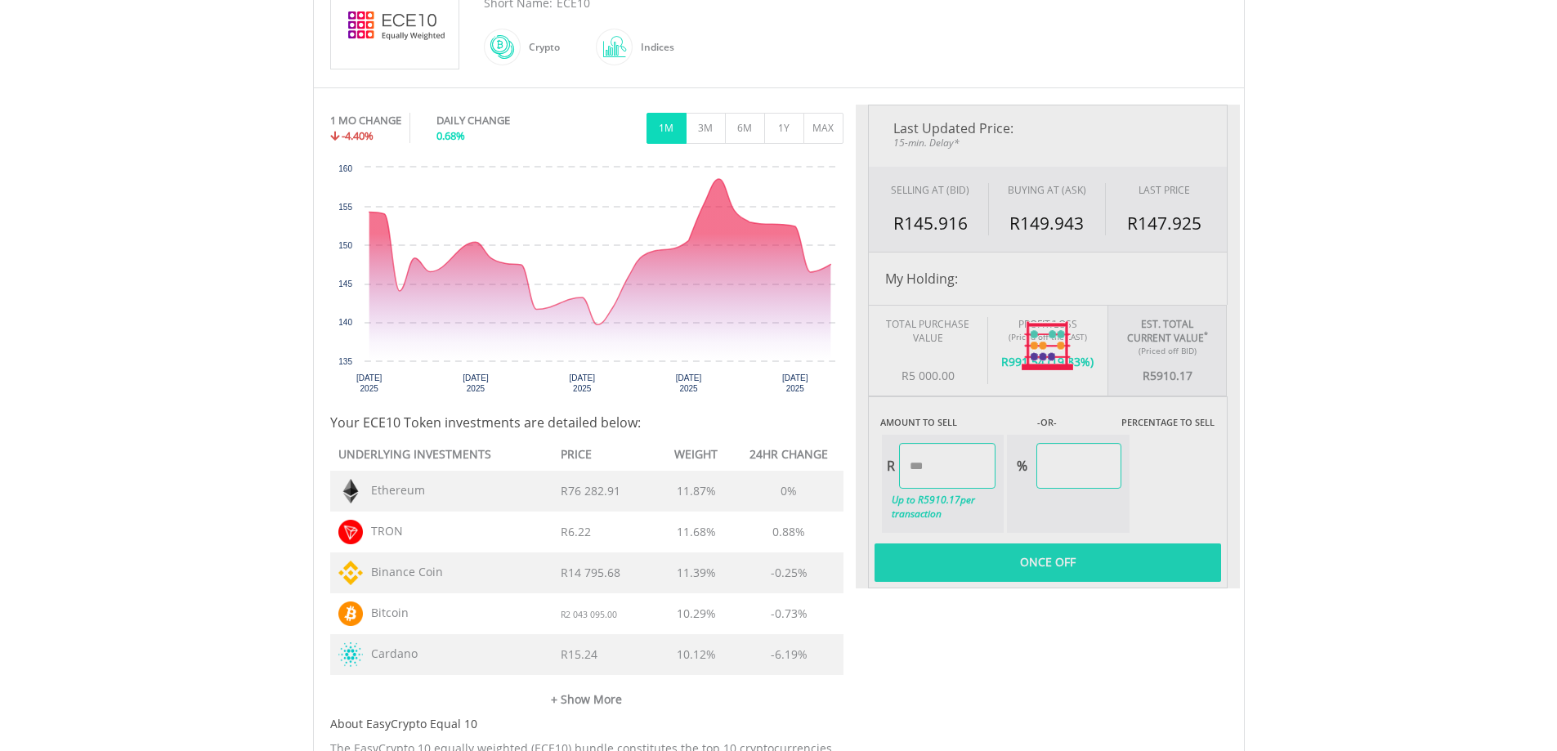
type input "*******"
type input "******"
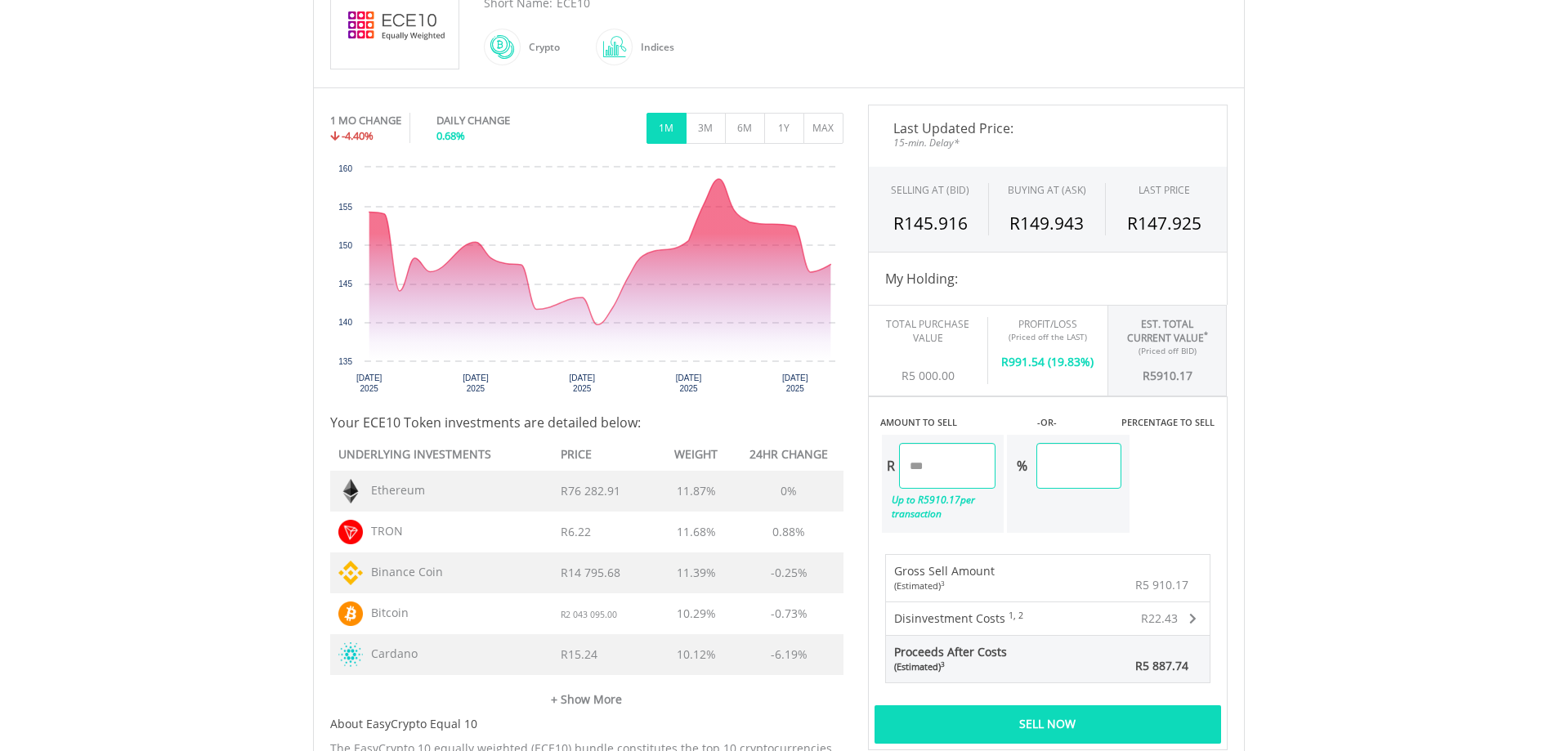
scroll to position [490, 0]
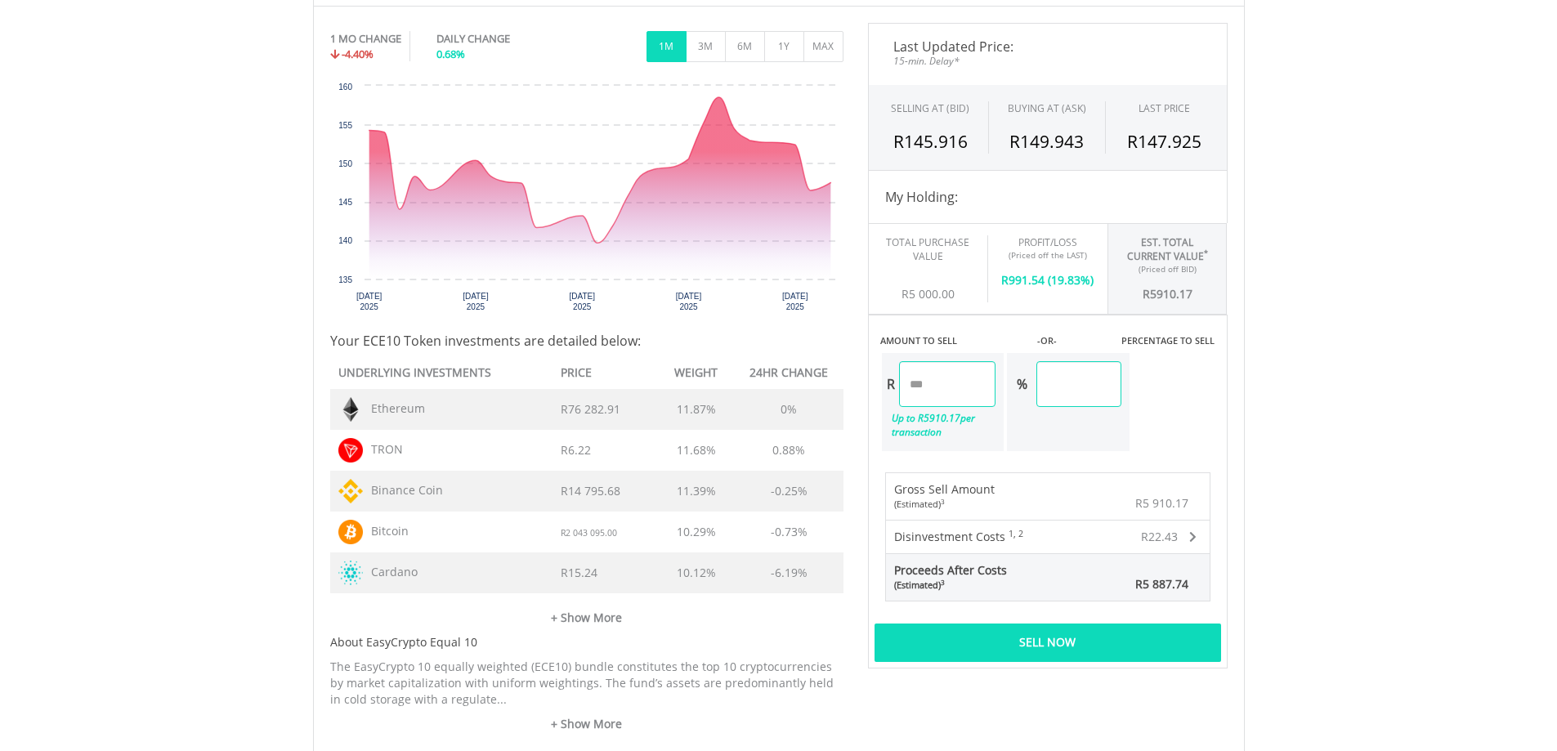
click at [1110, 644] on div "Sell Now" at bounding box center [1047, 643] width 347 height 38
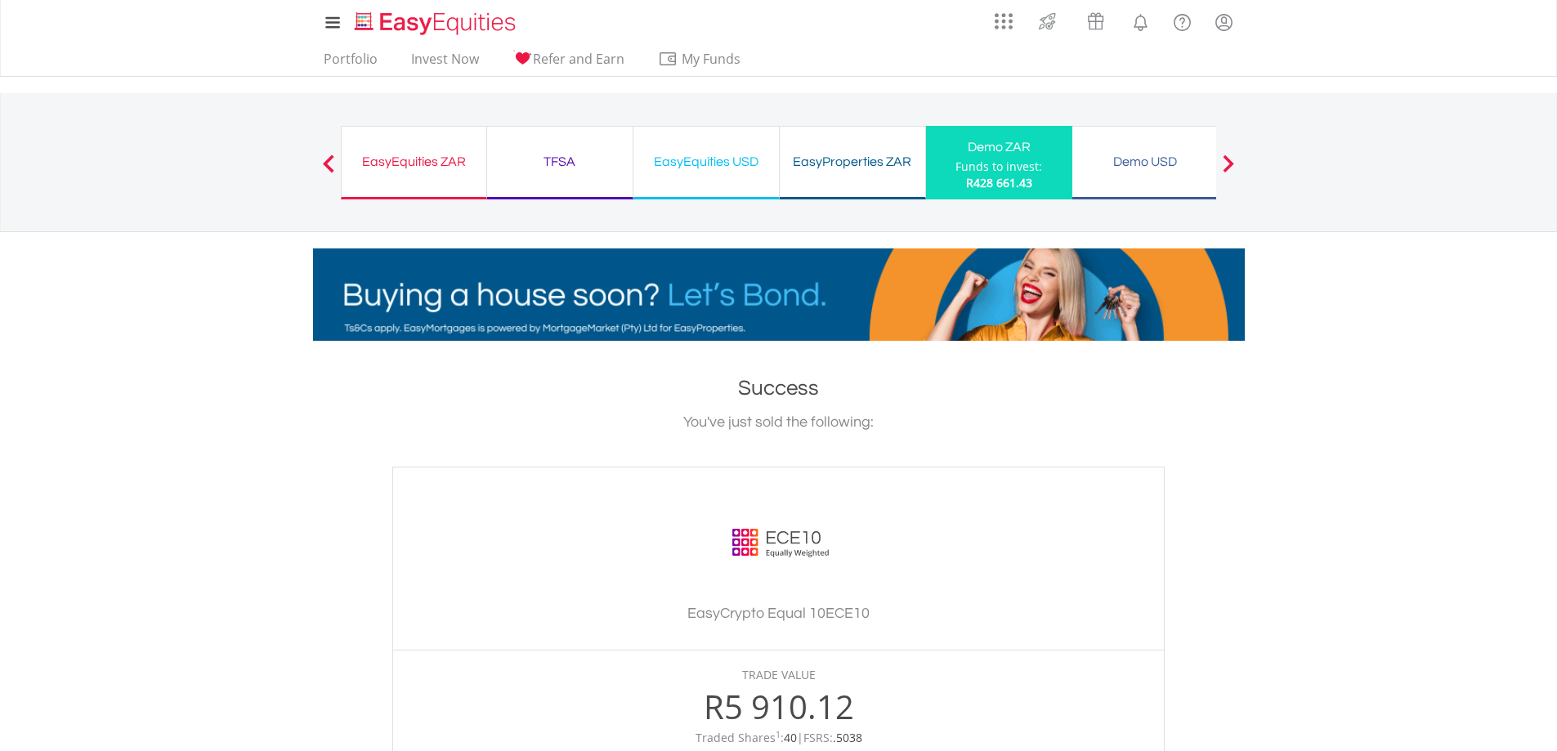
scroll to position [163, 0]
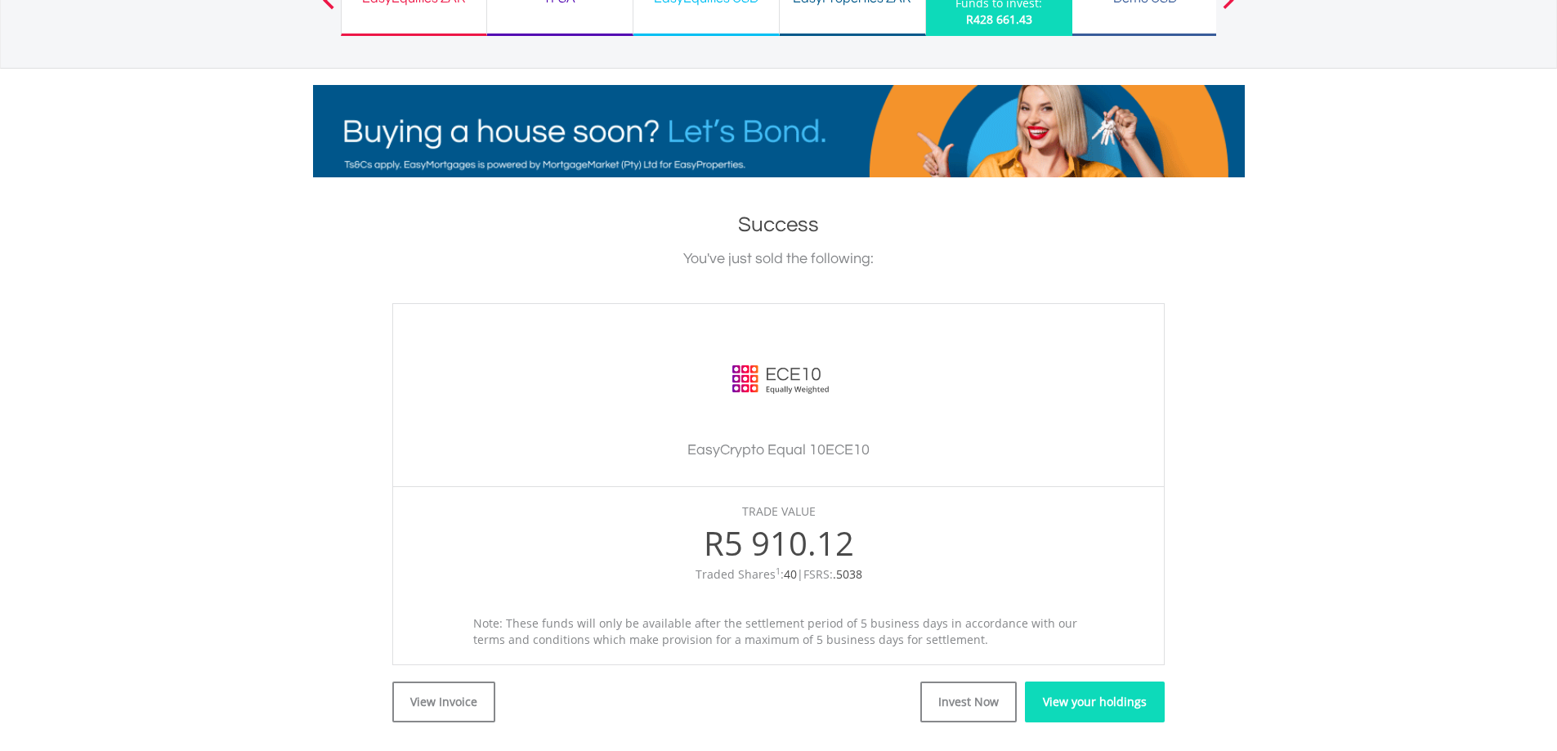
click at [1121, 700] on link "View your holdings" at bounding box center [1095, 702] width 140 height 41
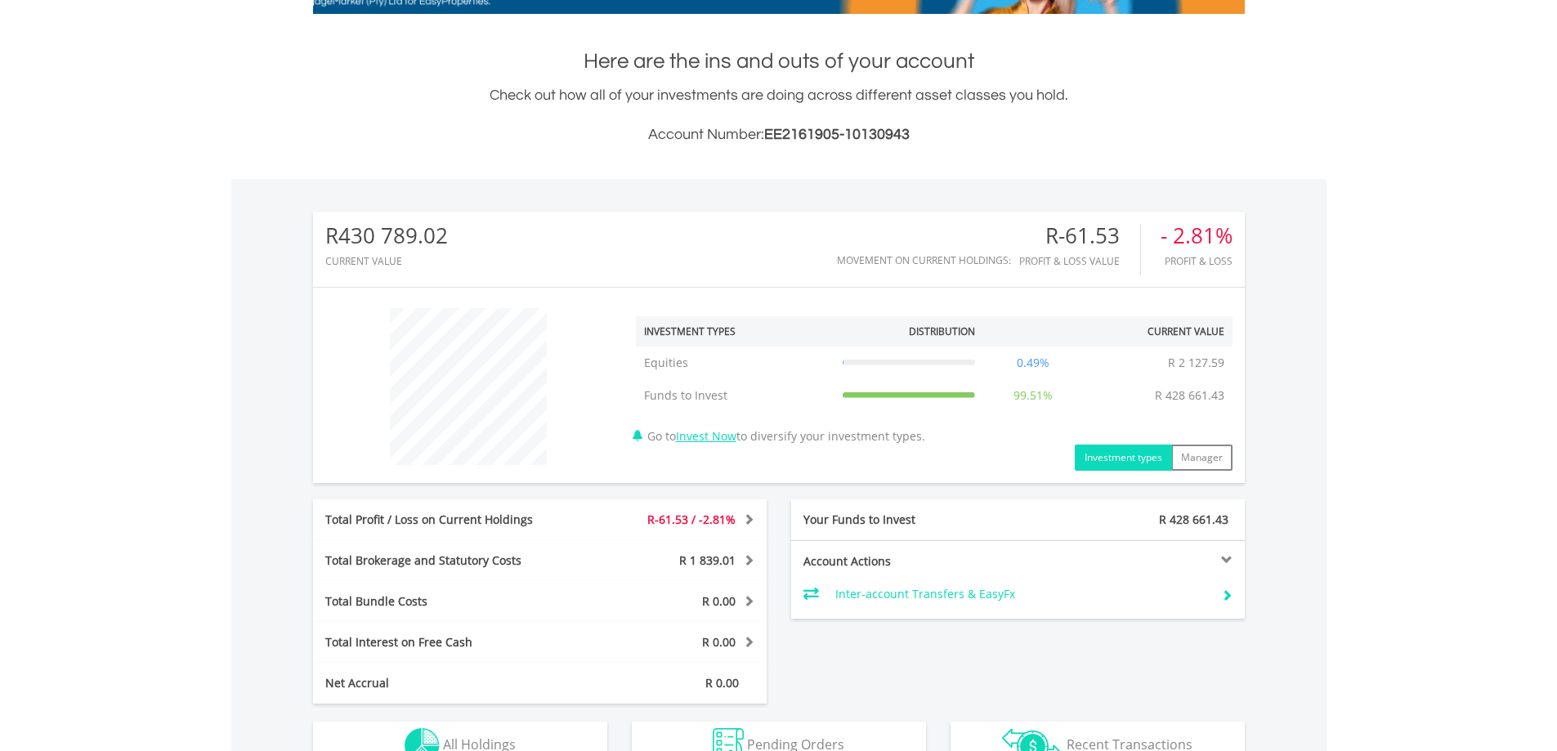
scroll to position [409, 0]
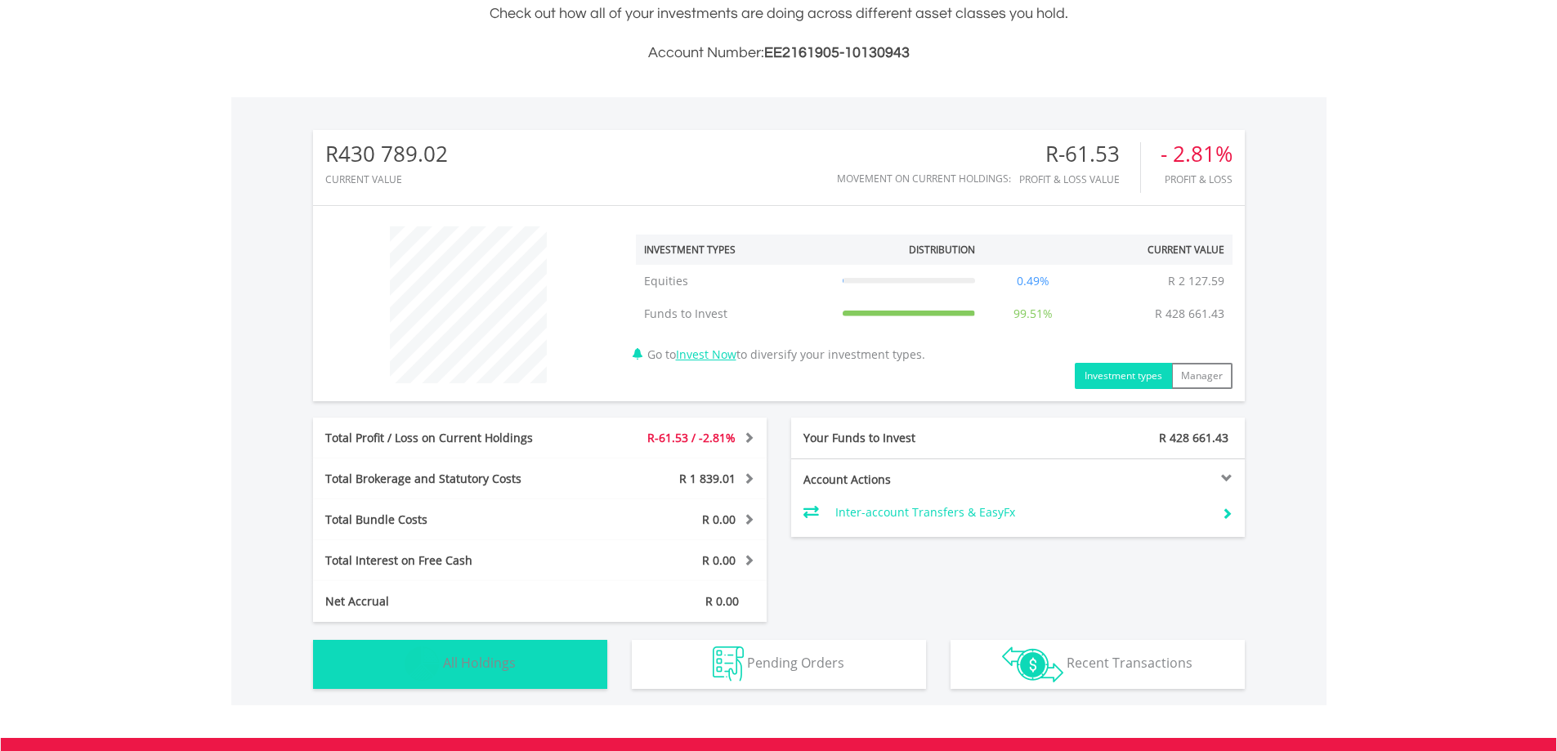
click at [562, 668] on button "Holdings All Holdings" at bounding box center [460, 664] width 294 height 49
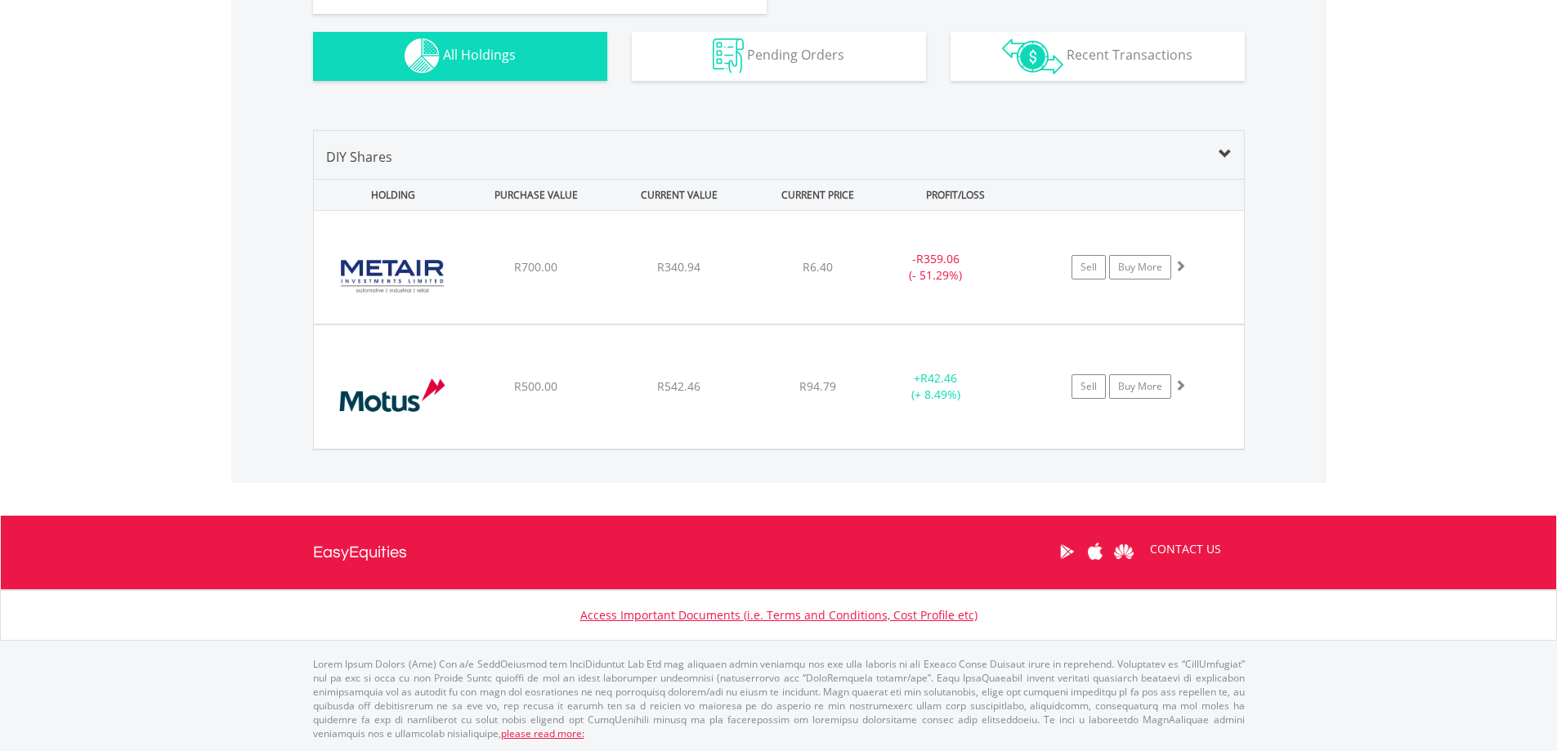
scroll to position [935, 0]
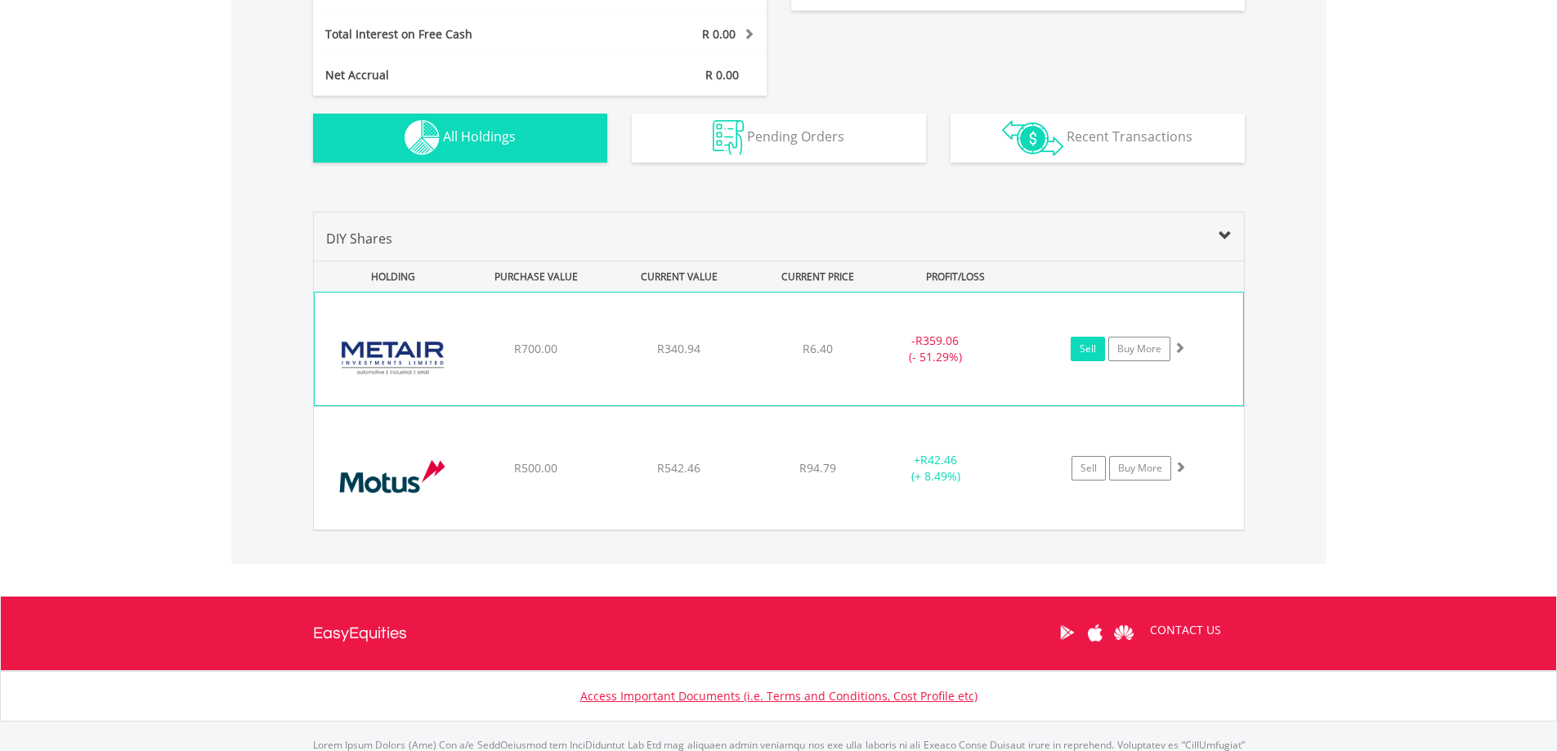
click at [1100, 347] on link "Sell" at bounding box center [1088, 349] width 34 height 25
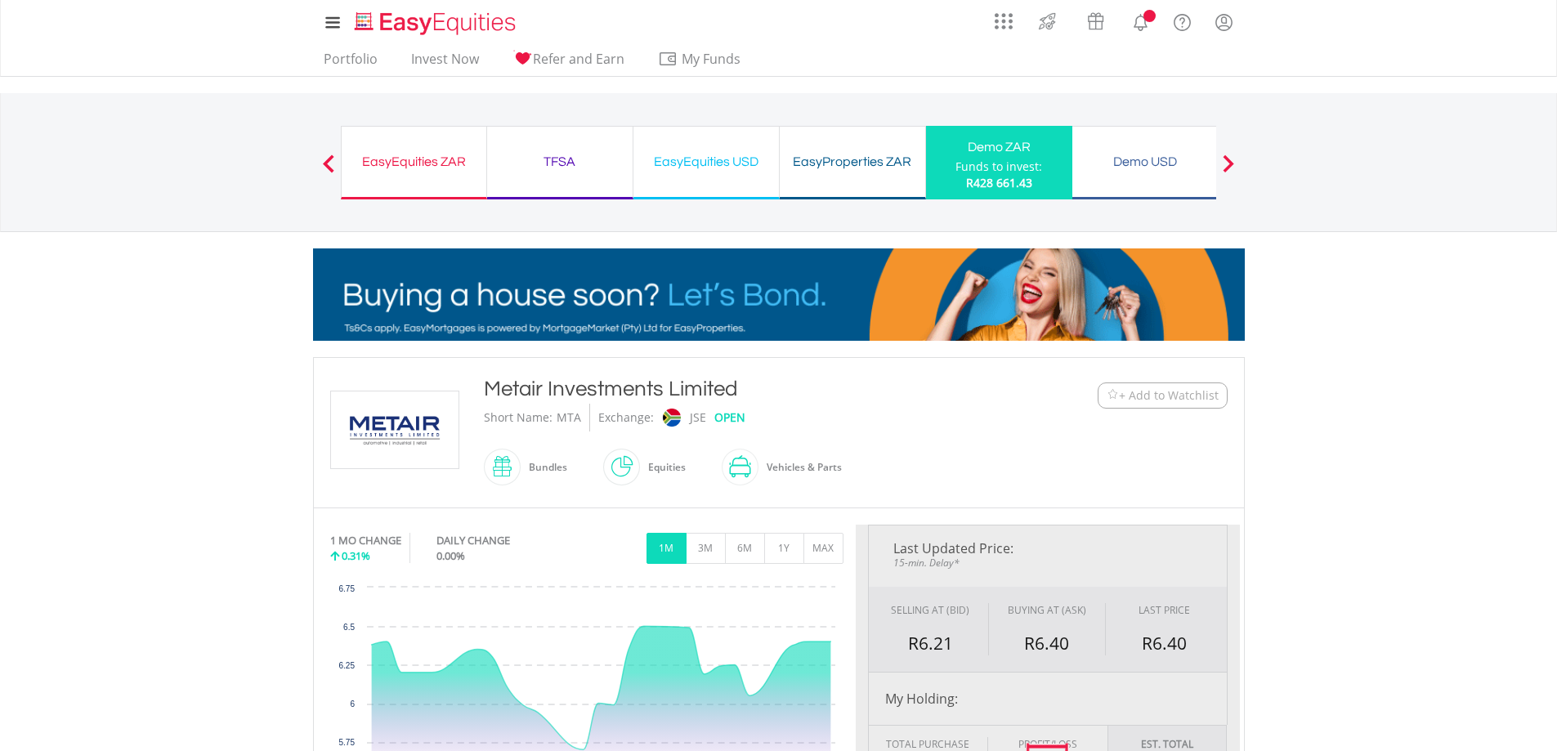
scroll to position [163, 0]
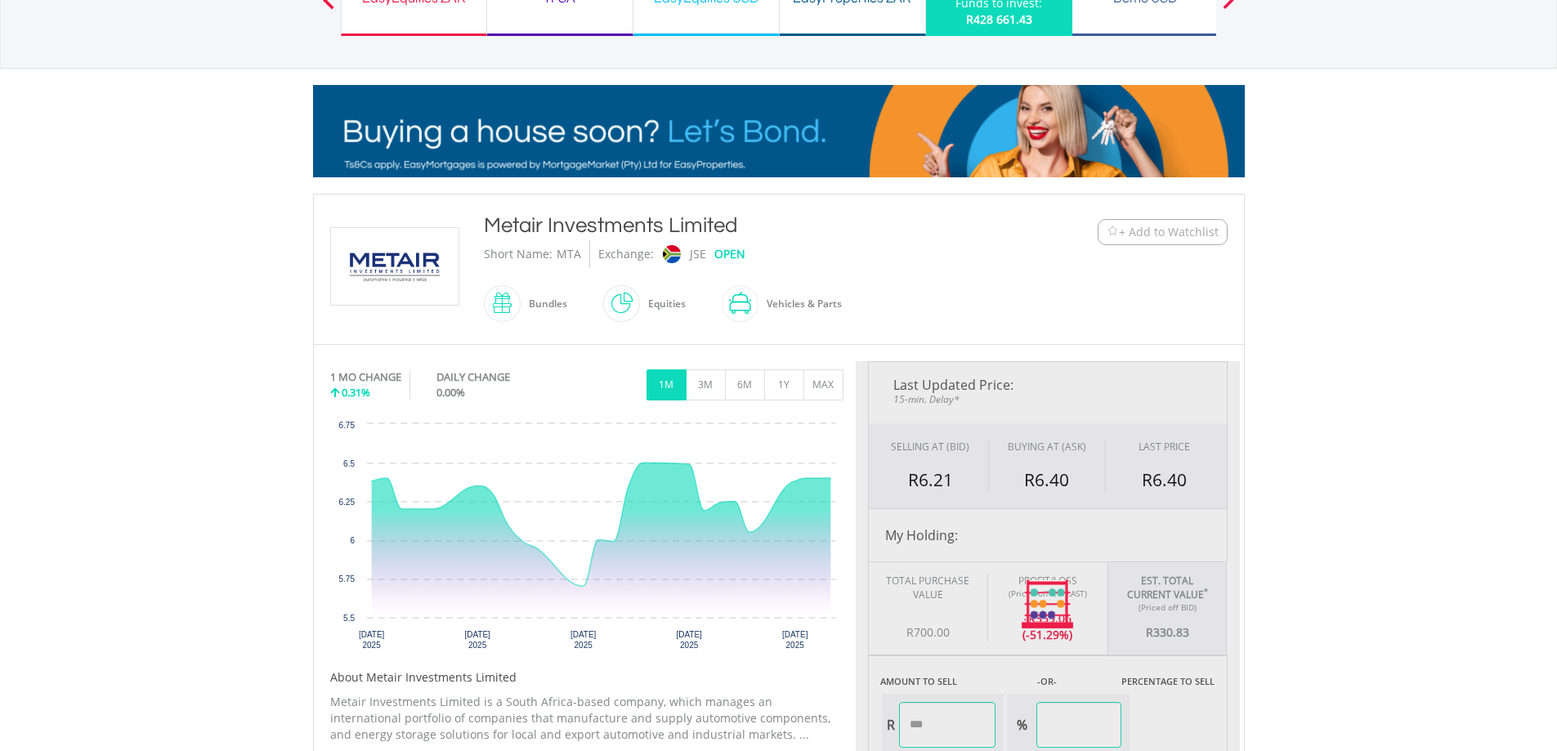
type input "******"
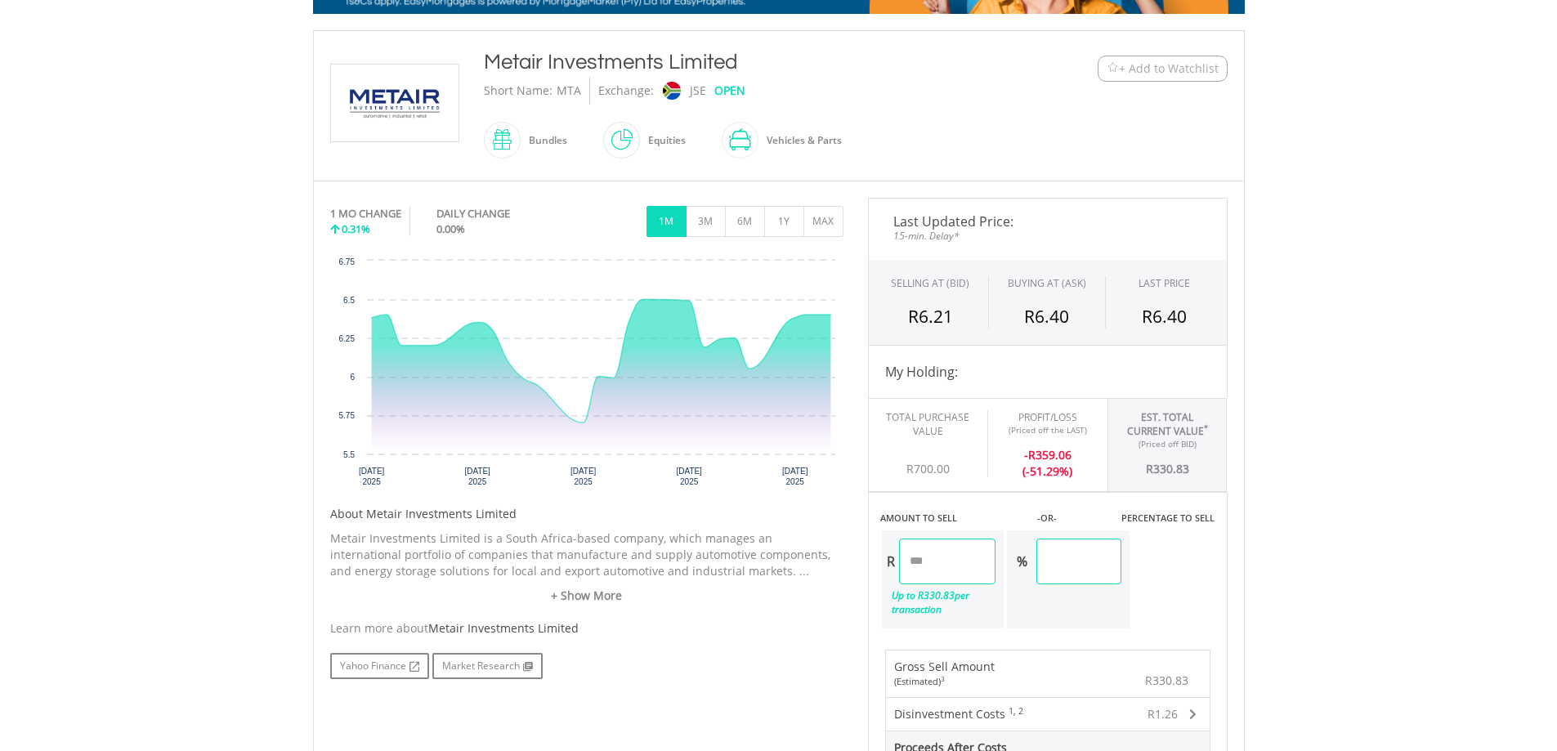
scroll to position [490, 0]
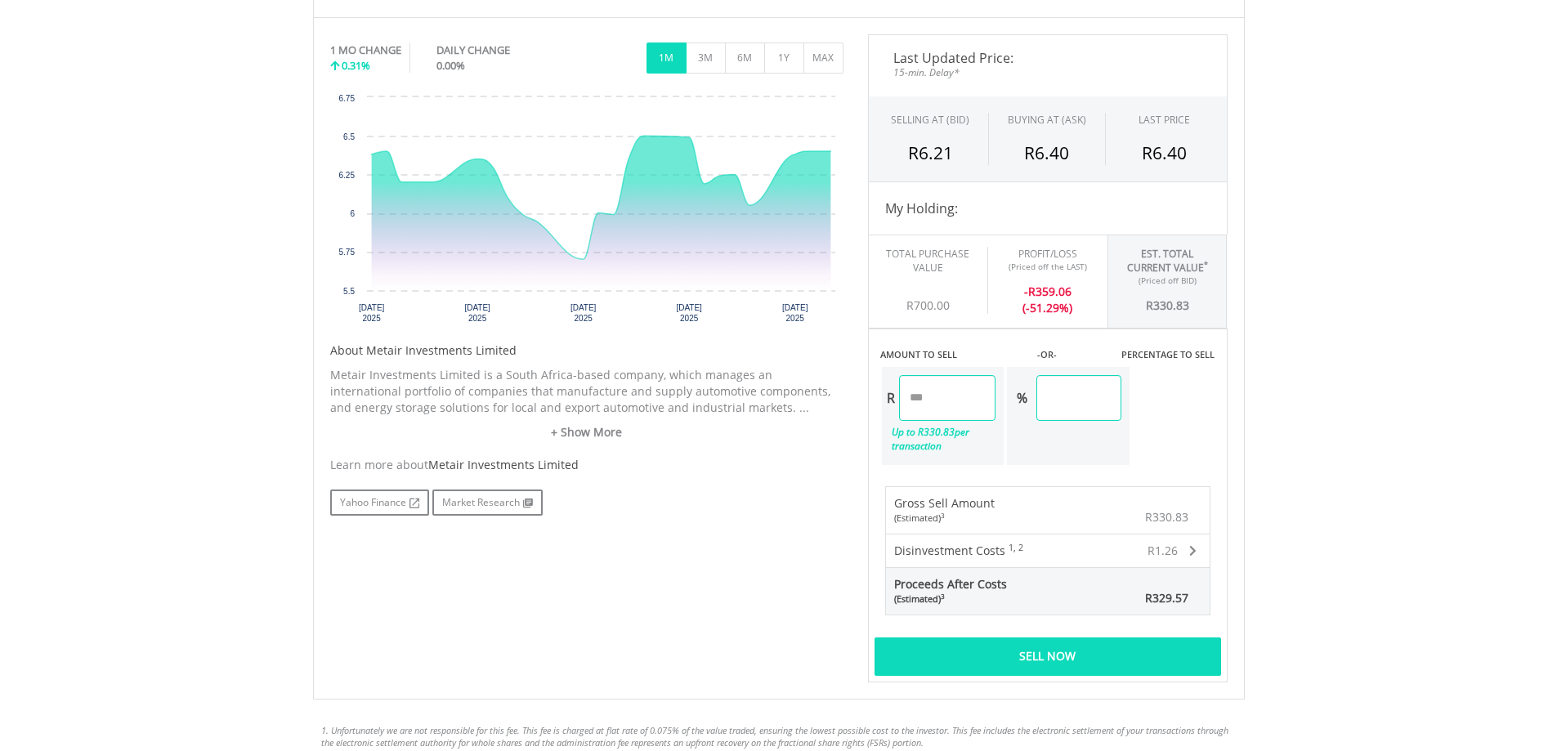
click at [1082, 662] on div "Sell Now" at bounding box center [1047, 656] width 347 height 38
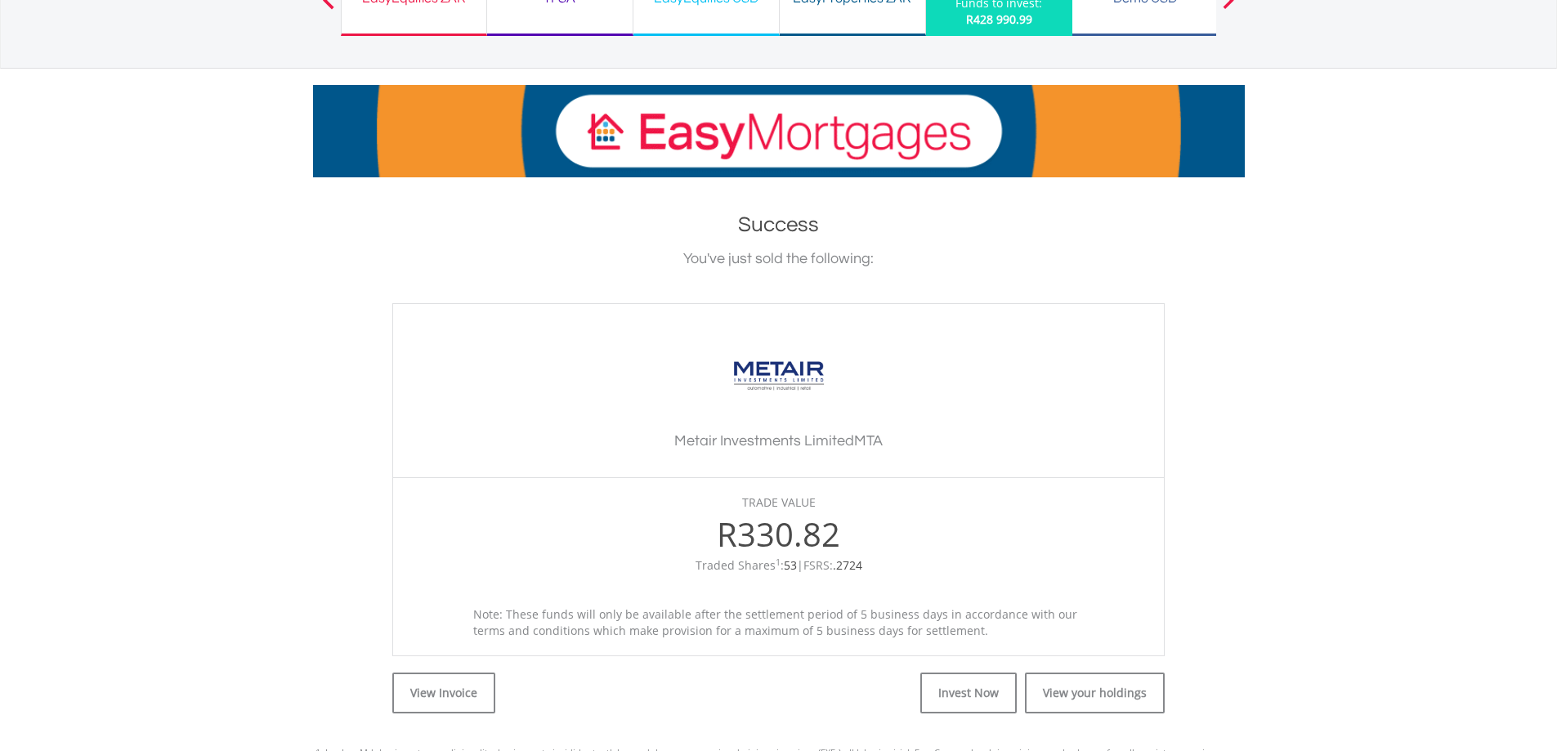
scroll to position [327, 0]
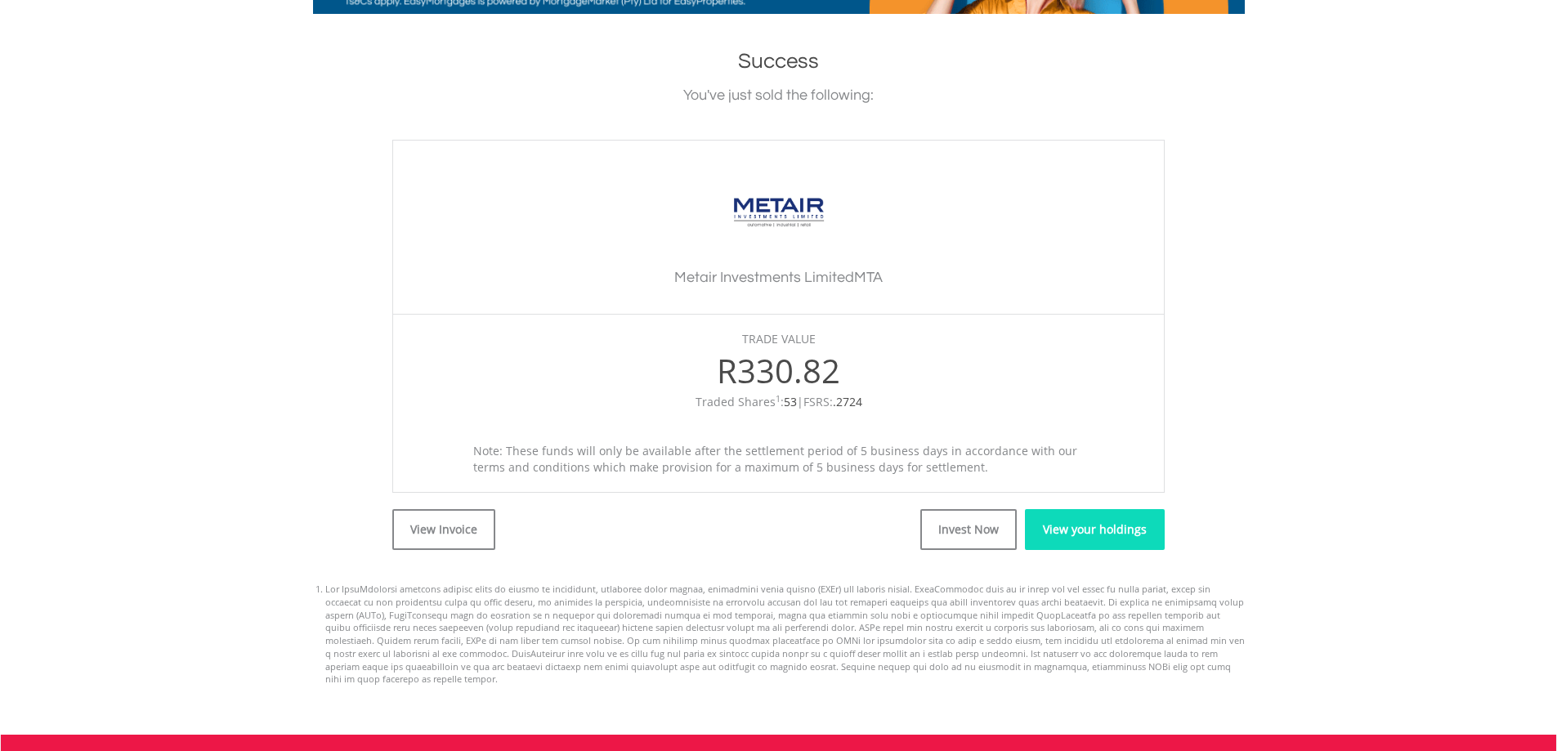
click at [1092, 548] on link "View your holdings" at bounding box center [1095, 529] width 140 height 41
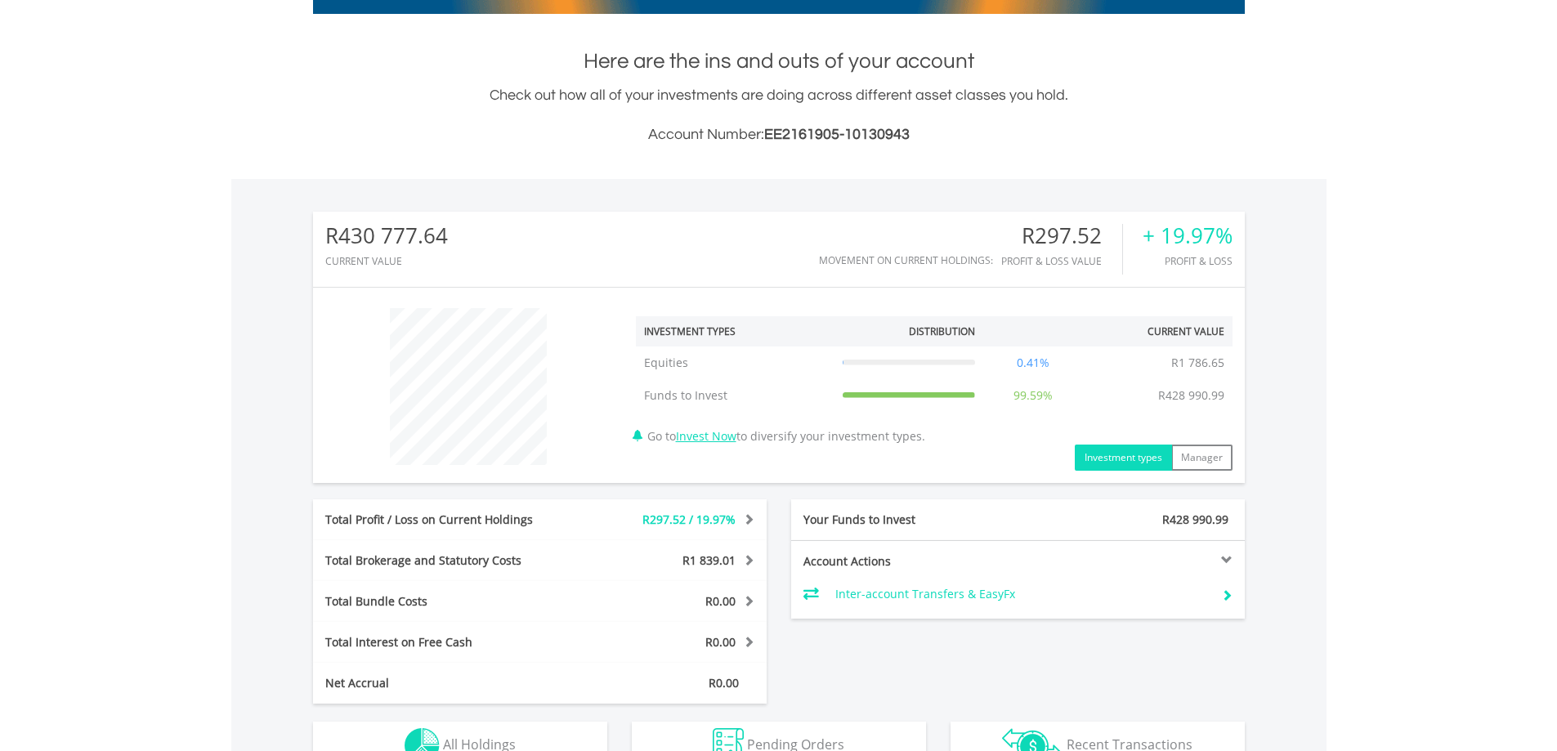
scroll to position [490, 0]
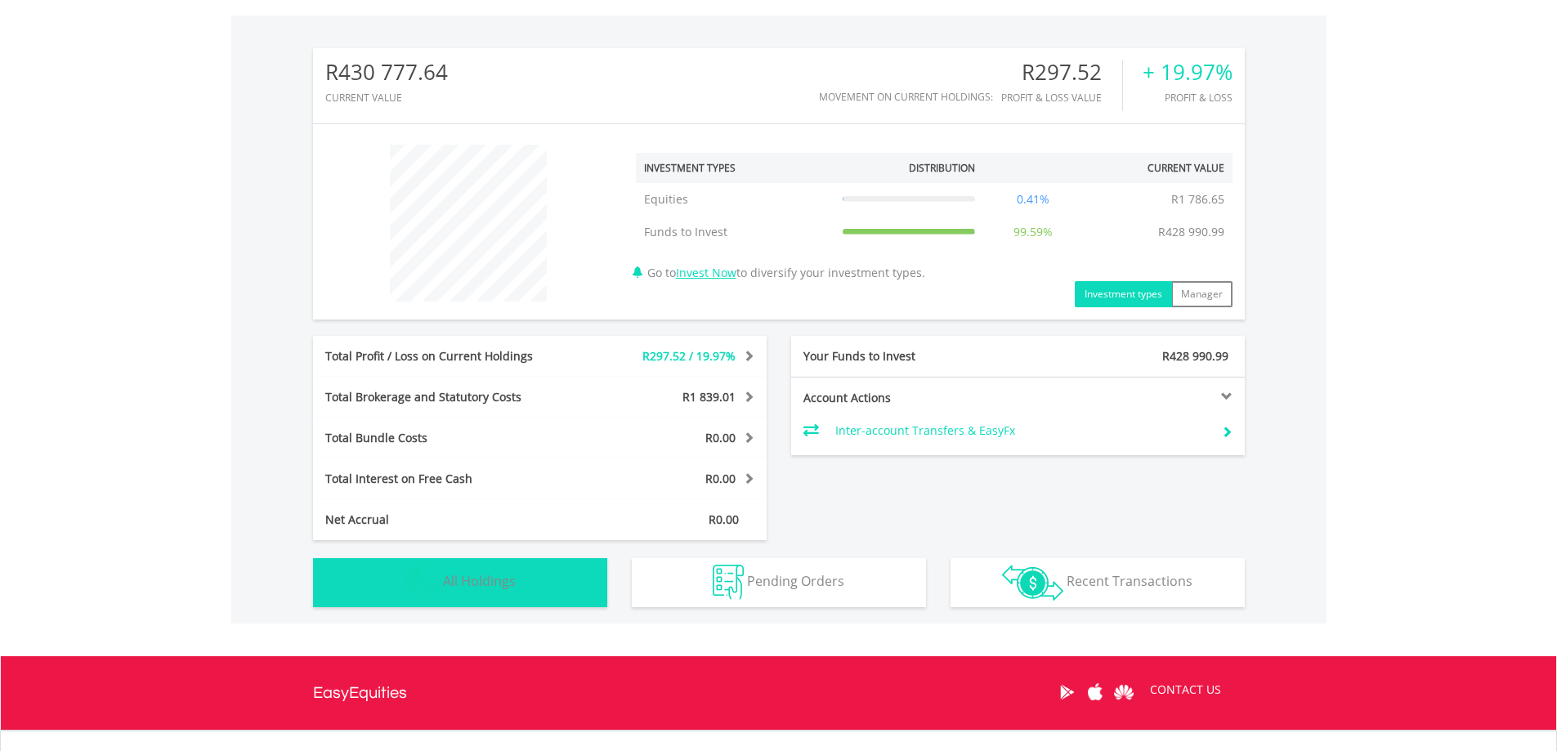
click at [530, 579] on button "Holdings All Holdings" at bounding box center [460, 582] width 294 height 49
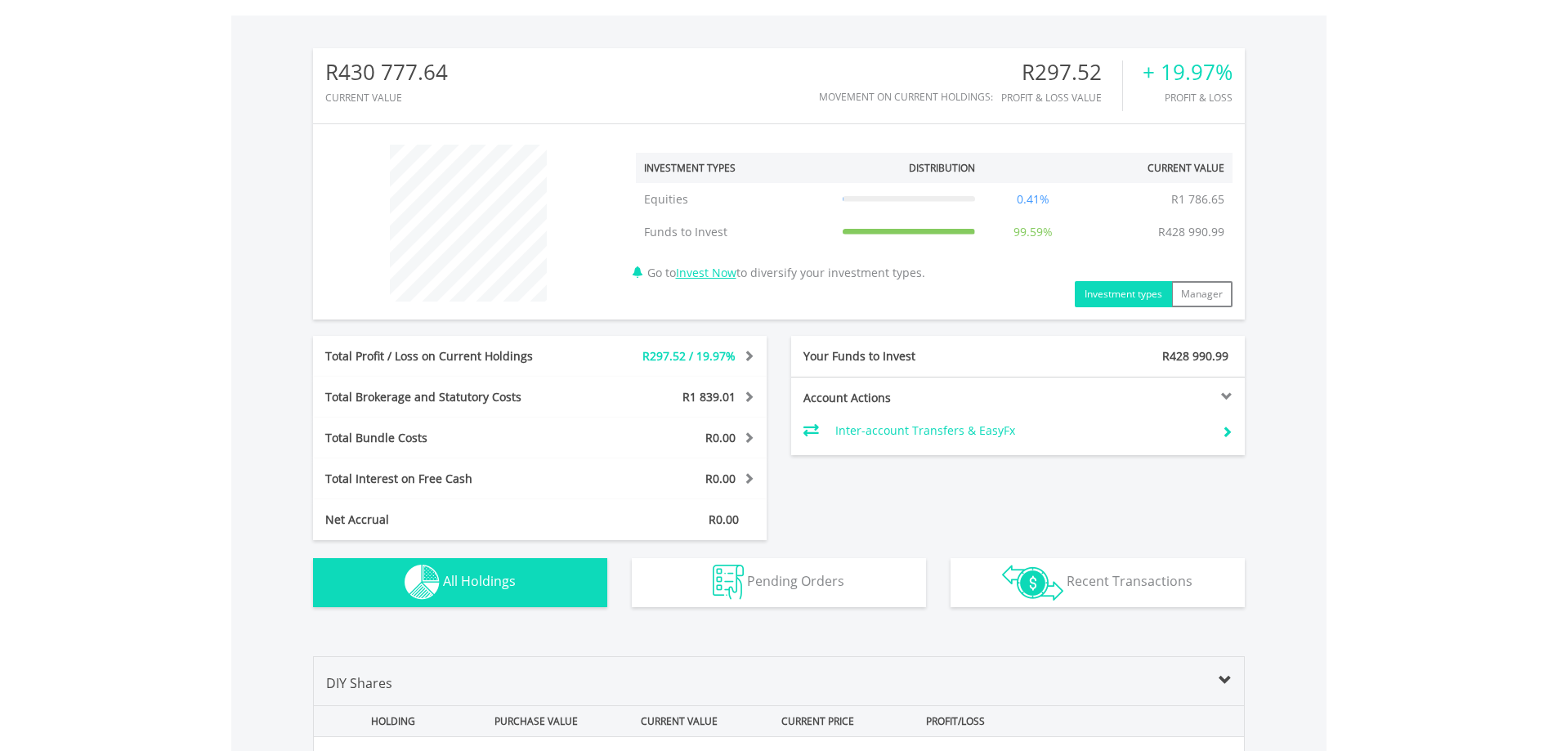
scroll to position [902, 0]
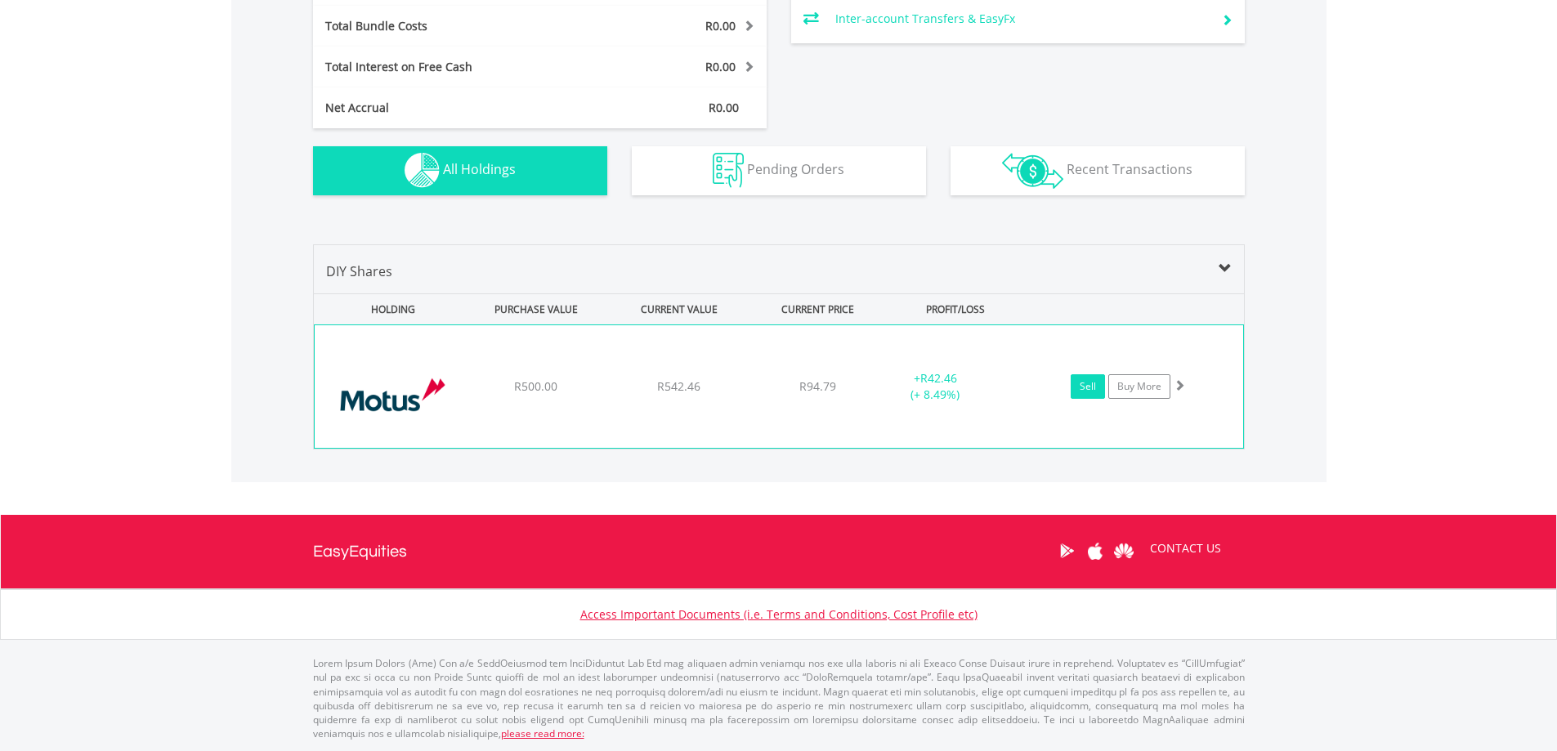
click at [1087, 382] on link "Sell" at bounding box center [1088, 386] width 34 height 25
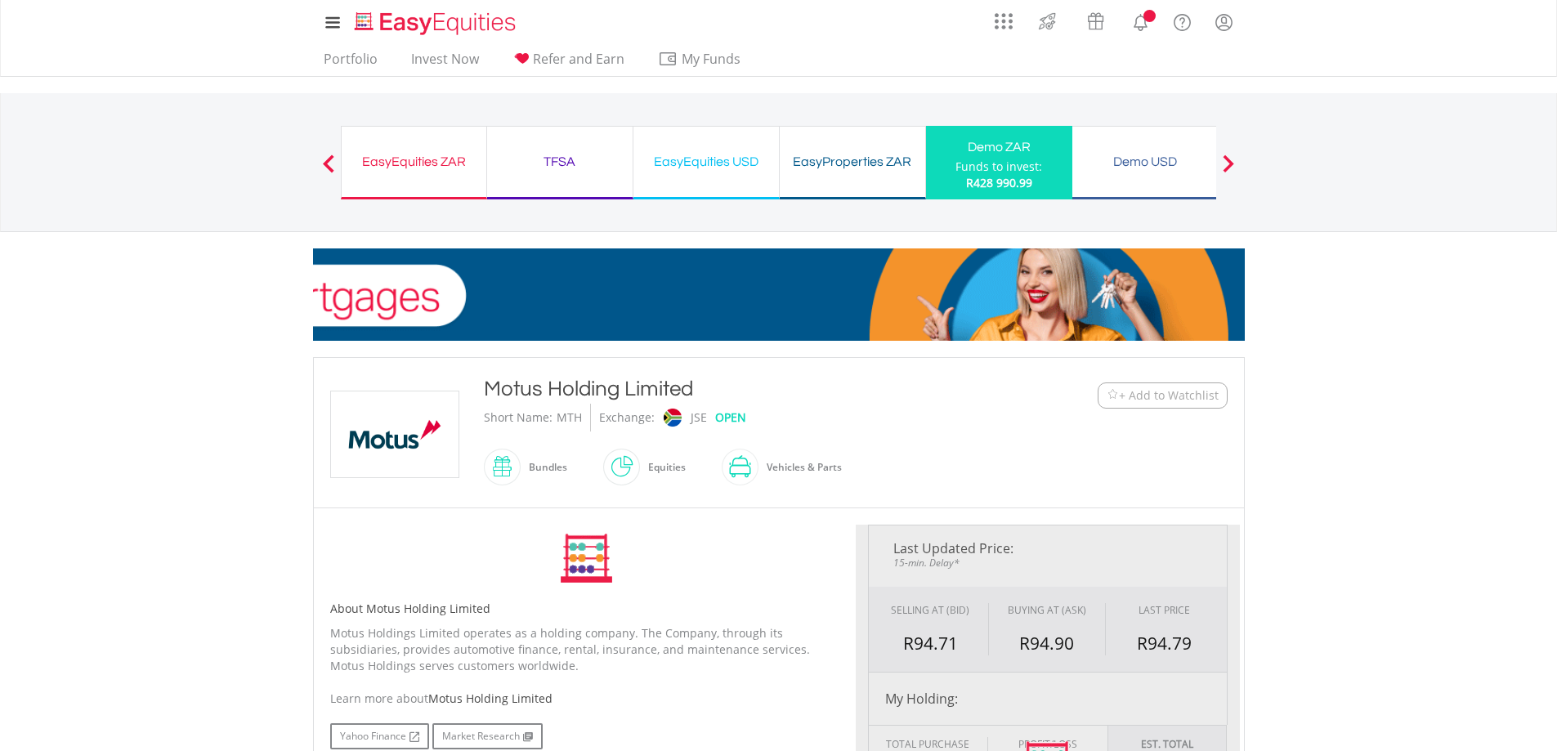
type input "******"
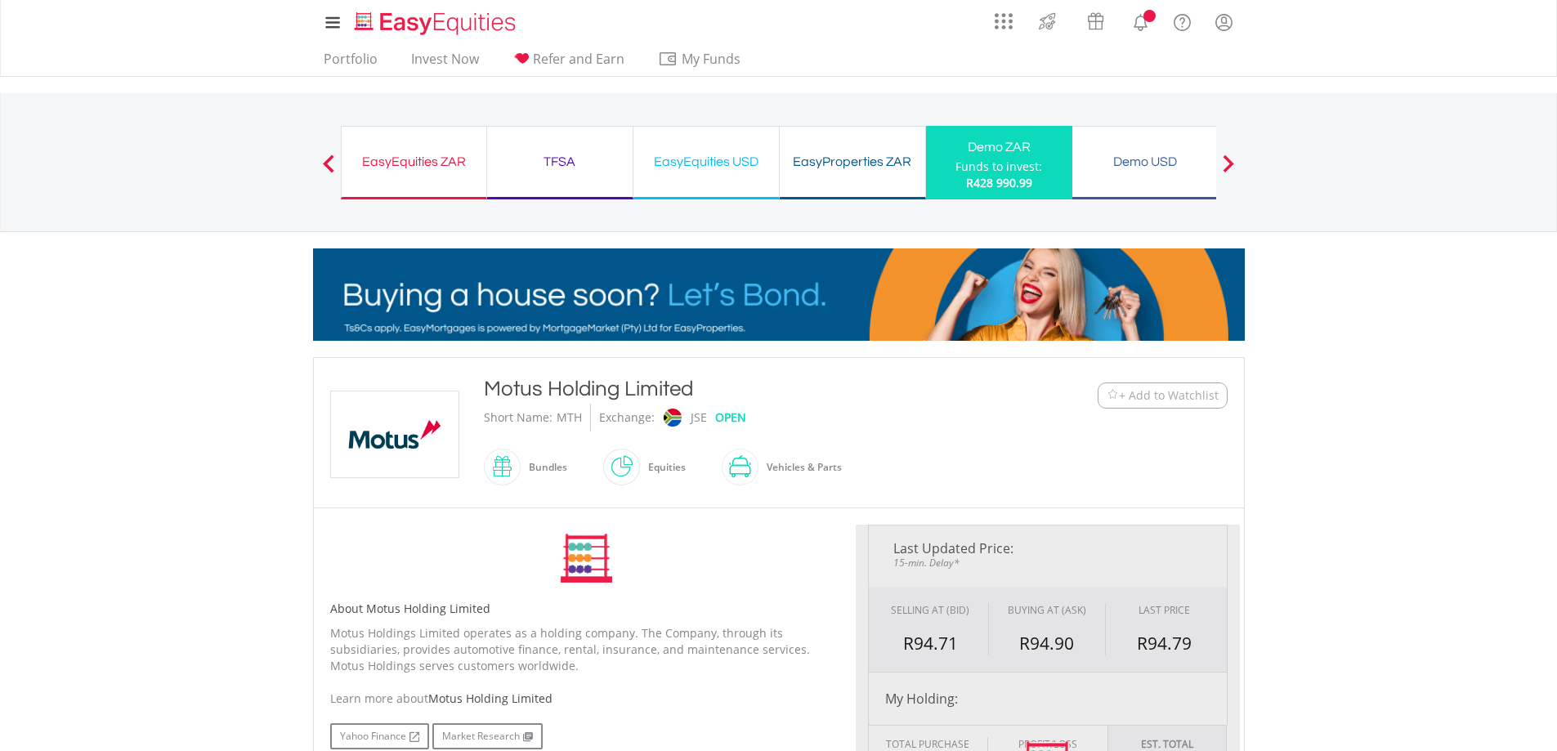
type input "******"
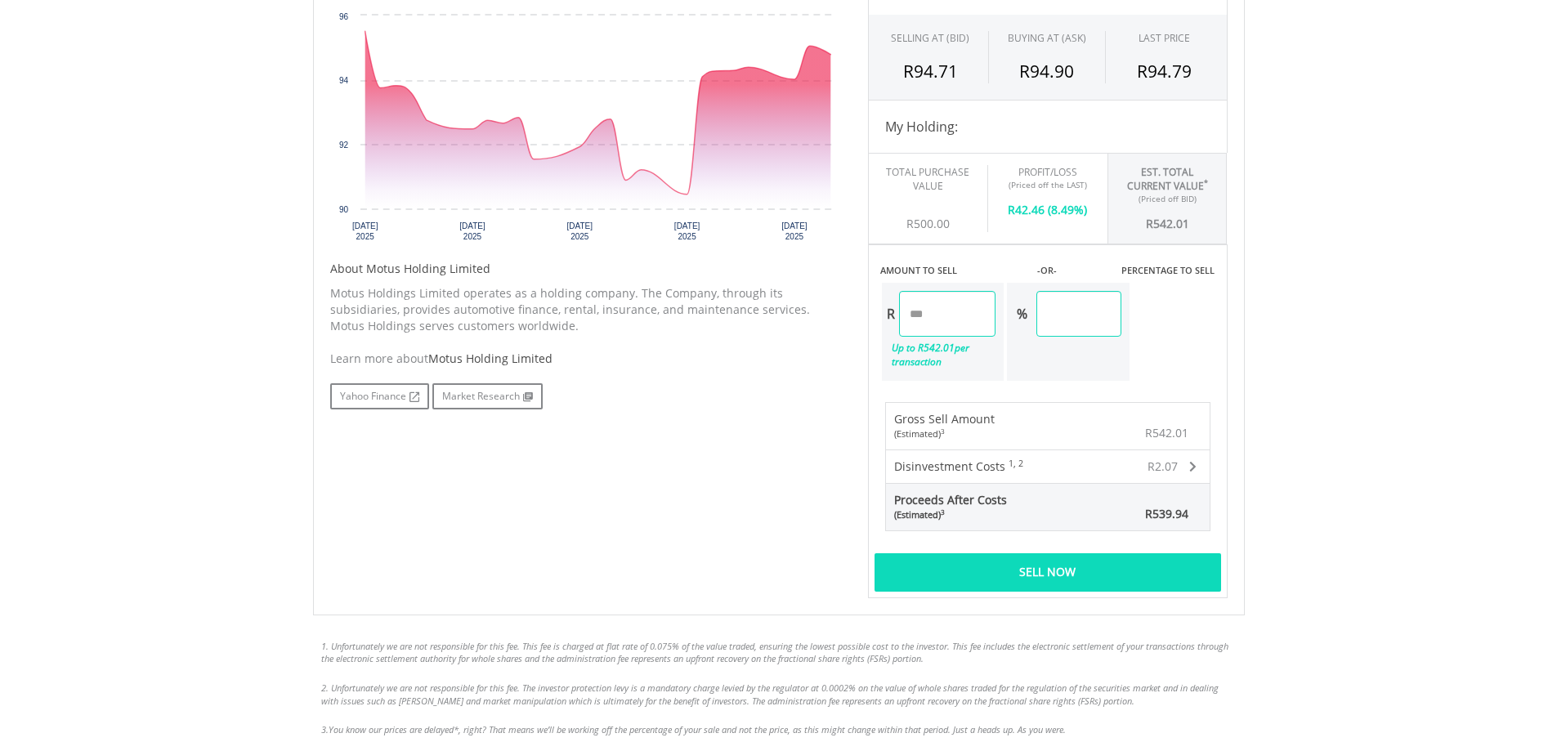
scroll to position [654, 0]
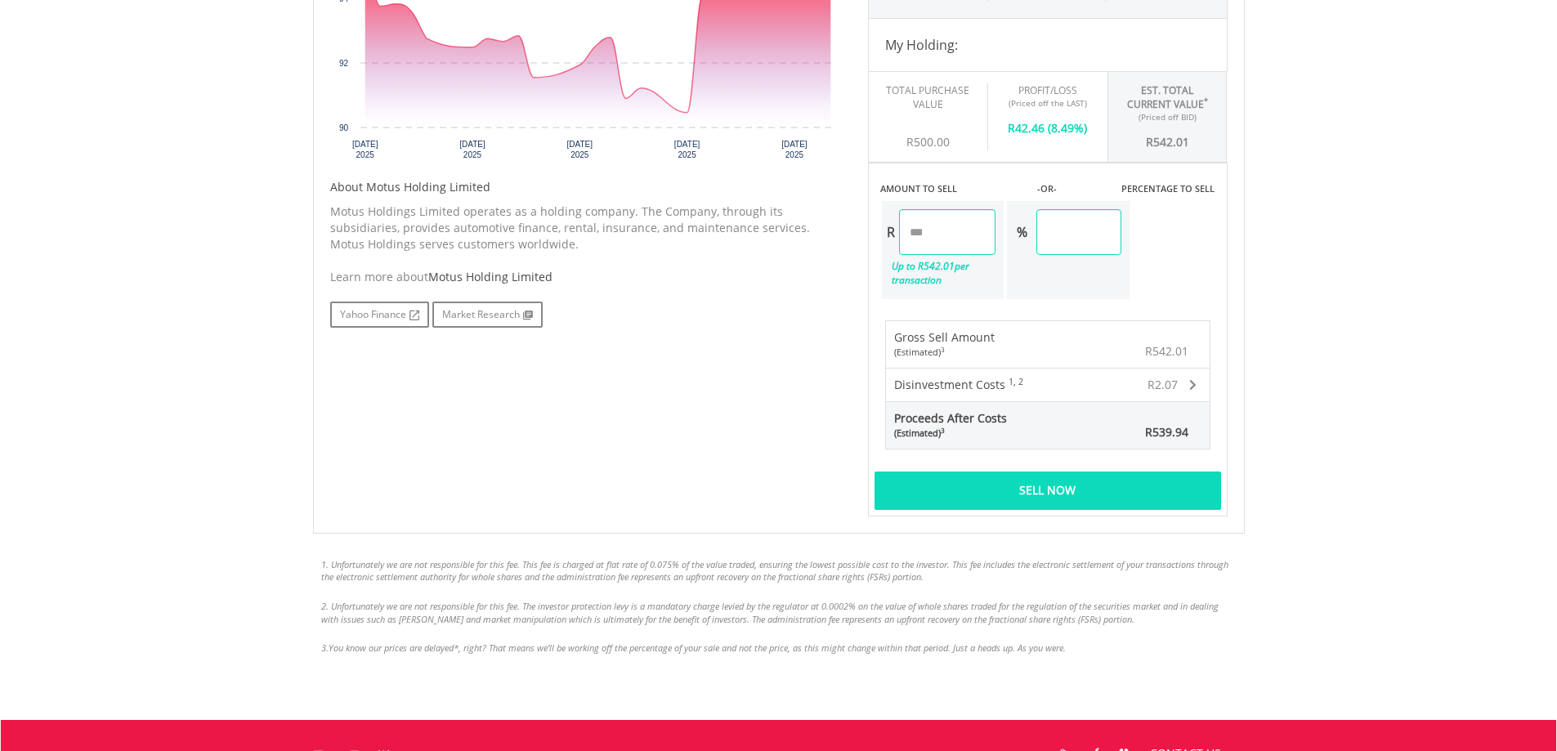
click at [1059, 484] on div "Sell Now" at bounding box center [1047, 491] width 347 height 38
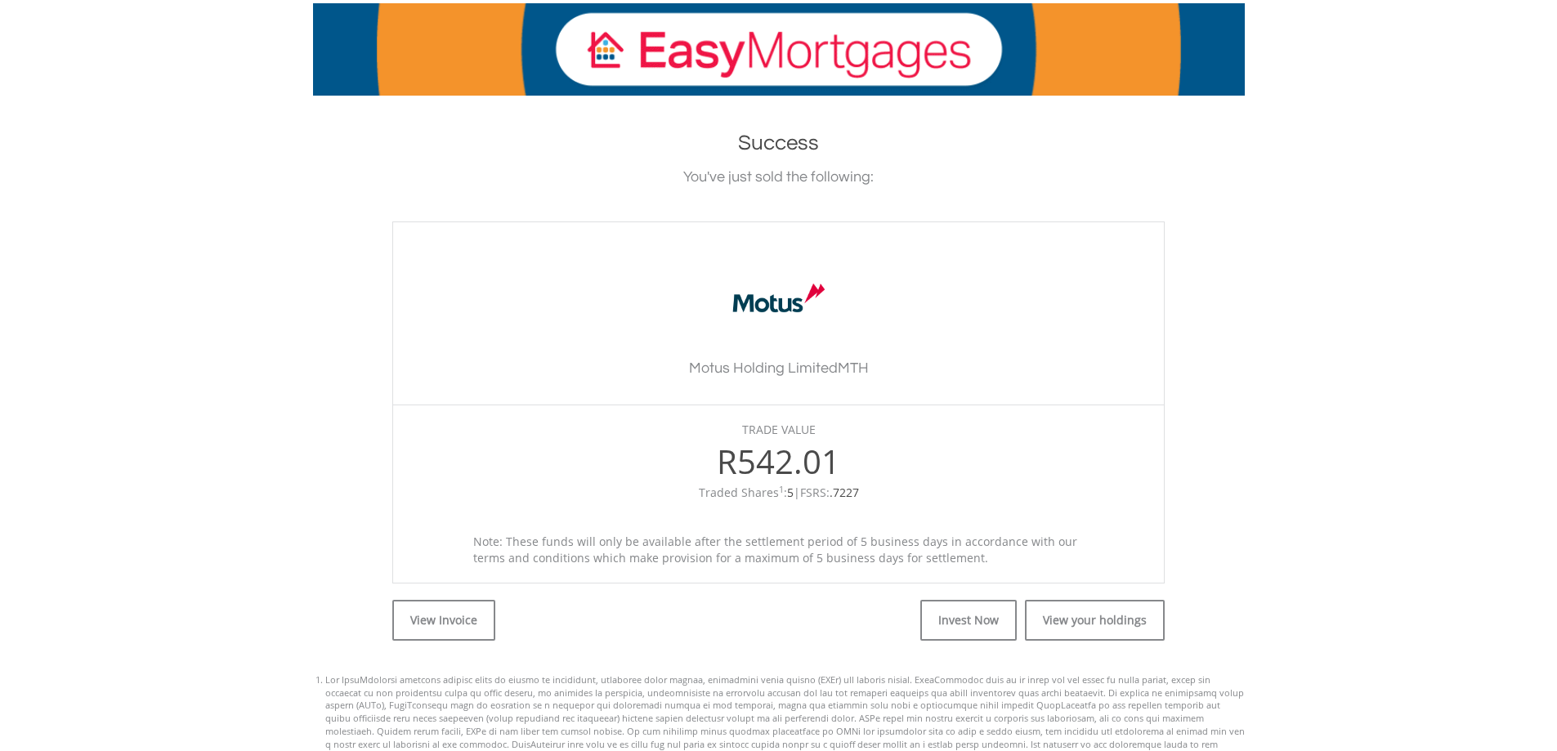
scroll to position [409, 0]
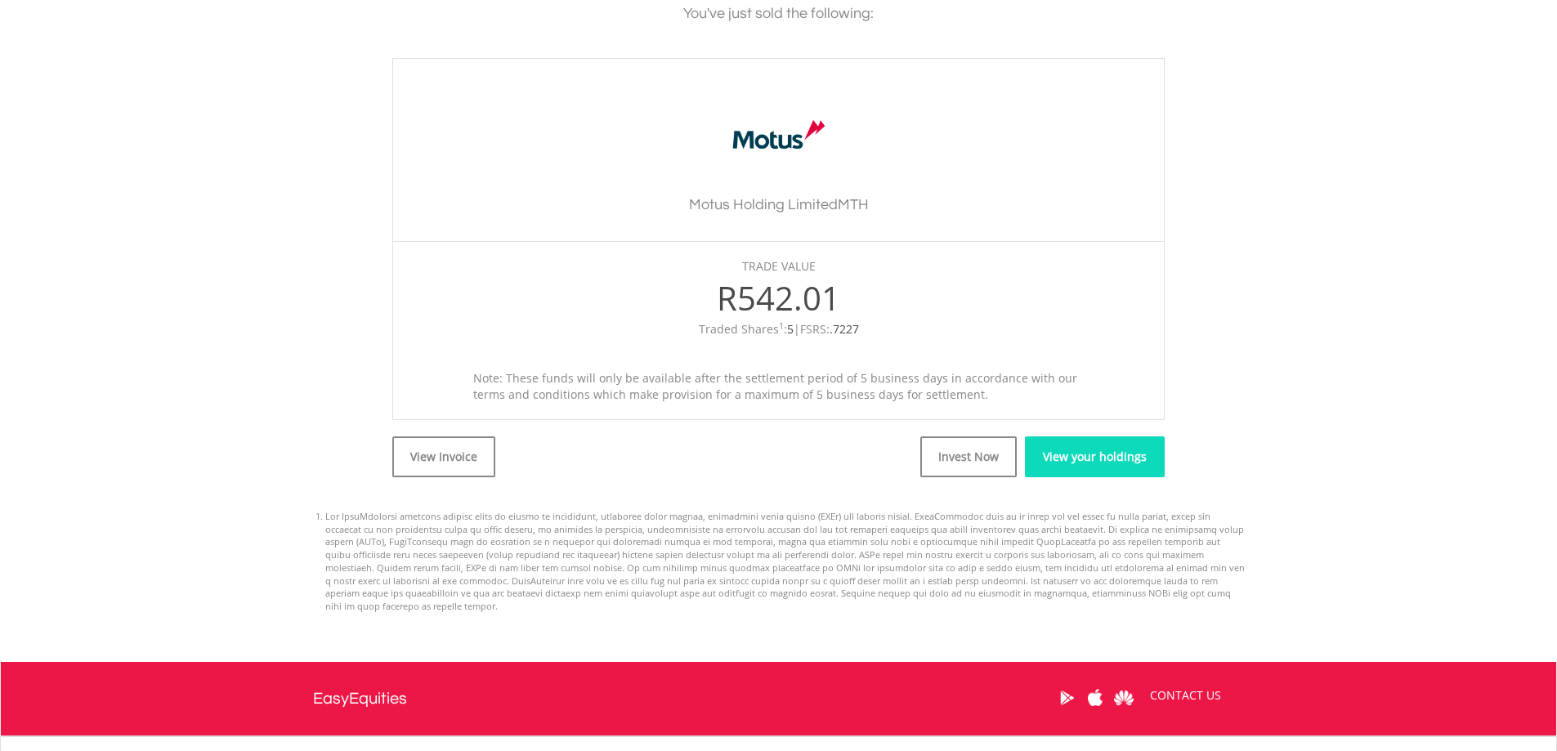
click at [1100, 465] on link "View your holdings" at bounding box center [1095, 456] width 140 height 41
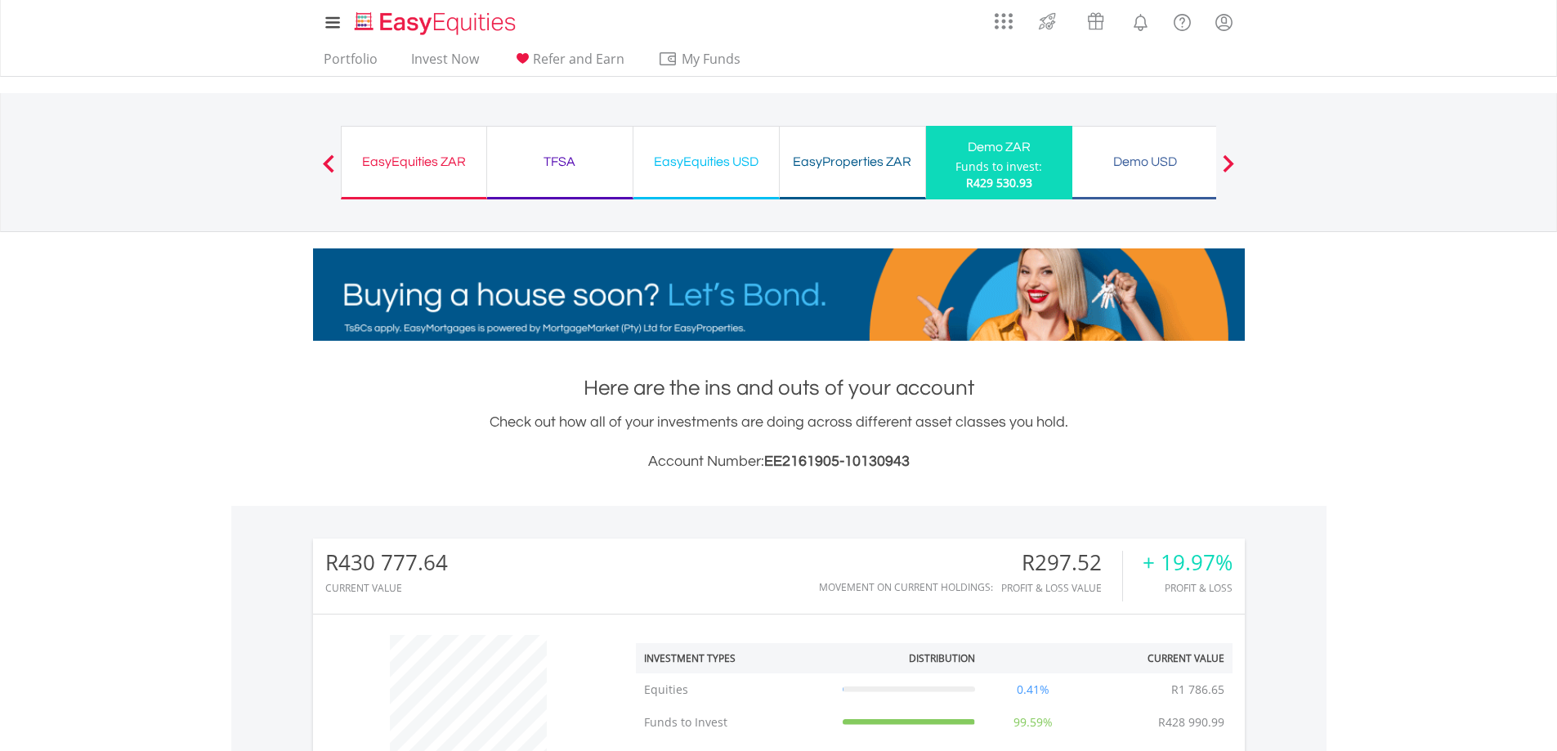
scroll to position [157, 311]
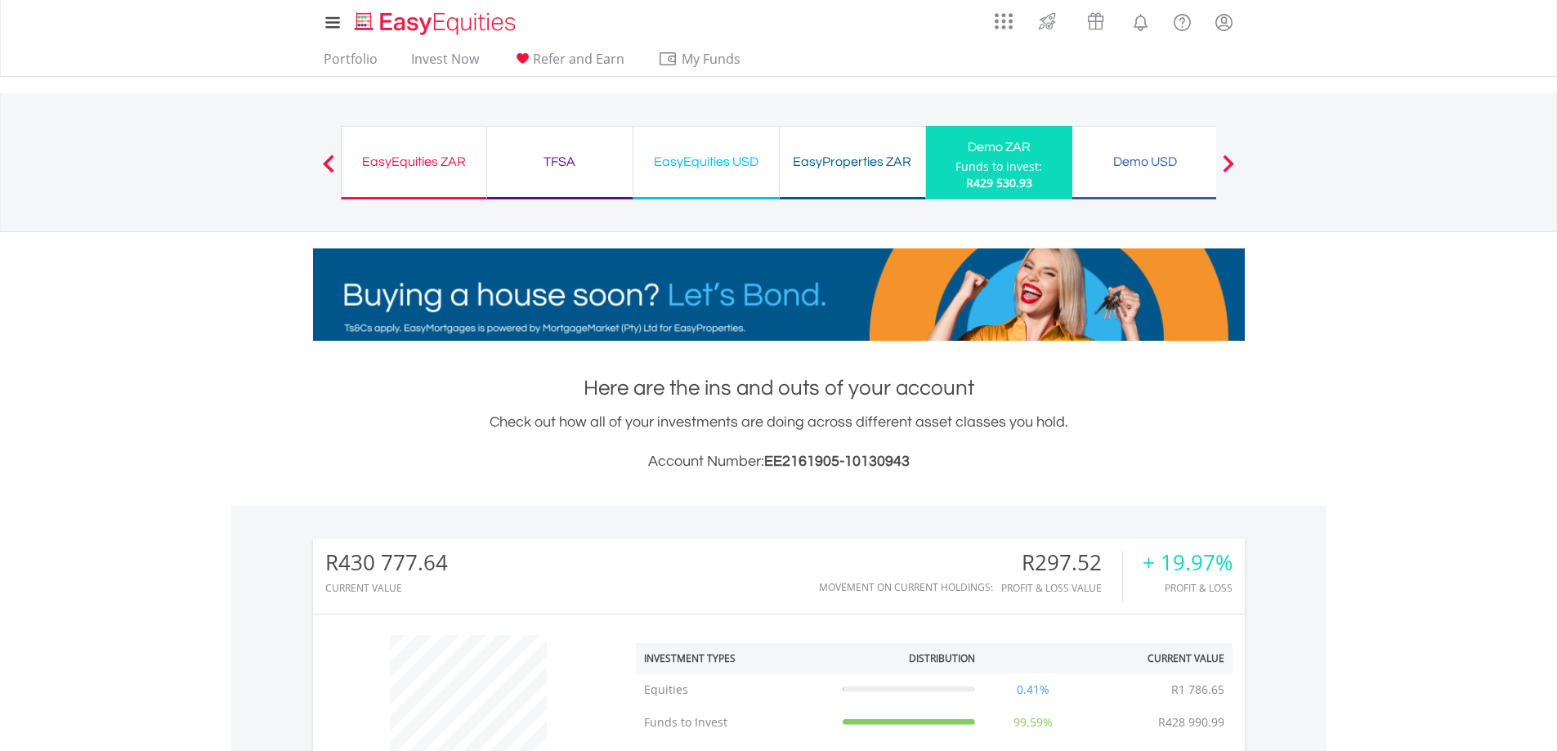
click at [1000, 172] on div "Funds to invest:" at bounding box center [998, 167] width 87 height 16
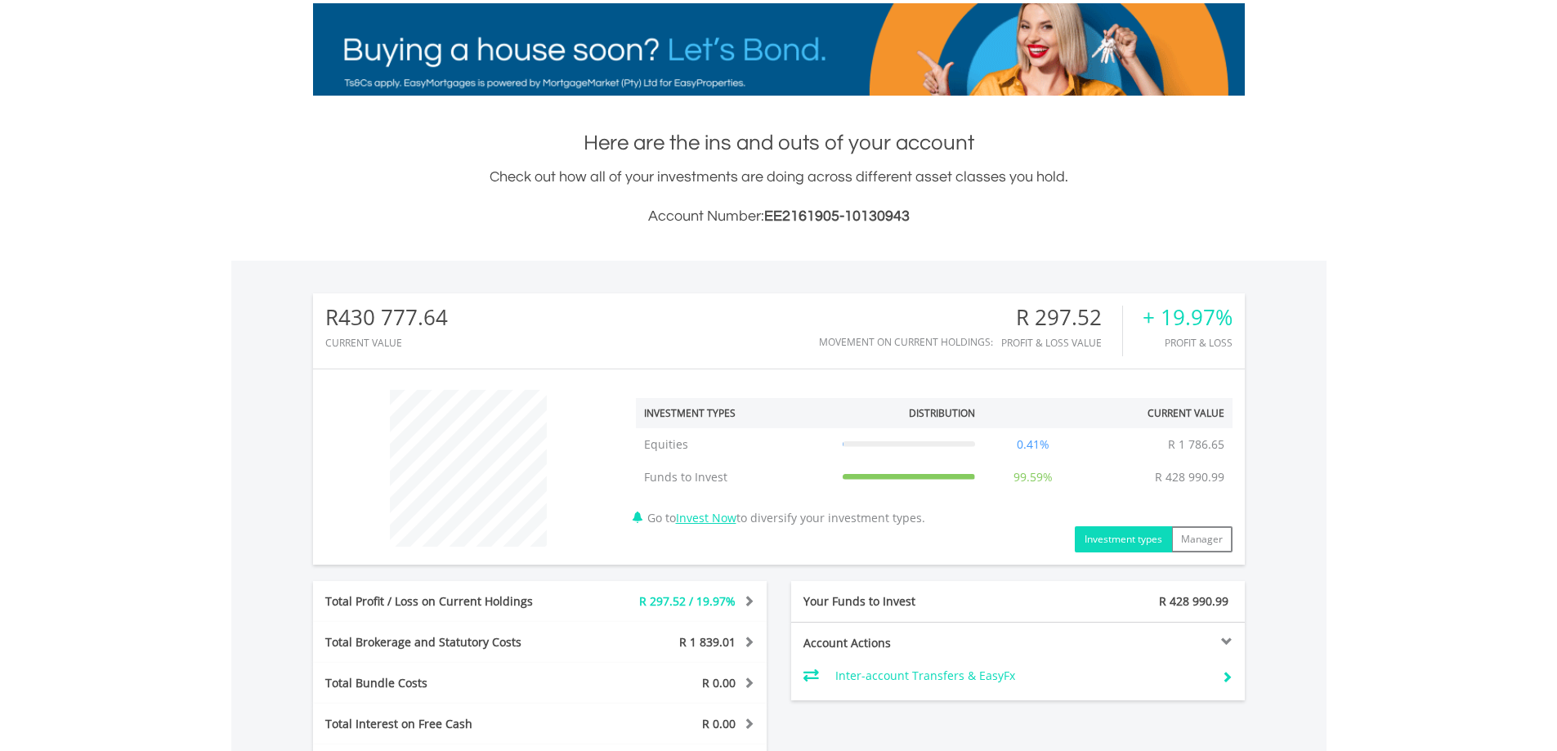
scroll to position [409, 0]
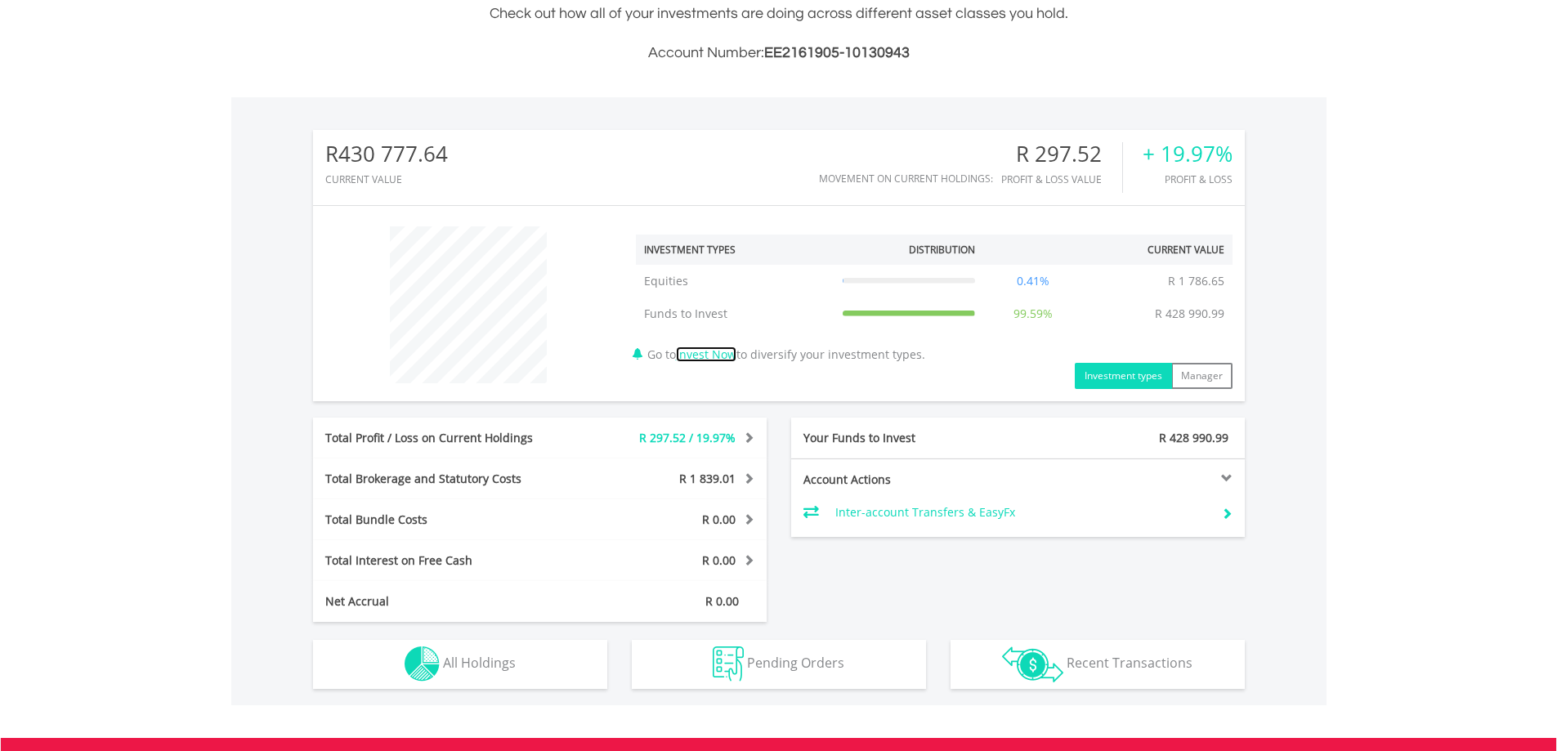
click at [716, 349] on link "Invest Now" at bounding box center [706, 355] width 60 height 16
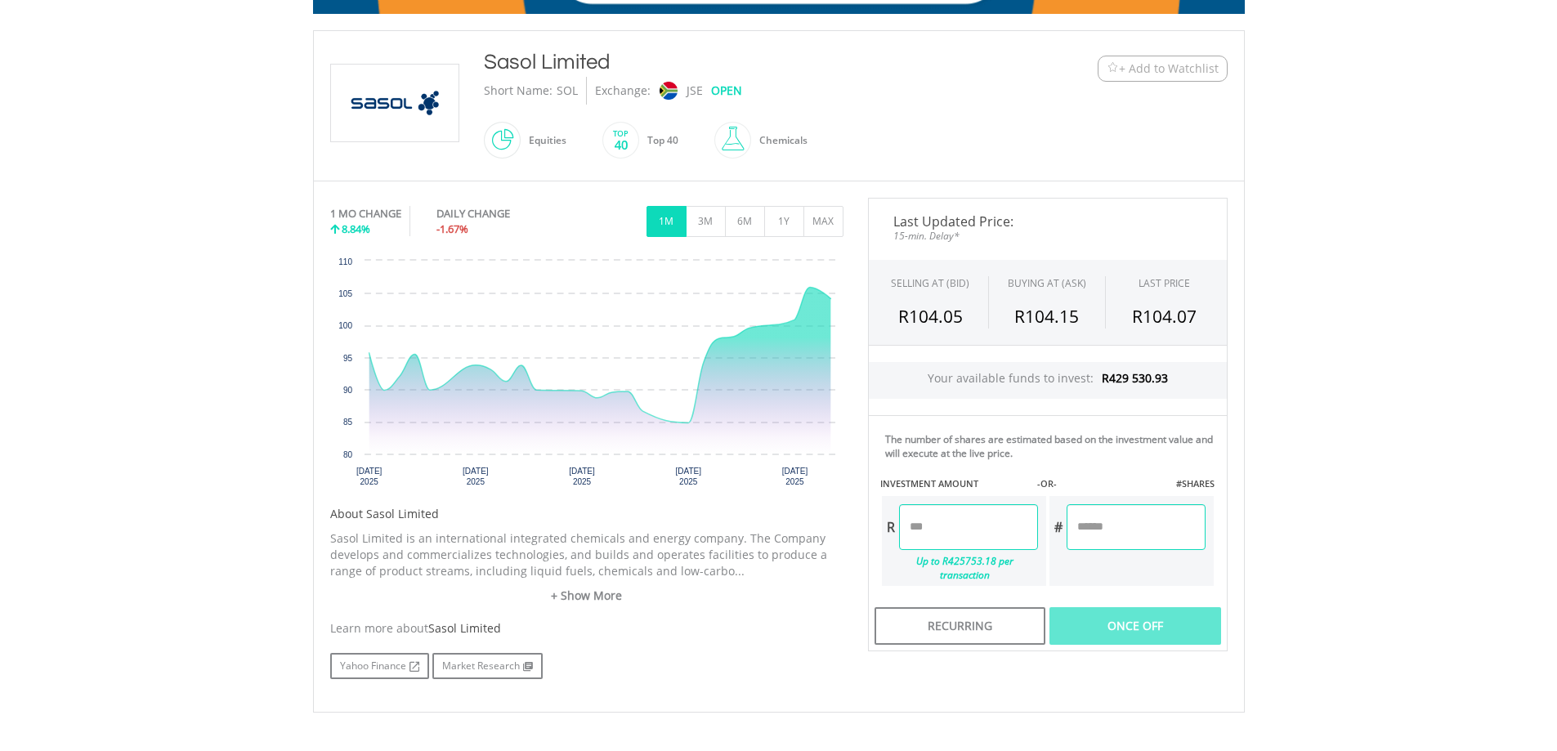
scroll to position [409, 0]
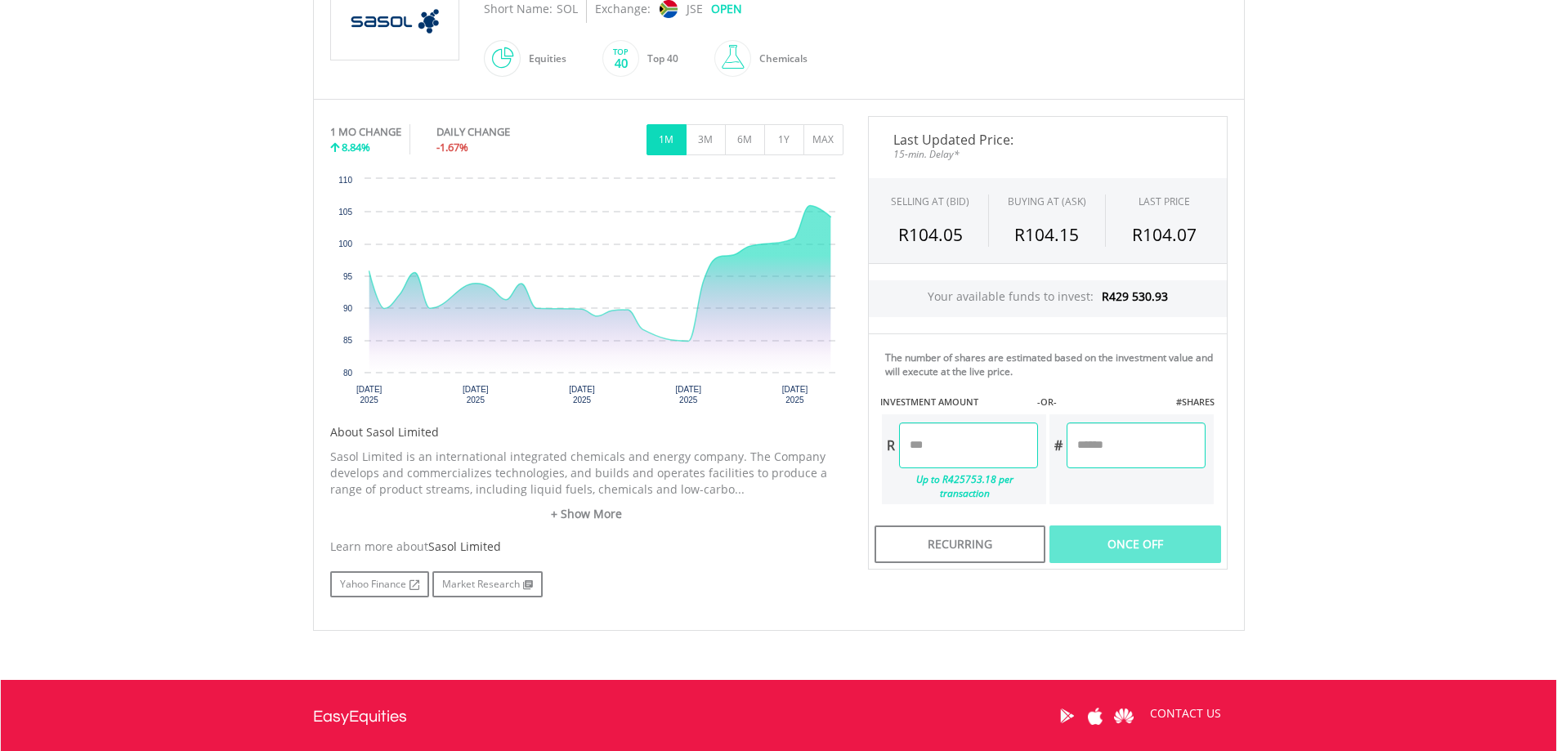
click at [945, 450] on input "number" at bounding box center [968, 446] width 139 height 46
type input "*********"
click at [1057, 442] on div "Last Updated Price: 15-min. Delay* SELLING AT (BID) BUYING AT (ASK) LAST PRICE …" at bounding box center [1048, 343] width 384 height 454
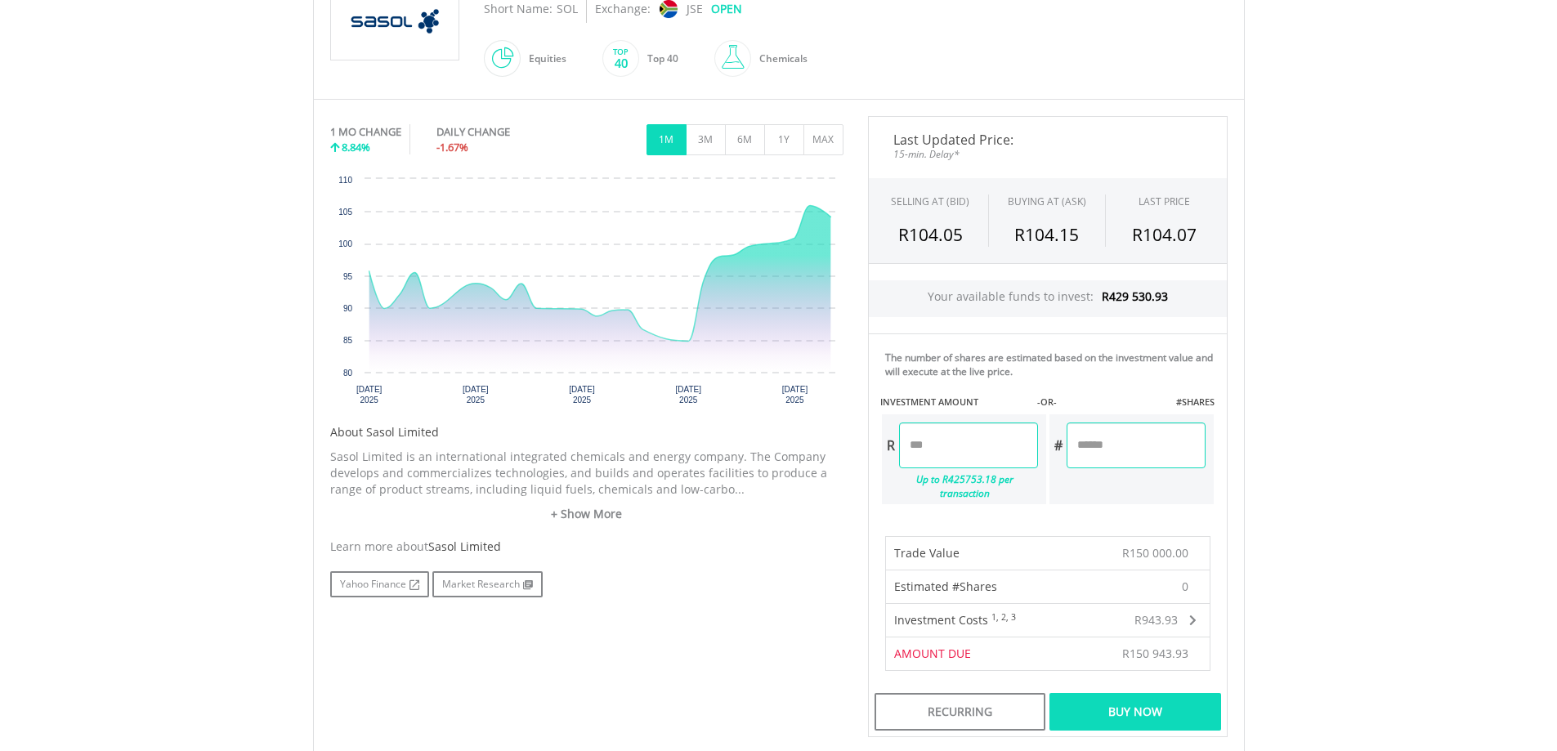
scroll to position [572, 0]
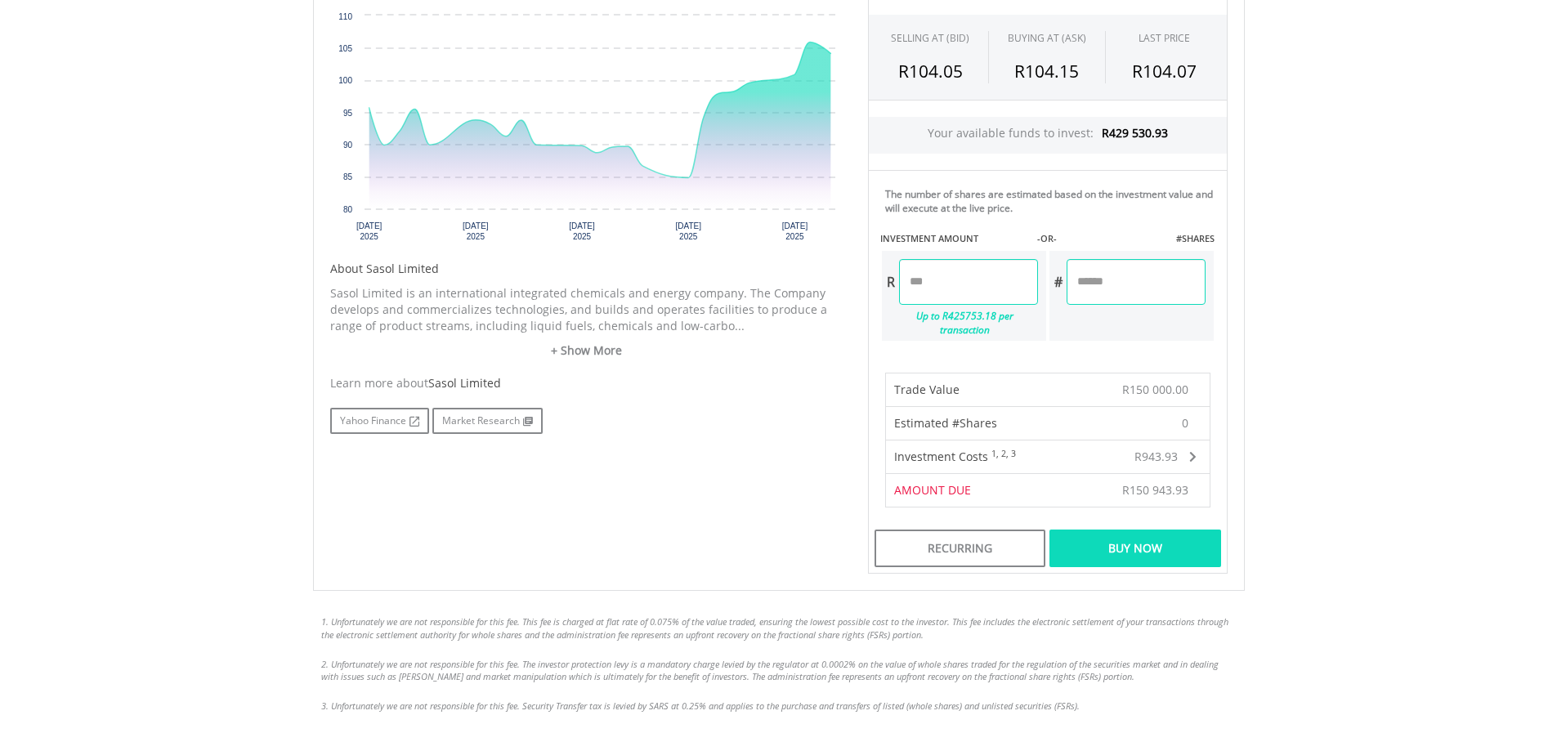
drag, startPoint x: 1108, startPoint y: 537, endPoint x: 1193, endPoint y: 531, distance: 85.2
click at [1110, 537] on div "Buy Now" at bounding box center [1134, 549] width 171 height 38
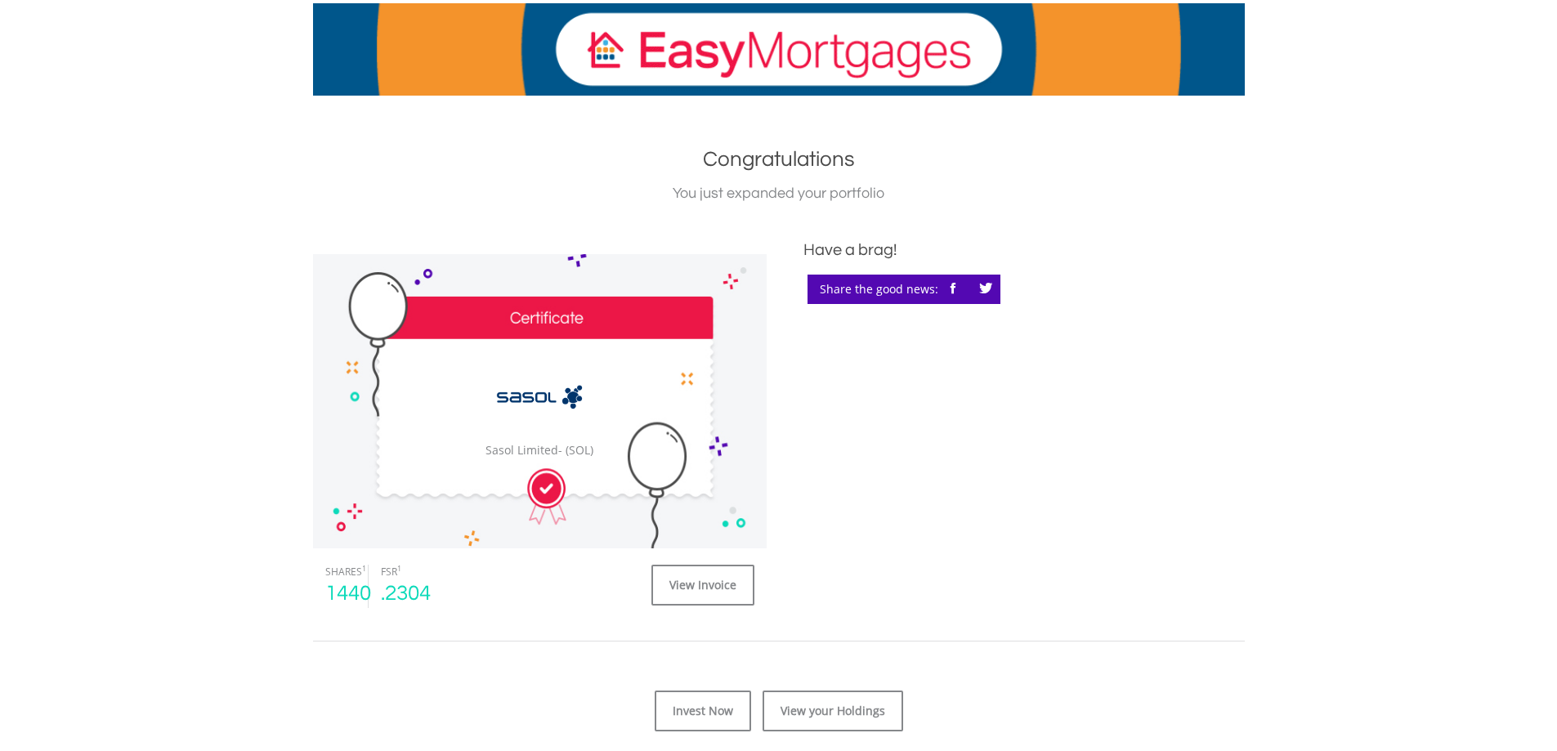
scroll to position [409, 0]
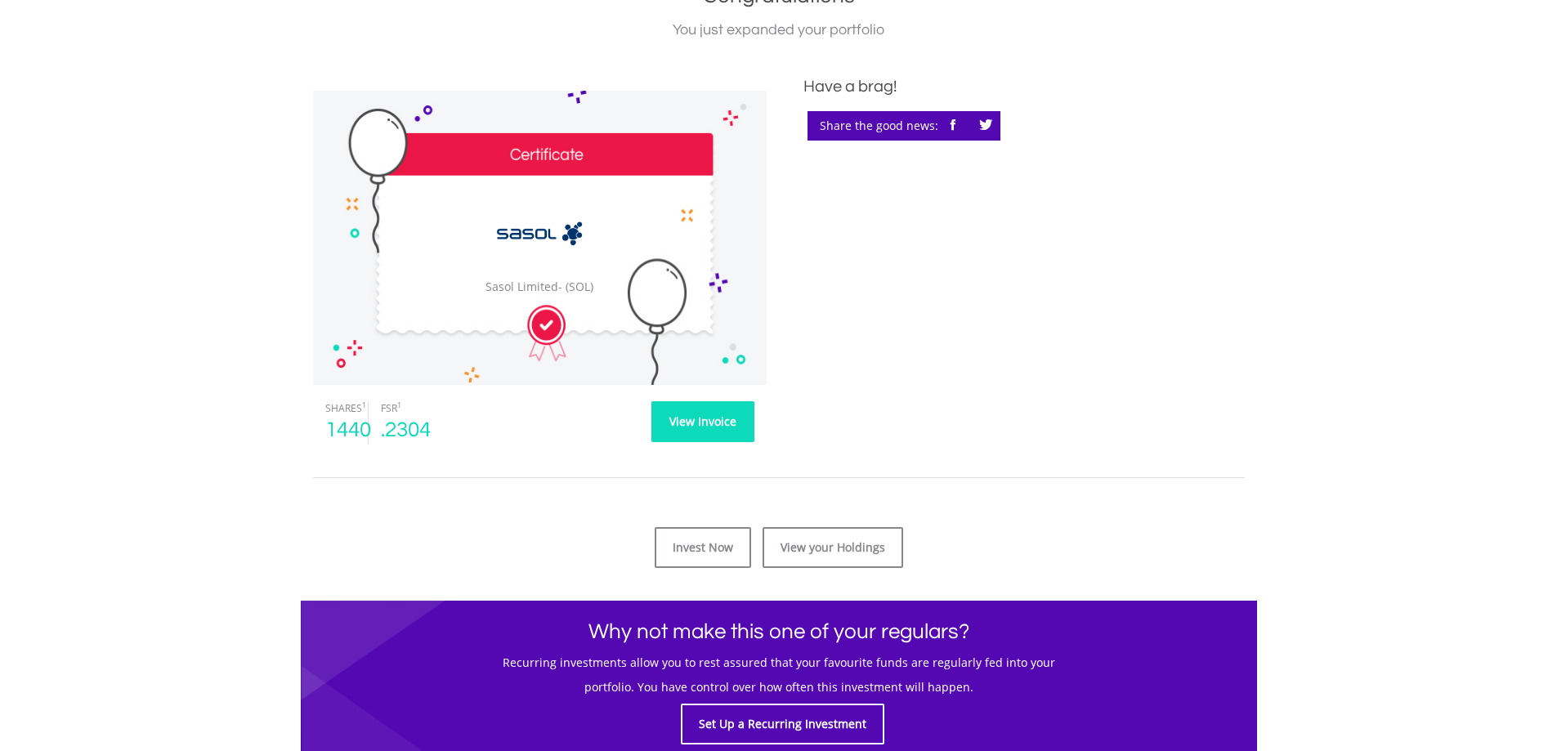
click at [737, 414] on link "View Invoice" at bounding box center [702, 421] width 103 height 41
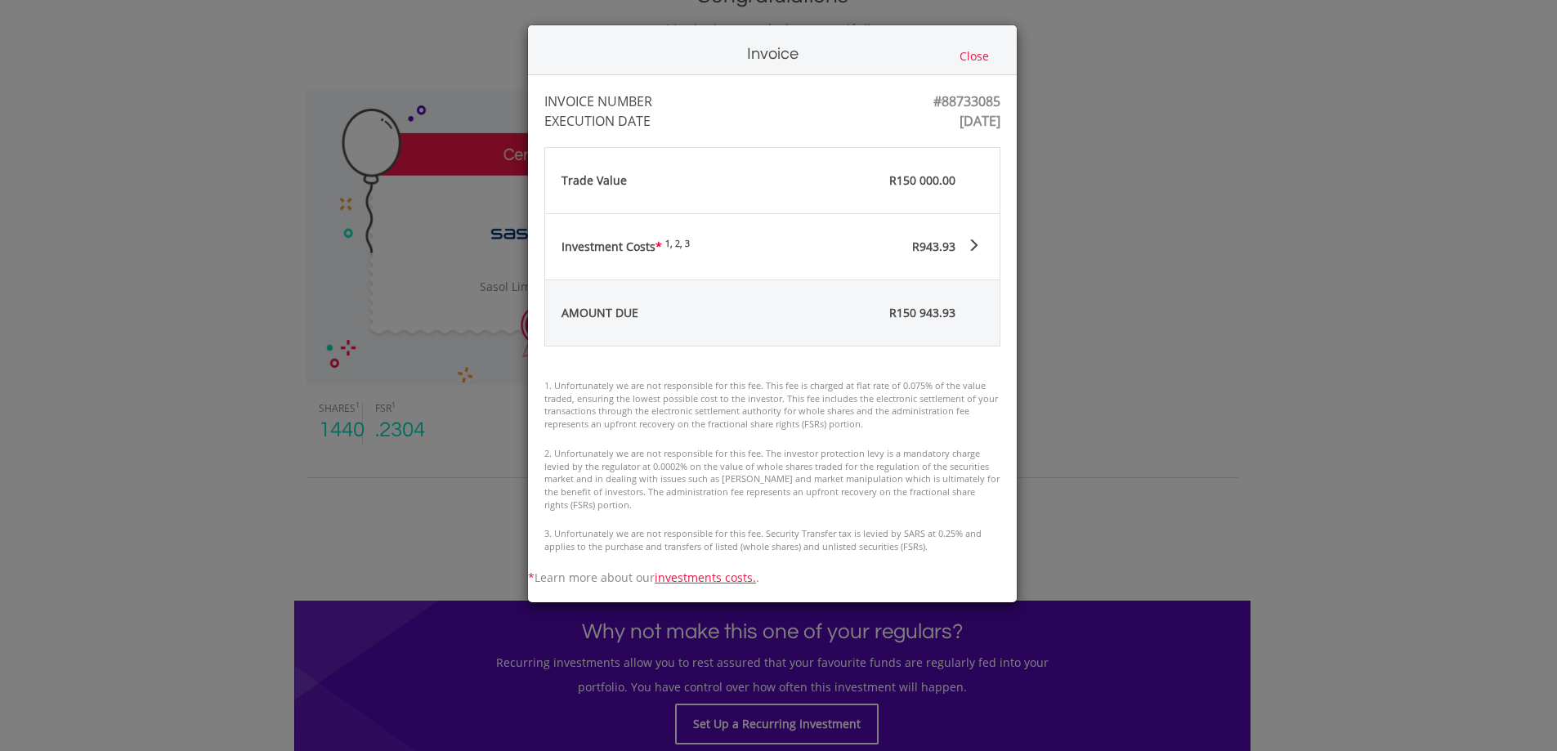
click at [1131, 401] on div "Invoice Close INVOICE NUMBER #88733085 EXECUTION DATE [DATE] Trade Value R150 0…" at bounding box center [778, 375] width 1557 height 751
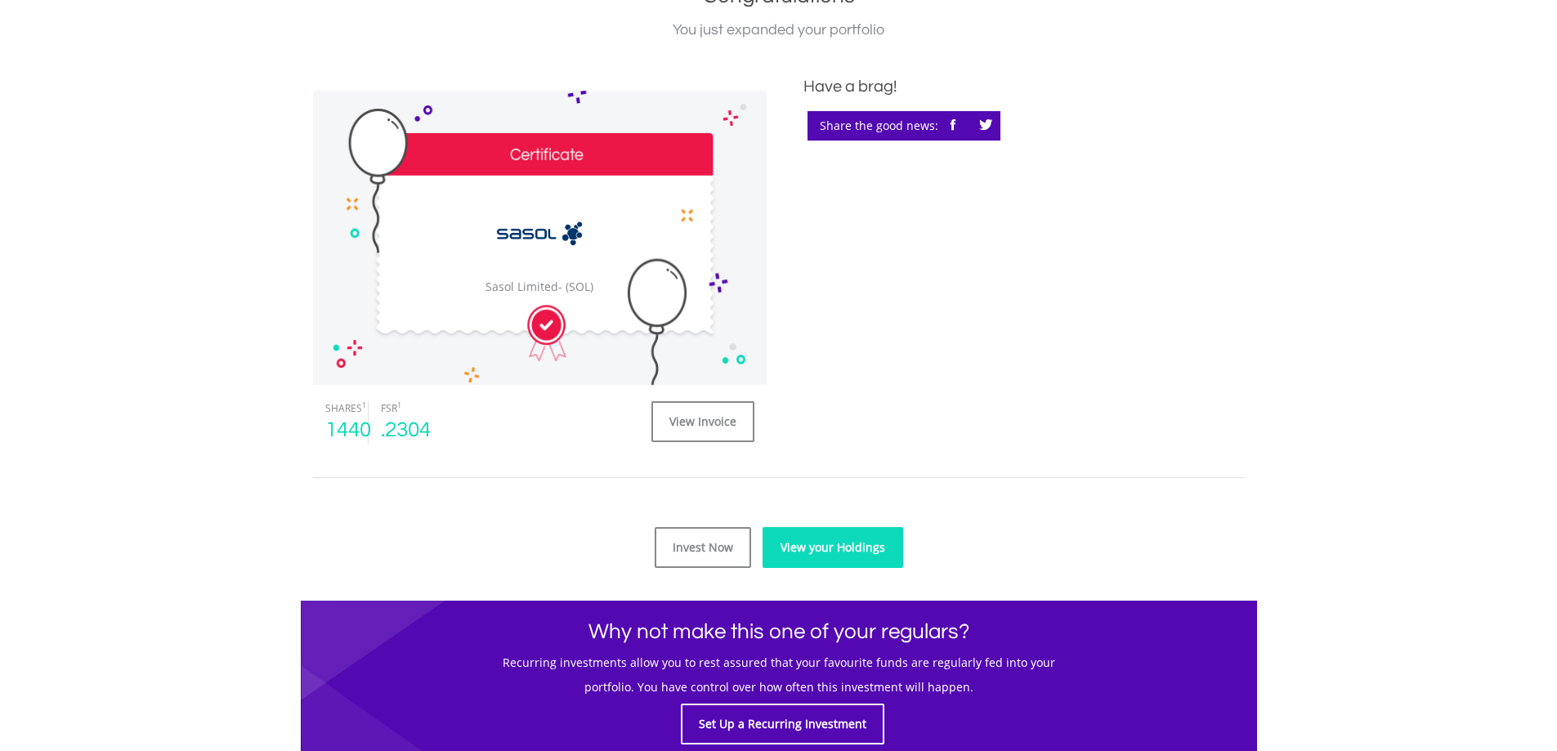
click at [832, 548] on link "View your Holdings" at bounding box center [832, 547] width 141 height 41
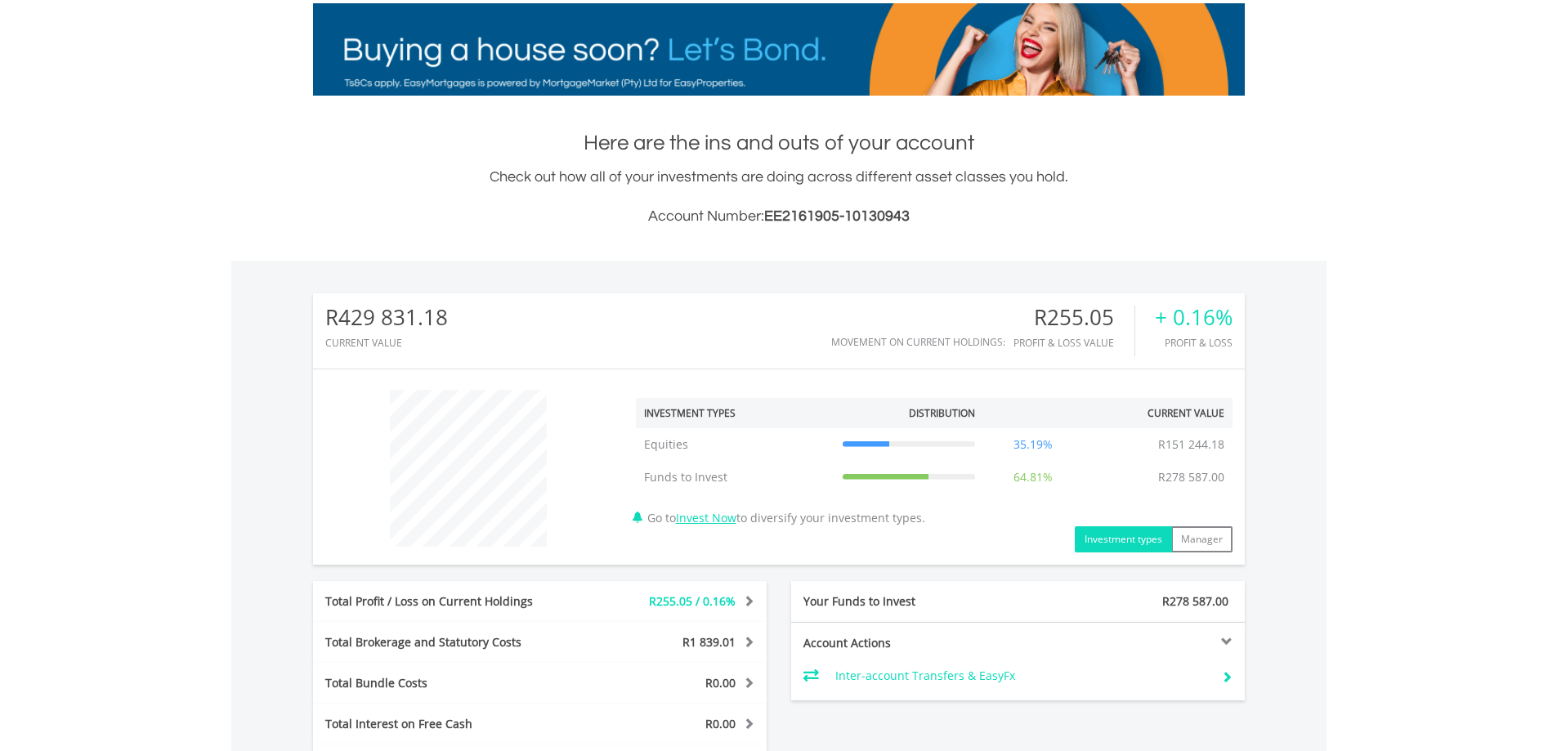
scroll to position [490, 0]
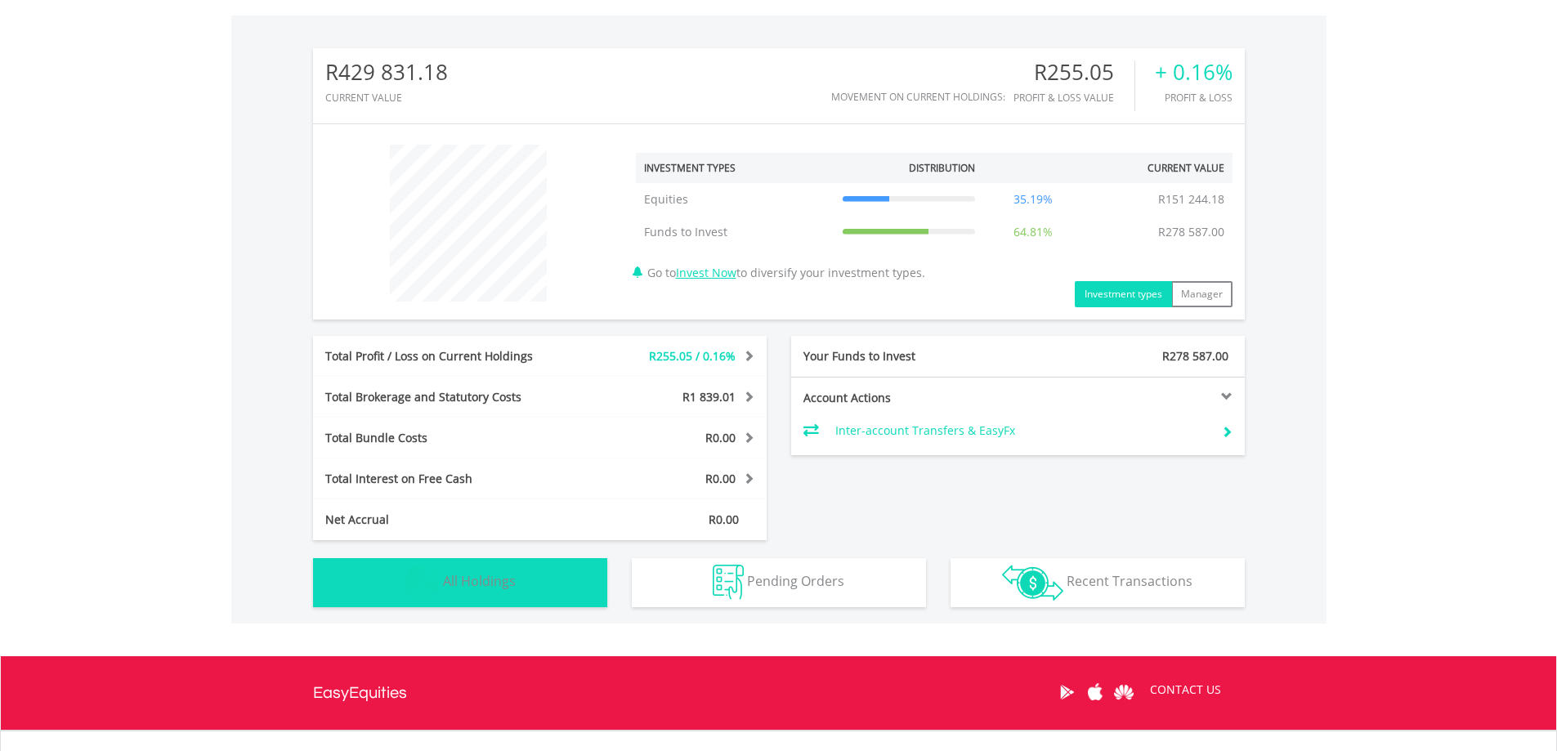
click at [507, 565] on button "Holdings All Holdings" at bounding box center [460, 582] width 294 height 49
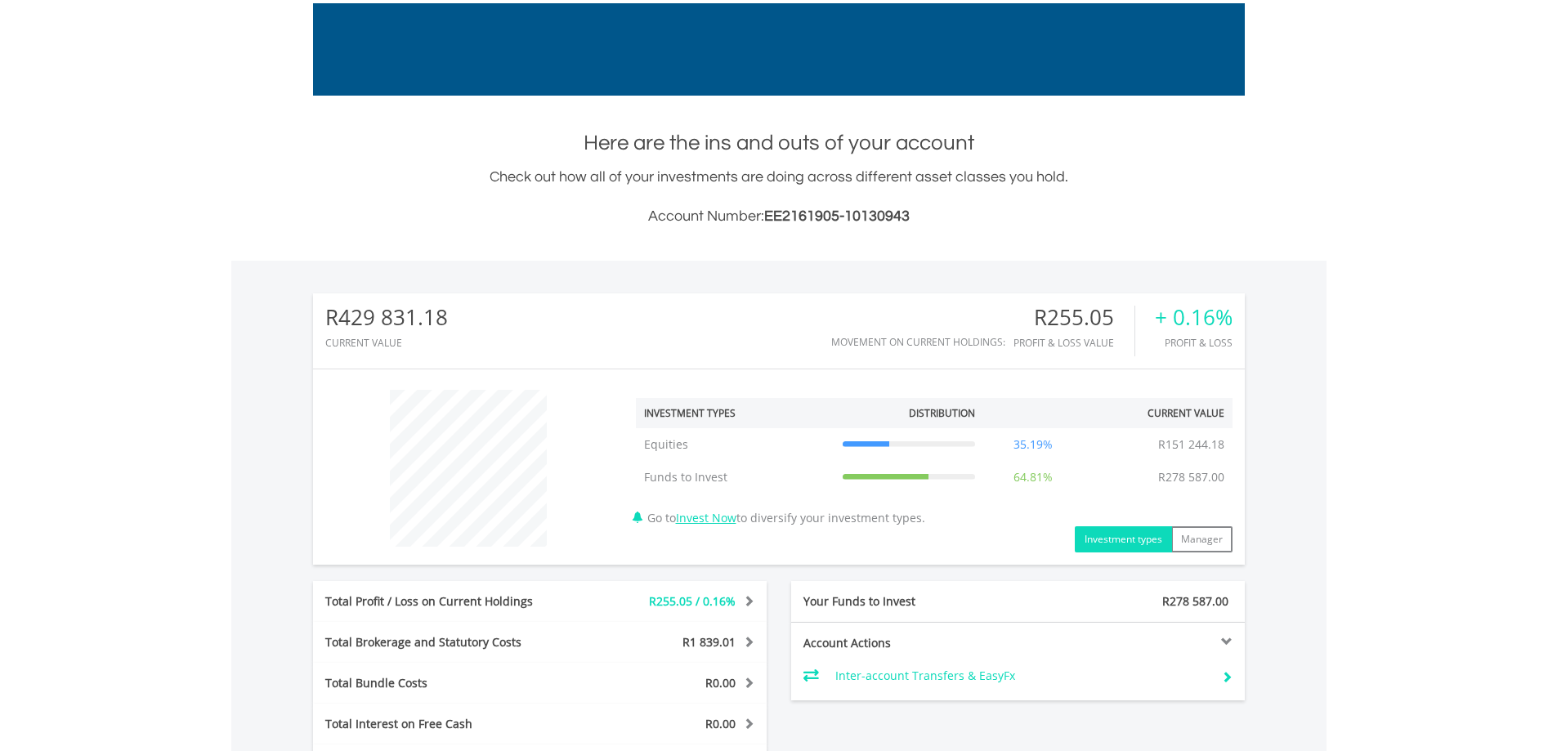
scroll to position [409, 0]
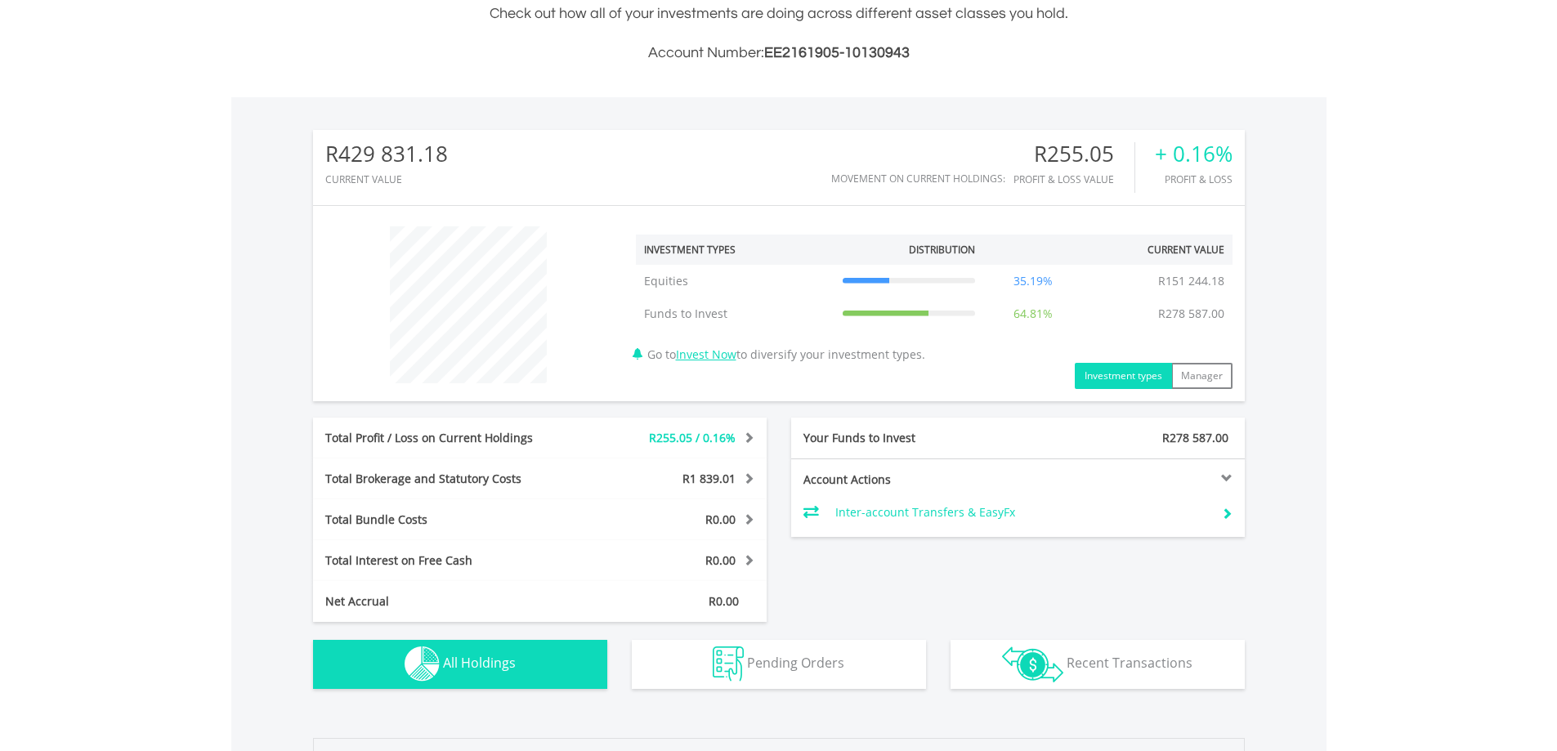
click at [525, 660] on button "Holdings All Holdings" at bounding box center [460, 664] width 294 height 49
click at [713, 358] on link "Invest Now" at bounding box center [706, 355] width 60 height 16
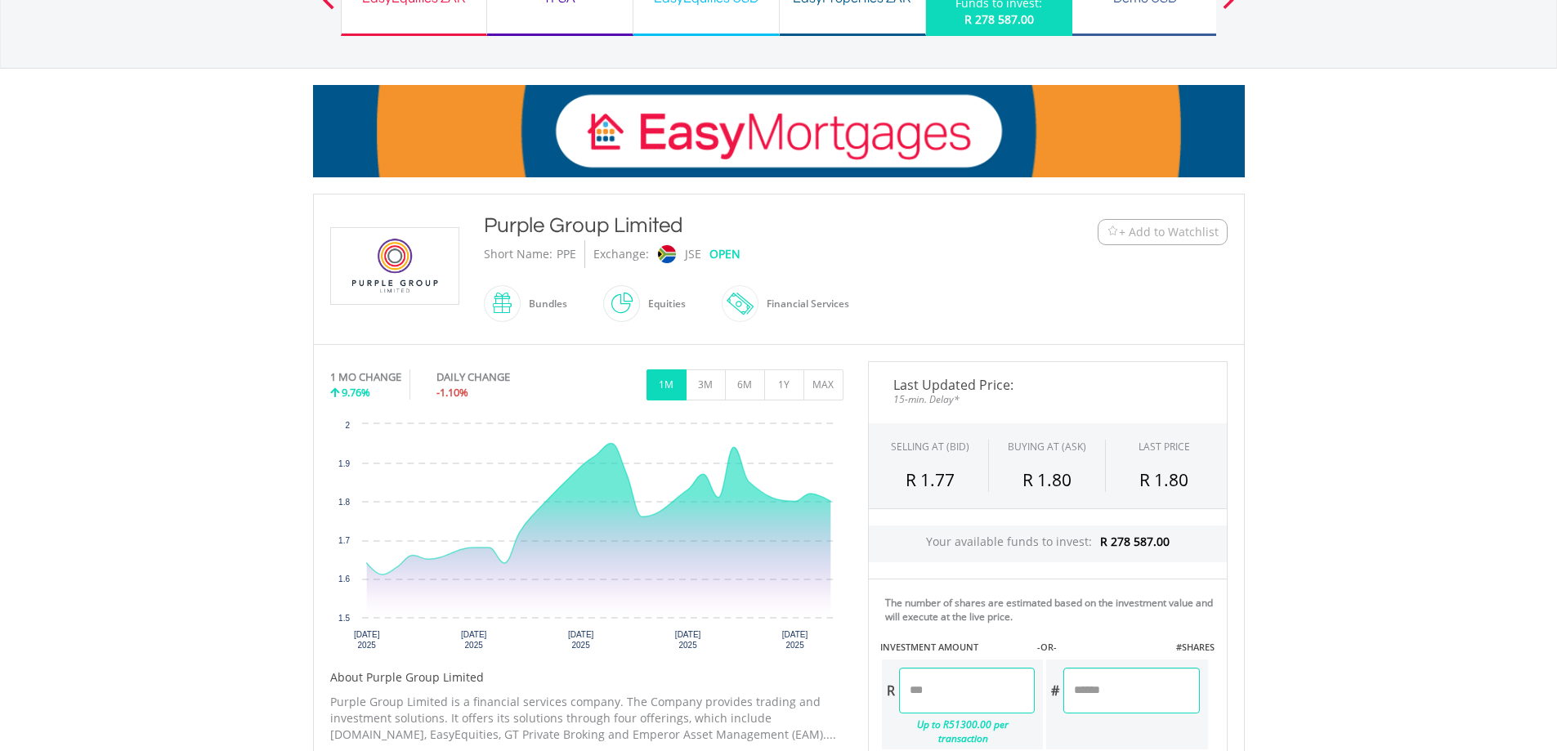
scroll to position [327, 0]
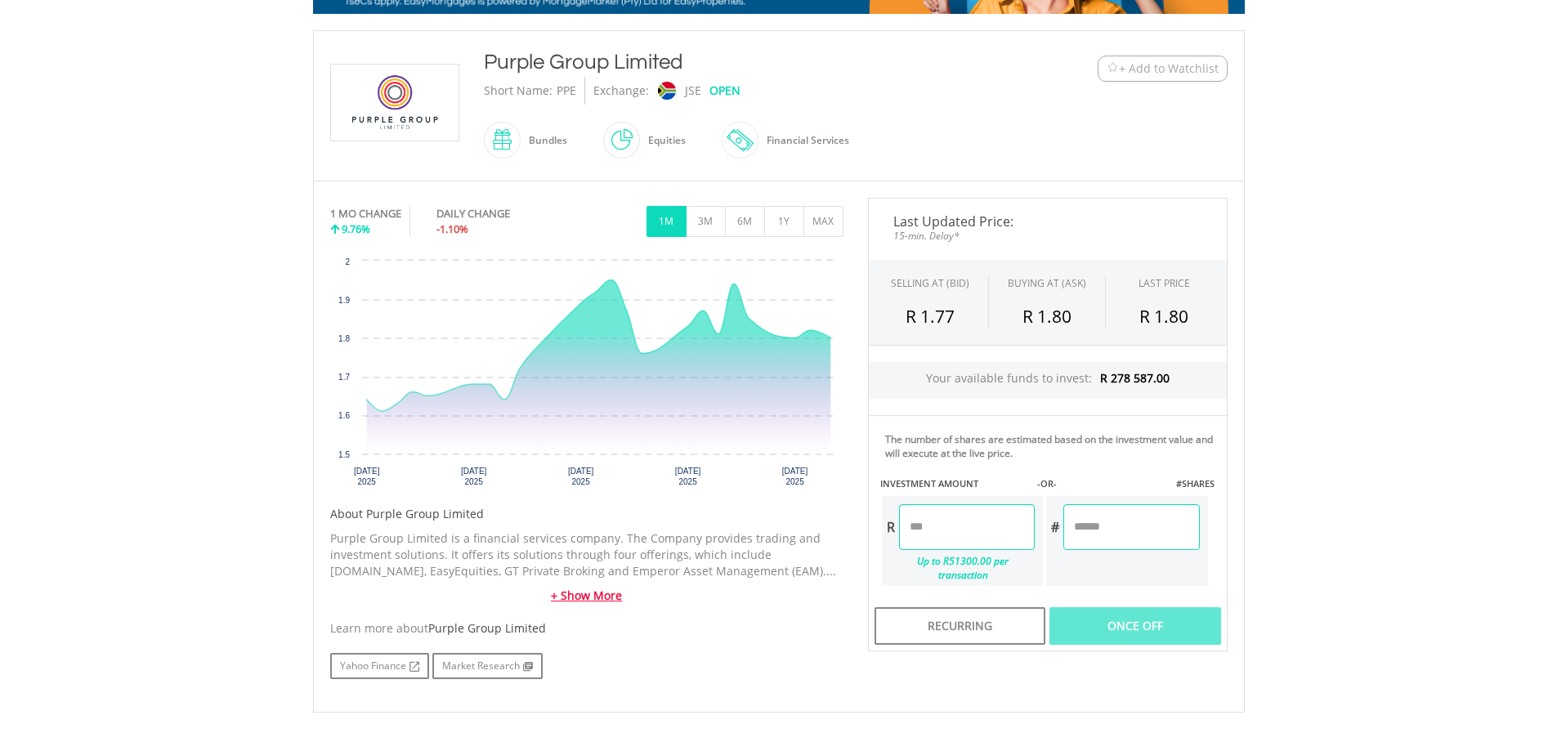
click at [587, 595] on link "+ Show More" at bounding box center [586, 596] width 513 height 16
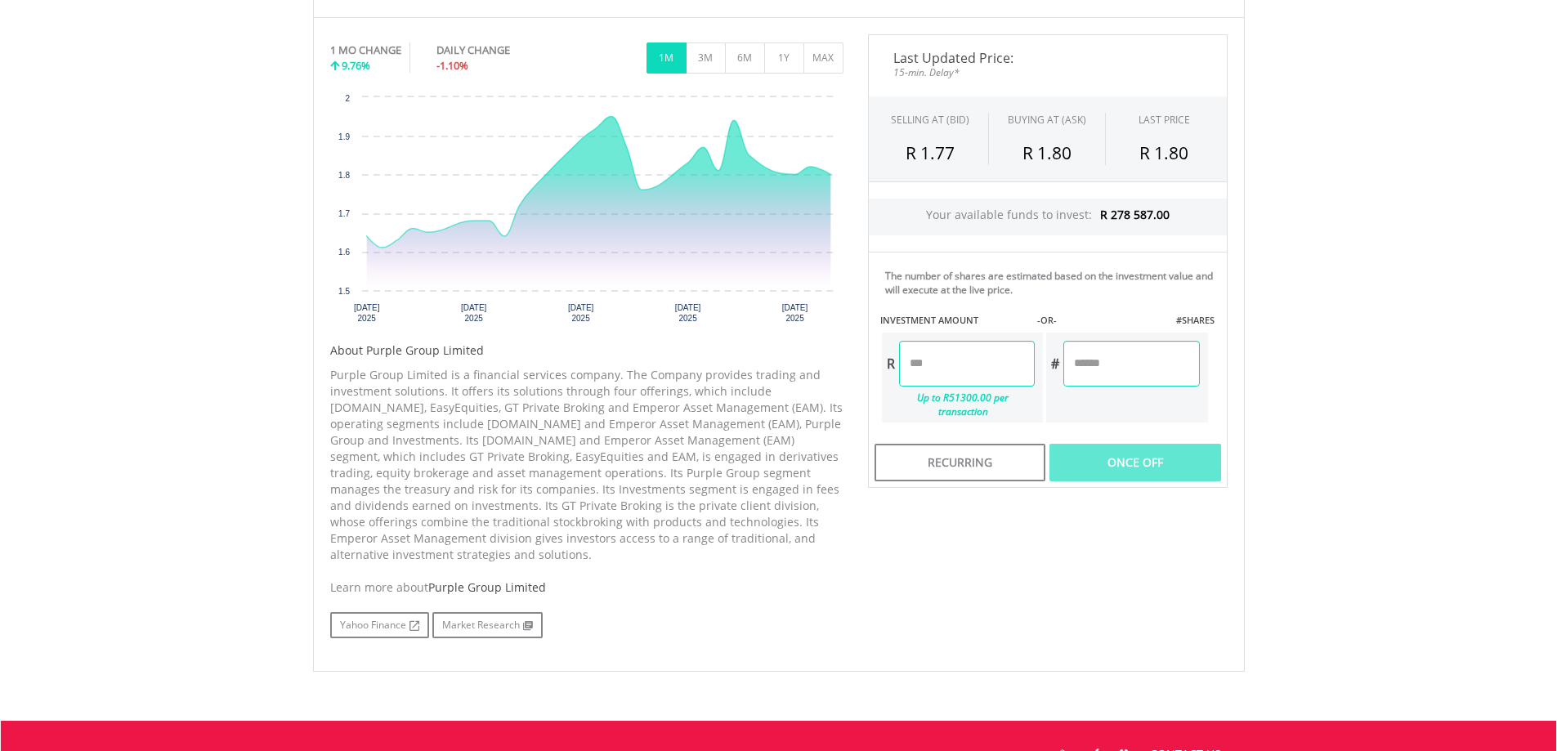
scroll to position [572, 0]
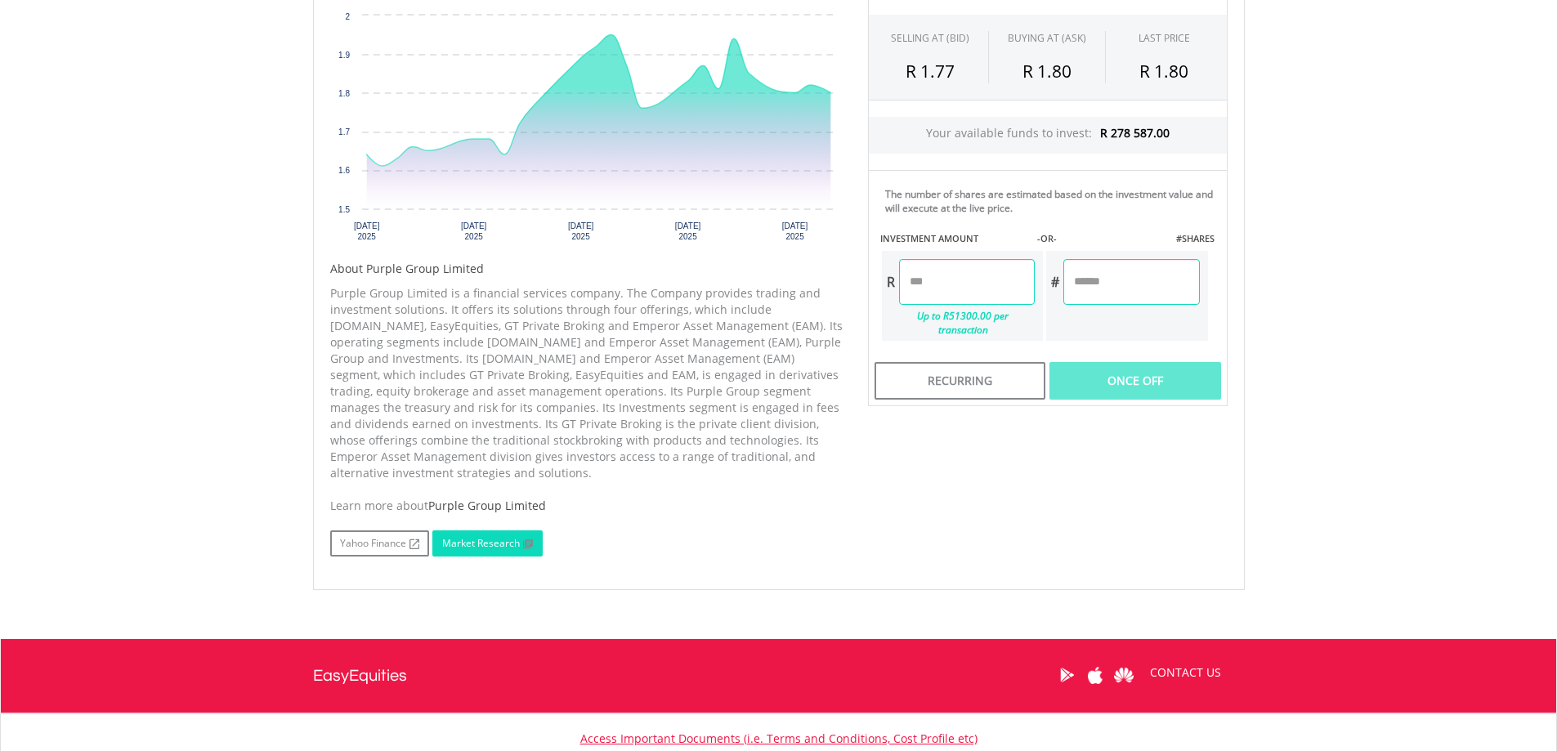
click at [492, 530] on link "Market Research" at bounding box center [487, 543] width 110 height 26
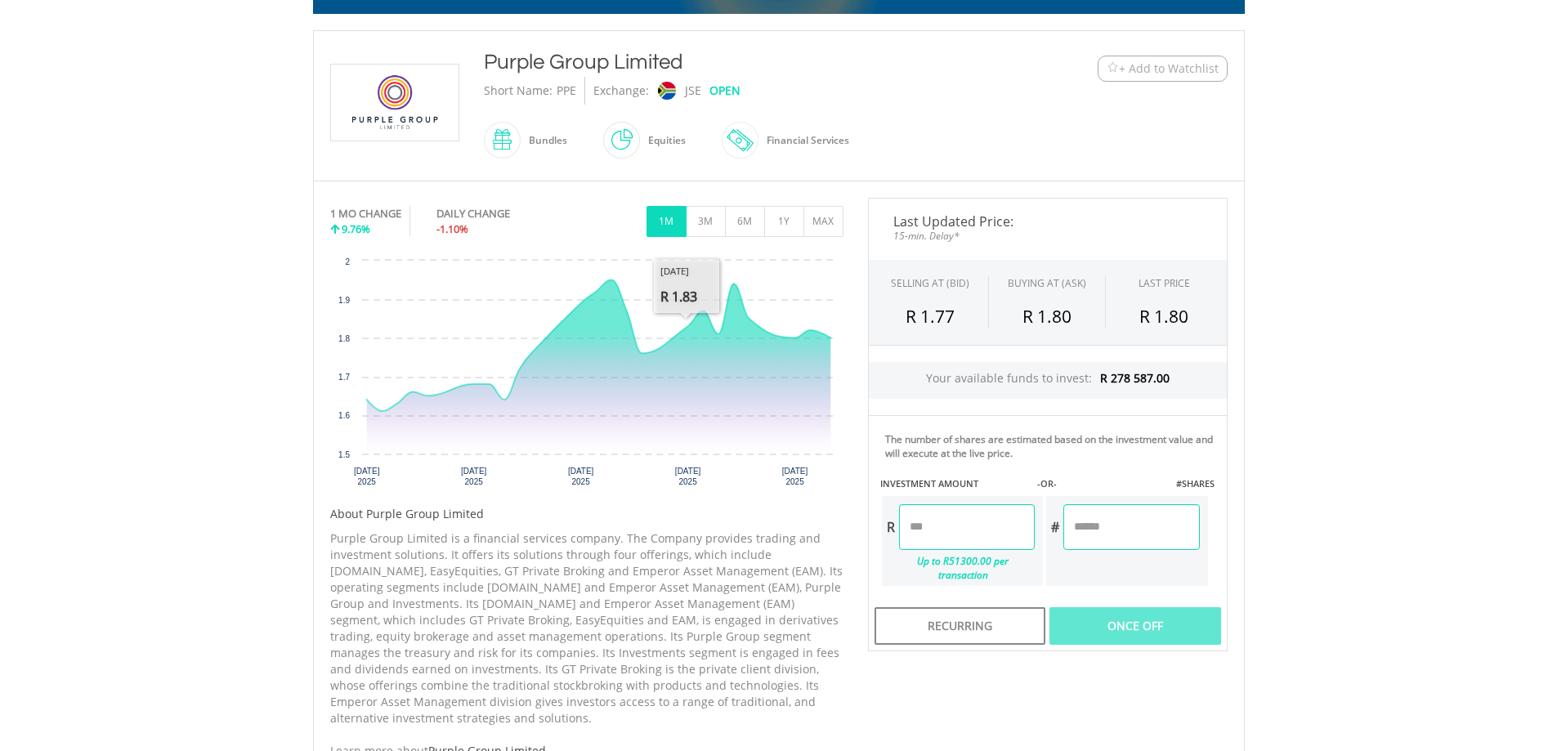
scroll to position [245, 0]
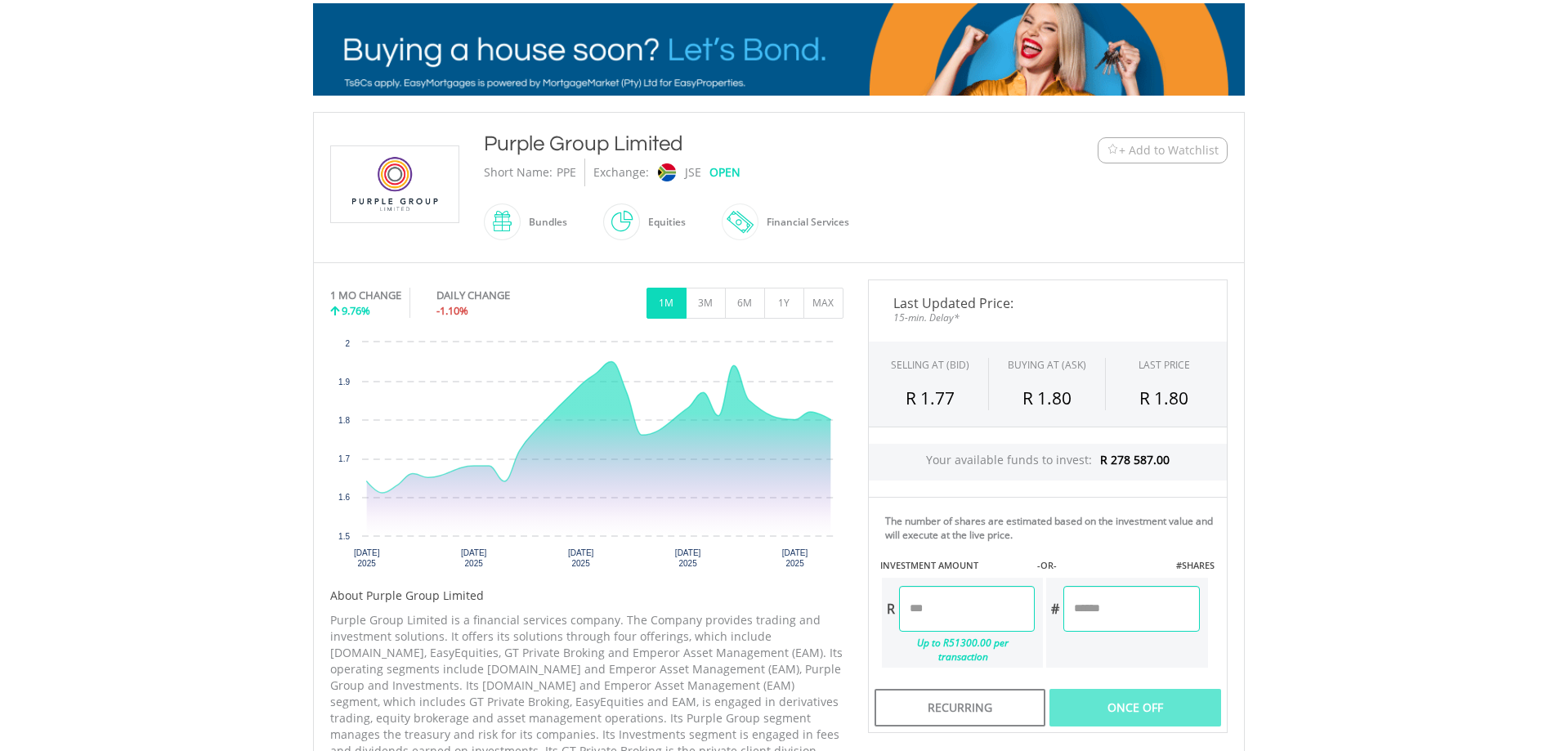
click at [955, 609] on input "number" at bounding box center [967, 609] width 136 height 46
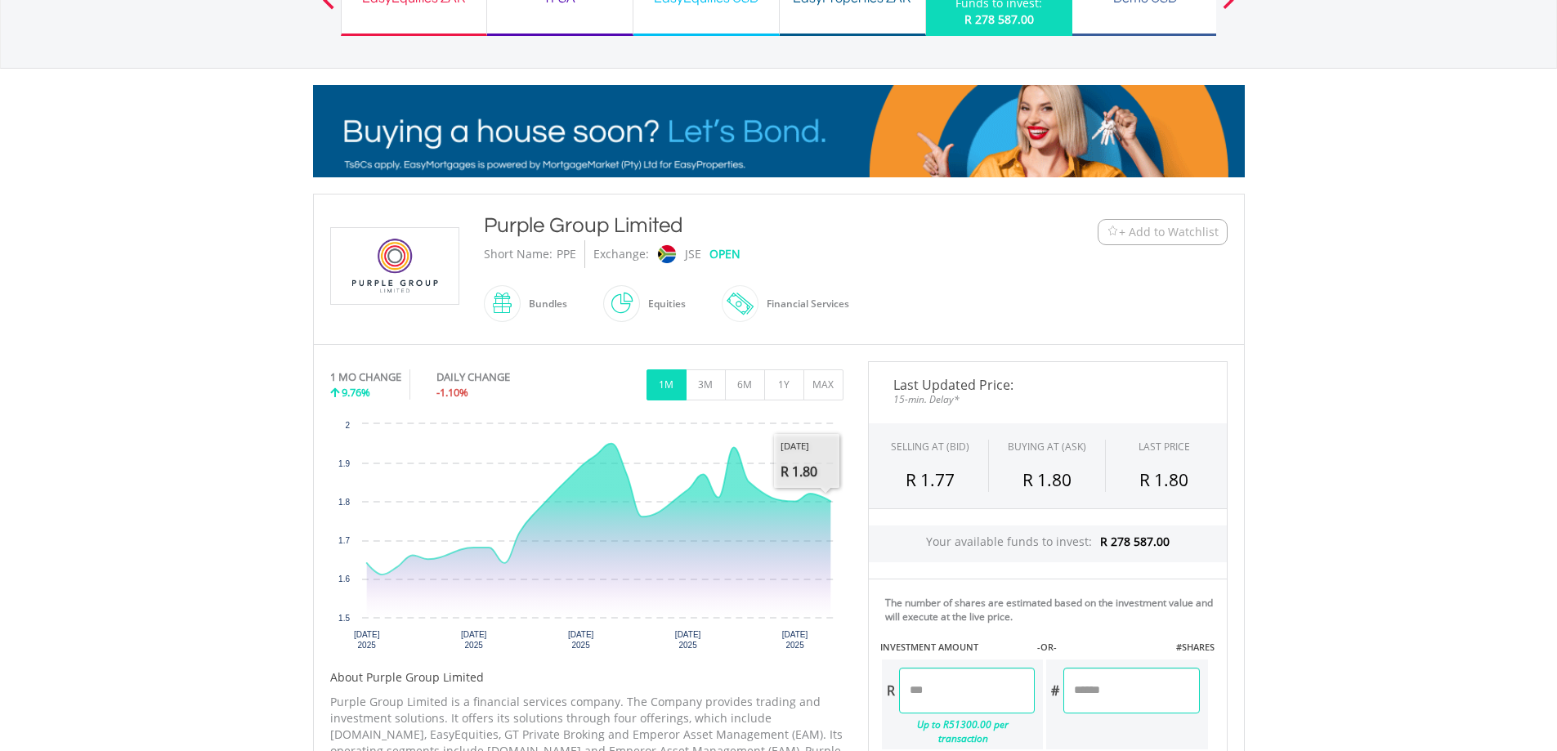
scroll to position [0, 0]
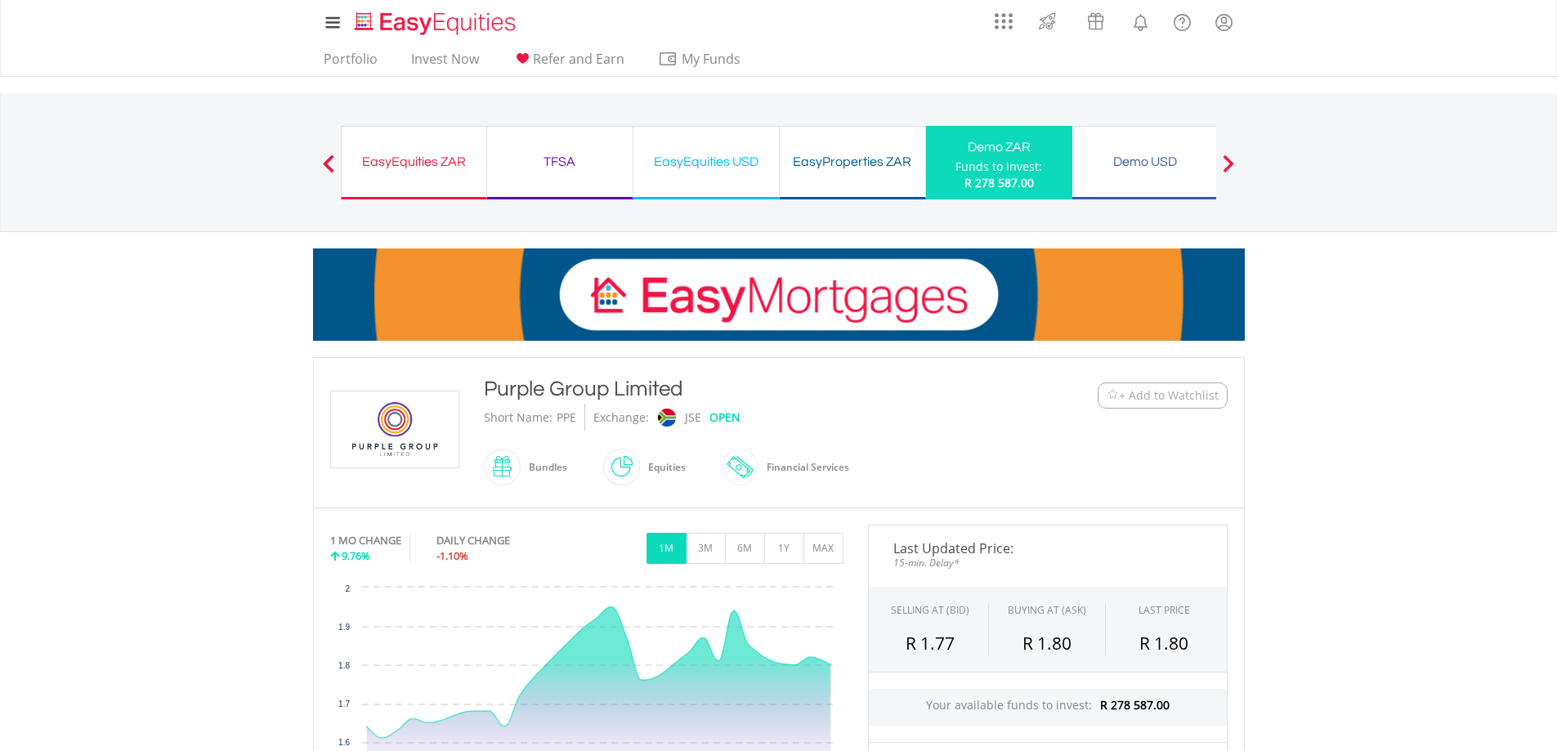
click at [990, 158] on div "Demo ZAR" at bounding box center [999, 147] width 127 height 23
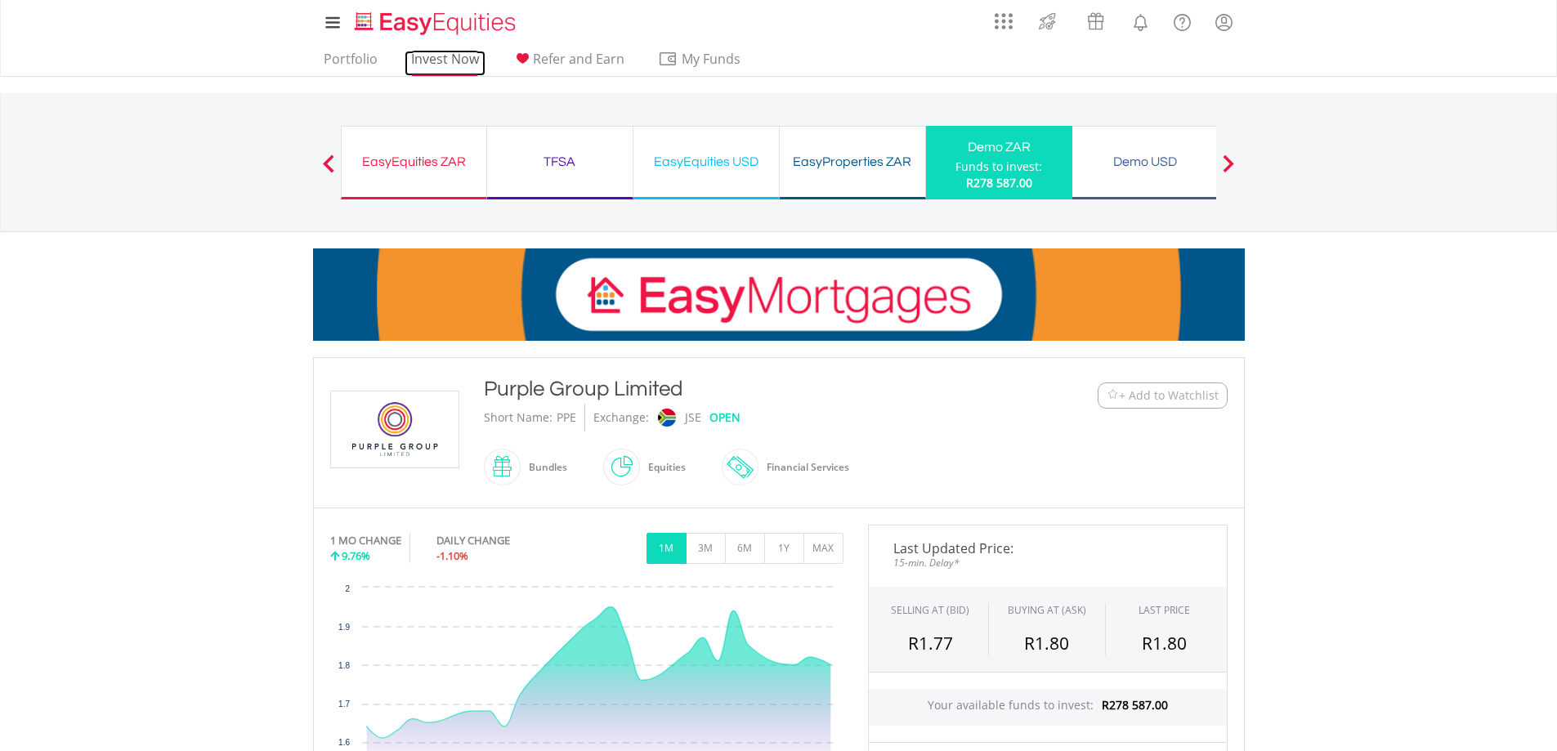
click at [420, 62] on link "Invest Now" at bounding box center [445, 63] width 81 height 25
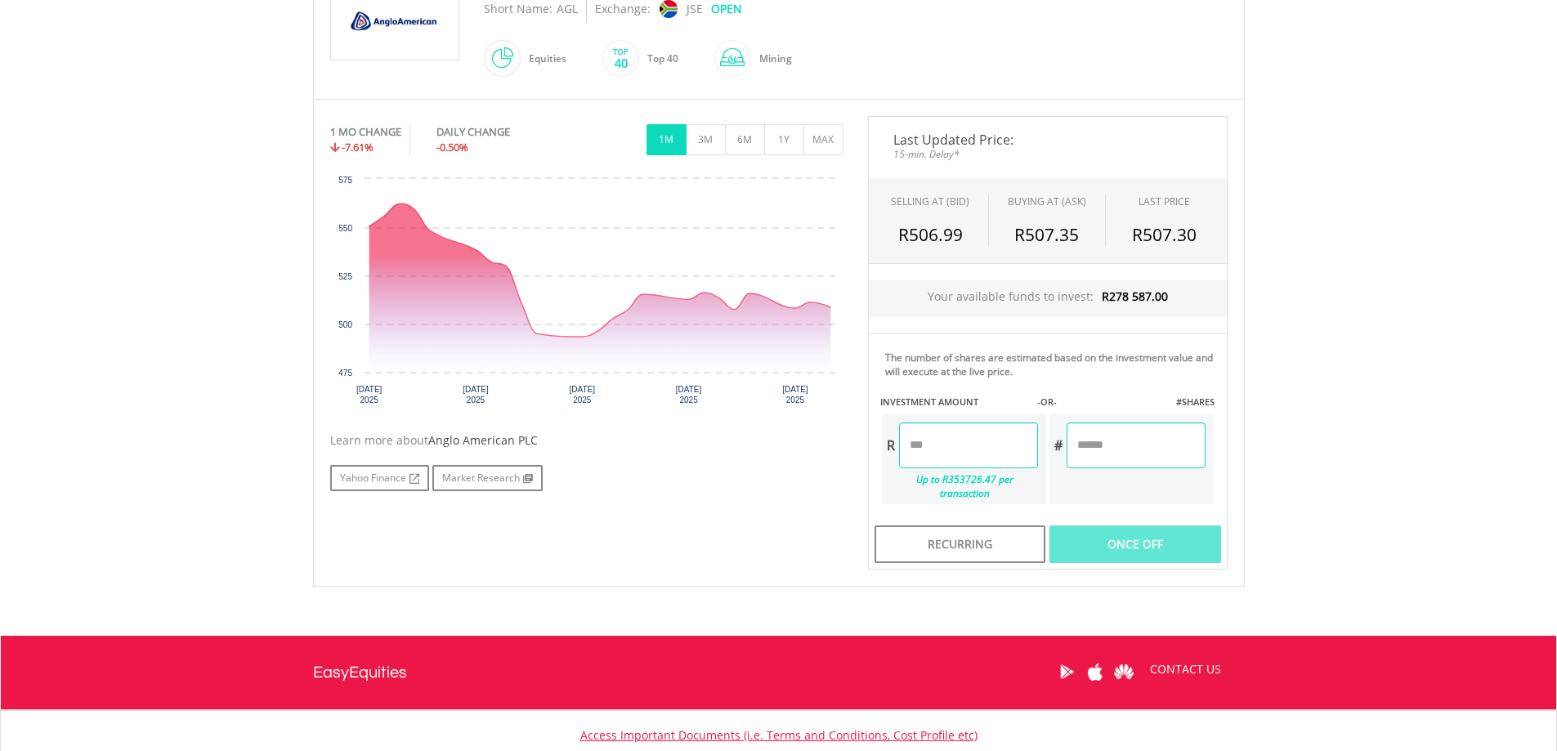
scroll to position [327, 0]
